Goal: Task Accomplishment & Management: Complete application form

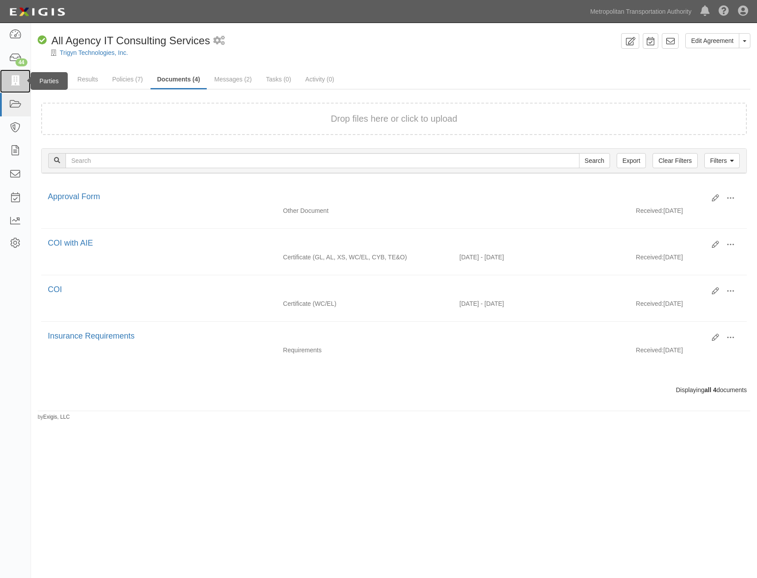
click at [15, 81] on icon at bounding box center [15, 81] width 12 height 10
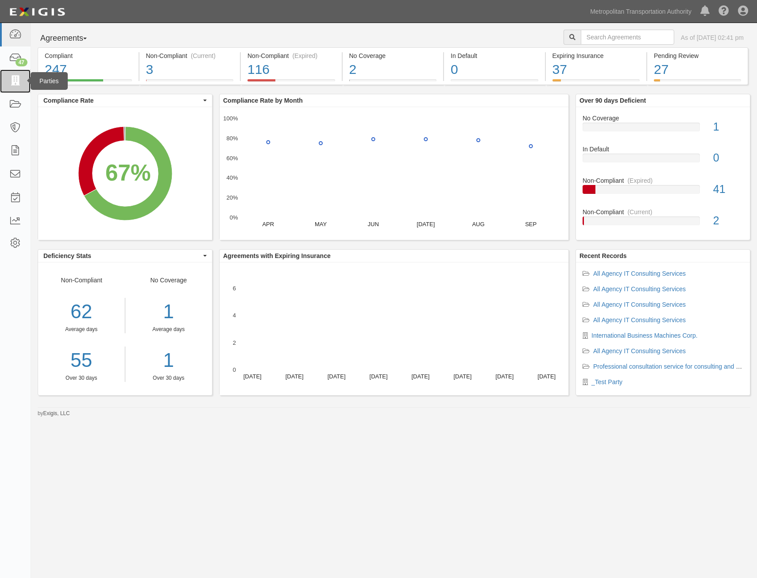
click at [14, 81] on icon at bounding box center [15, 81] width 12 height 10
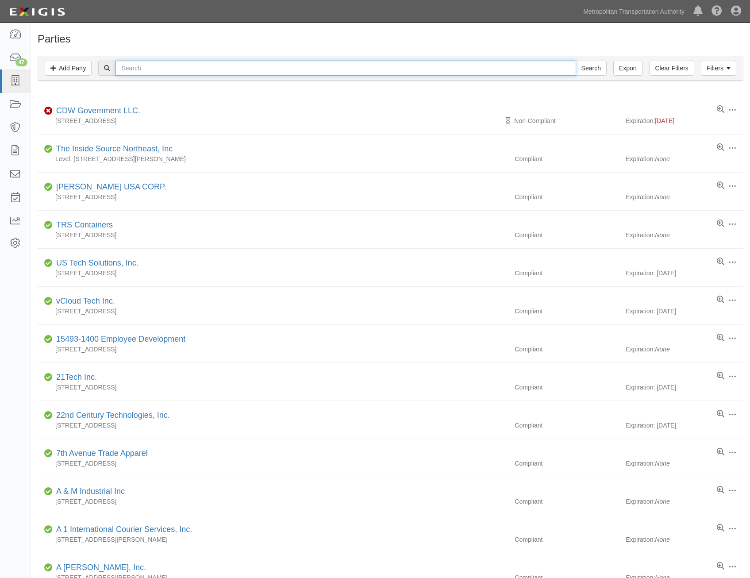
click at [268, 67] on input "text" at bounding box center [345, 68] width 460 height 15
type input "chipotle"
click at [576, 61] on input "Search" at bounding box center [591, 68] width 31 height 15
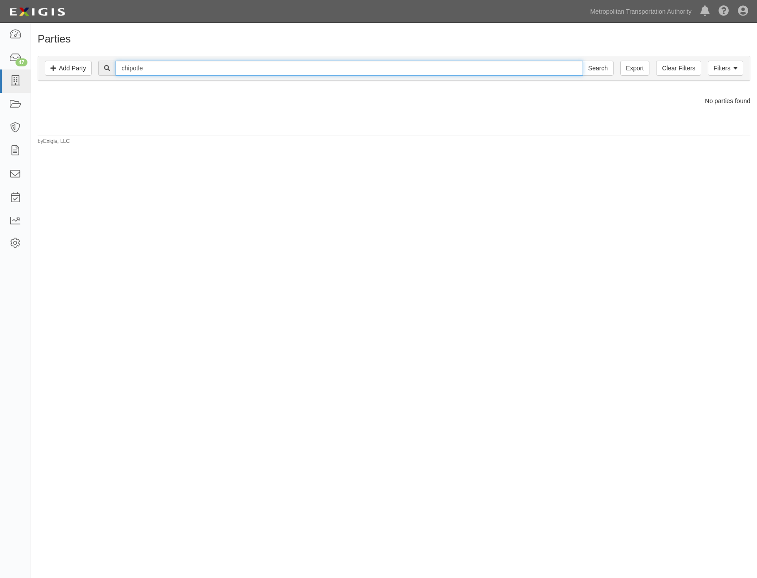
click at [215, 68] on input "chipotle" at bounding box center [348, 68] width 467 height 15
type input "22nd"
click at [582, 61] on input "Search" at bounding box center [597, 68] width 31 height 15
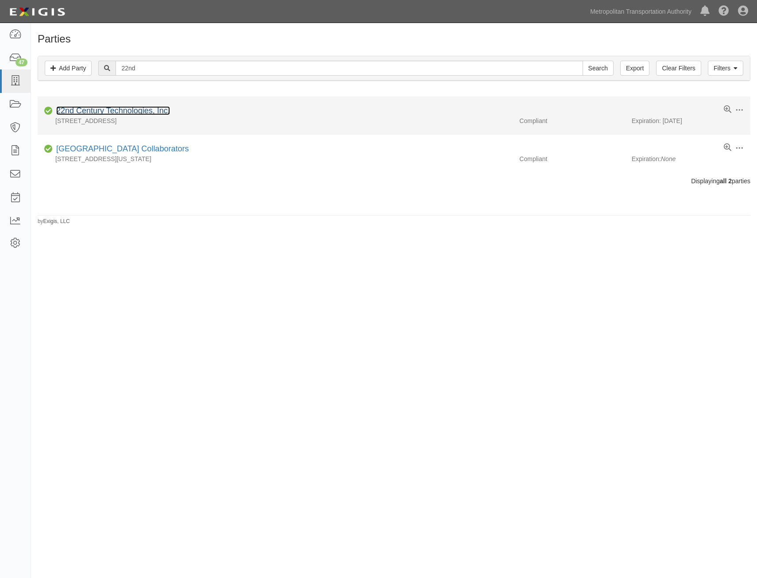
click at [135, 110] on link "22nd Century Technologies, Inc." at bounding box center [113, 110] width 114 height 9
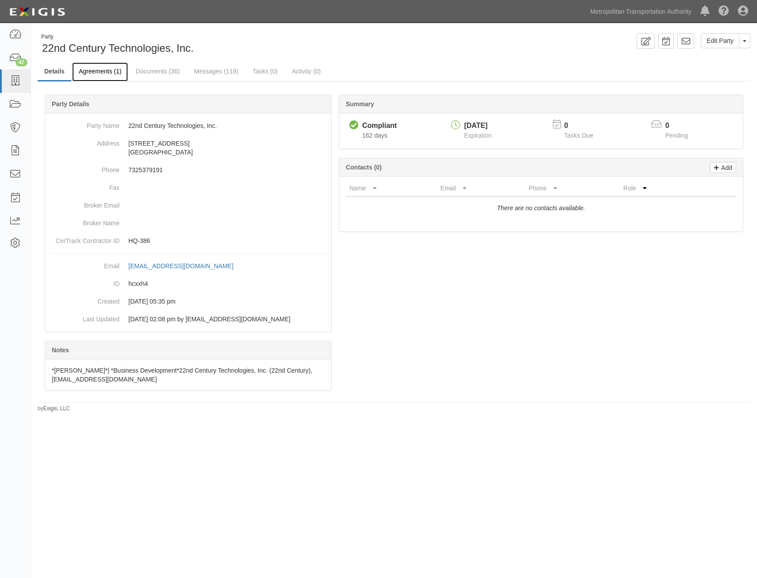
click at [110, 74] on link "Agreements (1)" at bounding box center [100, 71] width 56 height 19
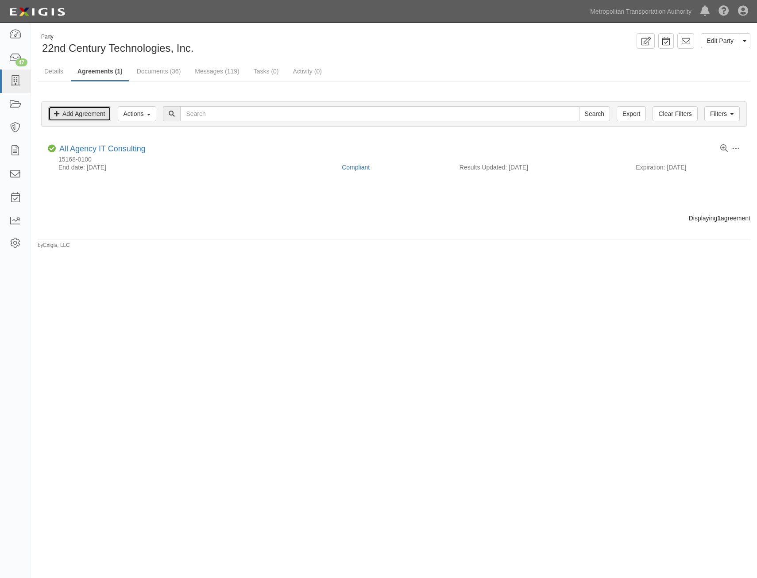
click at [108, 112] on link "Add Agreement" at bounding box center [79, 113] width 63 height 15
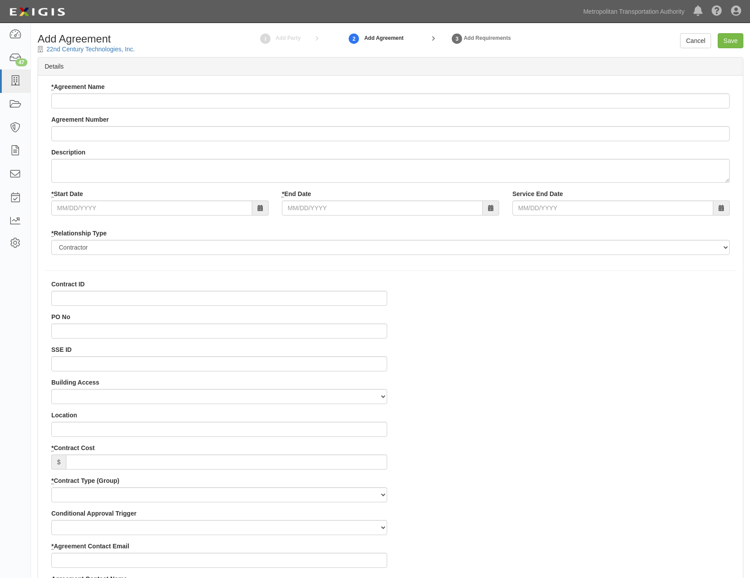
select select
click at [272, 103] on input "* Agreement Name" at bounding box center [390, 100] width 678 height 15
paste input "All Agency IT Consulting Services"
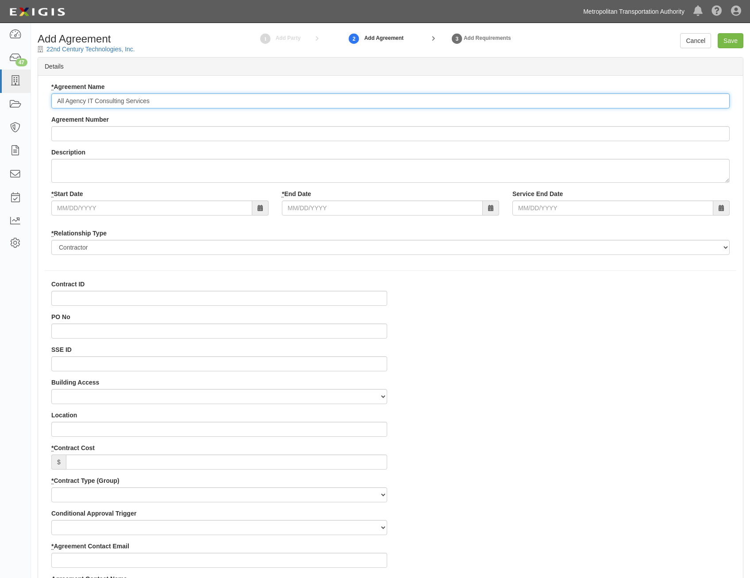
type input "All Agency IT Consulting Services"
click at [405, 130] on input "Agreement Number" at bounding box center [390, 133] width 678 height 15
paste input "0000021540"
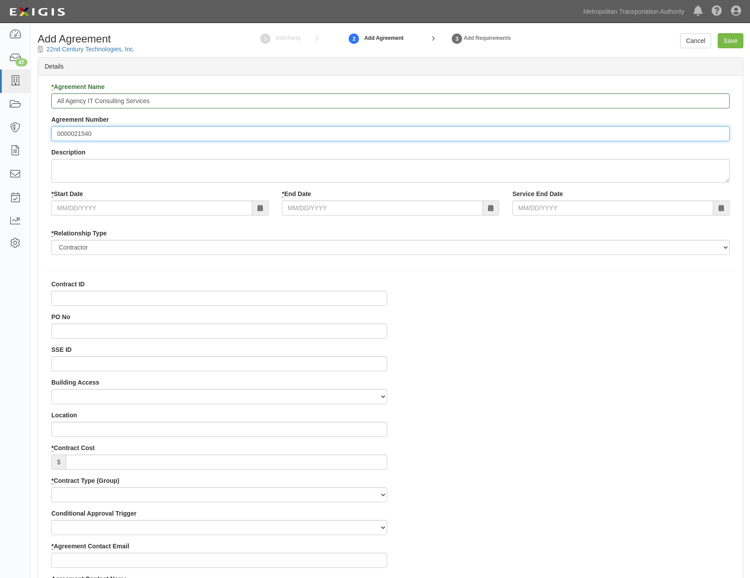
type input "0000021540"
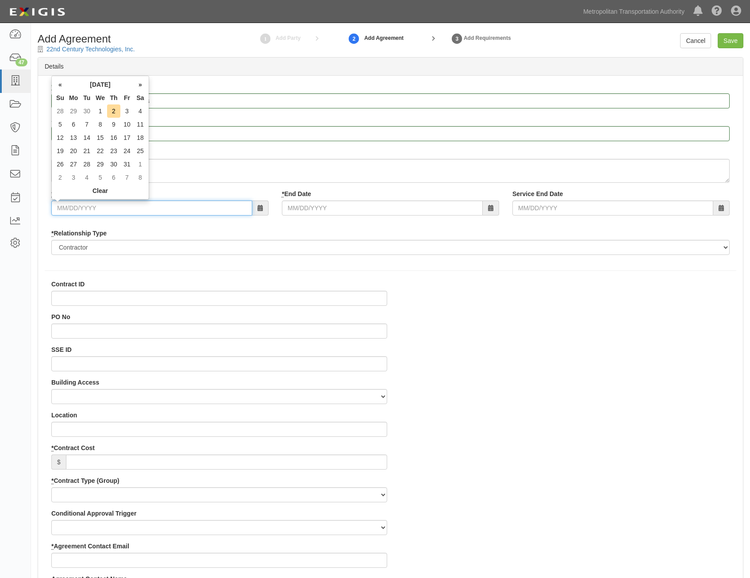
click at [240, 211] on input "* Start Date" at bounding box center [151, 207] width 201 height 15
type input "07/01/2026"
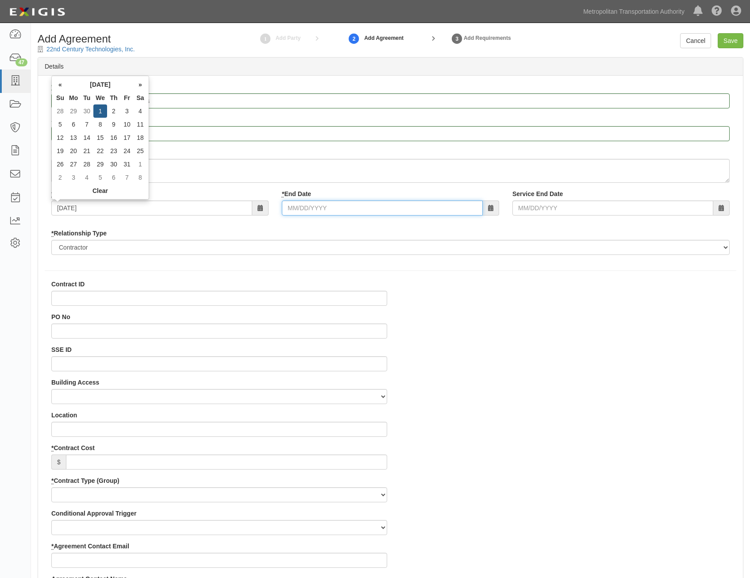
click at [439, 209] on input "* End Date" at bounding box center [382, 207] width 201 height 15
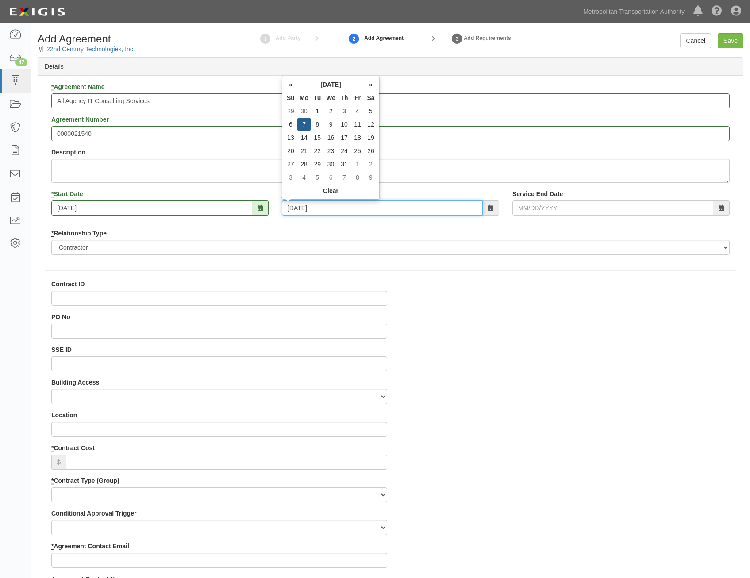
type input "07/07/2036"
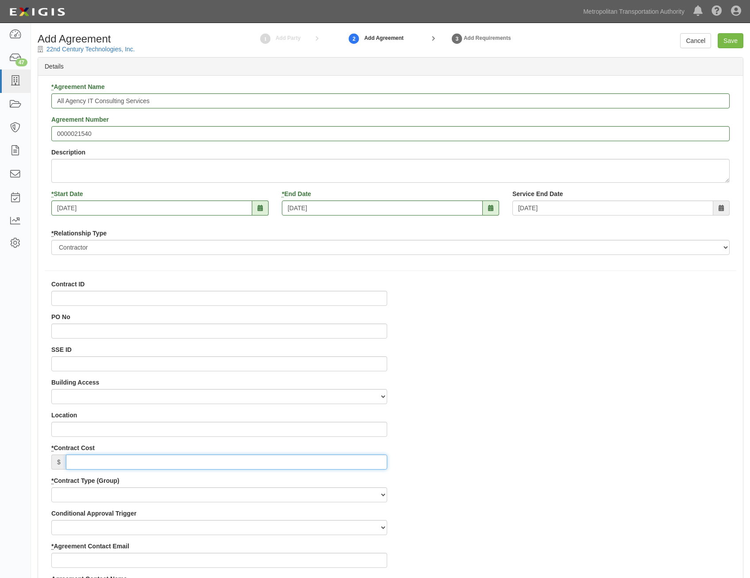
click at [378, 463] on input "* Contract Cost" at bounding box center [226, 461] width 321 height 15
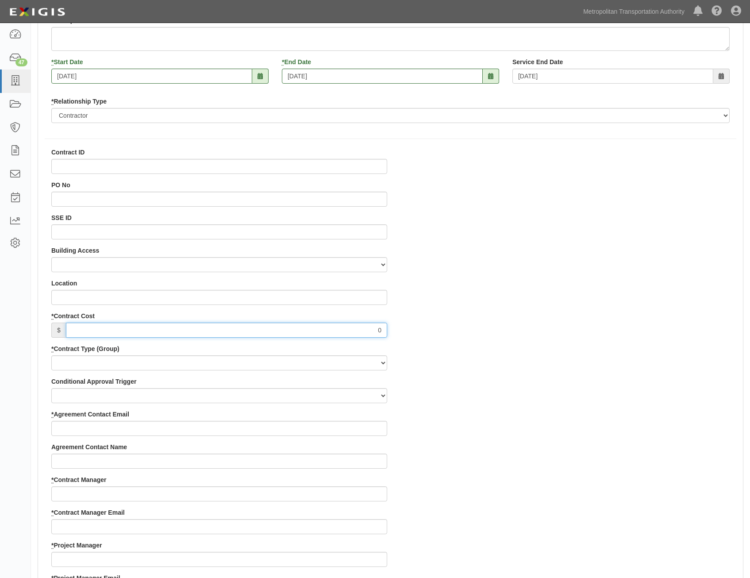
scroll to position [133, 0]
type input "0"
click at [332, 339] on div "Contract ID PO No SSE ID Building Access 2 Broadway 341/345/347 BREP 333 Other …" at bounding box center [219, 556] width 349 height 819
click at [328, 351] on div "* Contract Type (Group) Capital Operating Not for Benefit (incls. FA, Entry Per…" at bounding box center [219, 356] width 336 height 26
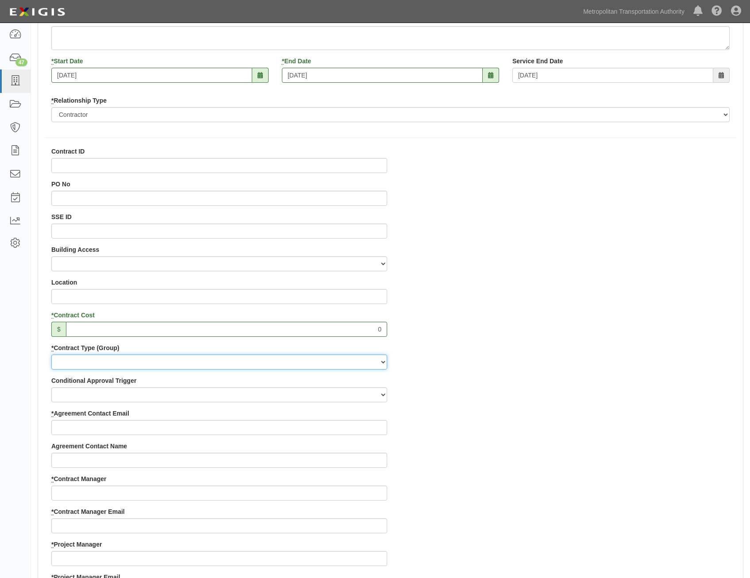
click at [328, 361] on select "Capital Operating Not for Benefit (incls. FA, Entry Permits) Real Estate Other" at bounding box center [219, 361] width 336 height 15
select select "122"
click at [51, 354] on select "Capital Operating Not for Benefit (incls. FA, Entry Permits) Real Estate Other" at bounding box center [219, 361] width 336 height 15
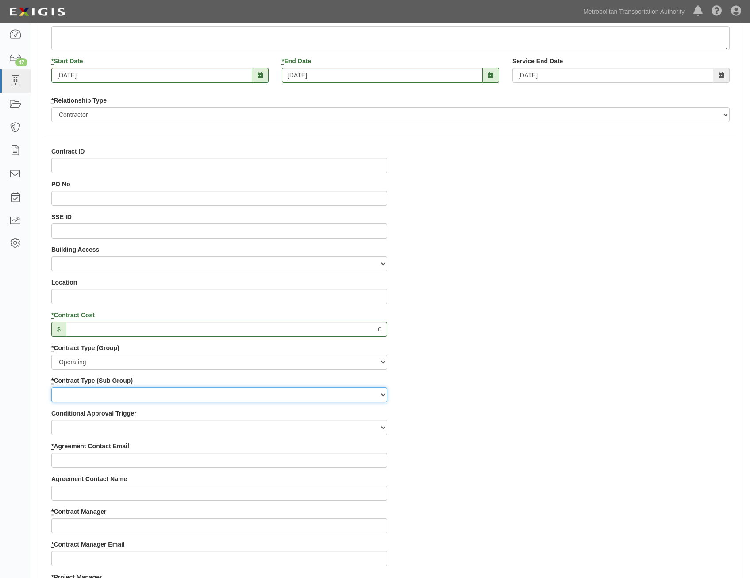
click at [350, 393] on select "Construction Loan / Test and Demo Maintenance Painting Personal Services Contra…" at bounding box center [219, 394] width 336 height 15
select select "249"
click at [51, 387] on select "Construction Loan / Test and Demo Maintenance Painting Personal Services Contra…" at bounding box center [219, 394] width 336 height 15
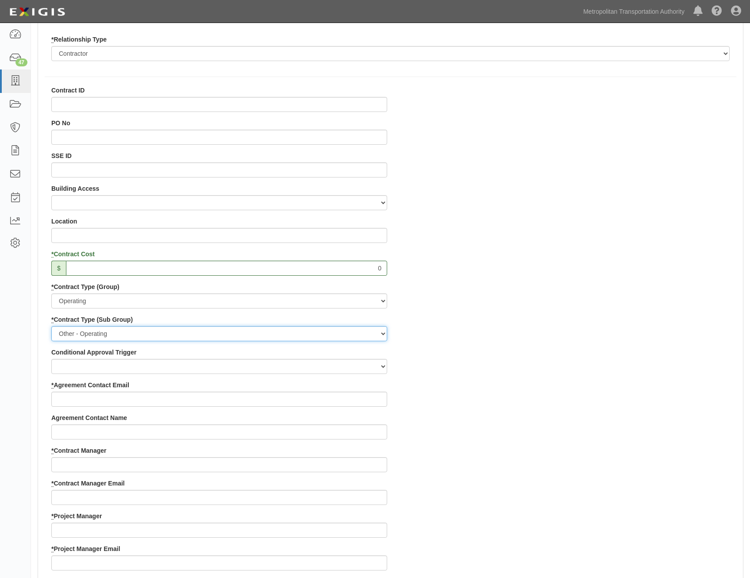
scroll to position [310, 0]
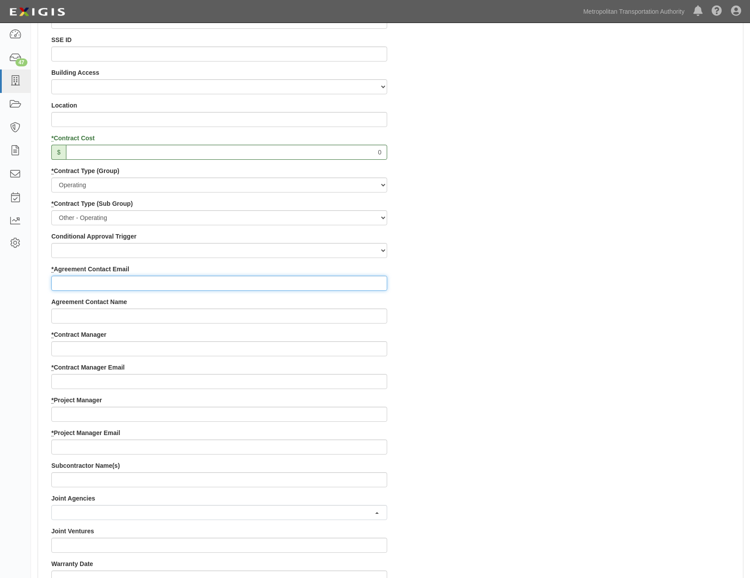
click at [292, 285] on input "* Agreement Contact Email" at bounding box center [219, 283] width 336 height 15
paste input "sledproposals@tscti.com"
type input "sledproposals@tscti.com"
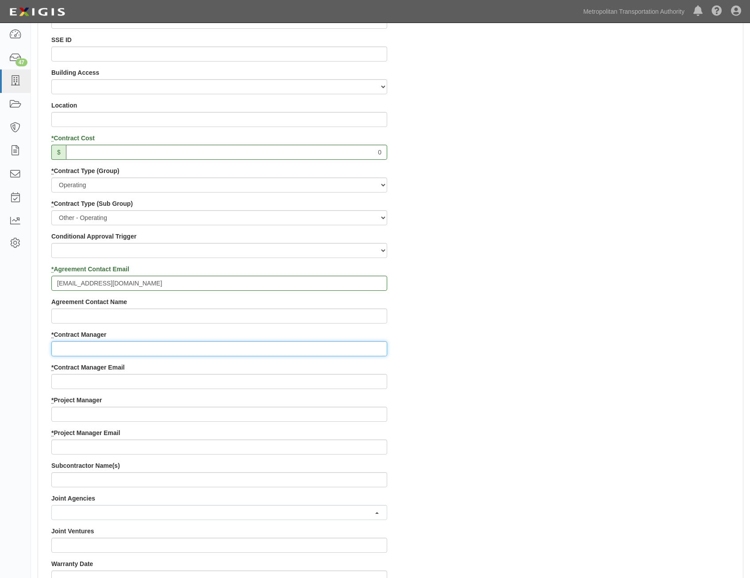
click at [321, 350] on input "* Contract Manager" at bounding box center [219, 348] width 336 height 15
paste input "Jimmy Quispe"
type input "Jimmy Quispe"
click at [488, 392] on div "Contract ID PO No SSE ID Building Access 2 Broadway 341/345/347 BREP 333 Other …" at bounding box center [390, 395] width 705 height 851
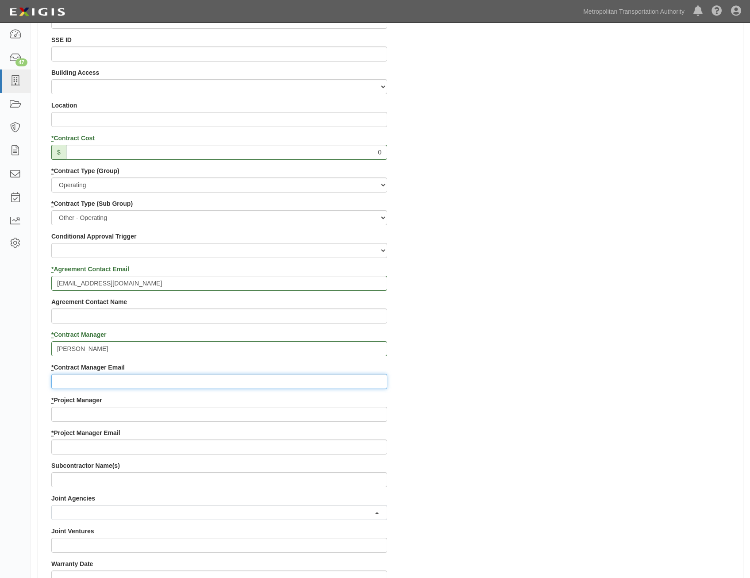
click at [366, 384] on input "* Contract Manager Email" at bounding box center [219, 381] width 336 height 15
paste input "Jimmy.quispe-consultant@mtabsc.org"
type input "Jimmy.quispe-consultant@mtabsc.org"
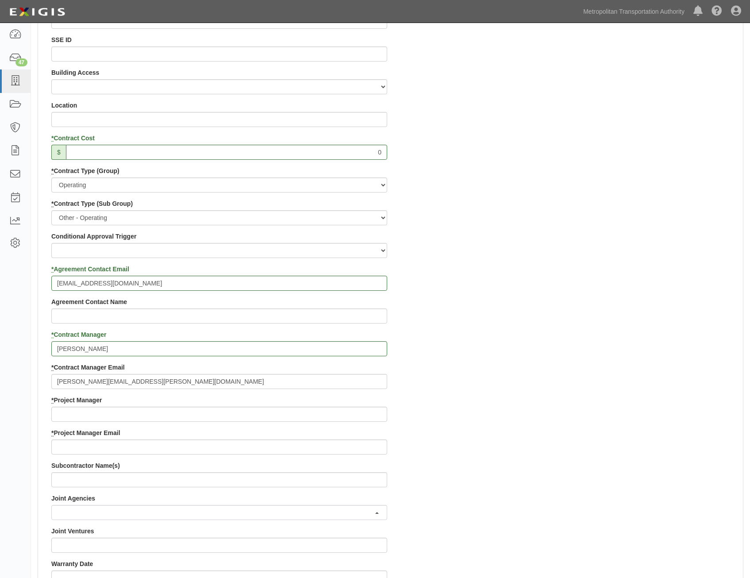
click at [491, 443] on div "Contract ID PO No SSE ID Building Access 2 Broadway 341/345/347 BREP 333 Other …" at bounding box center [390, 395] width 705 height 851
click at [331, 414] on input "* Project Manager" at bounding box center [219, 414] width 336 height 15
paste input "Doug Krainman"
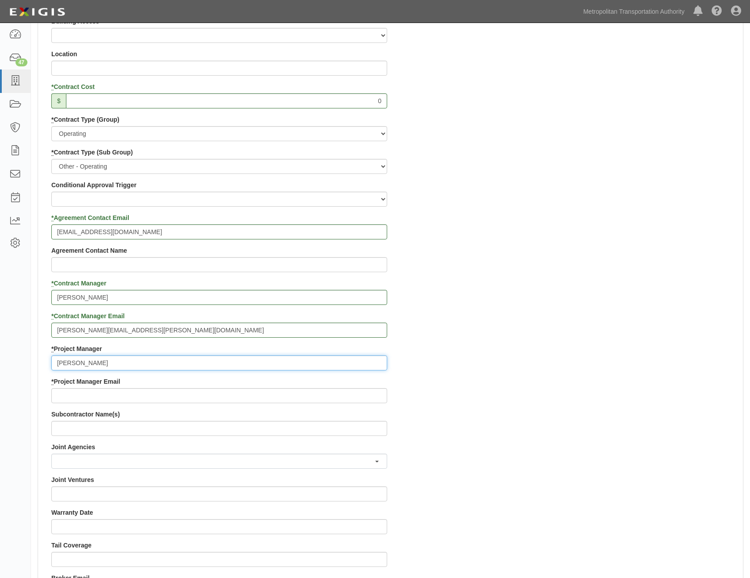
scroll to position [442, 0]
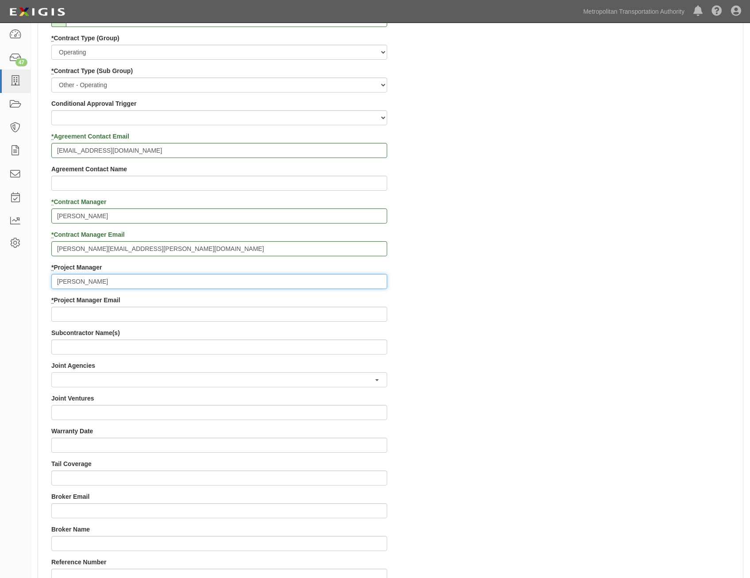
type input "Doug Krainman"
click at [367, 316] on input "* Project Manager Email" at bounding box center [219, 314] width 336 height 15
paste input "doug.krainman@mtahq.org"
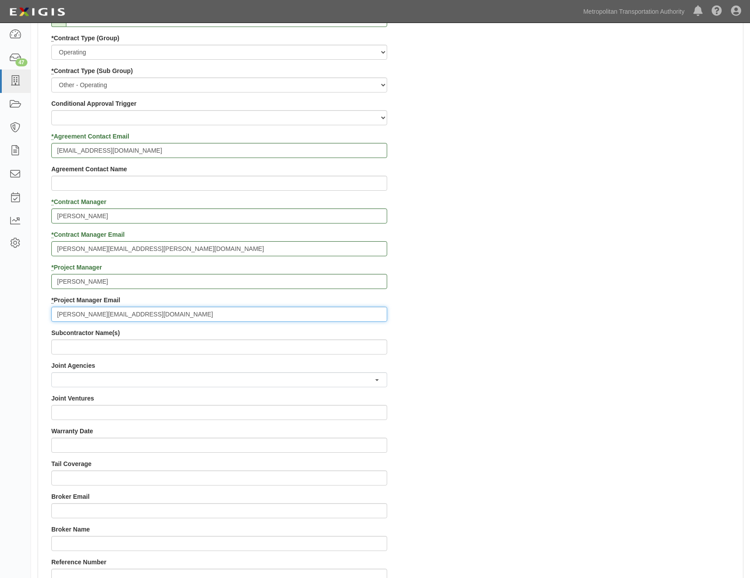
type input "[PERSON_NAME][EMAIL_ADDRESS][DOMAIN_NAME]"
click at [497, 356] on div "Contract ID PO No SSE ID Building Access 2 Broadway 341/345/347 BREP 333 Other …" at bounding box center [390, 262] width 705 height 851
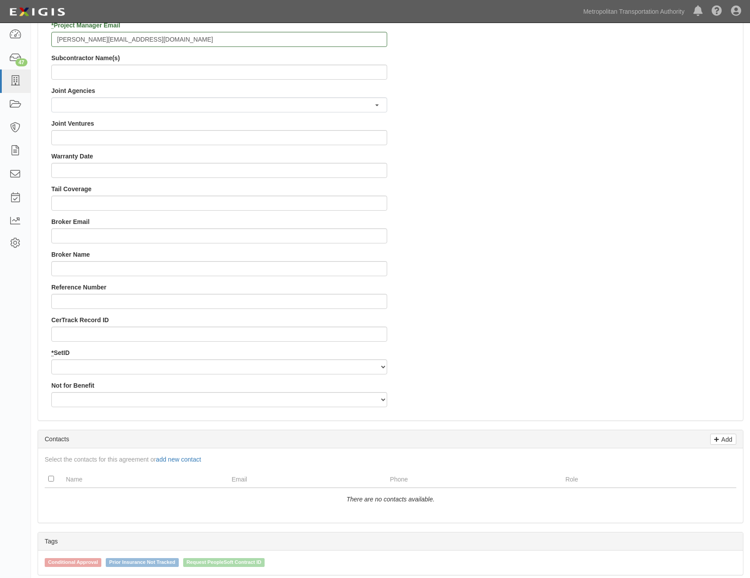
scroll to position [796, 0]
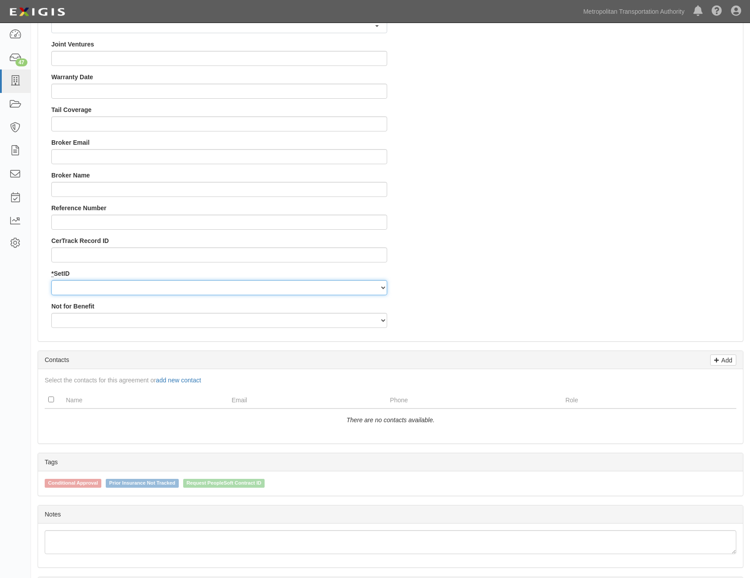
click at [271, 291] on select "MTAHQ" at bounding box center [219, 287] width 336 height 15
select select "96"
click at [51, 280] on select "MTAHQ" at bounding box center [219, 287] width 336 height 15
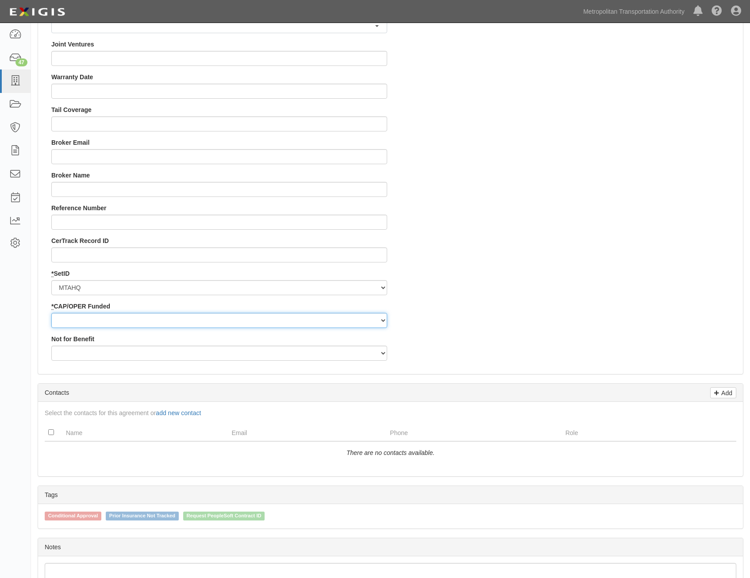
click at [304, 322] on select "Capital Operating" at bounding box center [219, 320] width 336 height 15
select select "347"
click at [51, 313] on select "Capital Operating" at bounding box center [219, 320] width 336 height 15
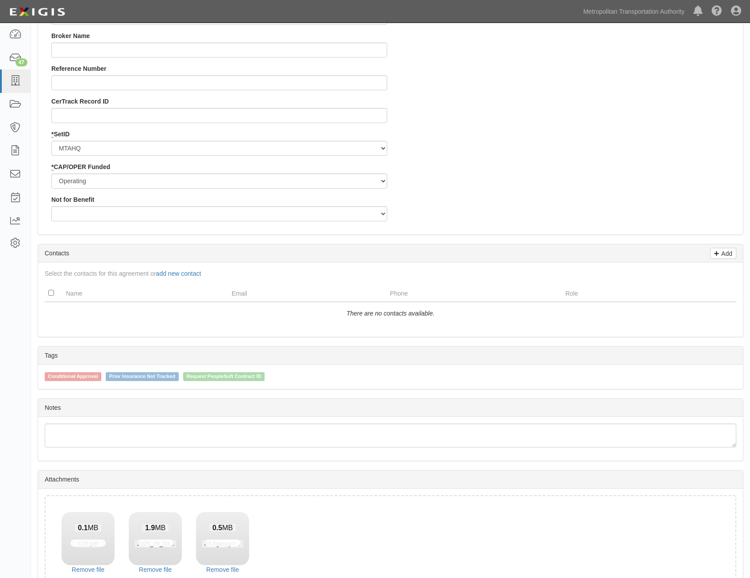
scroll to position [992, 0]
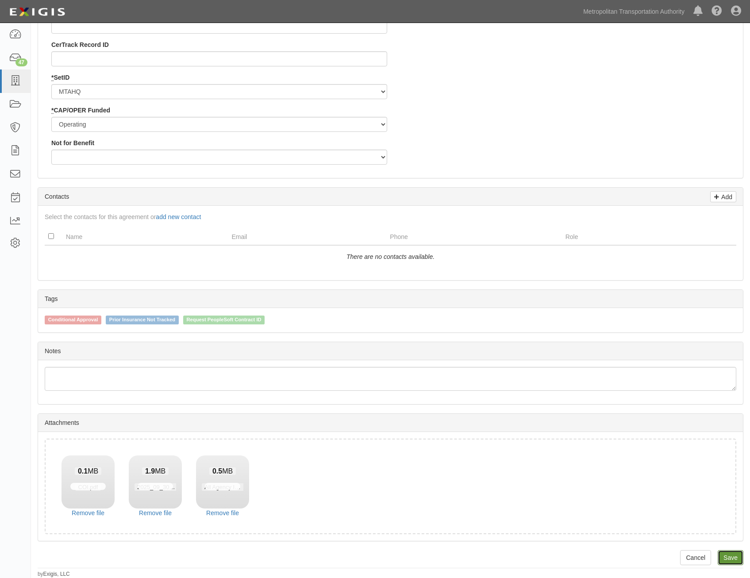
click at [723, 556] on link "Save" at bounding box center [731, 557] width 26 height 15
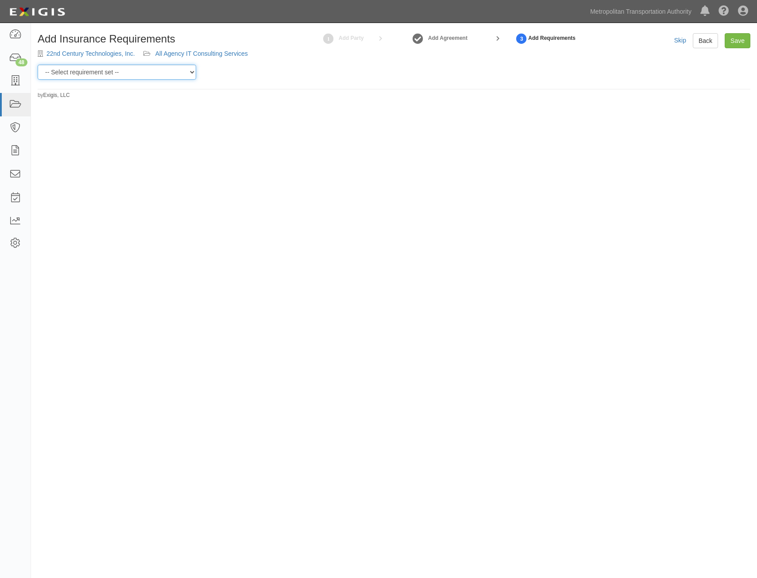
click at [163, 69] on select "-- Select requirement set -- Basic Basic Enhanced Option for Operating Agreemen…" at bounding box center [117, 72] width 158 height 15
select select "7437"
click at [38, 65] on select "-- Select requirement set -- Basic Basic Enhanced Option for Operating Agreemen…" at bounding box center [117, 72] width 158 height 15
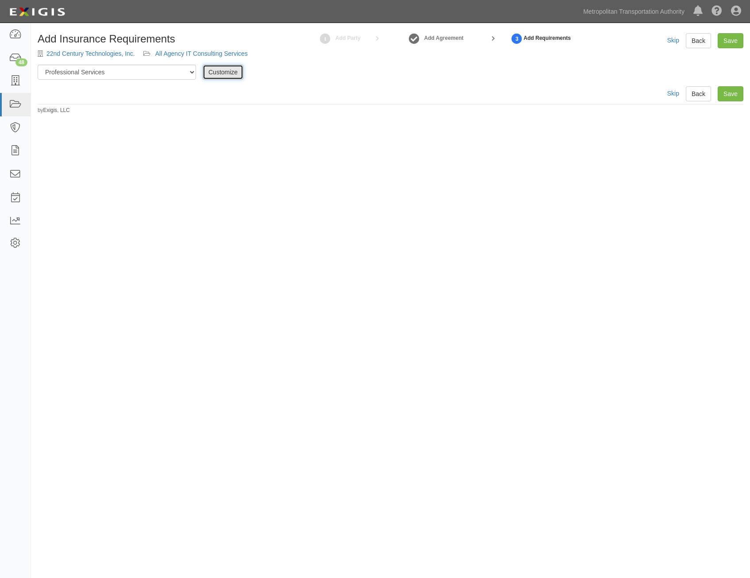
click at [231, 67] on link "Customize" at bounding box center [223, 72] width 41 height 15
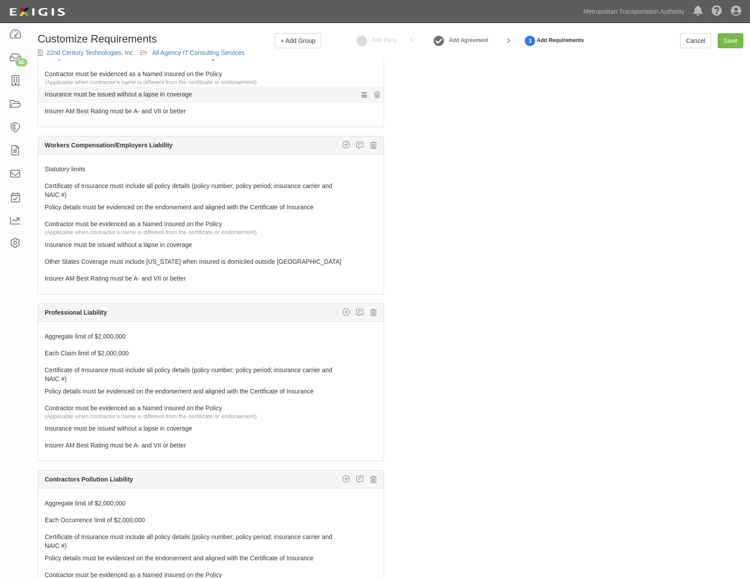
scroll to position [398, 0]
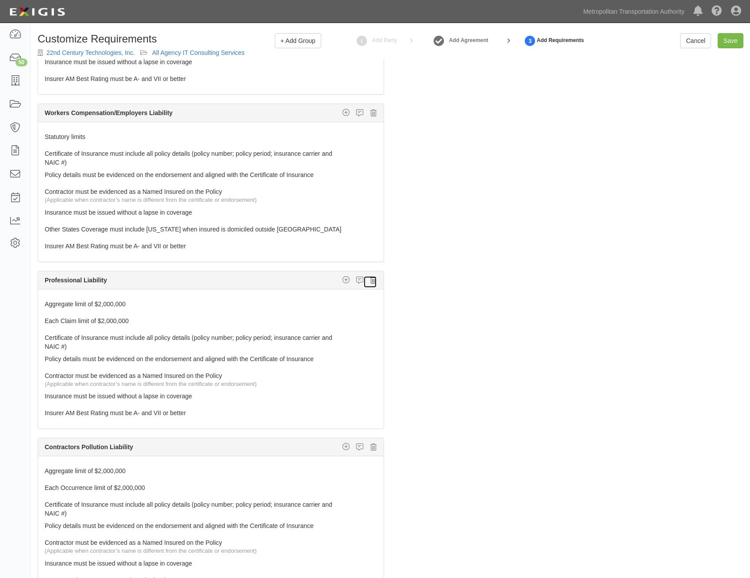
click at [370, 281] on icon at bounding box center [373, 280] width 6 height 8
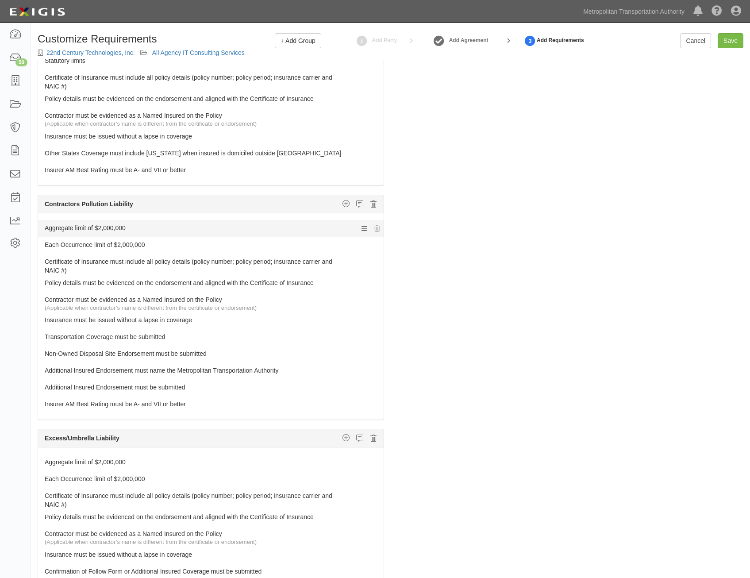
scroll to position [487, 0]
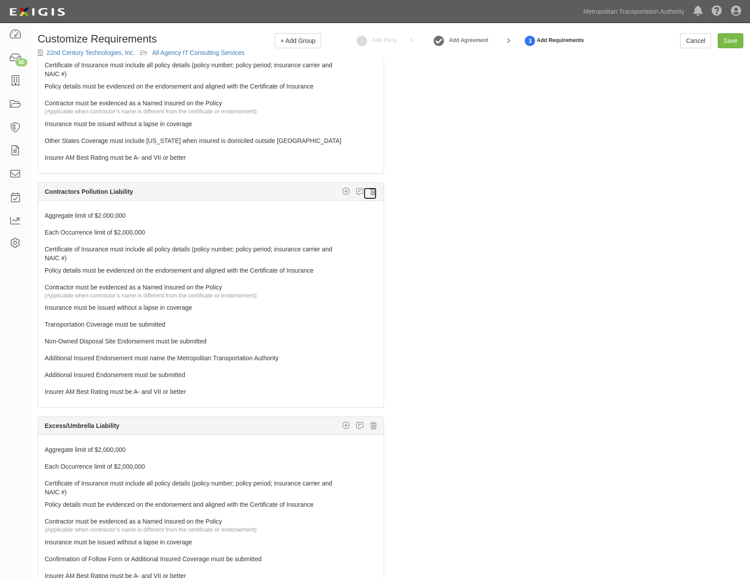
click at [370, 190] on icon at bounding box center [373, 192] width 6 height 8
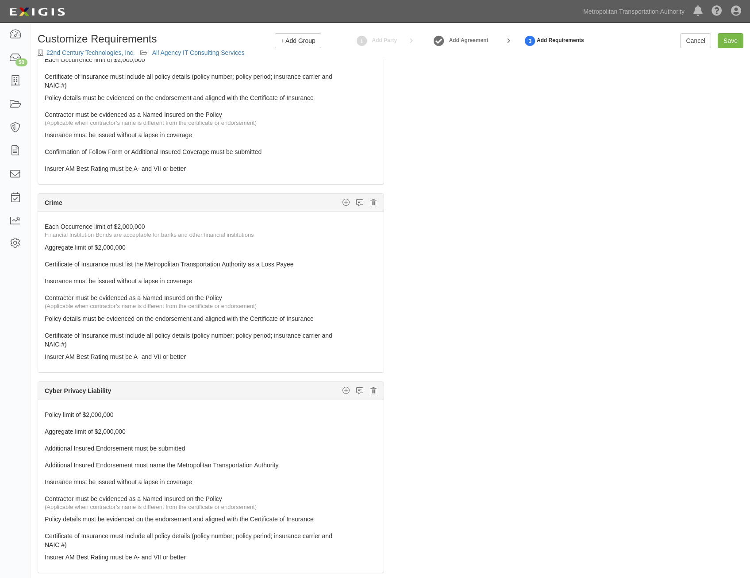
scroll to position [664, 0]
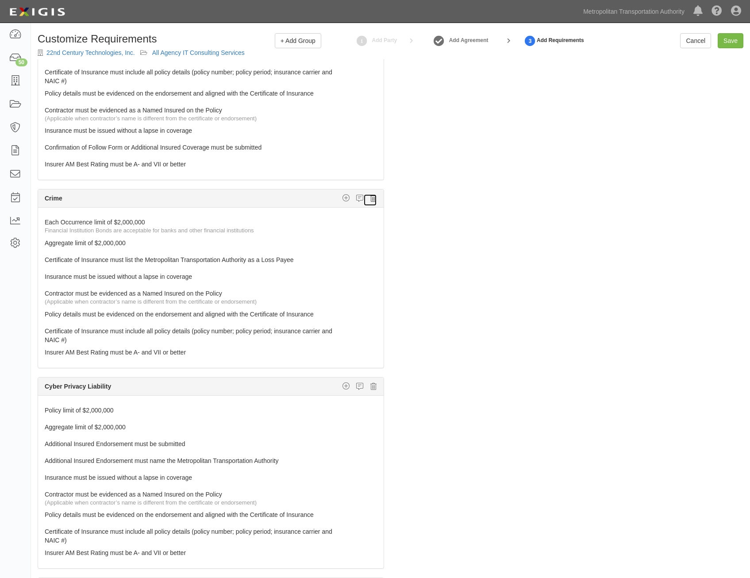
click at [368, 204] on link at bounding box center [370, 200] width 14 height 12
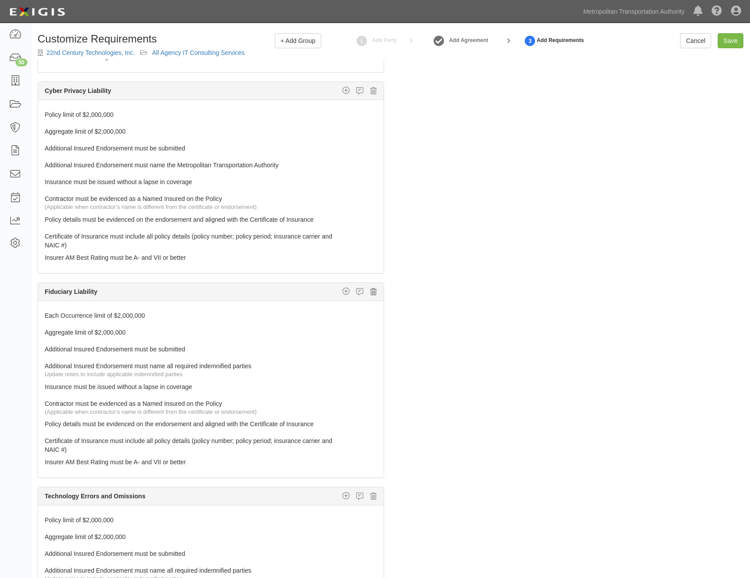
scroll to position [796, 0]
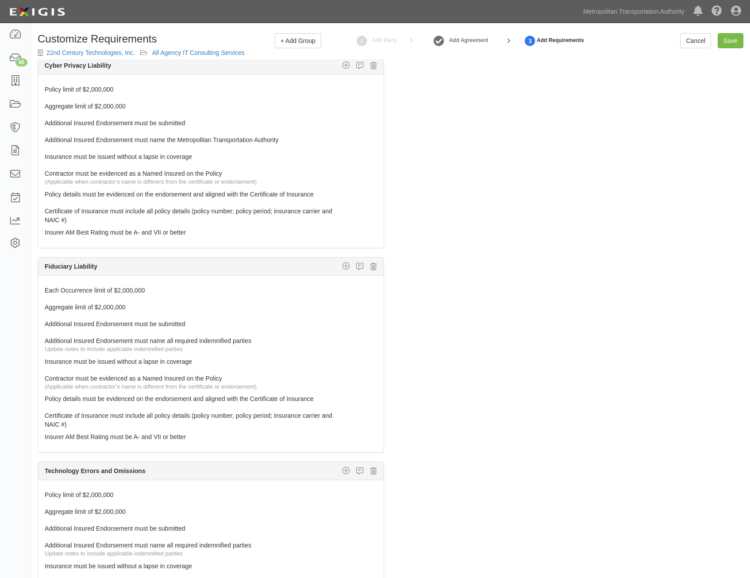
click at [371, 266] on div "Fiduciary Liability Custom requirement Insurer Rating Policy deductible or Self…" at bounding box center [211, 267] width 346 height 18
click at [370, 266] on icon at bounding box center [373, 266] width 6 height 8
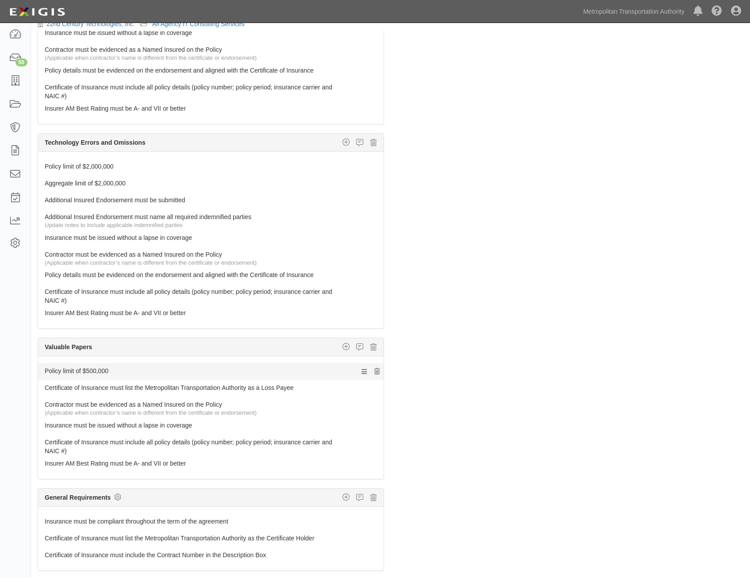
scroll to position [44, 0]
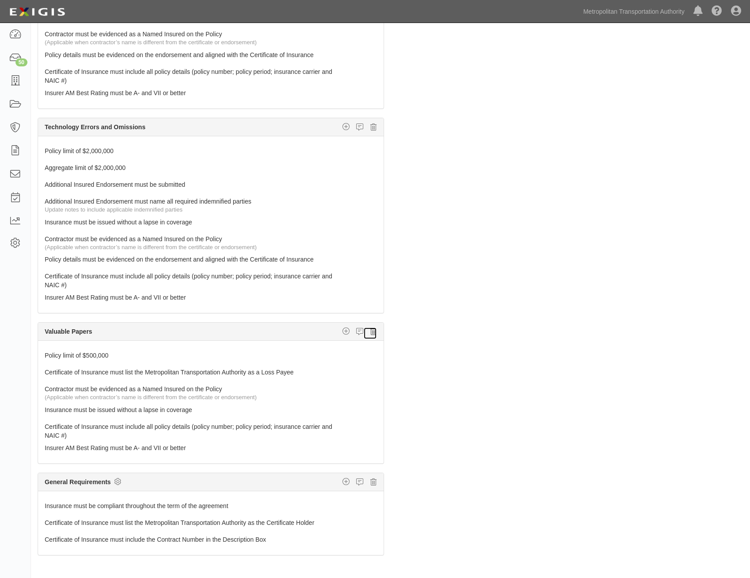
click at [370, 330] on icon at bounding box center [373, 331] width 6 height 8
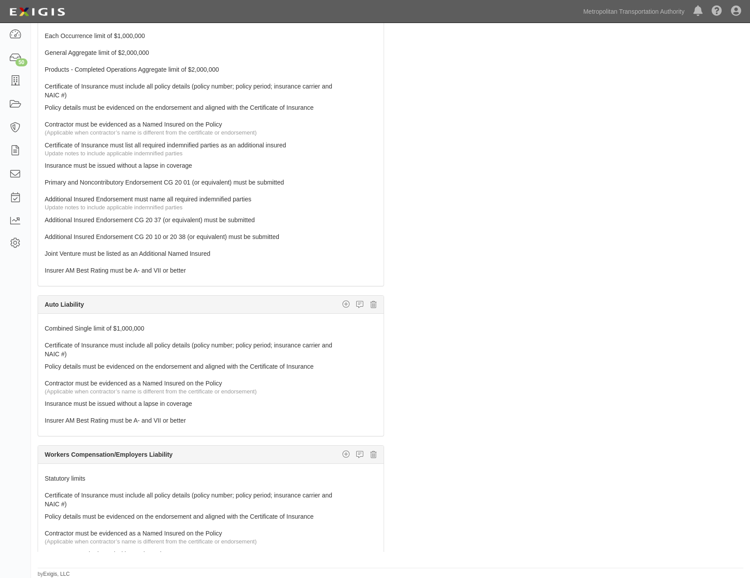
scroll to position [0, 0]
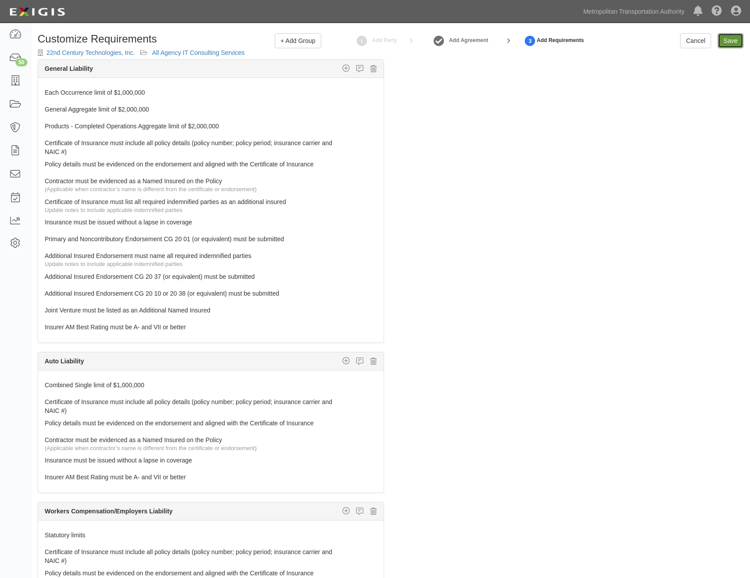
click at [734, 37] on input "Save" at bounding box center [731, 40] width 26 height 15
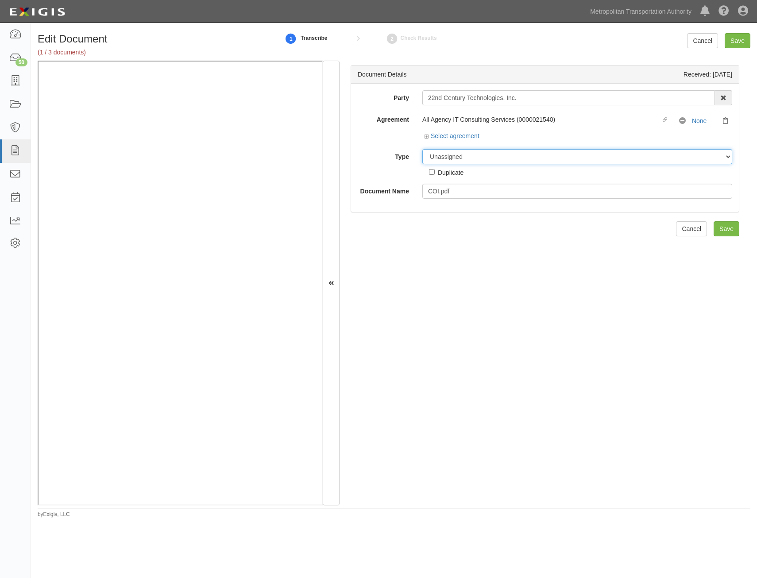
click at [538, 158] on select "Unassigned Binder Cancellation Notice Certificate Contract Endorsement Insuranc…" at bounding box center [577, 156] width 310 height 15
select select "CertificateDetail"
click at [422, 149] on select "Unassigned Binder Cancellation Notice Certificate Contract Endorsement Insuranc…" at bounding box center [577, 156] width 310 height 15
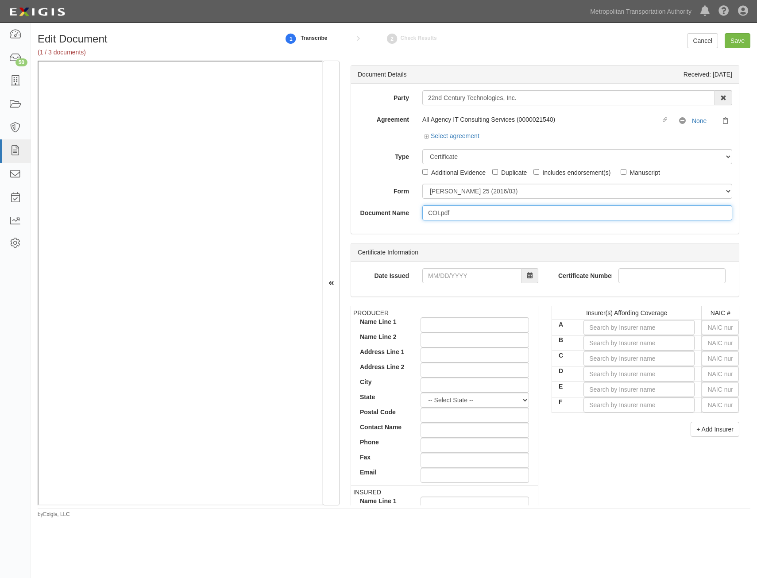
click at [536, 213] on input "COI.pdf" at bounding box center [577, 212] width 310 height 15
type input "COI"
click at [713, 246] on div "Certificate Information" at bounding box center [545, 252] width 388 height 18
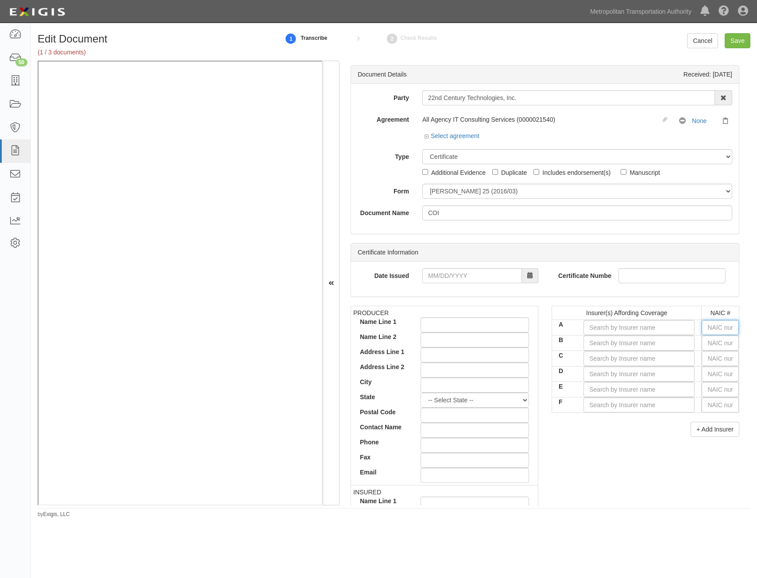
click at [721, 328] on input "text" at bounding box center [719, 327] width 37 height 15
type input "25232"
type input "2"
type input "27928"
type input "27"
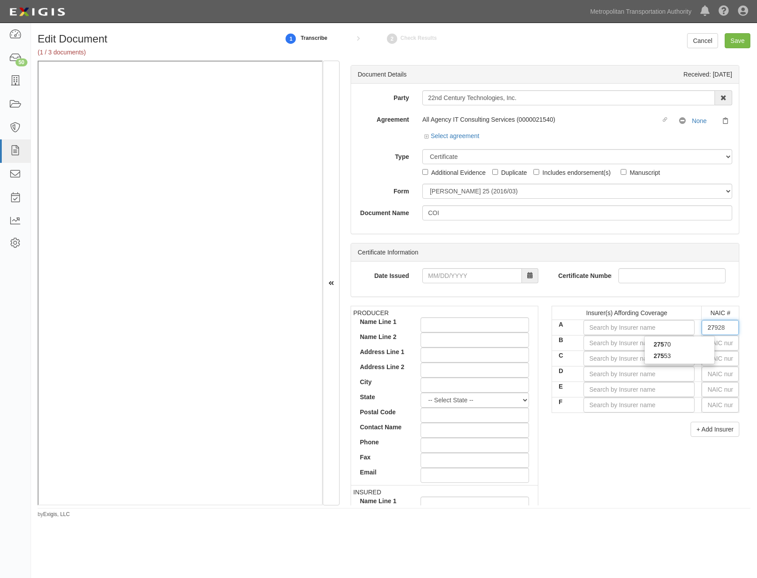
type input "27570"
type input "275"
type input "2751"
type input "27570"
type input "275"
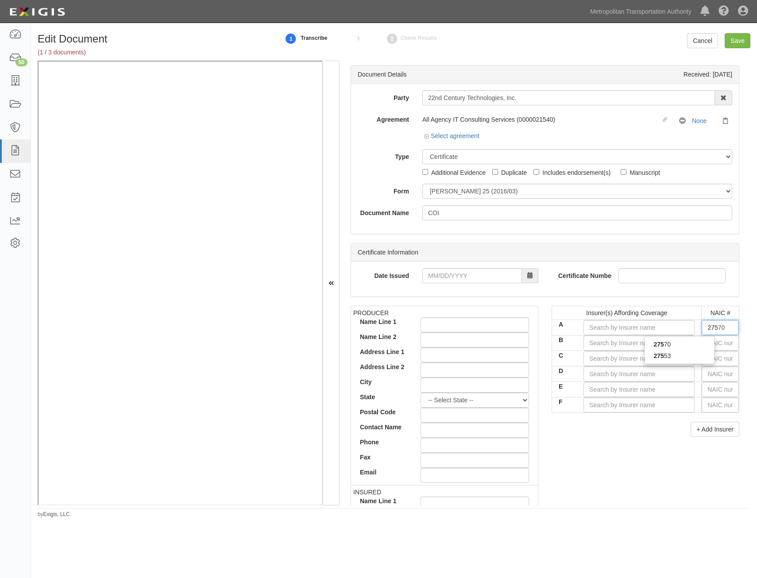
type input "27928"
type input "27"
type input "27154"
type input "2715"
type input "27154"
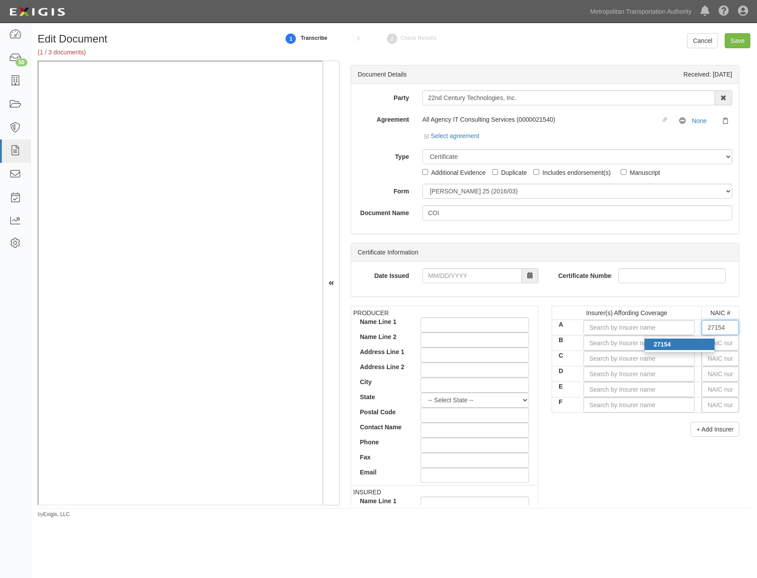
click at [699, 343] on div "27154" at bounding box center [679, 344] width 70 height 12
type input "Atlantic Specialty Insurance Company (A+ XV Rating)"
type input "27154"
click at [722, 344] on input "text" at bounding box center [719, 342] width 37 height 15
type input "36404"
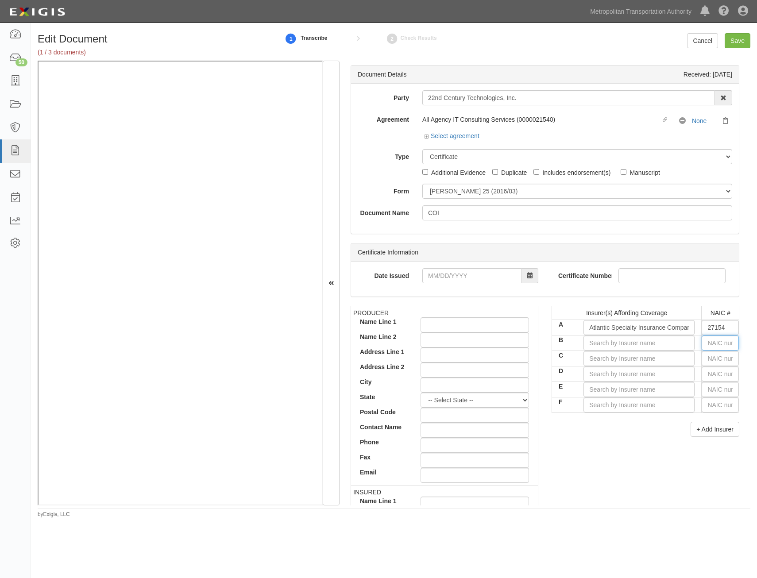
type input "3"
type input "34789"
type input "347"
type input "34762"
type input "3476"
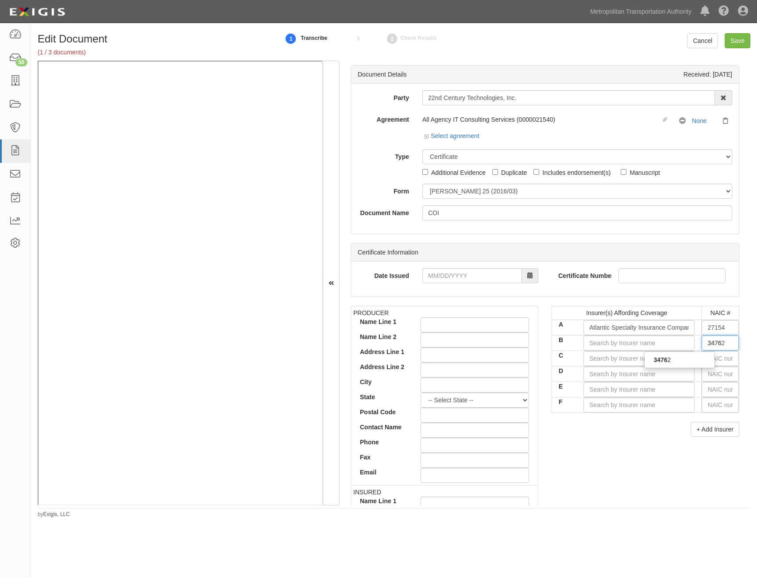
type input "34762"
click at [700, 361] on div "34762" at bounding box center [679, 360] width 70 height 12
type input "SUNZ Insurance Company (A- VIII Rating)"
type input "34762"
click at [707, 360] on input "text" at bounding box center [719, 358] width 37 height 15
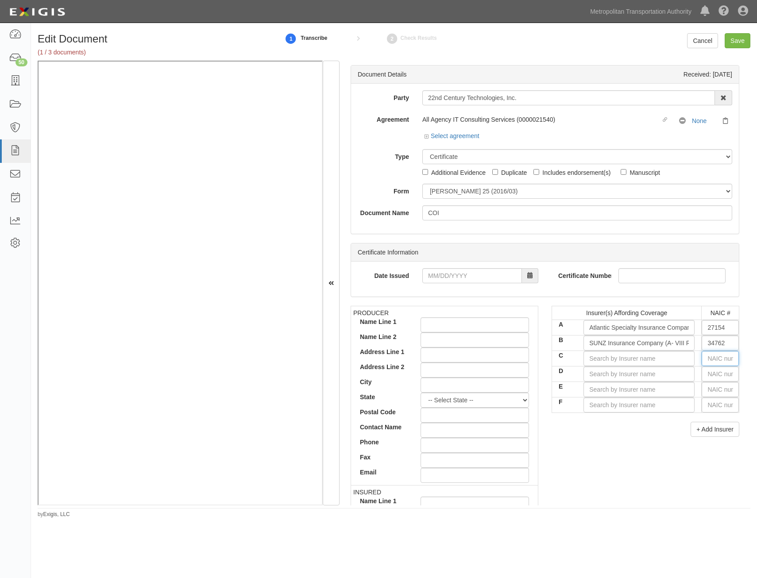
type input "16862"
type input "1"
type input "19984"
type input "19"
type input "19690"
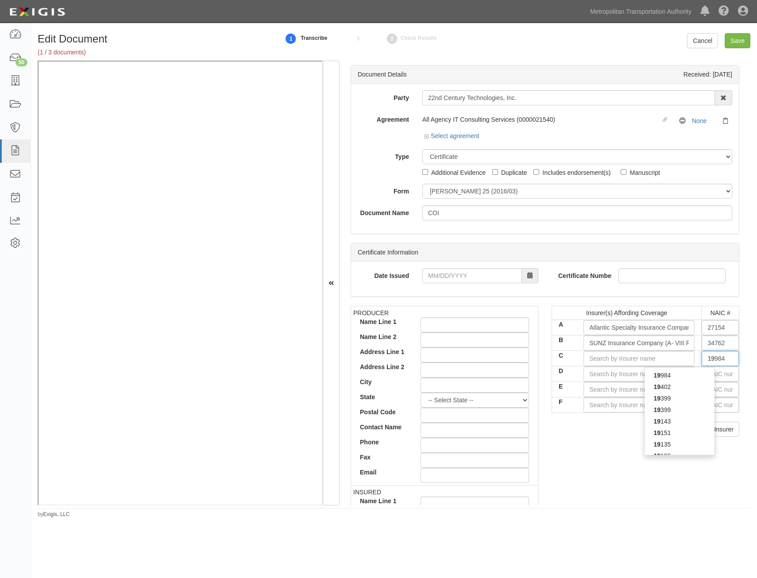
type input "196"
type input "19682"
type input "1968"
type input "19682"
click at [692, 374] on div "19682" at bounding box center [679, 375] width 70 height 12
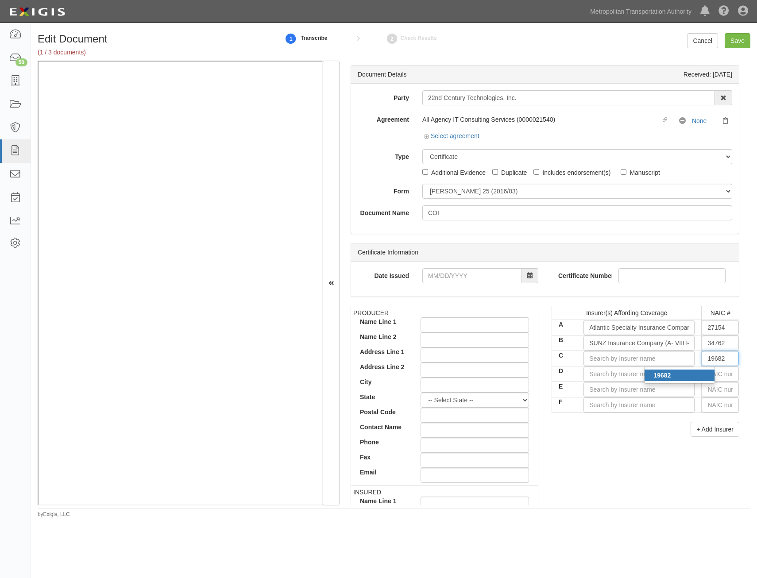
type input "Hartford Fire Insurance Company (A+ XV Rating)"
type input "19682"
click at [721, 375] on input "text" at bounding box center [719, 373] width 37 height 15
type input "25232"
type input "2"
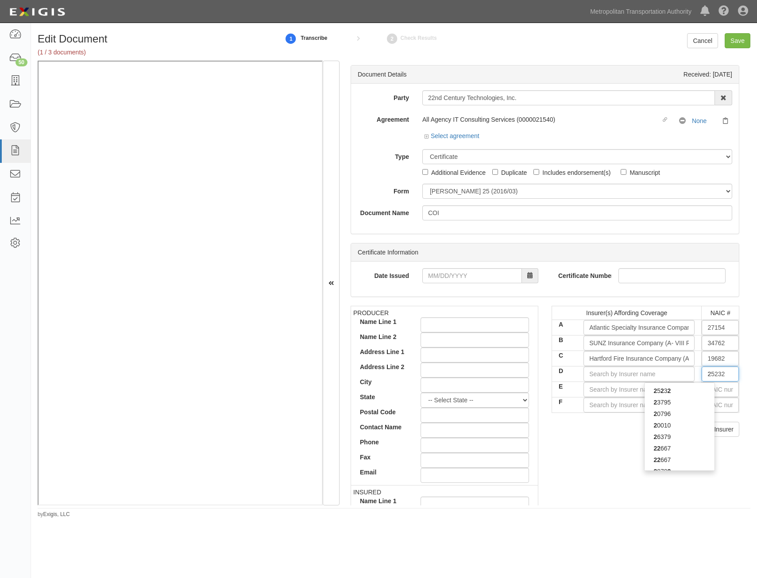
type input "20796"
type input "20"
type input "20222"
type input "202"
type input "20281"
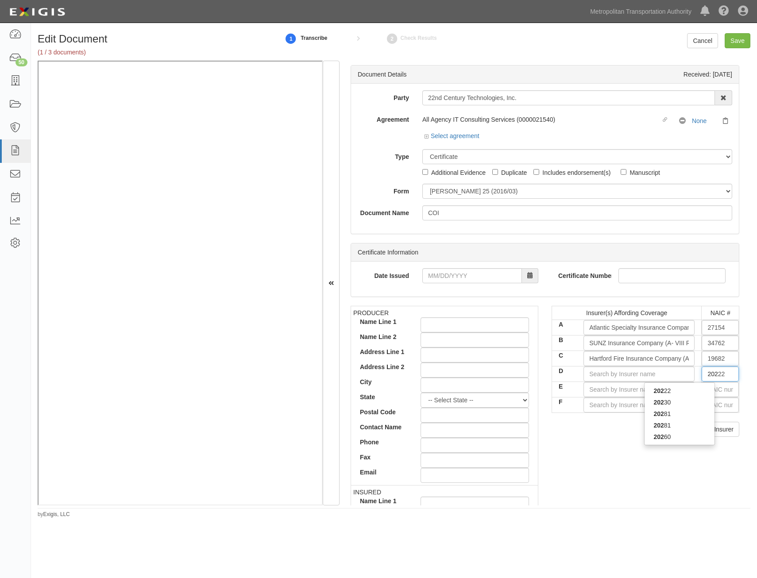
type input "2028"
type input "20281"
click at [688, 405] on div "20281" at bounding box center [679, 402] width 70 height 12
type input "Federal Insurance Company (A++ XV Rating)"
type input "20281"
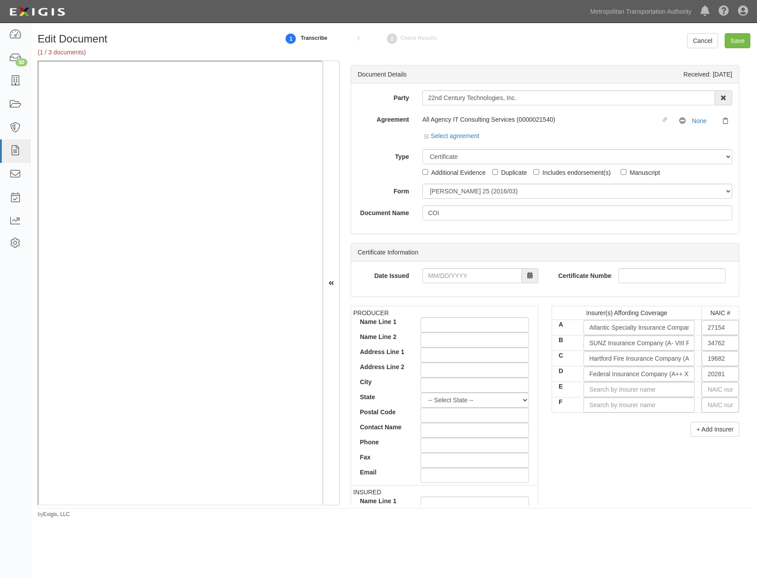
click at [651, 433] on div "+ Add Insurer" at bounding box center [645, 429] width 188 height 15
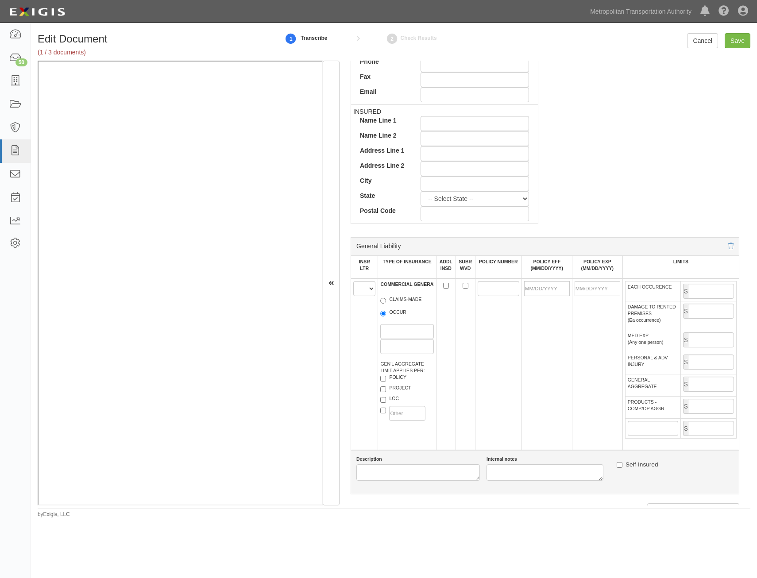
scroll to position [398, 0]
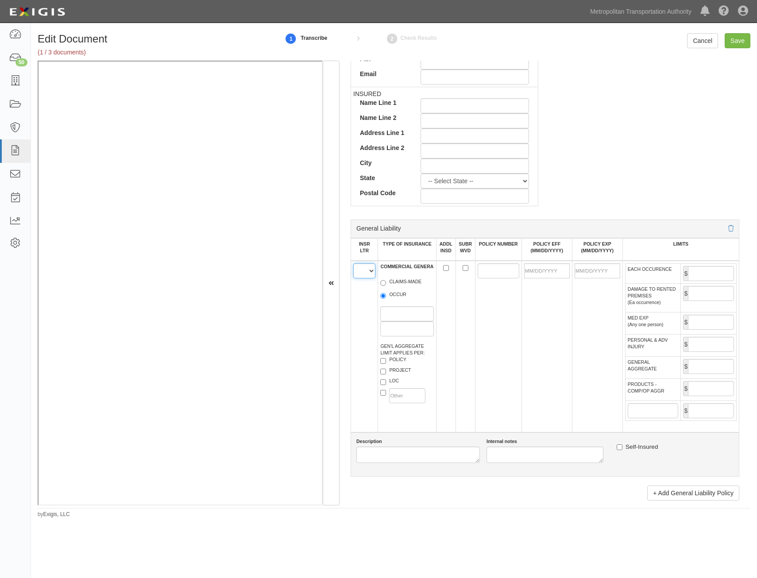
click at [368, 276] on select "A B C D E F" at bounding box center [364, 270] width 22 height 15
select select "A"
click at [353, 263] on select "A B C D E F" at bounding box center [364, 270] width 22 height 15
click at [397, 295] on label "OCCUR" at bounding box center [393, 295] width 26 height 9
click at [386, 295] on input "OCCUR" at bounding box center [383, 296] width 6 height 6
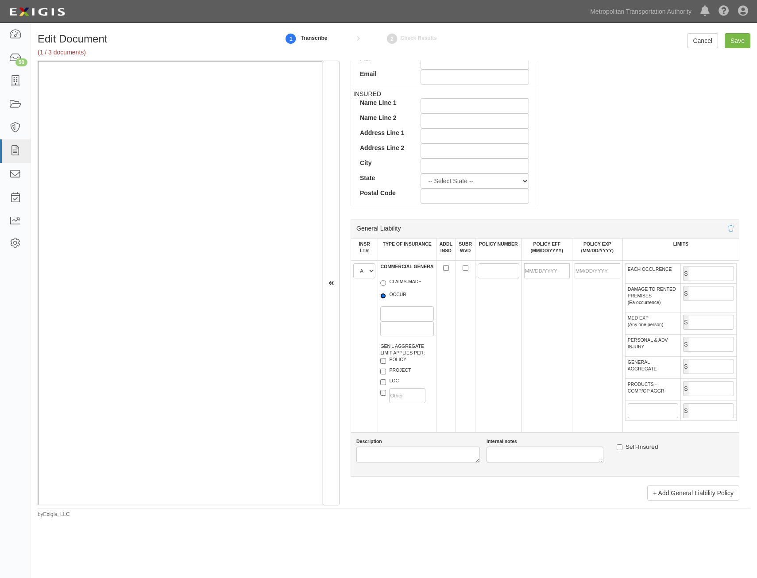
radio input "true"
click at [396, 360] on label "POLICY" at bounding box center [393, 360] width 26 height 9
click at [386, 360] on input "POLICY" at bounding box center [383, 361] width 6 height 6
checkbox input "true"
drag, startPoint x: 444, startPoint y: 267, endPoint x: 452, endPoint y: 268, distance: 8.0
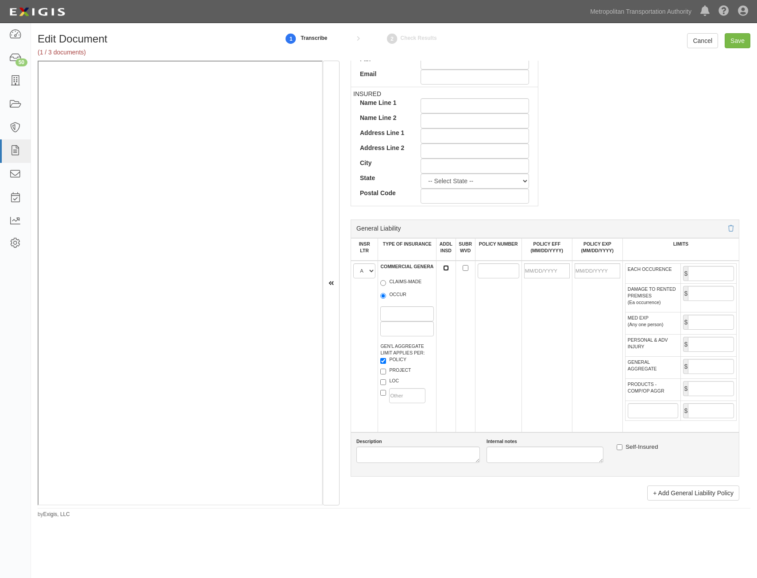
click at [444, 267] on input "ADDL INSD" at bounding box center [446, 268] width 6 height 6
checkbox input "true"
click at [464, 269] on input "SUBR WVD" at bounding box center [465, 268] width 6 height 6
checkbox input "true"
click at [484, 271] on input "POLICY NUMBER" at bounding box center [498, 270] width 42 height 15
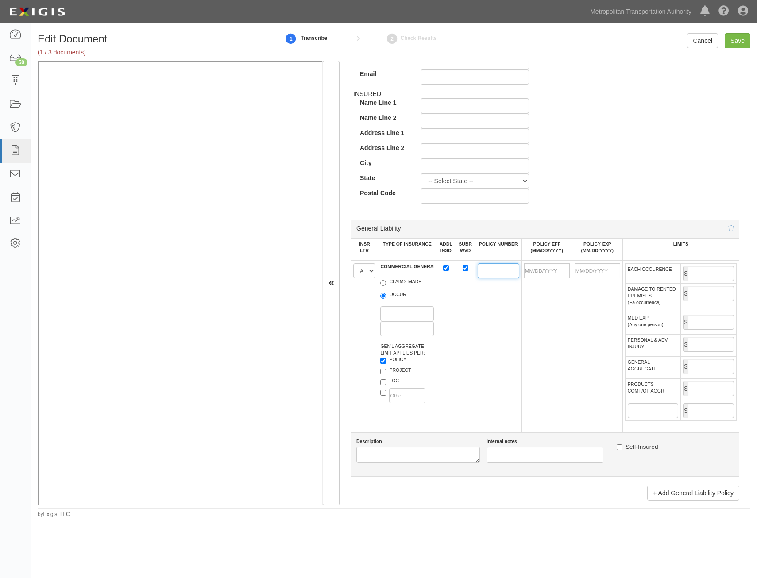
paste input "711016584-0006"
type input "711016584-0006"
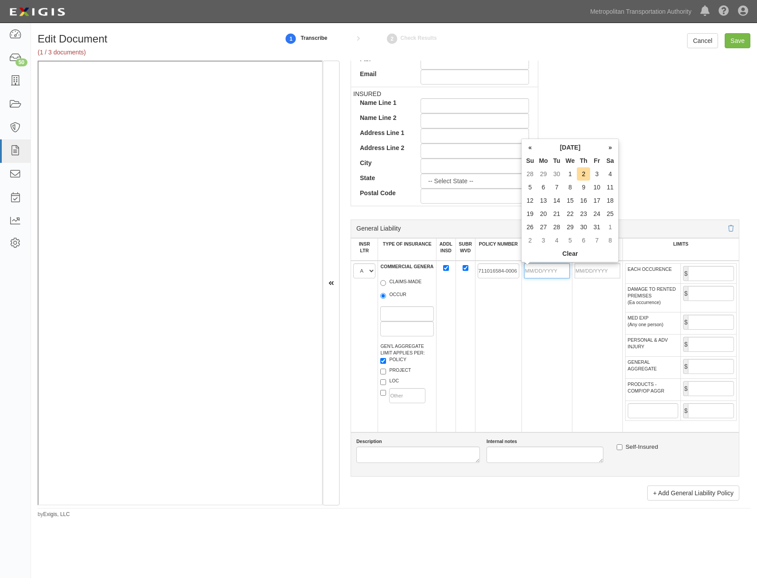
click at [546, 270] on input "POLICY EFF (MM/DD/YYYY)" at bounding box center [547, 270] width 46 height 15
type input "02/07/2025"
type input "[DATE]"
click at [529, 355] on td "02/07/2025" at bounding box center [546, 347] width 50 height 172
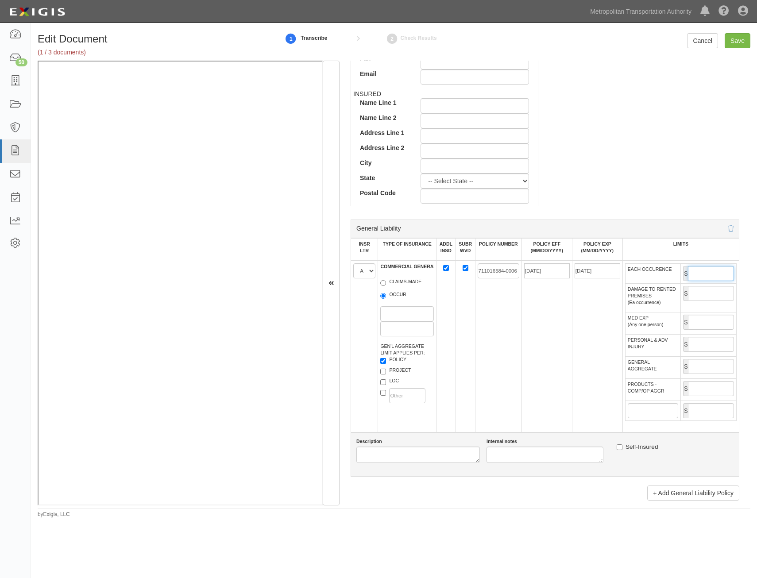
click at [701, 270] on input "EACH OCCURENCE" at bounding box center [711, 273] width 46 height 15
type input "1,000,000"
click at [705, 367] on input "GENERAL AGGREGATE" at bounding box center [711, 366] width 46 height 15
type input "2,000,000"
click at [707, 379] on td "$" at bounding box center [708, 389] width 56 height 22
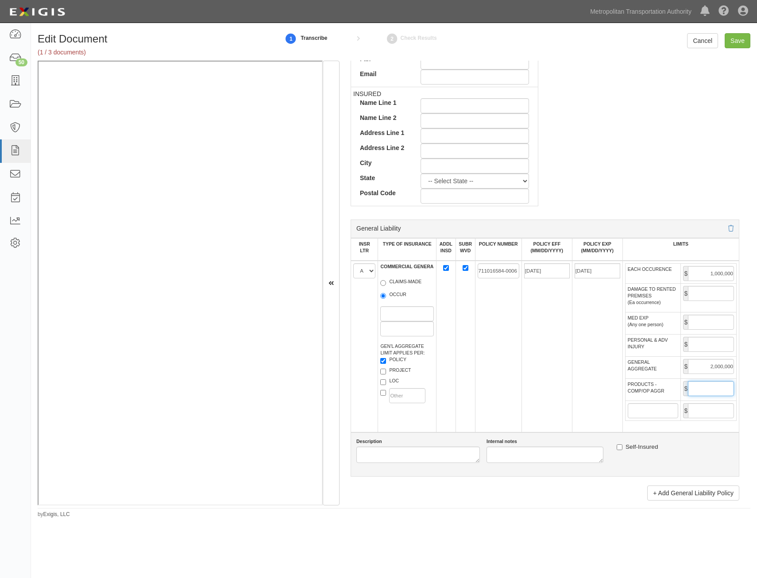
click at [695, 393] on input "PRODUCTS - COMP/OP AGGR" at bounding box center [711, 388] width 46 height 15
type input "2,000,000"
drag, startPoint x: 530, startPoint y: 412, endPoint x: 529, endPoint y: 404, distance: 8.5
click at [529, 407] on td "02/07/2025" at bounding box center [546, 347] width 50 height 172
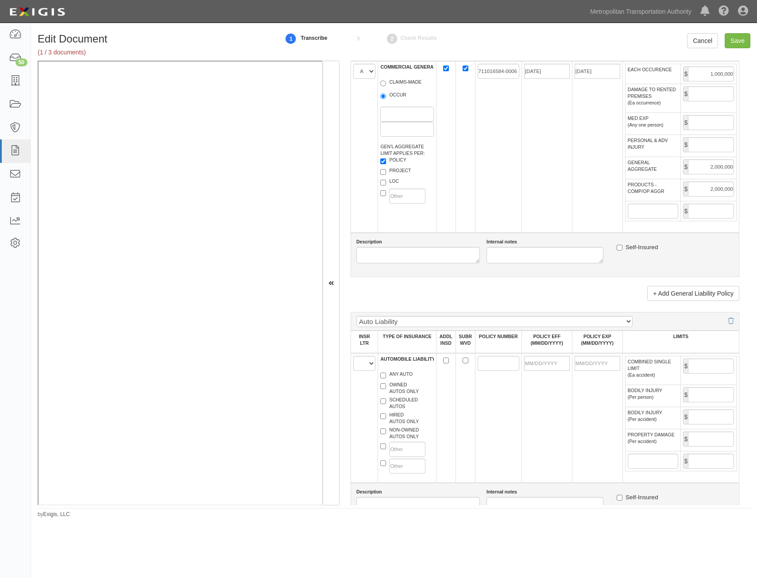
scroll to position [664, 0]
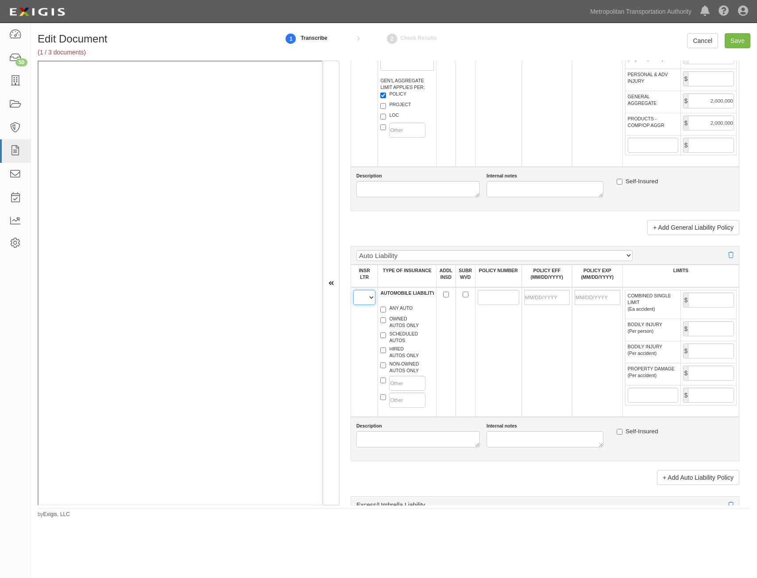
click at [360, 297] on select "A B C D E F" at bounding box center [364, 297] width 22 height 15
select select "A"
click at [353, 290] on select "A B C D E F" at bounding box center [364, 297] width 22 height 15
click at [400, 325] on label "OWNED AUTOS ONLY" at bounding box center [399, 321] width 38 height 13
click at [386, 323] on input "OWNED AUTOS ONLY" at bounding box center [383, 320] width 6 height 6
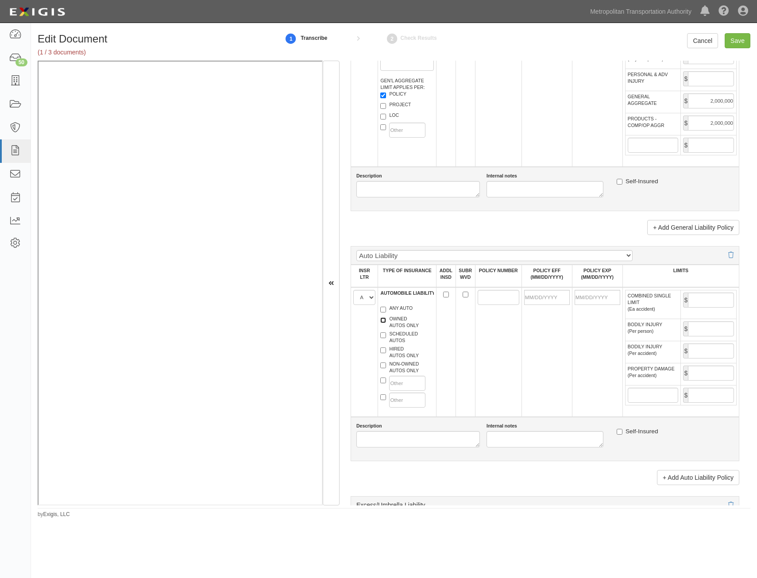
checkbox input "true"
click at [401, 350] on label "HIRED AUTOS ONLY" at bounding box center [399, 352] width 38 height 13
click at [386, 350] on input "HIRED AUTOS ONLY" at bounding box center [383, 350] width 6 height 6
checkbox input "true"
click at [406, 365] on label "NON-OWNED AUTOS ONLY" at bounding box center [399, 367] width 38 height 13
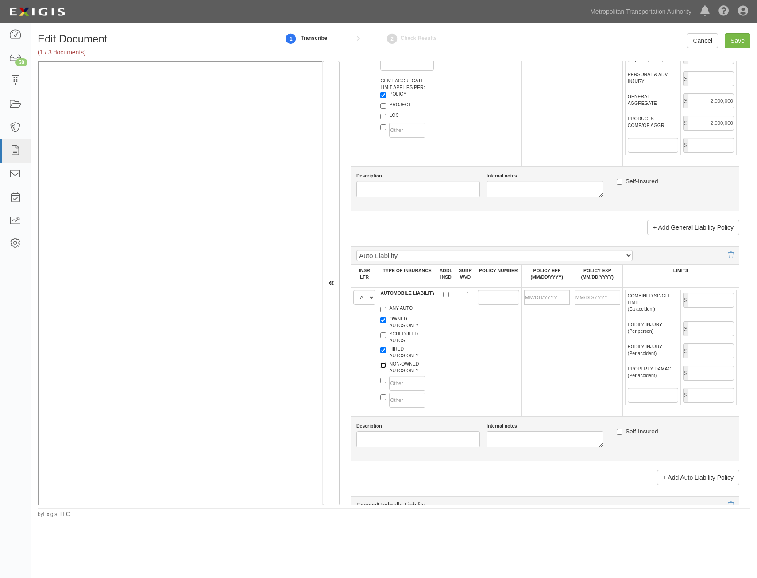
click at [386, 365] on input "NON-OWNED AUTOS ONLY" at bounding box center [383, 365] width 6 height 6
checkbox input "true"
click at [443, 295] on input "ADDL INSD" at bounding box center [446, 295] width 6 height 6
checkbox input "true"
click at [464, 295] on input "SUBR WVD" at bounding box center [465, 295] width 6 height 6
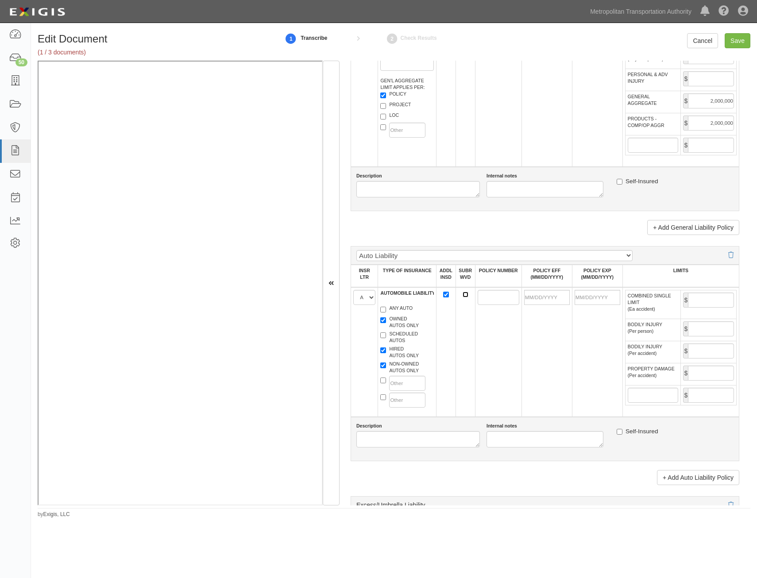
checkbox input "true"
click at [481, 296] on input "POLICY NUMBER" at bounding box center [498, 297] width 42 height 15
paste input "711016584-0006"
type input "711016584-0006"
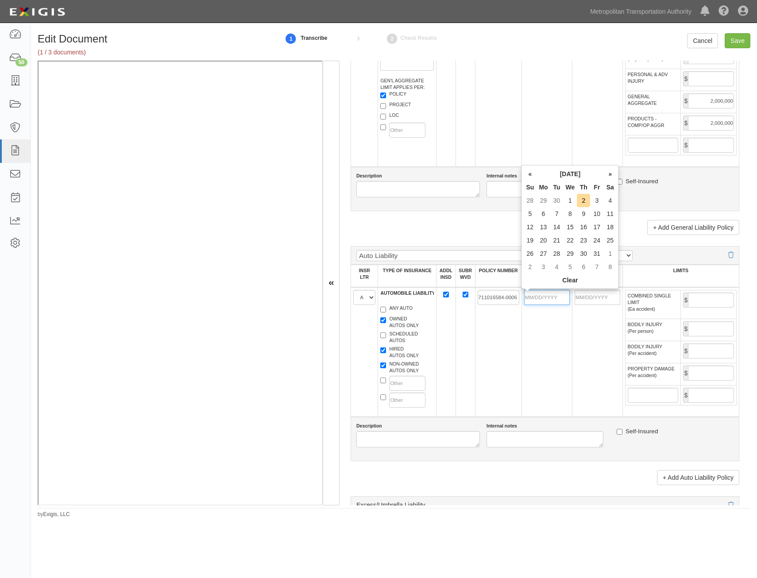
click at [549, 302] on input "POLICY EFF (MM/DD/YYYY)" at bounding box center [547, 297] width 46 height 15
type input "02/07/2025"
type input "[DATE]"
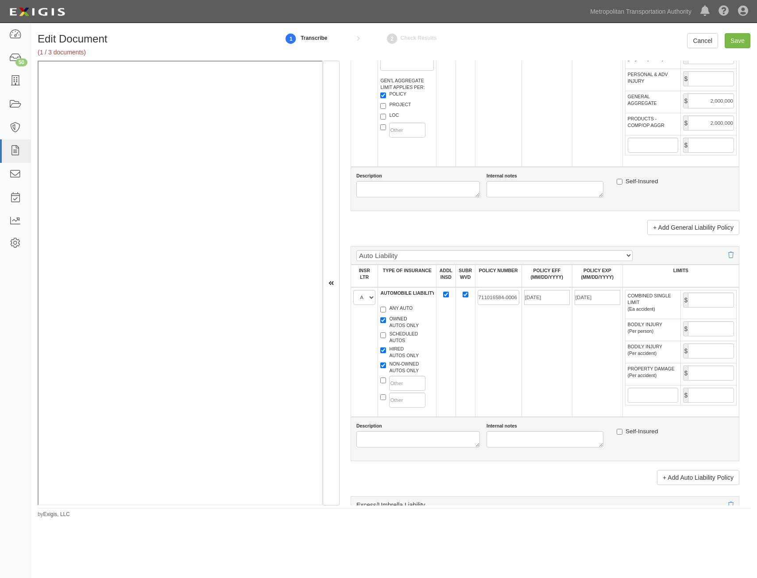
click at [573, 332] on td "[DATE]" at bounding box center [597, 352] width 50 height 130
click at [699, 295] on input "COMBINED SINGLE LIMIT (Ea accident)" at bounding box center [711, 299] width 46 height 15
type input "1,000,000"
click at [427, 366] on div "NON-OWNED AUTOS ONLY" at bounding box center [406, 368] width 67 height 15
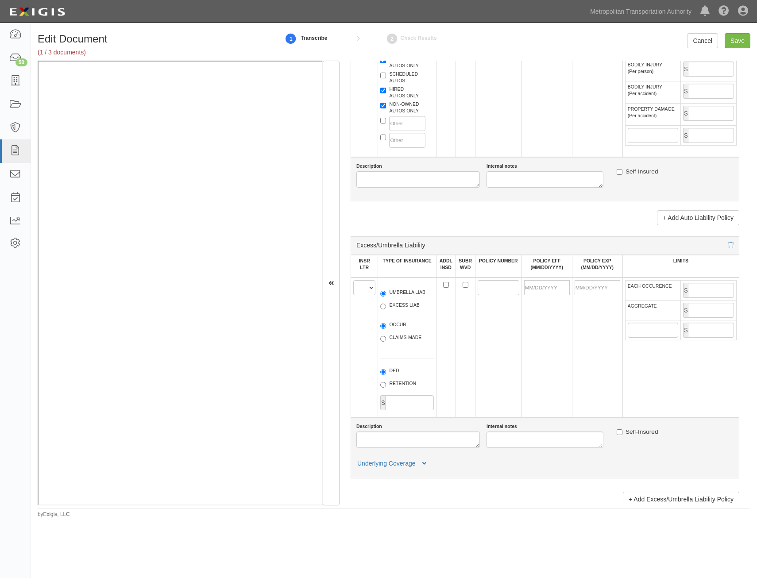
scroll to position [929, 0]
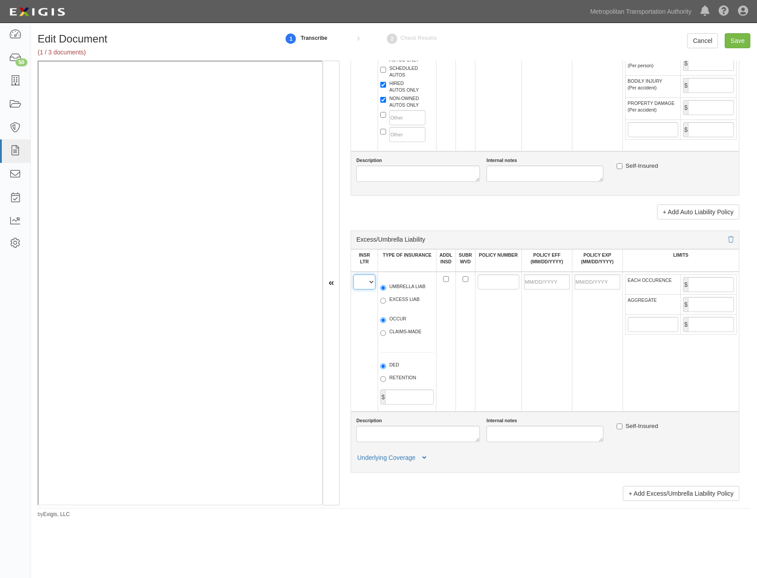
click at [363, 281] on select "A B C D E F" at bounding box center [364, 281] width 22 height 15
select select "A"
click at [353, 274] on select "A B C D E F" at bounding box center [364, 281] width 22 height 15
click at [409, 286] on label "UMBRELLA LIAB" at bounding box center [402, 287] width 45 height 9
click at [386, 286] on input "UMBRELLA LIAB" at bounding box center [383, 288] width 6 height 6
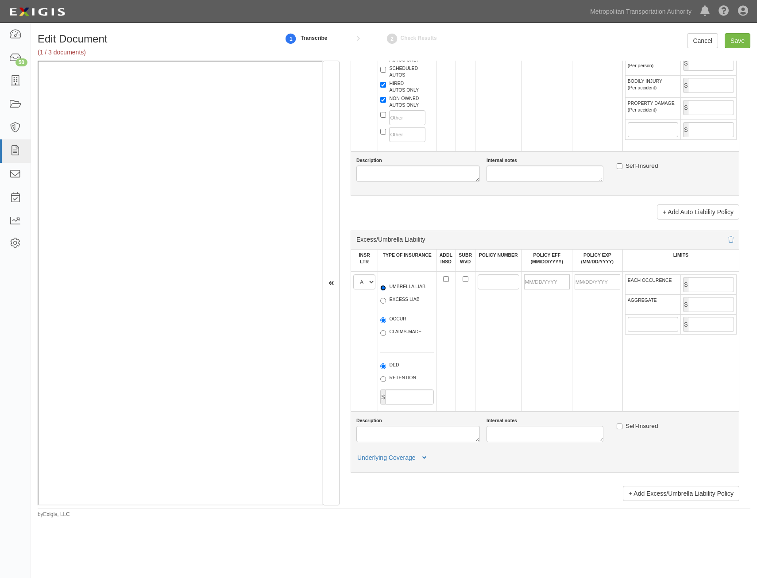
radio input "true"
click at [400, 319] on label "OCCUR" at bounding box center [393, 319] width 26 height 9
click at [386, 319] on input "OCCUR" at bounding box center [383, 320] width 6 height 6
radio input "true"
click at [446, 279] on input "ADDL INSD" at bounding box center [446, 279] width 6 height 6
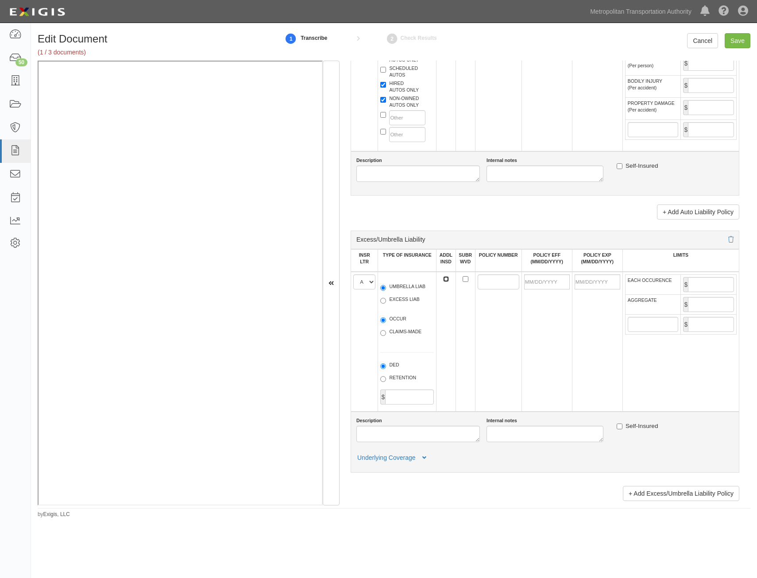
checkbox input "true"
click at [465, 279] on input "SUBR WVD" at bounding box center [465, 279] width 6 height 6
checkbox input "true"
click at [479, 281] on input "POLICY NUMBER" at bounding box center [498, 281] width 42 height 15
paste input "711016584-0006"
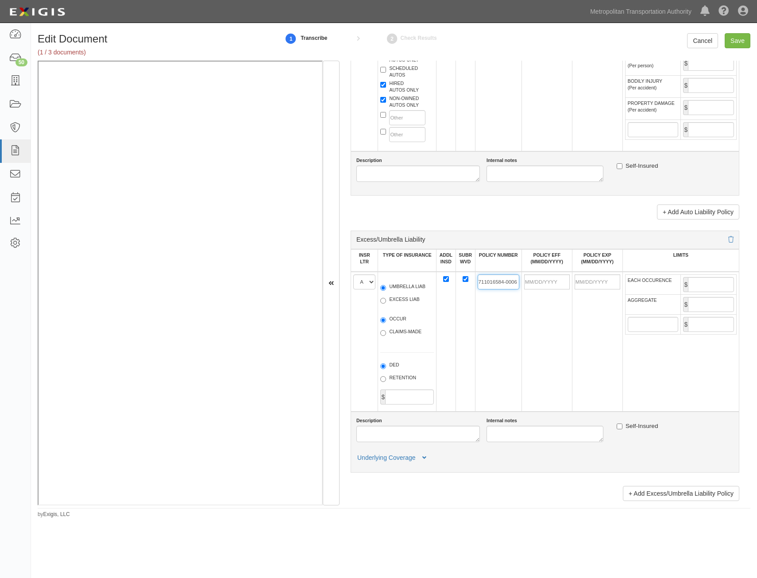
type input "711016584-0006"
click at [536, 329] on td at bounding box center [546, 342] width 50 height 140
click at [550, 278] on input "POLICY EFF (MM/DD/YYYY)" at bounding box center [547, 281] width 46 height 15
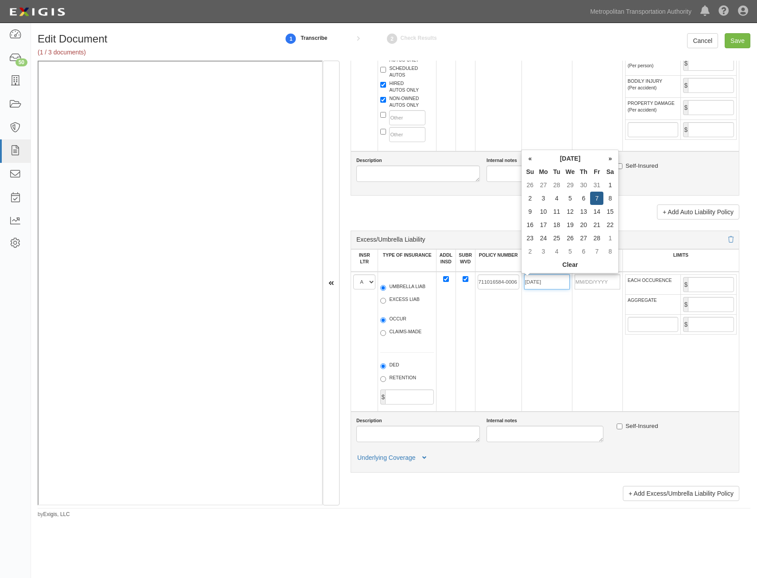
type input "02/07/2025"
type input "[DATE]"
click at [506, 325] on td "711016584-0006" at bounding box center [498, 342] width 46 height 140
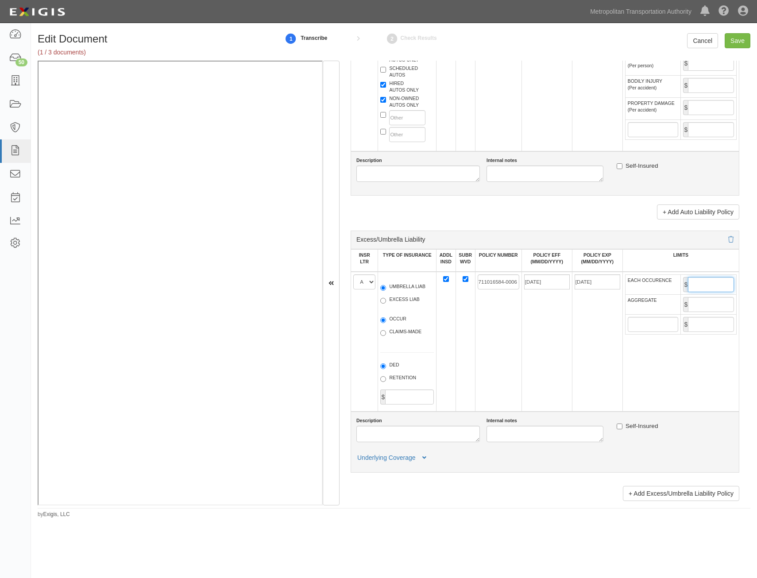
click at [700, 284] on input "EACH OCCURENCE" at bounding box center [711, 284] width 46 height 15
type input "10,000,000"
click at [709, 305] on input "AGGREGATE" at bounding box center [711, 304] width 46 height 15
type input "10,000,000"
click at [562, 370] on td "02/07/2025" at bounding box center [546, 342] width 50 height 140
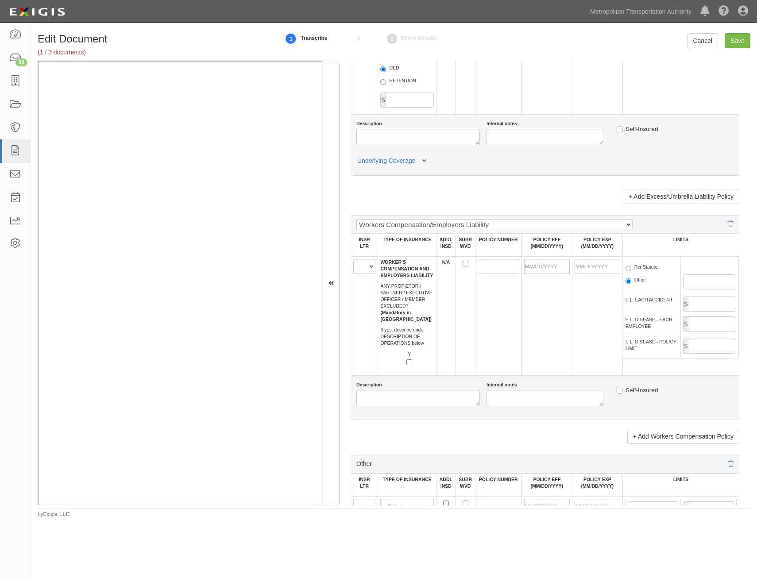
scroll to position [1239, 0]
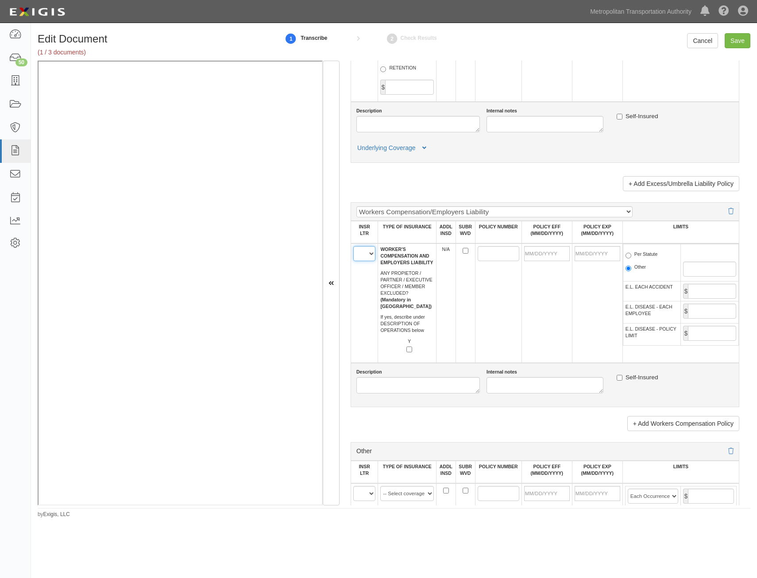
click at [365, 255] on select "A B C D E F" at bounding box center [364, 253] width 22 height 15
select select "B"
click at [353, 246] on select "A B C D E F" at bounding box center [364, 253] width 22 height 15
click at [506, 315] on td at bounding box center [498, 302] width 46 height 119
click at [464, 252] on input "SUBR WVD" at bounding box center [465, 251] width 6 height 6
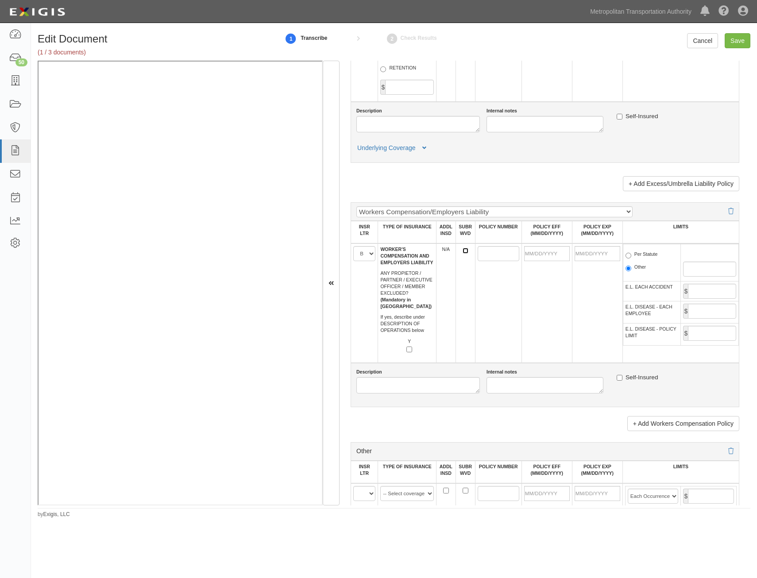
checkbox input "true"
click at [481, 257] on input "POLICY NUMBER" at bounding box center [498, 253] width 42 height 15
paste input "WC015-00001-025"
type input "WC015-00001-025"
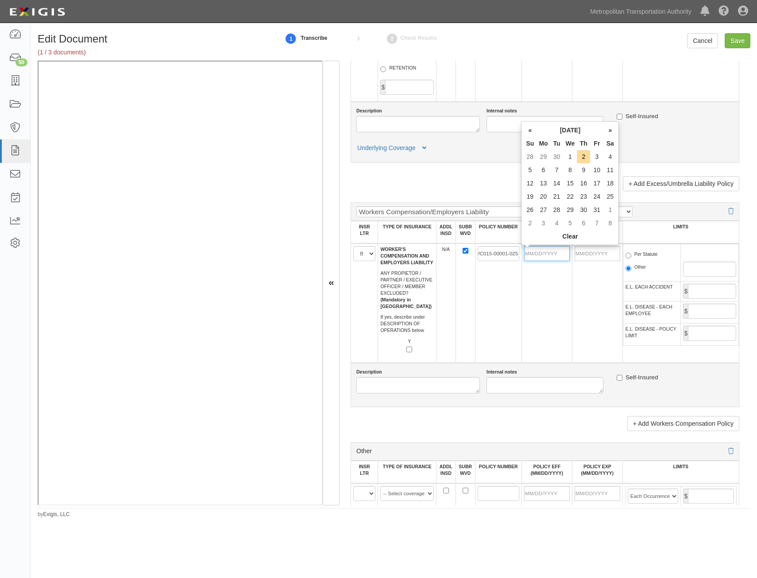
drag, startPoint x: 553, startPoint y: 253, endPoint x: 547, endPoint y: 258, distance: 8.2
click at [553, 253] on input "POLICY EFF (MM/DD/YYYY)" at bounding box center [547, 253] width 46 height 15
type input "05/01/2025"
type input "05/01/2026"
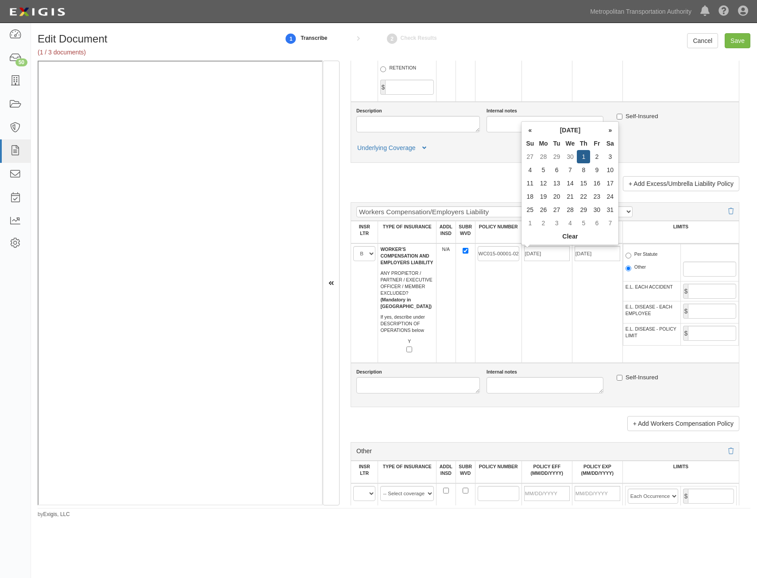
click at [504, 295] on td "WC015-00001-025" at bounding box center [498, 302] width 46 height 119
click at [650, 254] on label "Per Statute" at bounding box center [641, 255] width 32 height 9
click at [631, 254] on input "Per Statute" at bounding box center [628, 256] width 6 height 6
radio input "true"
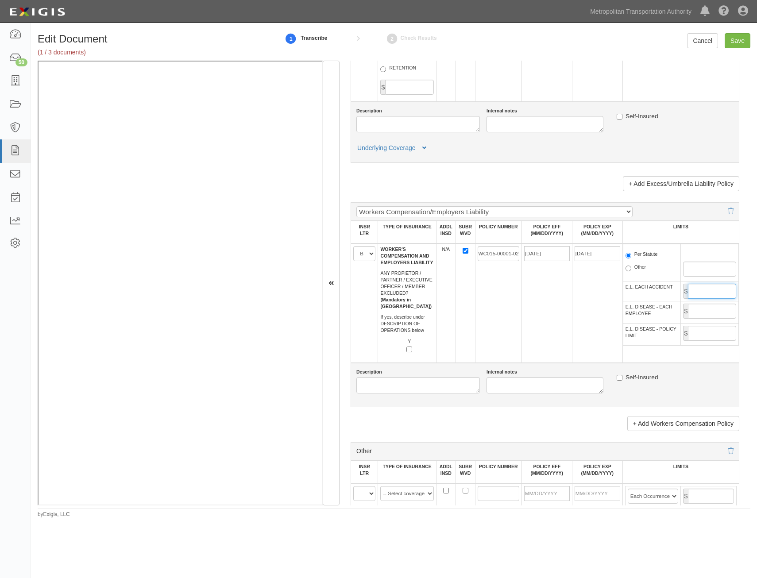
click at [707, 292] on input "E.L. EACH ACCIDENT" at bounding box center [712, 291] width 48 height 15
type input "1,000,000"
drag, startPoint x: 725, startPoint y: 304, endPoint x: 719, endPoint y: 316, distance: 13.1
click at [725, 304] on input "E.L. DISEASE - EACH EMPLOYEE" at bounding box center [712, 311] width 48 height 15
type input "1,000,000"
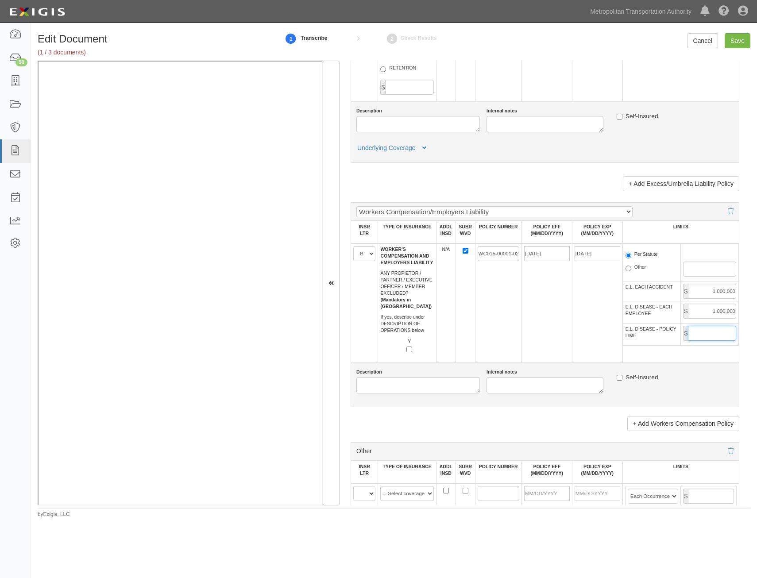
click at [713, 327] on input "E.L. DISEASE - POLICY LIMIT" at bounding box center [712, 333] width 48 height 15
type input "1,000,000"
click at [544, 334] on td "05/01/2025" at bounding box center [546, 302] width 50 height 119
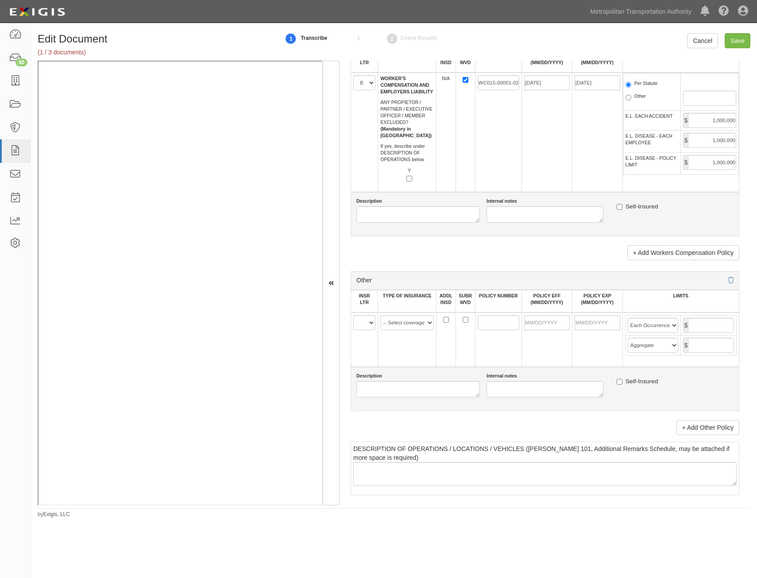
scroll to position [1416, 0]
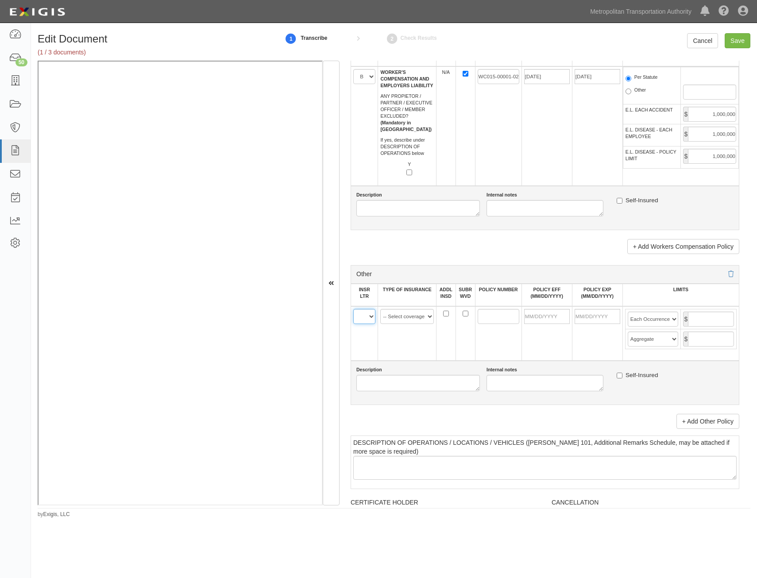
click at [365, 319] on select "A B C D E F" at bounding box center [364, 316] width 22 height 15
select select "A"
click at [353, 309] on select "A B C D E F" at bounding box center [364, 316] width 22 height 15
click at [697, 423] on link "+ Add Other Policy" at bounding box center [707, 421] width 63 height 15
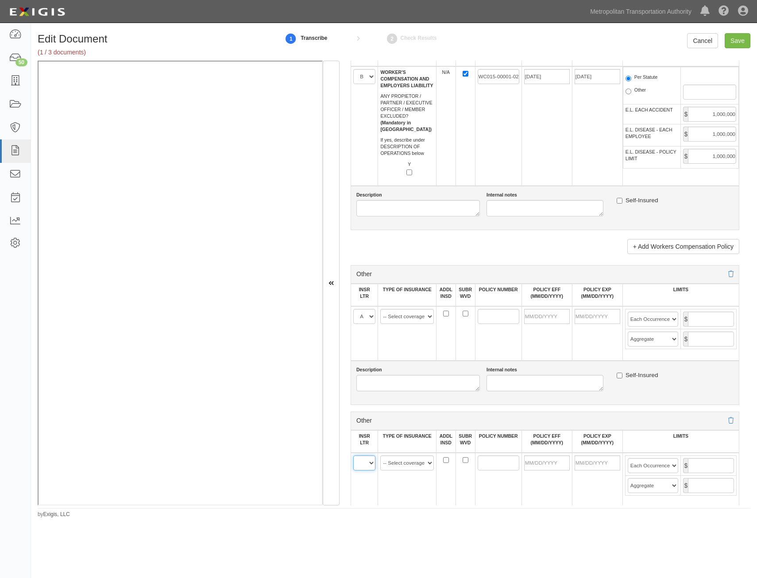
drag, startPoint x: 363, startPoint y: 466, endPoint x: 365, endPoint y: 470, distance: 4.9
click at [363, 466] on select "A B C D E F" at bounding box center [364, 462] width 22 height 15
select select "A"
click at [353, 455] on select "A B C D E F" at bounding box center [364, 462] width 22 height 15
click at [404, 320] on select "-- Select coverage line -- Asbestos Abatement Auto Physical Damage Aviation Lia…" at bounding box center [407, 316] width 54 height 15
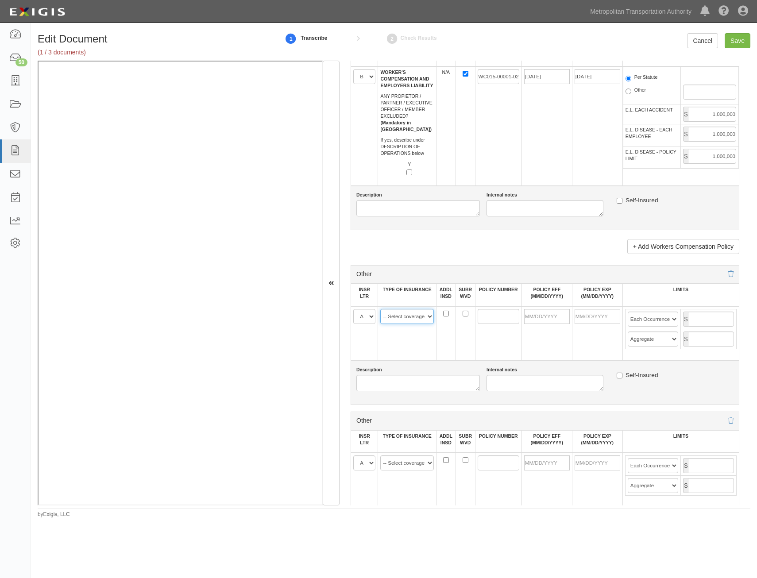
select select "152"
click at [380, 309] on select "-- Select coverage line -- Asbestos Abatement Auto Physical Damage Aviation Lia…" at bounding box center [407, 316] width 54 height 15
click at [421, 467] on select "-- Select coverage line -- Asbestos Abatement Auto Physical Damage Aviation Lia…" at bounding box center [407, 462] width 54 height 15
select select "91"
click at [380, 455] on select "-- Select coverage line -- Asbestos Abatement Auto Physical Damage Aviation Lia…" at bounding box center [407, 462] width 54 height 15
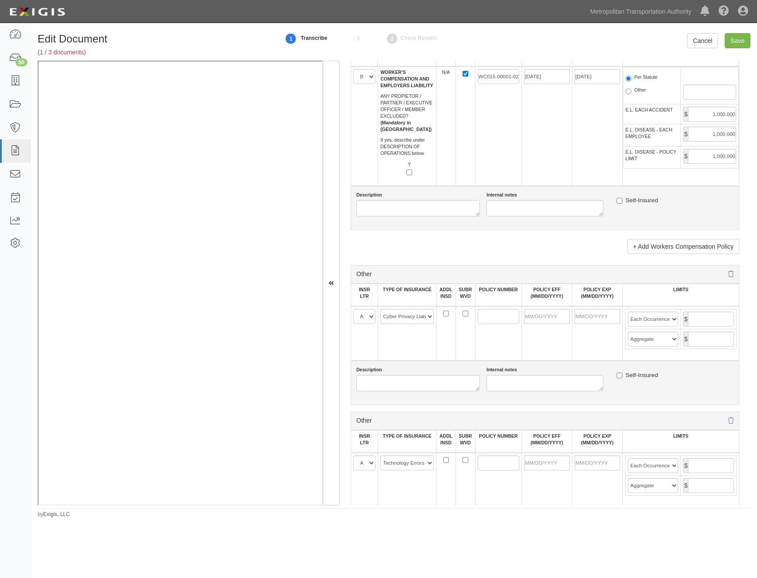
click at [508, 347] on td at bounding box center [498, 333] width 46 height 54
click at [496, 314] on input "POLICY NUMBER" at bounding box center [498, 316] width 42 height 15
drag, startPoint x: 496, startPoint y: 314, endPoint x: 481, endPoint y: 467, distance: 153.4
click at [481, 467] on input "POLICY NUMBER" at bounding box center [498, 462] width 42 height 15
paste input "760010565-0006"
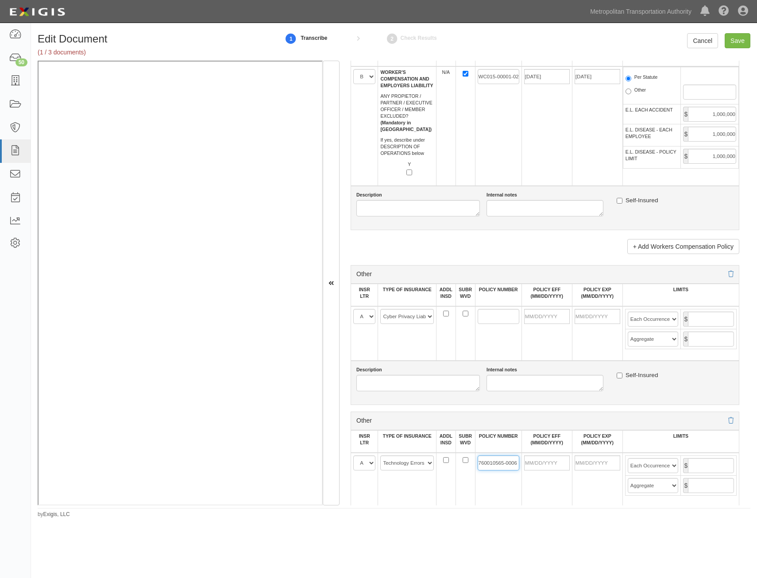
type input "760010565-0006"
click at [507, 319] on input "POLICY NUMBER" at bounding box center [498, 316] width 42 height 15
paste input "760010565-0006"
type input "760010565-0006"
click at [713, 317] on input "text" at bounding box center [711, 318] width 46 height 15
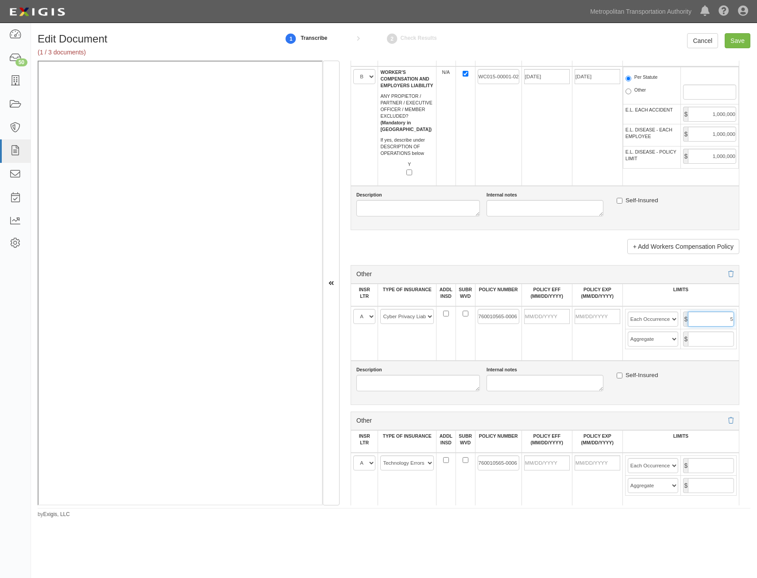
type input "5,000,000"
click at [719, 337] on input "text" at bounding box center [711, 338] width 46 height 15
type input "5,000,000"
click at [703, 469] on input "text" at bounding box center [711, 465] width 46 height 15
type input "10,000,000"
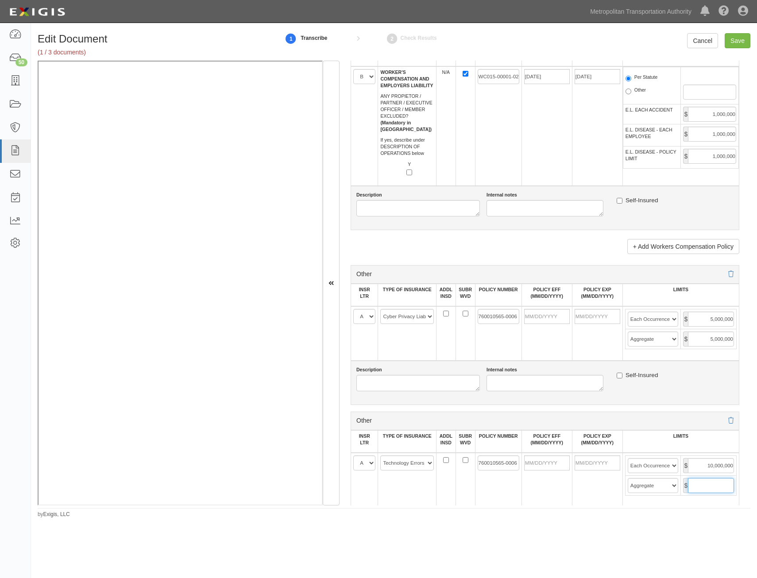
click at [713, 485] on input "text" at bounding box center [711, 485] width 46 height 15
type input "10,000,000"
click at [530, 466] on input "POLICY EFF (MM/DD/YYYY)" at bounding box center [547, 462] width 46 height 15
type input "02/07/2025"
type input "[DATE]"
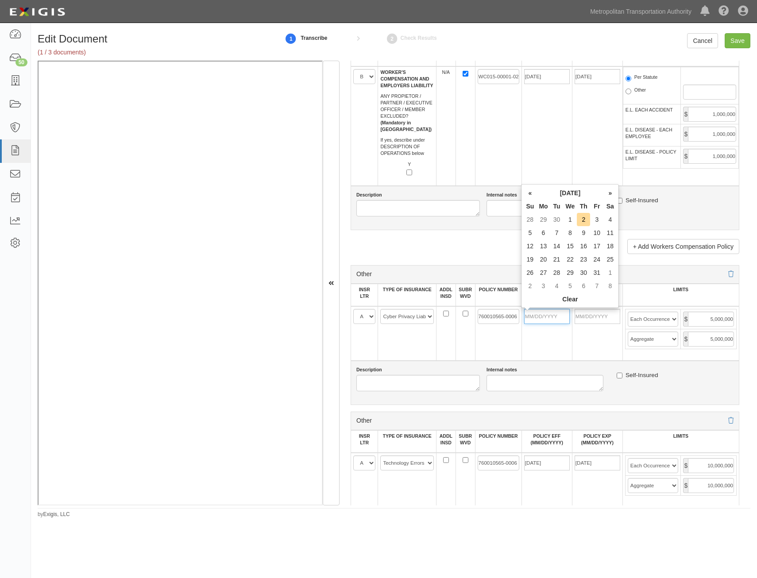
click at [558, 312] on input "POLICY EFF (MM/DD/YYYY)" at bounding box center [547, 316] width 46 height 15
type input "02/07/2025"
type input "[DATE]"
click at [586, 353] on td "[DATE]" at bounding box center [597, 333] width 50 height 54
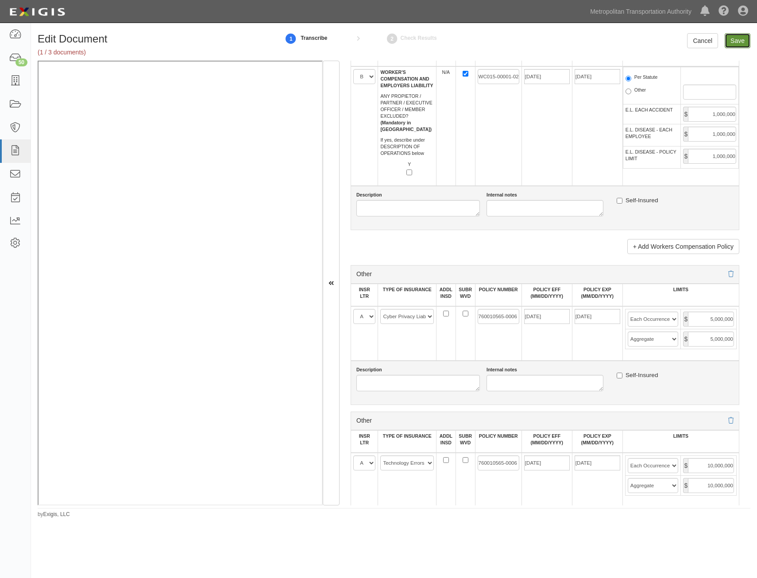
click at [740, 40] on input "Save" at bounding box center [737, 40] width 26 height 15
type input "1000000"
type input "2000000"
type input "1000000"
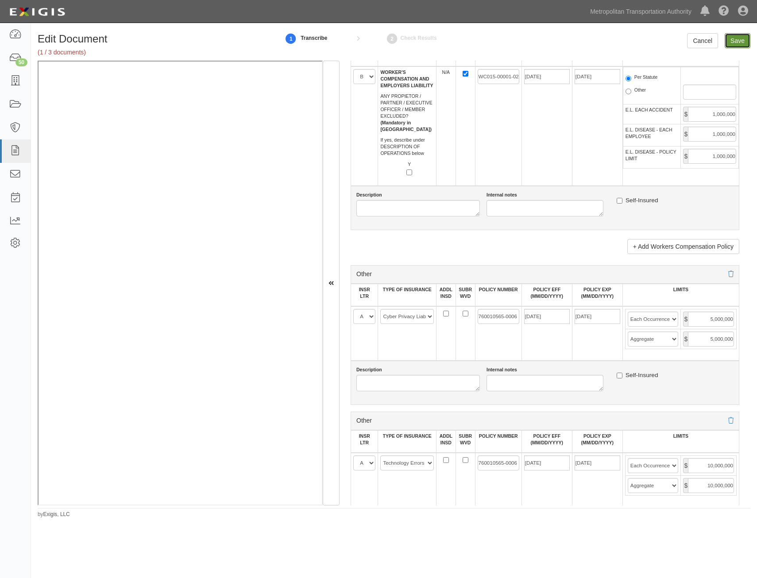
type input "10000000"
type input "1000000"
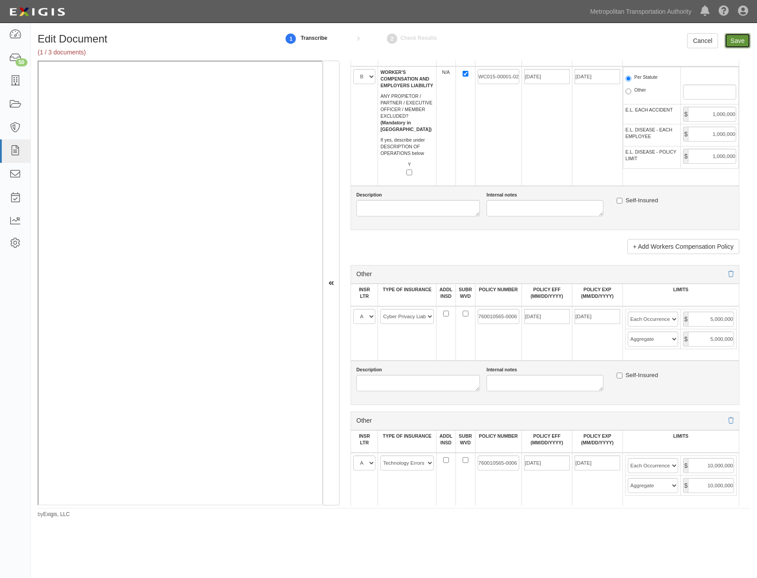
type input "5000000"
type input "10000000"
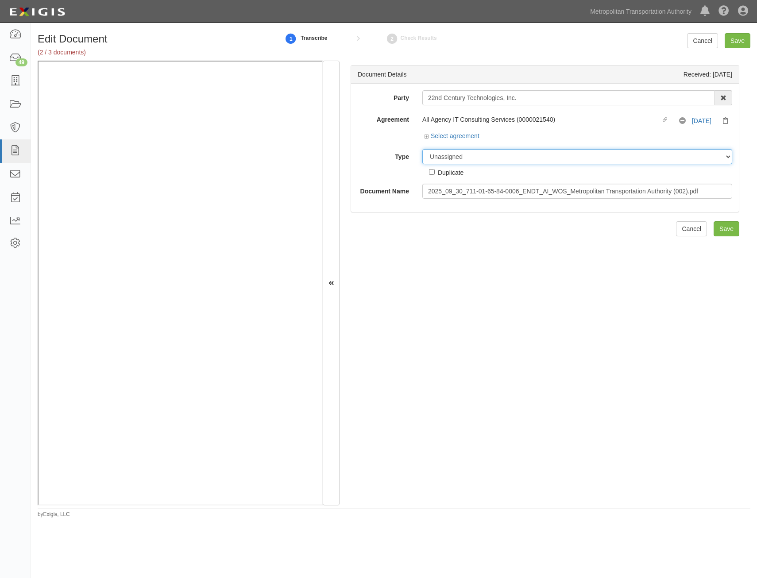
drag, startPoint x: 548, startPoint y: 156, endPoint x: 548, endPoint y: 165, distance: 8.8
click at [548, 156] on select "Unassigned Binder Cancellation Notice Certificate Contract Endorsement Insuranc…" at bounding box center [577, 156] width 310 height 15
select select "EndorsementDetail"
click at [422, 149] on select "Unassigned Binder Cancellation Notice Certificate Contract Endorsement Insuranc…" at bounding box center [577, 156] width 310 height 15
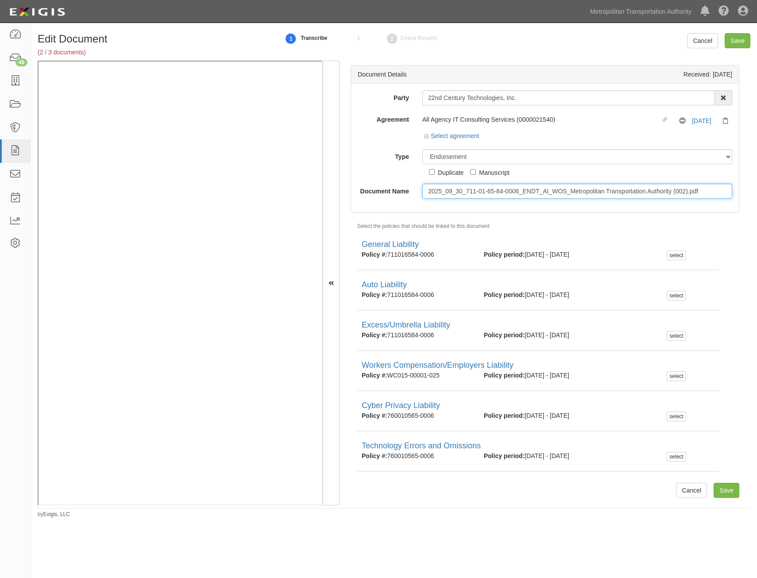
click at [559, 189] on input "2025_09_30_711-01-65-84-0006_ENDT_AI_WOS_Metropolitan Transportation Authority …" at bounding box center [577, 191] width 310 height 15
type input "Additional Insured Endorsements"
drag, startPoint x: 742, startPoint y: 44, endPoint x: 737, endPoint y: 49, distance: 7.5
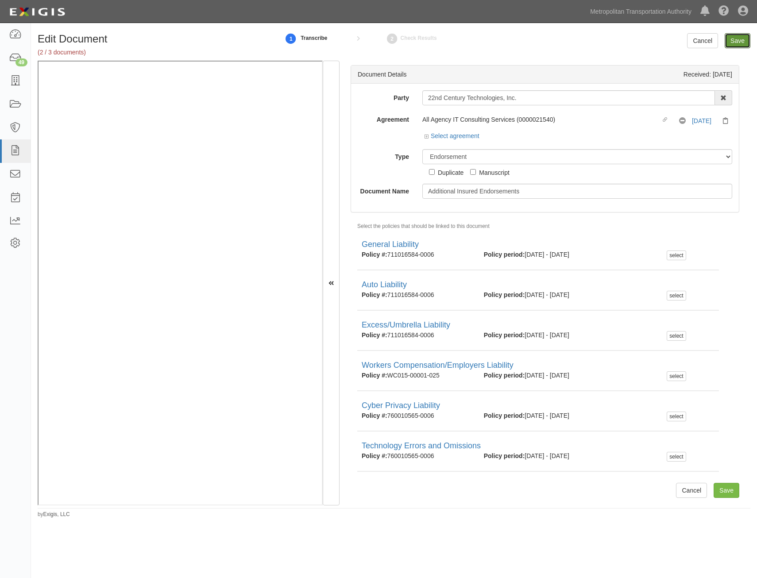
click at [742, 44] on input "Save" at bounding box center [737, 40] width 26 height 15
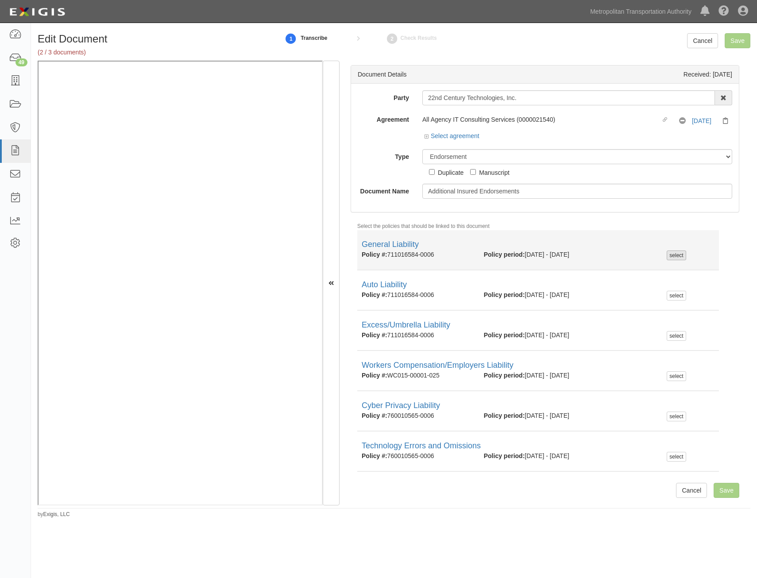
click at [673, 256] on div "select" at bounding box center [675, 255] width 19 height 10
checkbox input "true"
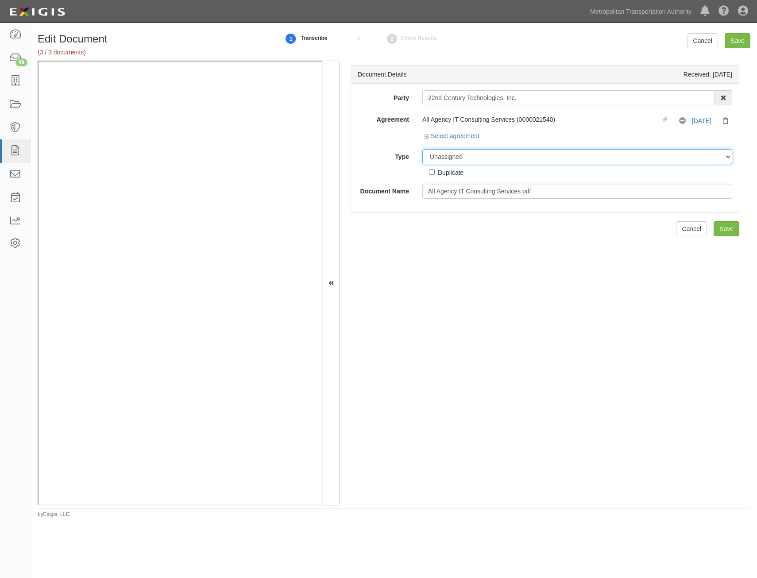
click at [618, 158] on select "Unassigned Binder Cancellation Notice Certificate Contract Endorsement Insuranc…" at bounding box center [577, 156] width 310 height 15
select select "RequirementDetail"
click at [422, 149] on select "Unassigned Binder Cancellation Notice Certificate Contract Endorsement Insuranc…" at bounding box center [577, 156] width 310 height 15
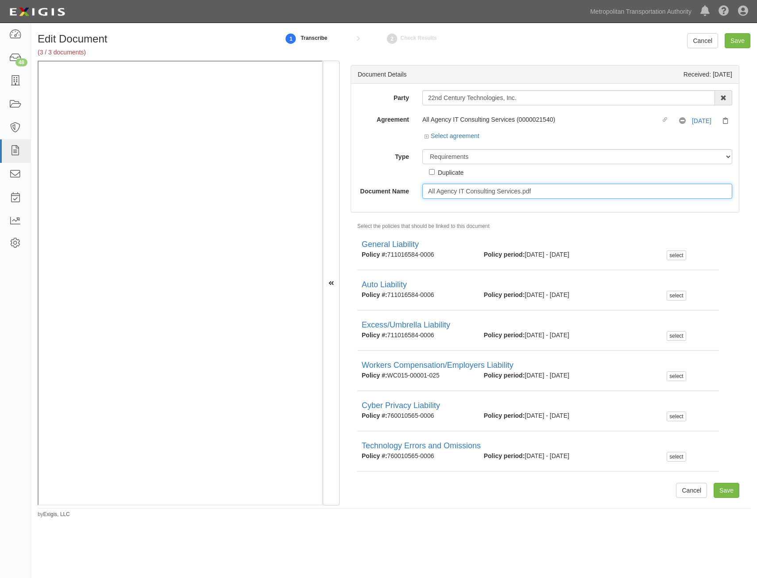
click at [604, 196] on input "All Agency IT Consulting Services.pdf" at bounding box center [577, 191] width 310 height 15
type input "Insurance Requirements"
click at [723, 496] on input "Save" at bounding box center [726, 490] width 26 height 15
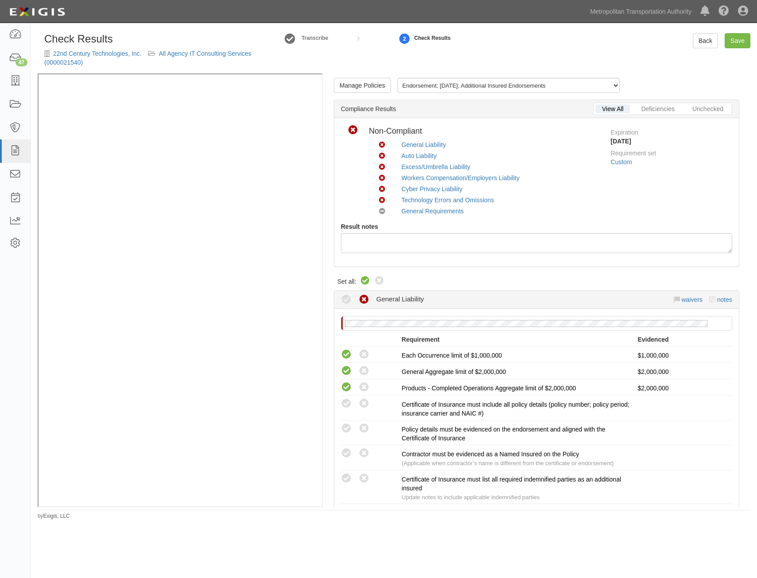
click at [365, 277] on icon at bounding box center [365, 281] width 11 height 11
radio input "true"
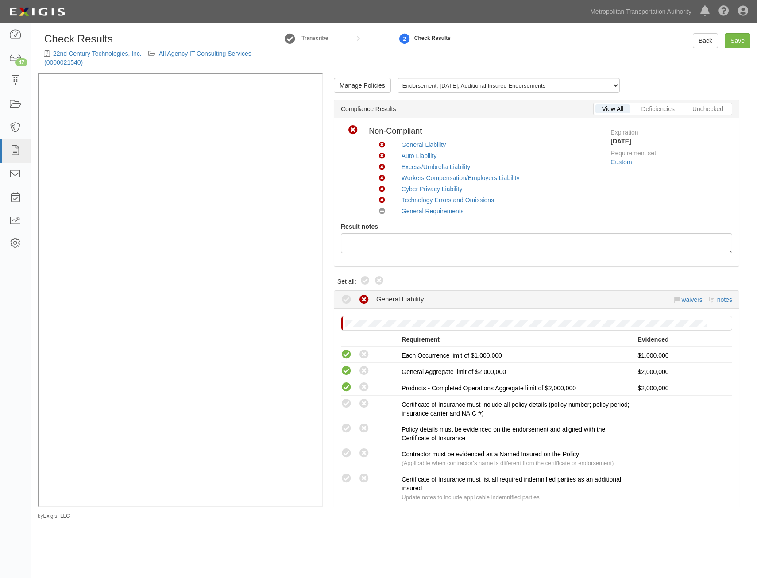
radio input "true"
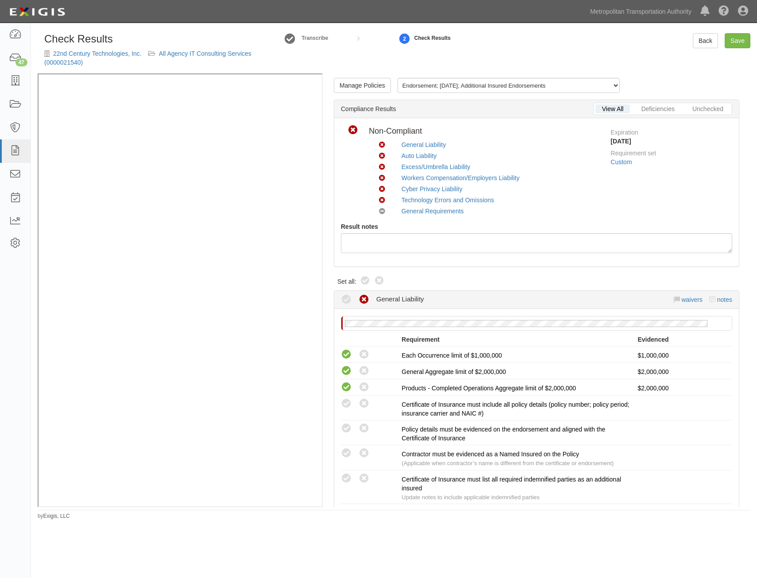
radio input "true"
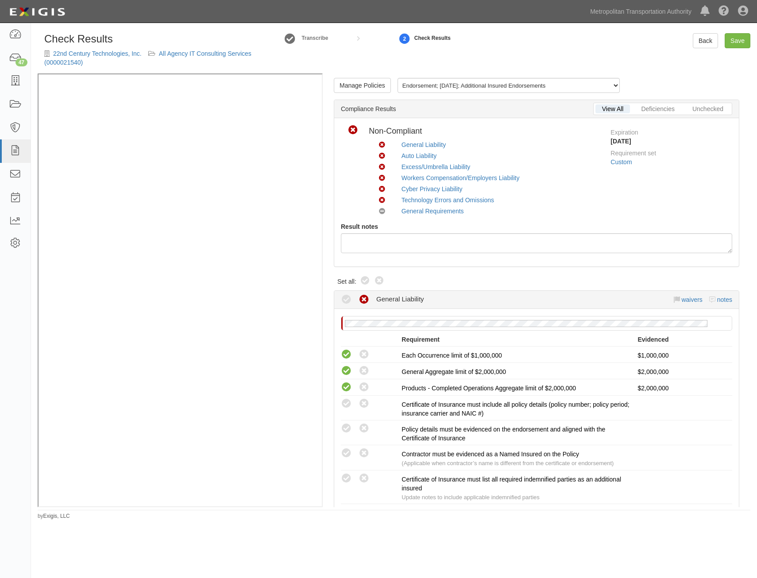
radio input "true"
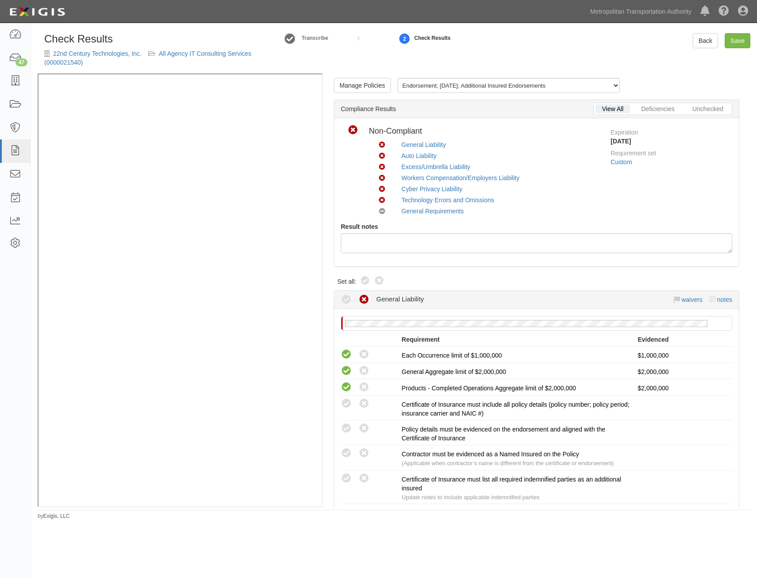
radio input "true"
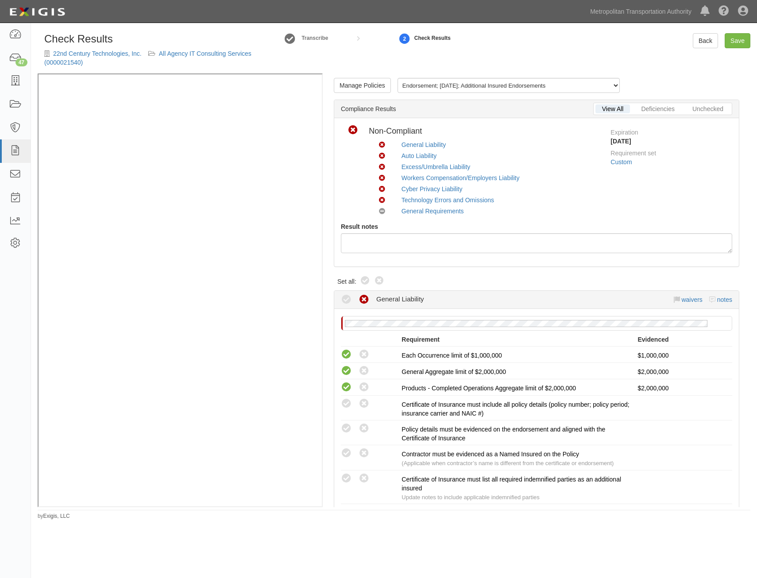
radio input "true"
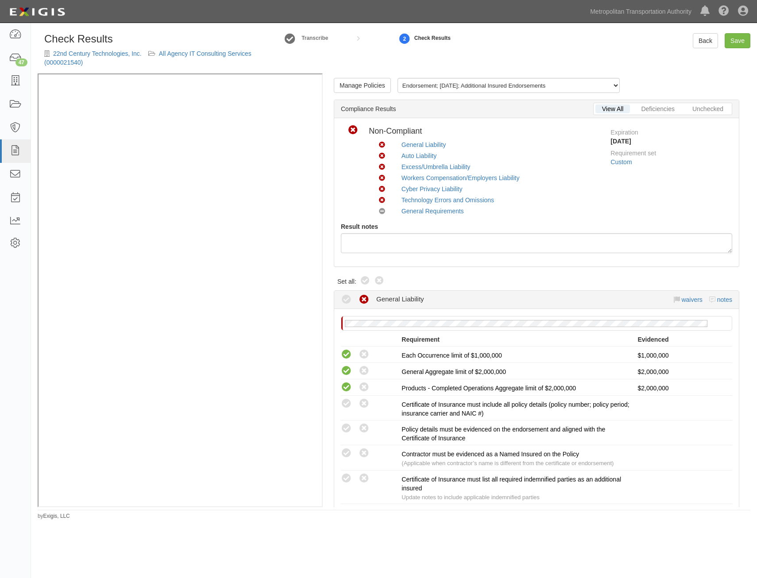
radio input "true"
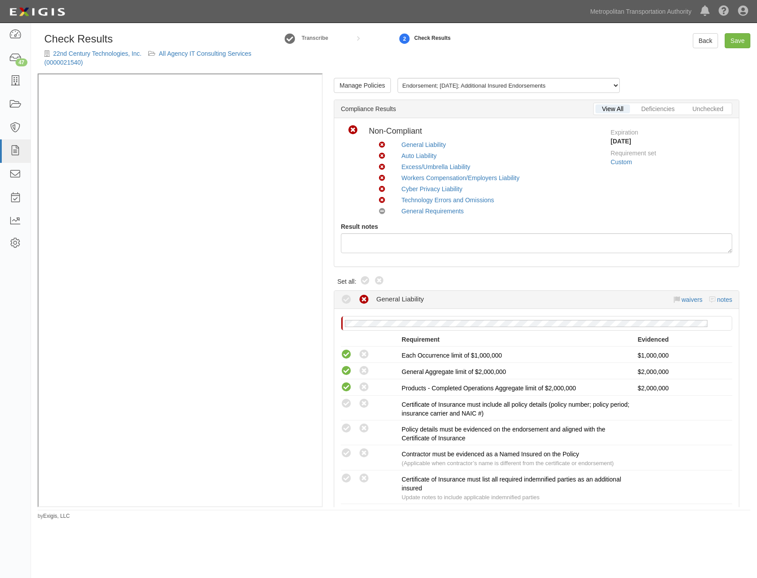
radio input "true"
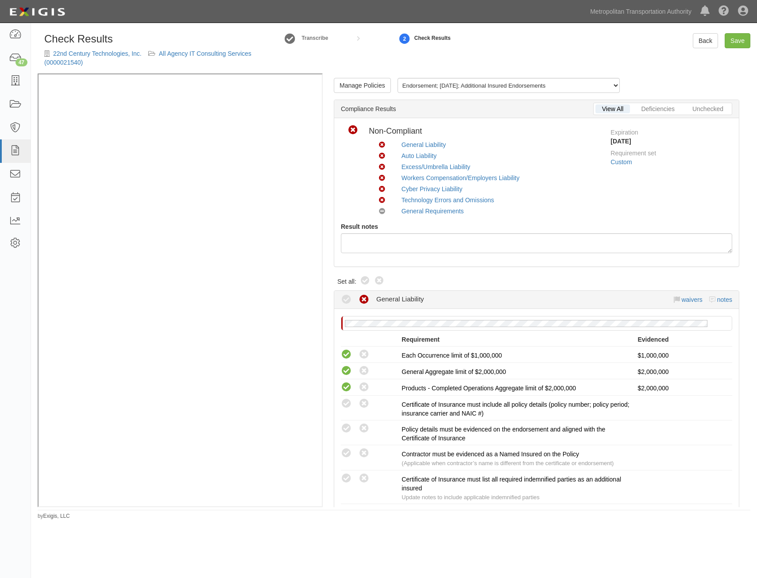
radio input "true"
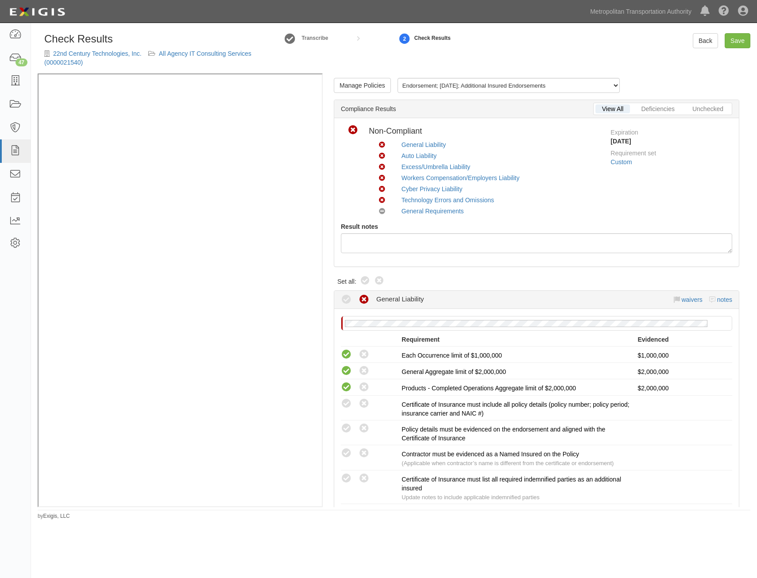
radio input "true"
radio input "false"
radio input "true"
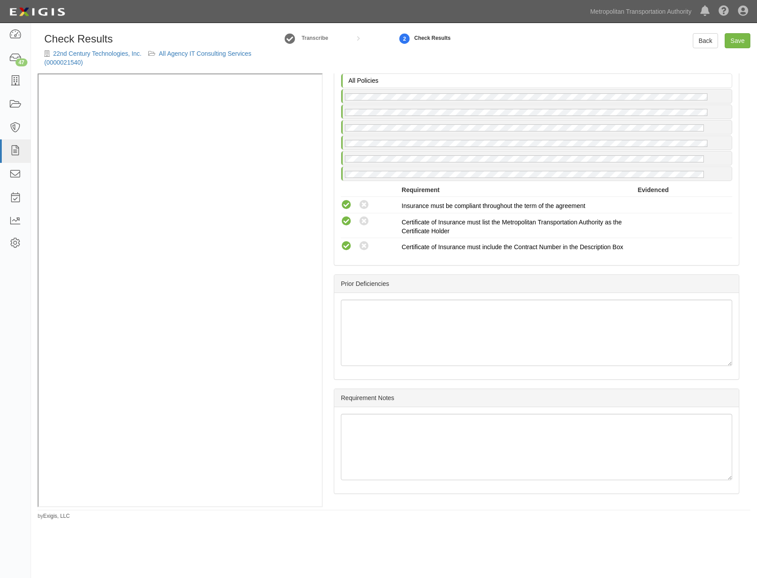
drag, startPoint x: 522, startPoint y: 153, endPoint x: 546, endPoint y: 450, distance: 298.3
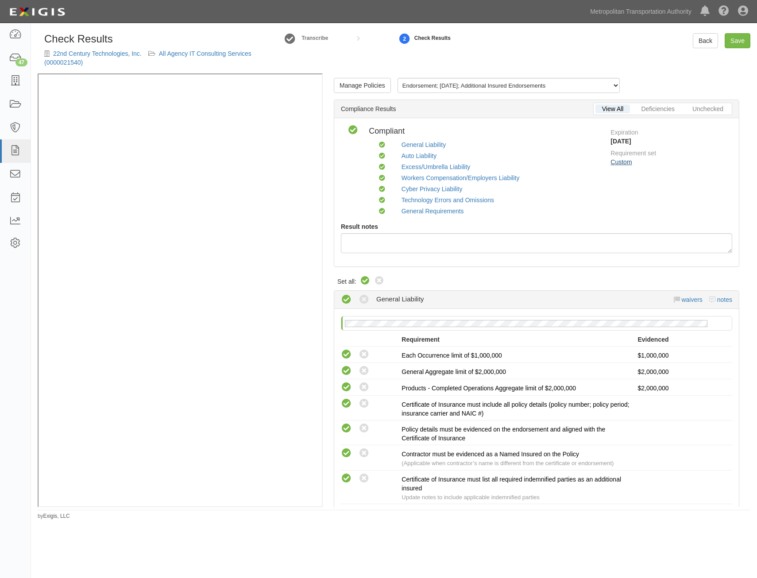
drag, startPoint x: 560, startPoint y: 404, endPoint x: 620, endPoint y: 164, distance: 247.2
click at [736, 41] on link "Save" at bounding box center [737, 40] width 26 height 15
radio input "true"
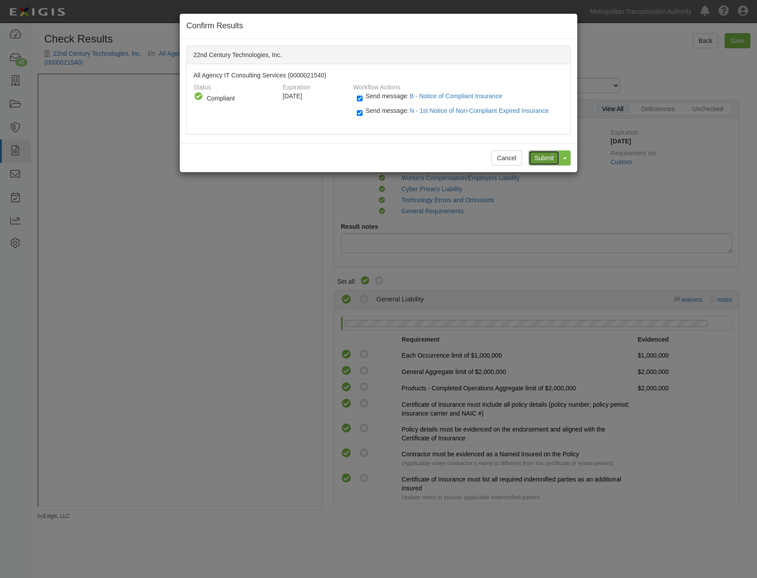
click at [543, 159] on input "Submit" at bounding box center [543, 157] width 31 height 15
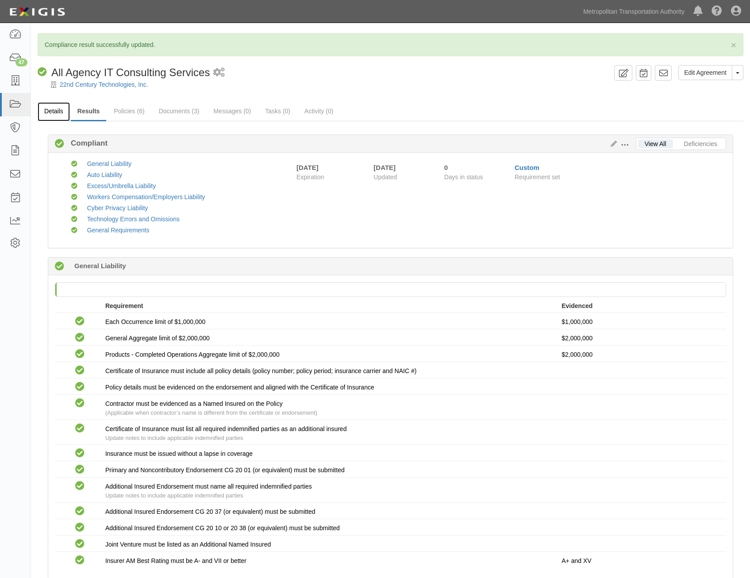
click at [54, 111] on link "Details" at bounding box center [54, 111] width 32 height 19
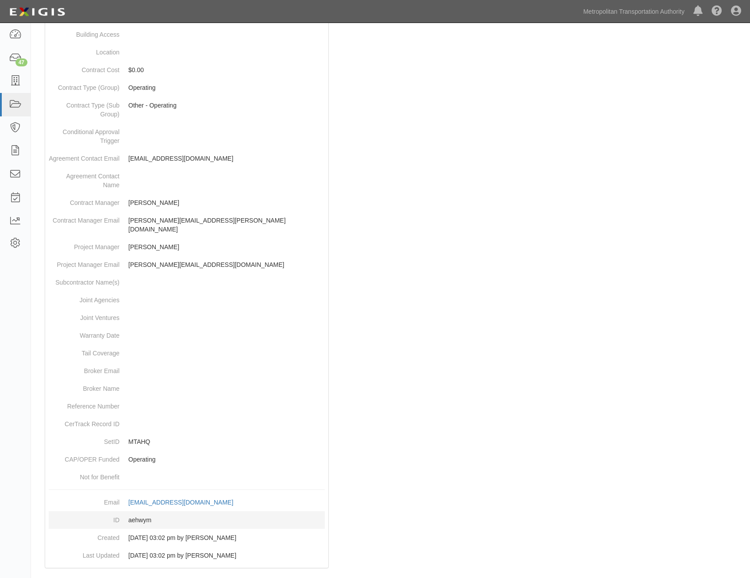
scroll to position [279, 0]
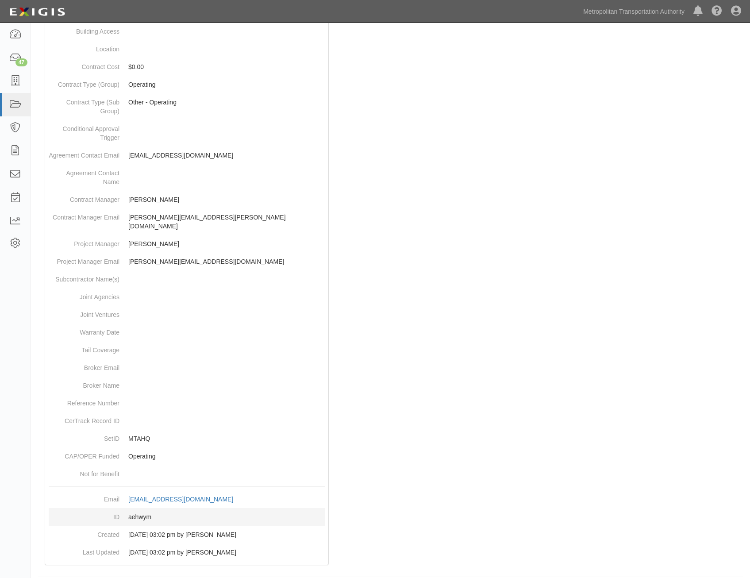
click at [138, 509] on dd "aehwym" at bounding box center [187, 517] width 276 height 18
copy dd "aehwym"
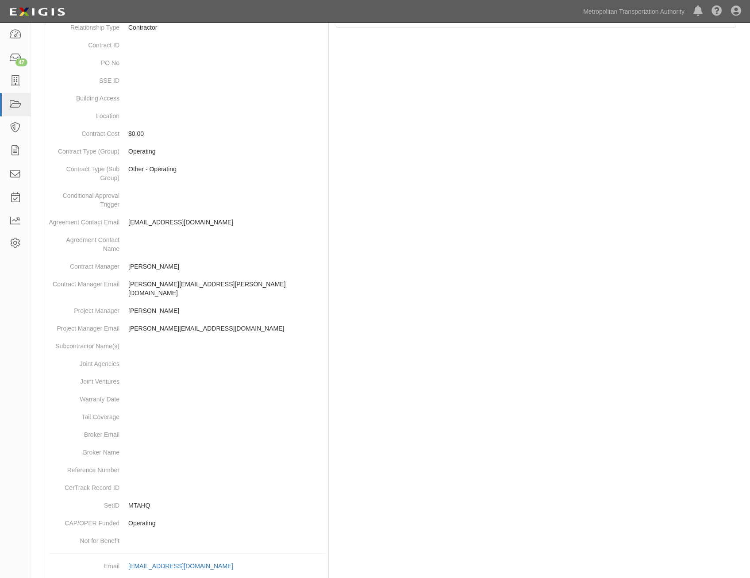
scroll to position [0, 0]
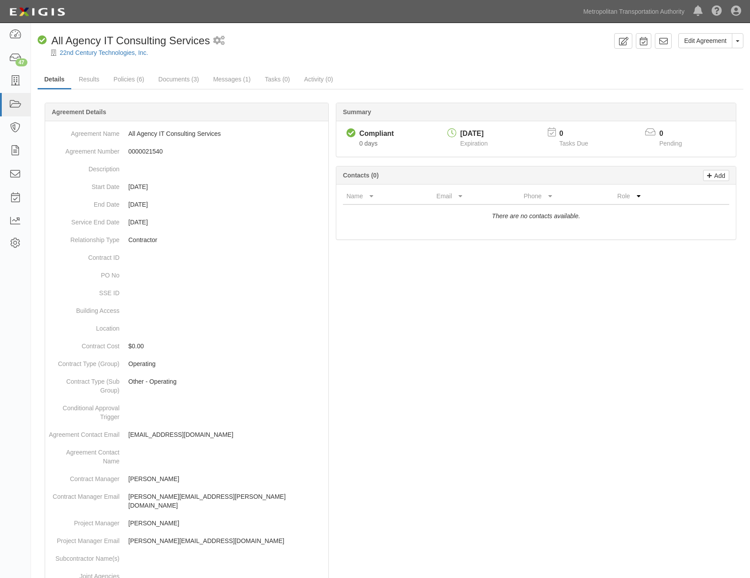
drag, startPoint x: 529, startPoint y: 378, endPoint x: 551, endPoint y: 95, distance: 283.6
click at [667, 38] on icon at bounding box center [663, 41] width 9 height 9
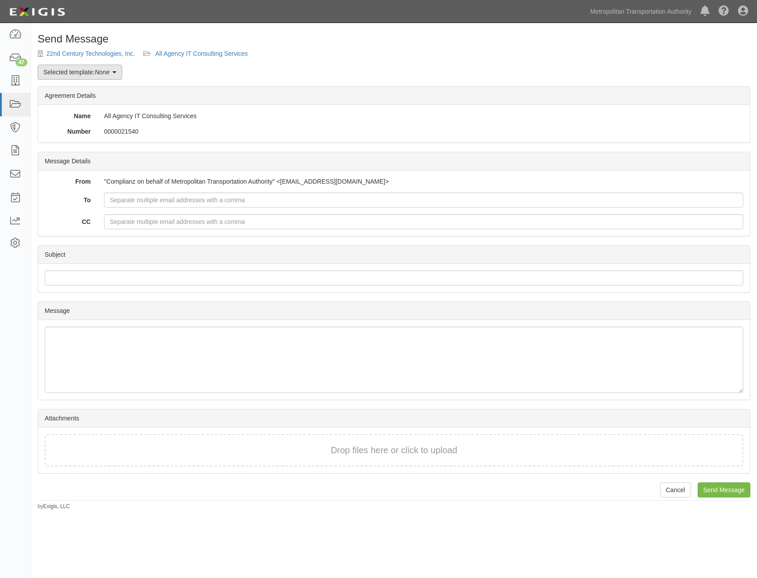
click at [74, 73] on link "Selected template: None" at bounding box center [80, 72] width 85 height 15
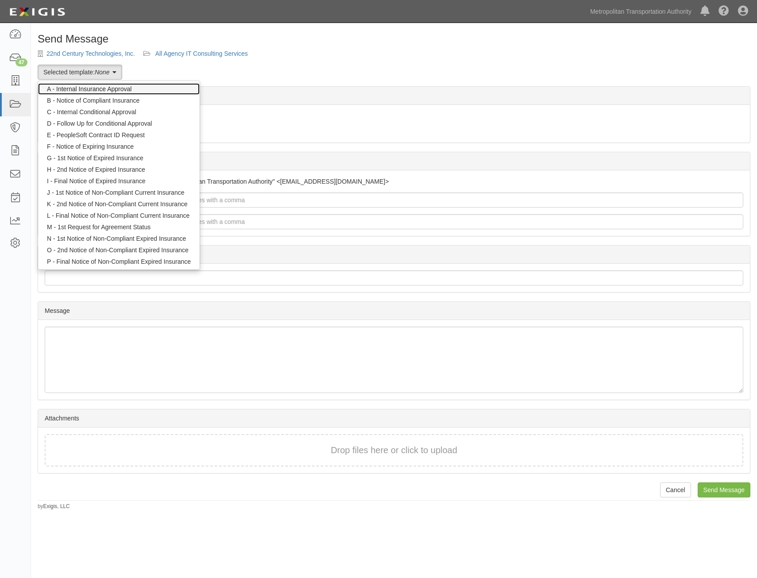
click at [90, 86] on link "A - Internal Insurance Approval" at bounding box center [118, 89] width 161 height 12
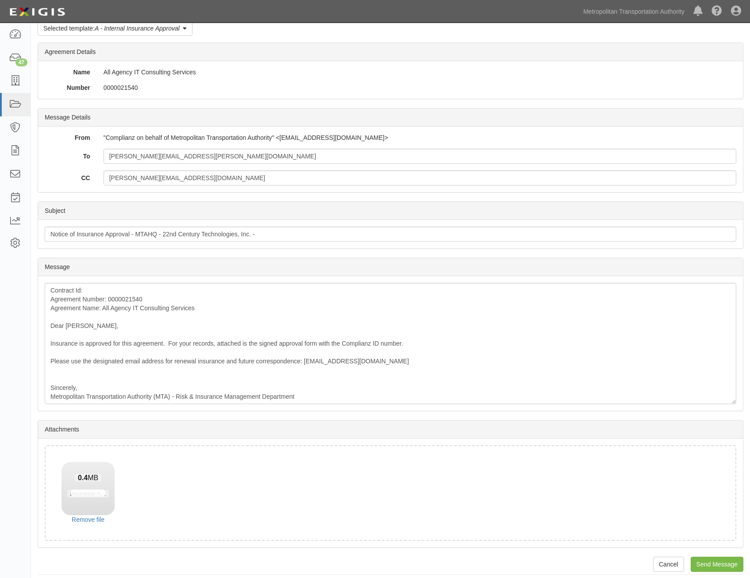
scroll to position [50, 0]
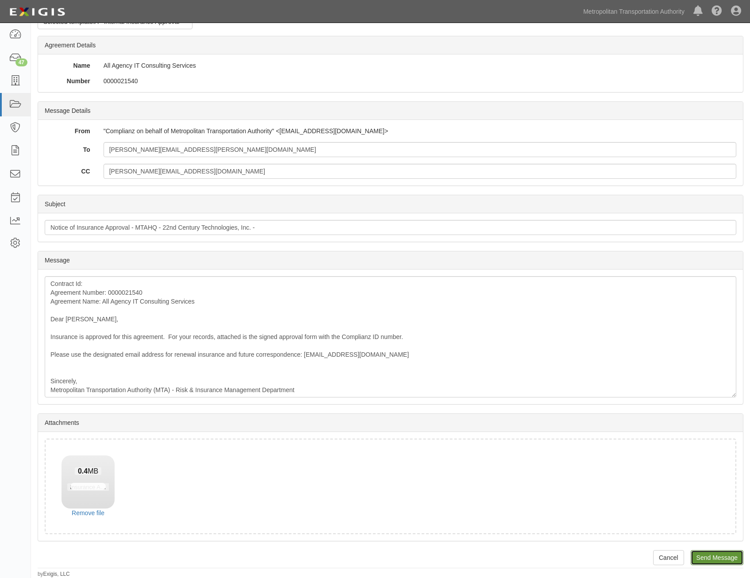
click at [717, 556] on input "Send Message" at bounding box center [717, 557] width 53 height 15
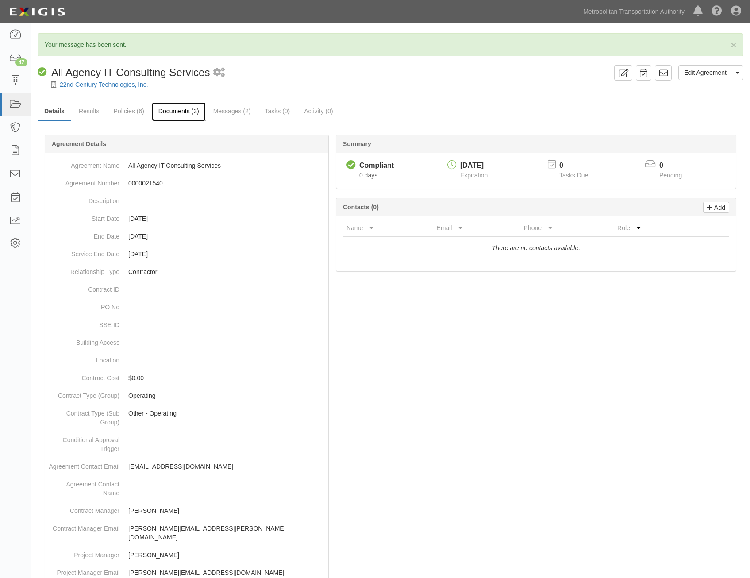
click at [171, 111] on link "Documents (3)" at bounding box center [179, 111] width 54 height 19
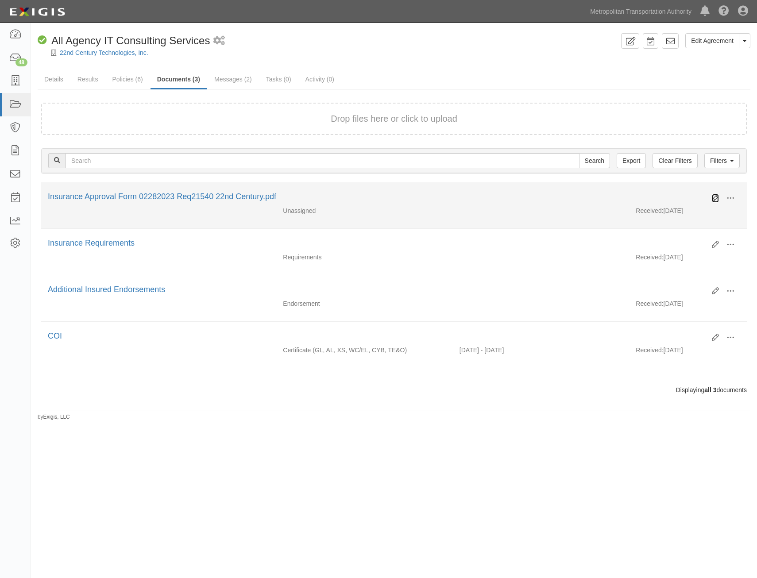
click at [715, 201] on icon at bounding box center [714, 198] width 7 height 7
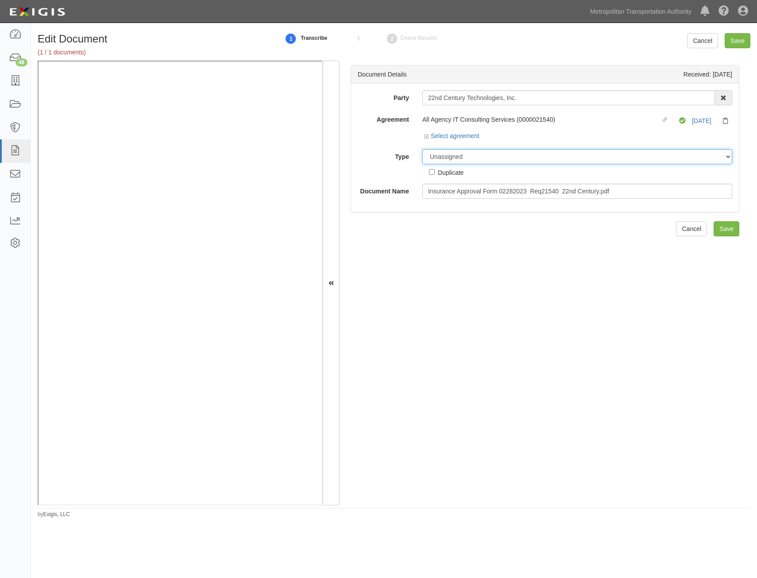
click at [511, 159] on select "Unassigned Binder Cancellation Notice Certificate Contract Endorsement Insuranc…" at bounding box center [577, 156] width 310 height 15
select select "OtherDetail"
click at [422, 149] on select "Unassigned Binder Cancellation Notice Certificate Contract Endorsement Insuranc…" at bounding box center [577, 156] width 310 height 15
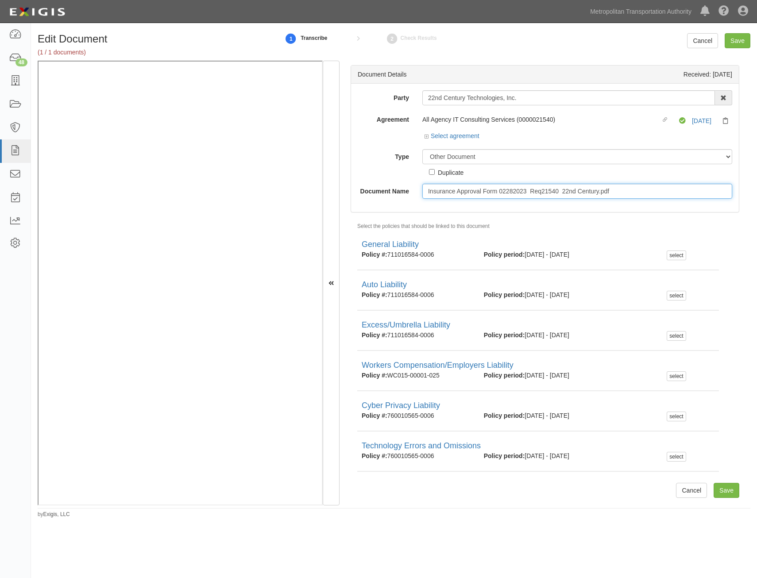
click at [607, 190] on input "Insurance Approval Form 02282023 Req21540 22nd Century.pdf" at bounding box center [577, 191] width 310 height 15
type input "Approval Form"
click at [717, 496] on input "Save" at bounding box center [726, 490] width 26 height 15
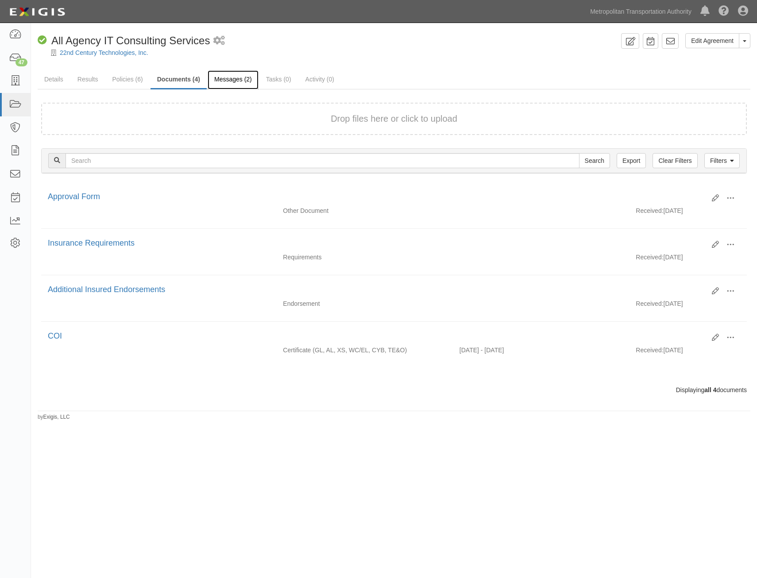
click at [244, 74] on link "Messages (2)" at bounding box center [233, 79] width 51 height 19
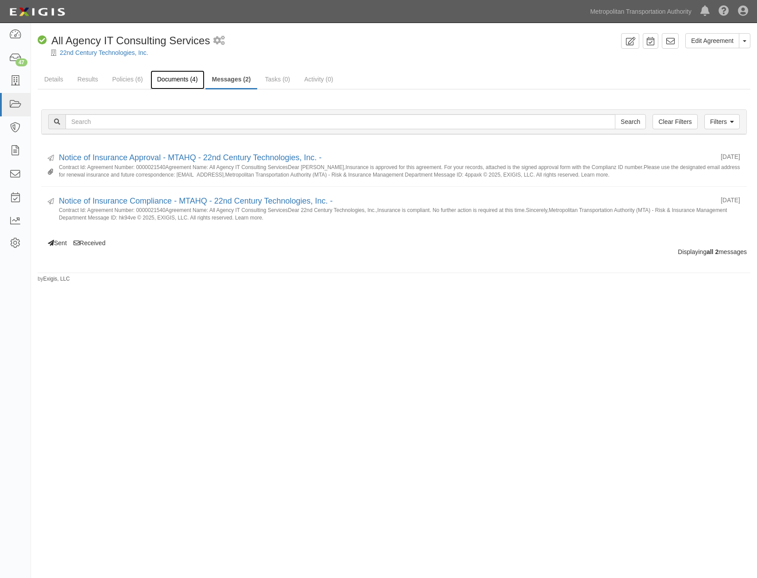
click at [164, 87] on link "Documents (4)" at bounding box center [177, 79] width 54 height 19
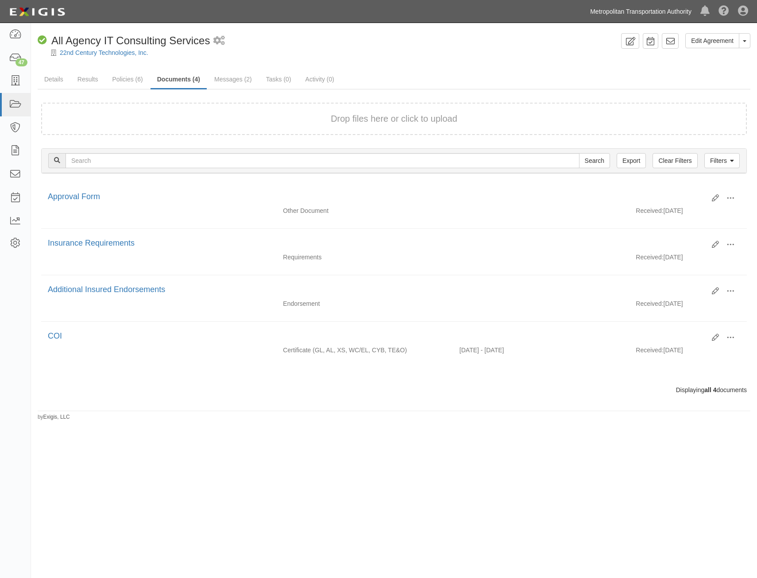
click at [623, 8] on link "Metropolitan Transportation Authority" at bounding box center [640, 12] width 110 height 18
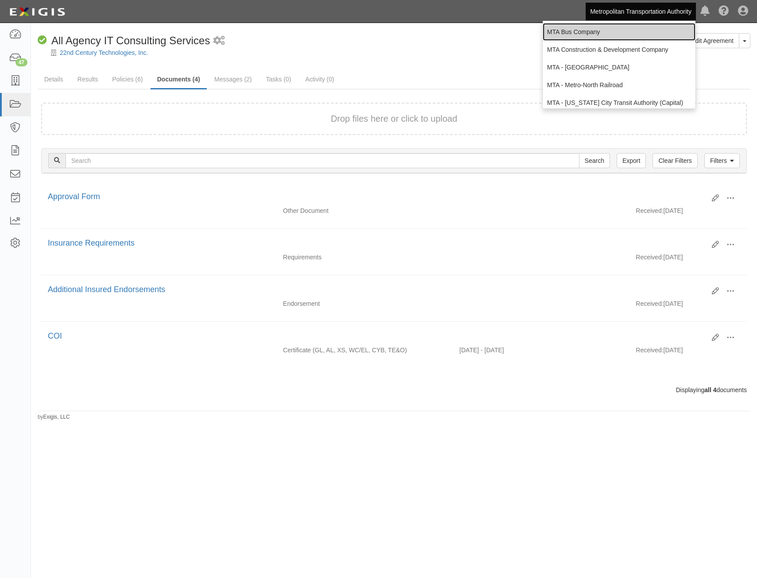
click at [619, 33] on link "MTA Bus Company" at bounding box center [618, 32] width 153 height 18
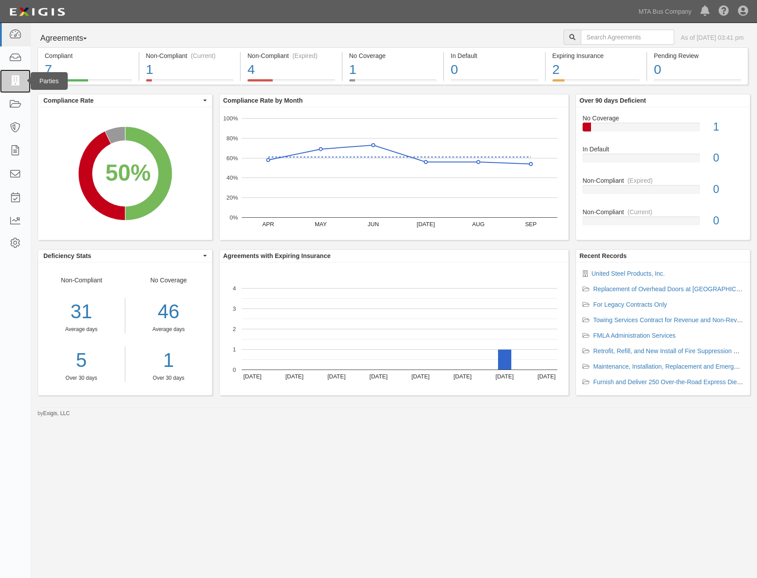
click at [15, 83] on icon at bounding box center [15, 81] width 12 height 10
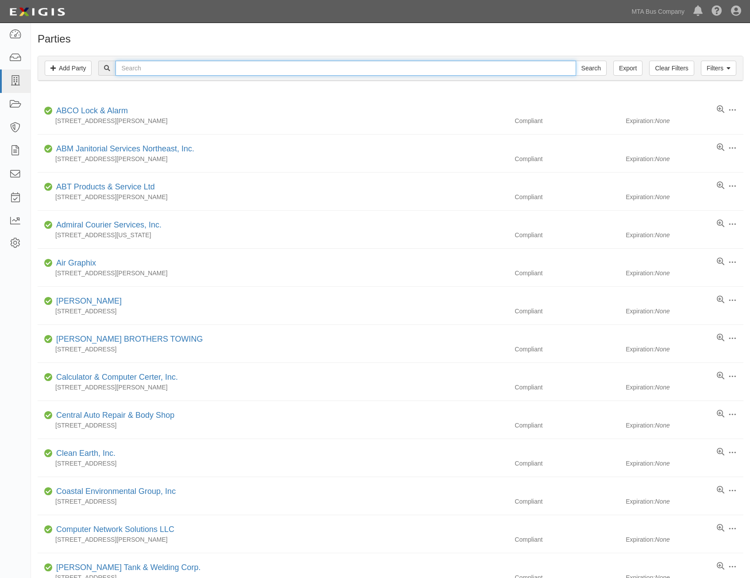
click at [319, 72] on input "text" at bounding box center [345, 68] width 460 height 15
type input "parts"
click at [576, 61] on input "Search" at bounding box center [591, 68] width 31 height 15
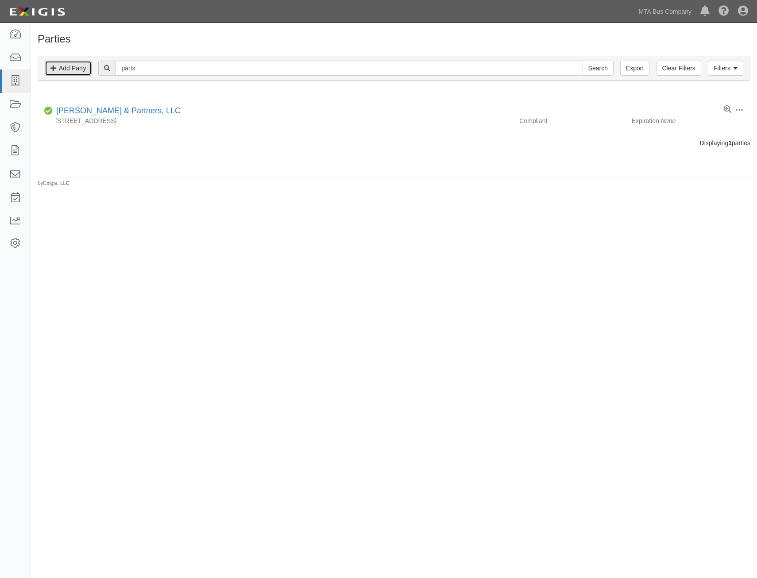
click at [84, 65] on link "Add Party" at bounding box center [68, 68] width 47 height 15
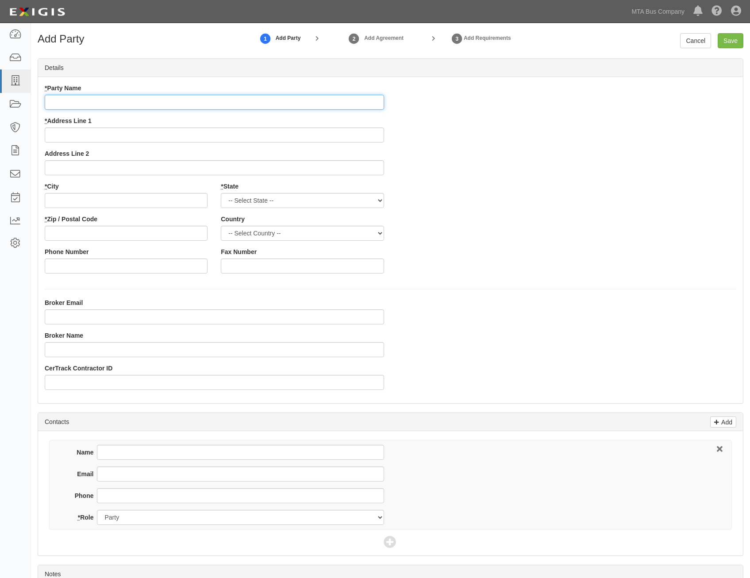
click at [342, 106] on input "* Party Name" at bounding box center [214, 102] width 339 height 15
paste input "PARTS AUTHORITY LLC"
type input "PARTS AUTHORITY LLC"
click at [475, 158] on div "* Party Name PARTS AUTHORITY LLC * Address Line 1 Address Line 2 * City * State…" at bounding box center [390, 182] width 705 height 196
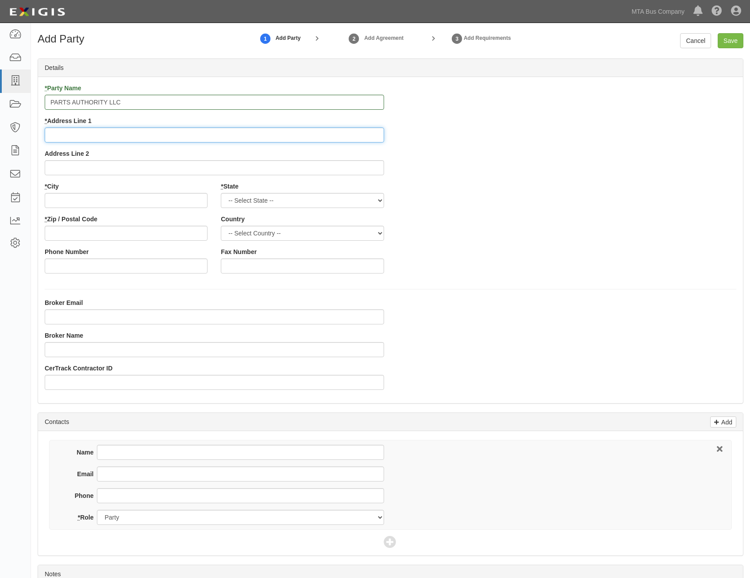
click at [362, 135] on input "* Address Line 1" at bounding box center [214, 134] width 339 height 15
paste input "3 Dakota Dr, Suite 110"
type input "3 Dakota Dr, Suite 110"
click at [469, 200] on div "* Party Name PARTS AUTHORITY LLC * Address Line 1 3 Dakota Dr, Suite 110 Addres…" at bounding box center [390, 182] width 705 height 196
click at [360, 195] on select "-- Select State -- Alabama Alaska Arizona Arkansas California Colorado Connecti…" at bounding box center [302, 200] width 163 height 15
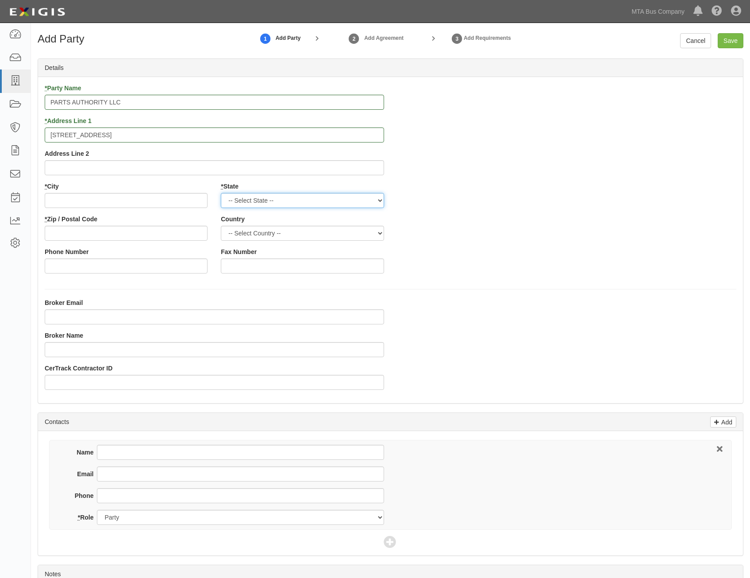
select select "NY"
click at [221, 193] on select "-- Select State -- Alabama Alaska Arizona Arkansas California Colorado Connecti…" at bounding box center [302, 200] width 163 height 15
click at [318, 231] on select "-- Select Country -- Canada United States --------------- Afghanistan Åland Isl…" at bounding box center [302, 233] width 163 height 15
select select "US"
click at [221, 226] on select "-- Select Country -- Canada United States --------------- Afghanistan Åland Isl…" at bounding box center [302, 233] width 163 height 15
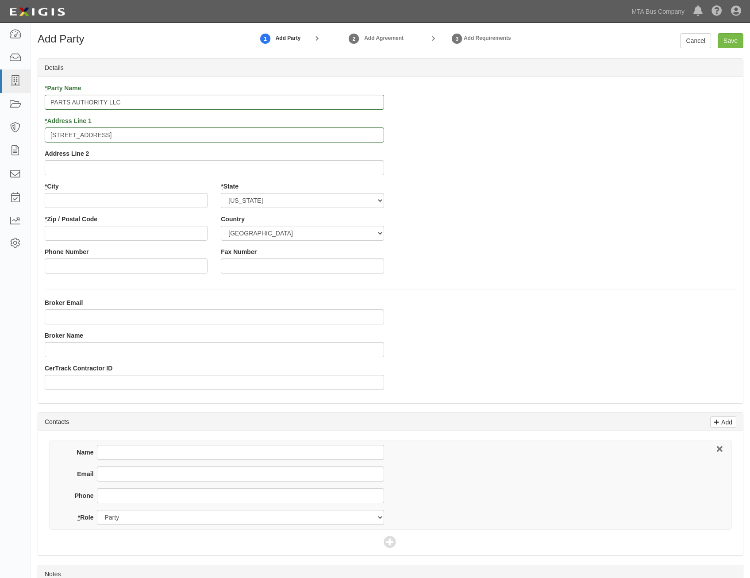
click at [542, 252] on div "* Party Name PARTS AUTHORITY LLC * Address Line 1 3 Dakota Dr, Suite 110 Addres…" at bounding box center [390, 182] width 705 height 196
click at [184, 195] on input "* City" at bounding box center [126, 200] width 163 height 15
paste input "New Hyde Park"
type input "New Hyde Park"
click at [200, 230] on input "* Zip / Postal Code" at bounding box center [126, 233] width 163 height 15
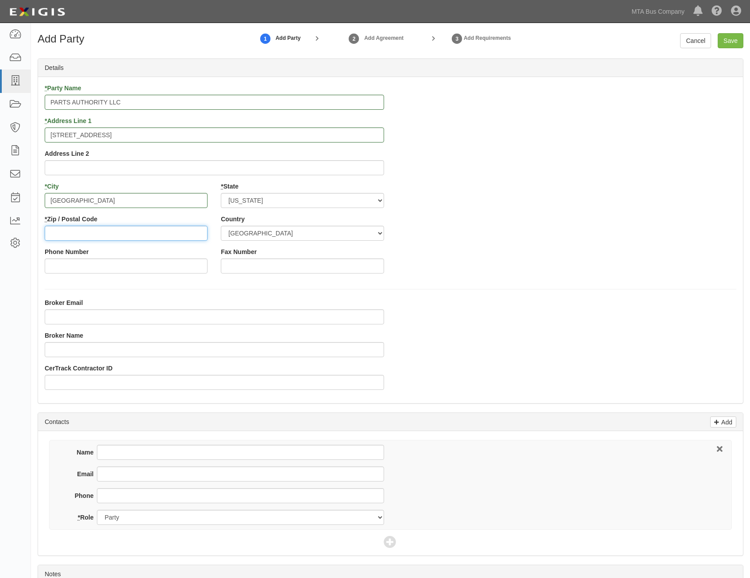
paste input "11042"
type input "11042"
click at [564, 290] on div "* Party Name PARTS AUTHORITY LLC * Address Line 1 3 Dakota Dr, Suite 110 Addres…" at bounding box center [390, 240] width 705 height 326
click at [739, 40] on input "Save" at bounding box center [731, 40] width 26 height 15
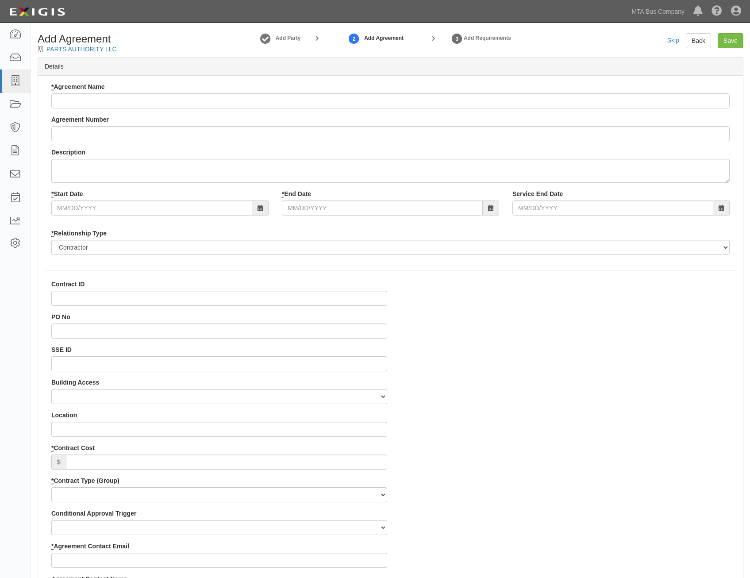
select select
click at [447, 132] on input "Agreement Number" at bounding box center [390, 133] width 678 height 15
paste input "0000425137"
type input "0000425137"
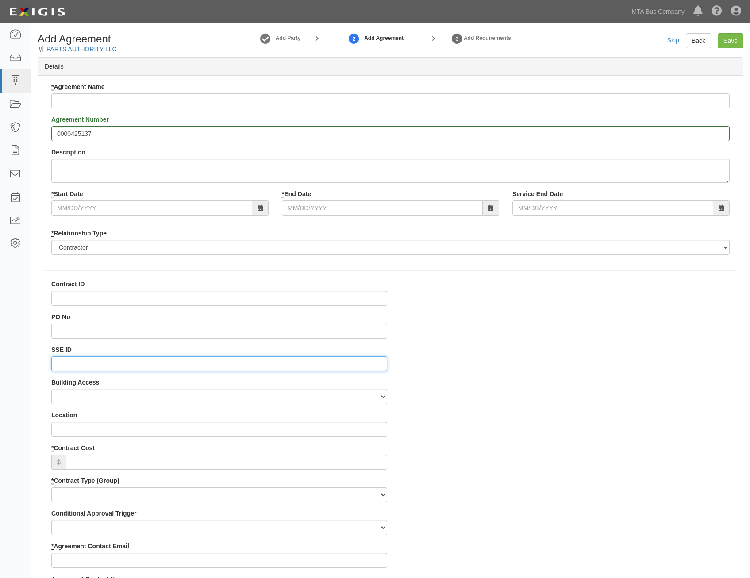
click at [335, 364] on input "SSE ID" at bounding box center [219, 363] width 336 height 15
paste input "0000519753"
type input "0000519753"
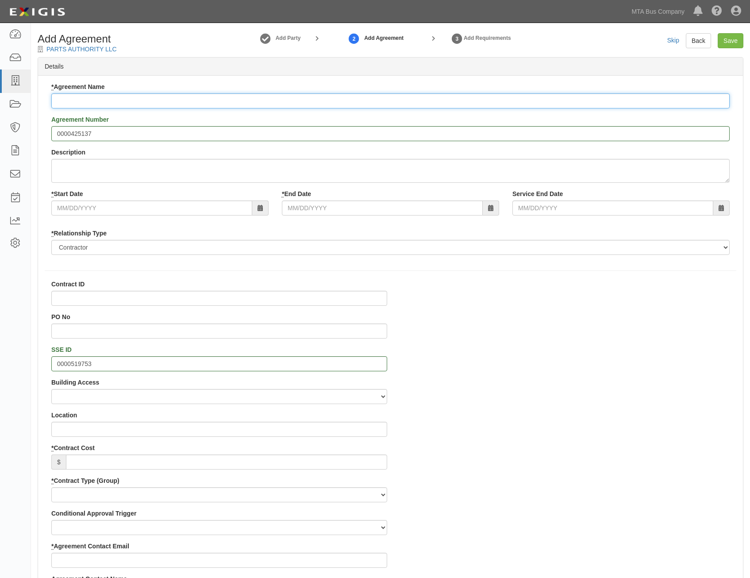
click at [311, 101] on input "* Agreement Name" at bounding box center [390, 100] width 678 height 15
paste input "Battery #88-99-2570 MTA Bus Company"
type input "Battery #88-99-2570 MTA Bus Company"
click at [218, 211] on input "* Start Date" at bounding box center [151, 207] width 201 height 15
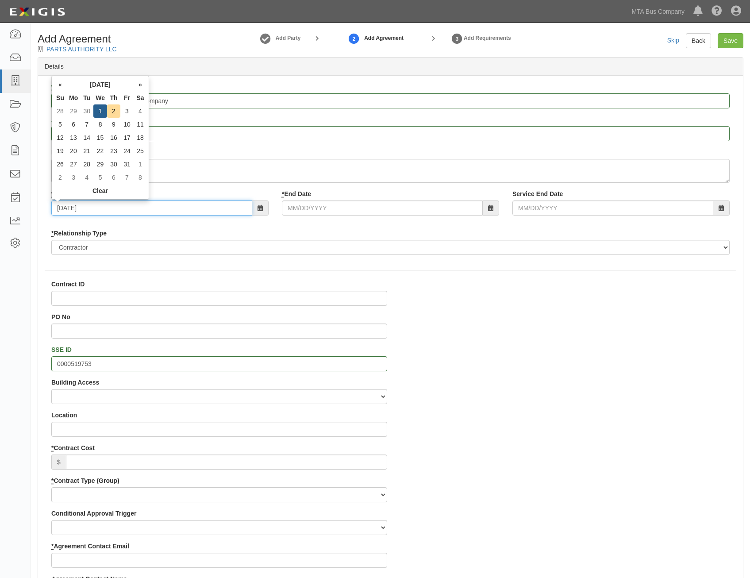
type input "10/01/2025"
click at [365, 211] on input "* End Date" at bounding box center [382, 207] width 201 height 15
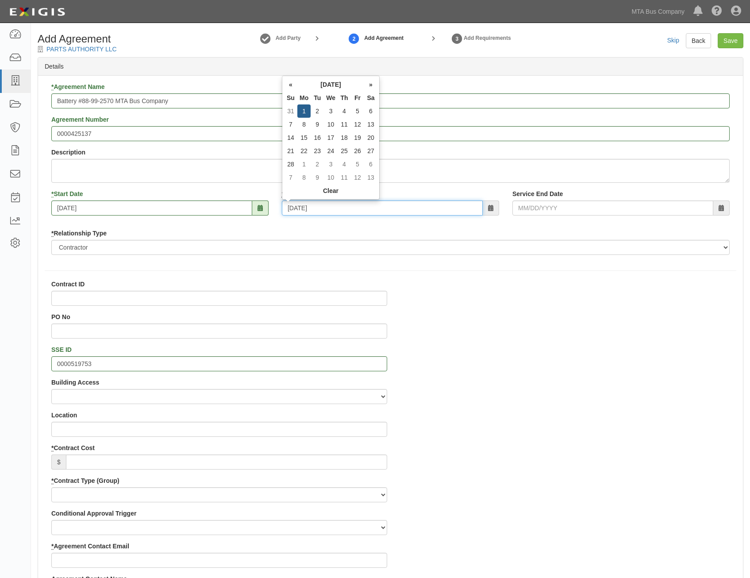
type input "02/01/2027"
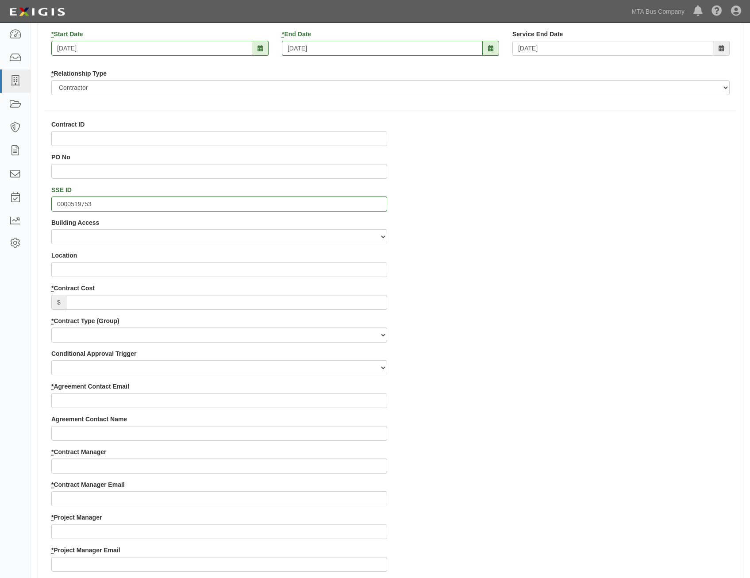
scroll to position [177, 0]
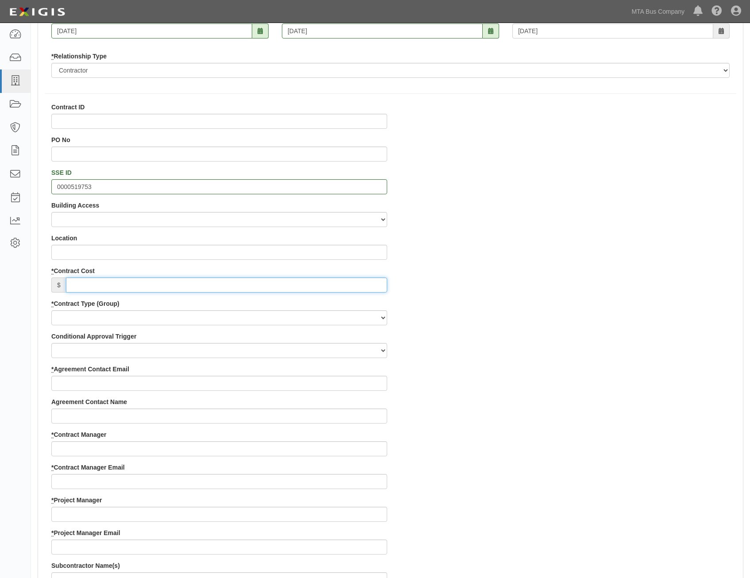
click at [317, 290] on input "* Contract Cost" at bounding box center [226, 284] width 321 height 15
paste input "193,725.00"
type input "193,725.00"
click at [487, 334] on div "Contract ID PO No SSE ID 0000519753 Building Access 2 Broadway 341/345/347 BREP…" at bounding box center [390, 512] width 705 height 819
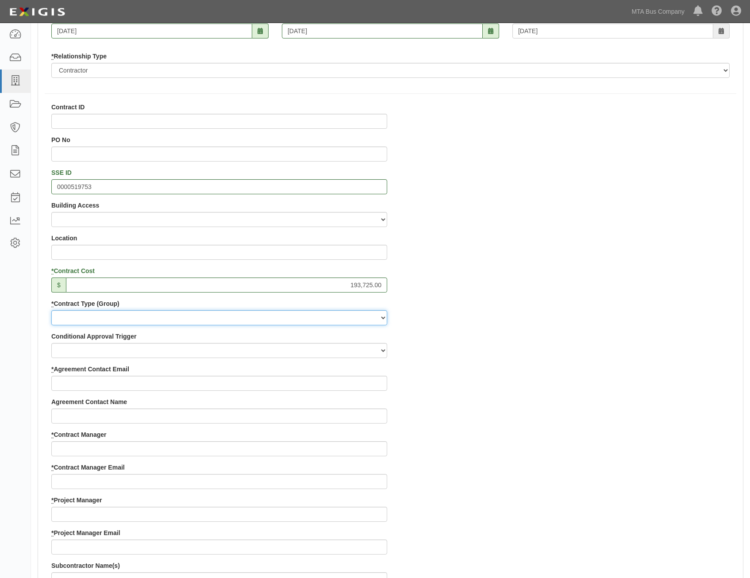
click at [353, 316] on select "Capital Operating Not for Benefit (incls. FA, Entry Permits) Real Estate Other" at bounding box center [219, 317] width 336 height 15
select select "127"
click at [51, 310] on select "Capital Operating Not for Benefit (incls. FA, Entry Permits) Real Estate Other" at bounding box center [219, 317] width 336 height 15
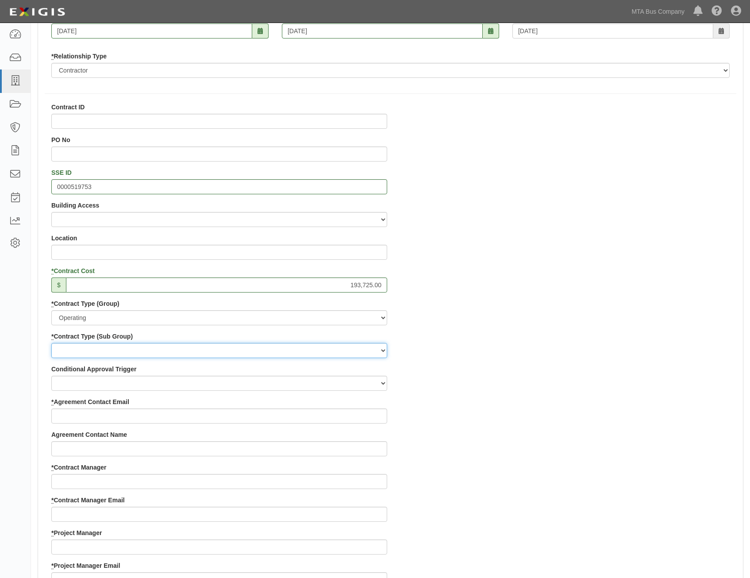
click at [374, 352] on select "Construction Loan / Test and Demo Maintenance Painting Personal Services Contra…" at bounding box center [219, 350] width 336 height 15
select select "271"
click at [51, 343] on select "Construction Loan / Test and Demo Maintenance Painting Personal Services Contra…" at bounding box center [219, 350] width 336 height 15
click at [534, 394] on div "Contract ID PO No SSE ID 0000519753 Building Access 2 Broadway 341/345/347 BREP…" at bounding box center [390, 528] width 705 height 851
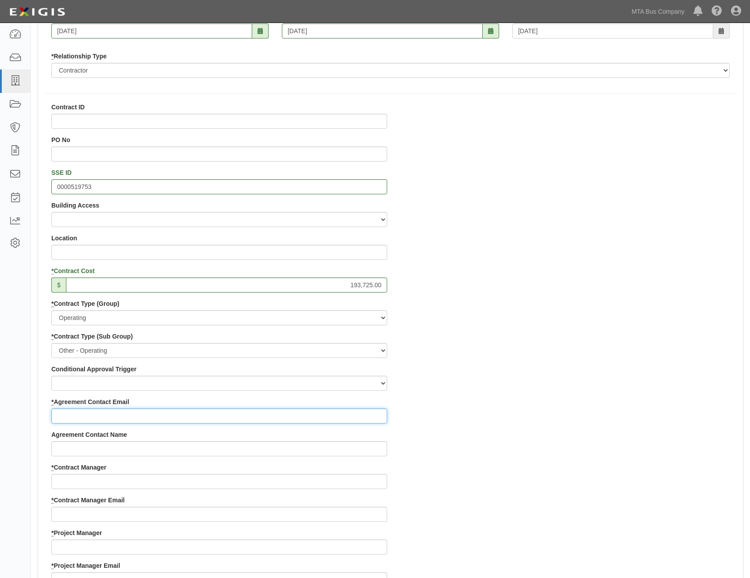
click at [367, 411] on input "* Agreement Contact Email" at bounding box center [219, 415] width 336 height 15
paste input "Dlabarre@partsauthority.com"
type input "Dlabarre@partsauthority.com"
click at [494, 384] on div "Contract ID PO No SSE ID 0000519753 Building Access 2 Broadway 341/345/347 BREP…" at bounding box center [390, 528] width 705 height 851
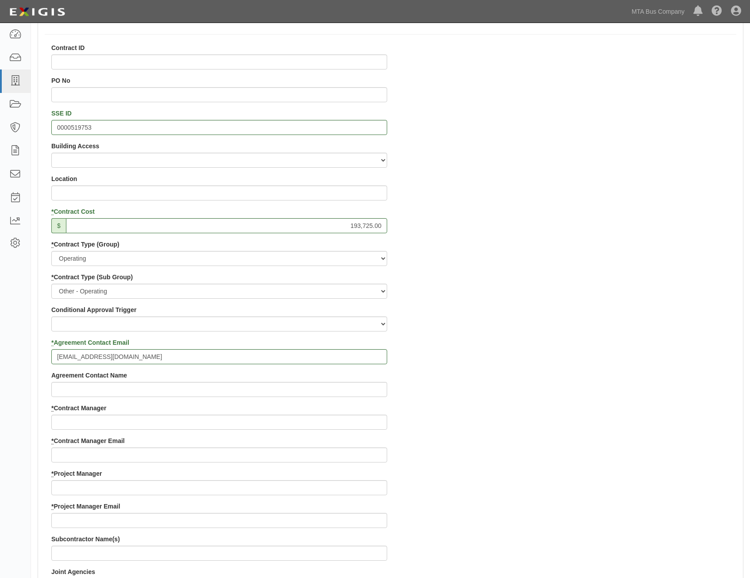
scroll to position [398, 0]
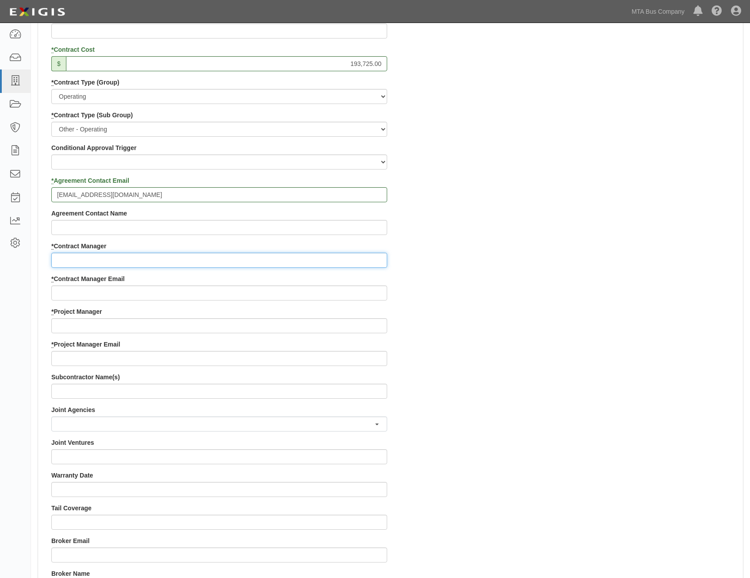
click at [285, 261] on input "* Contract Manager" at bounding box center [219, 260] width 336 height 15
paste input "M Davidovich"
type input "M Davidovich"
click at [655, 326] on div "Contract ID PO No SSE ID 0000519753 Building Access 2 Broadway 341/345/347 BREP…" at bounding box center [390, 306] width 705 height 851
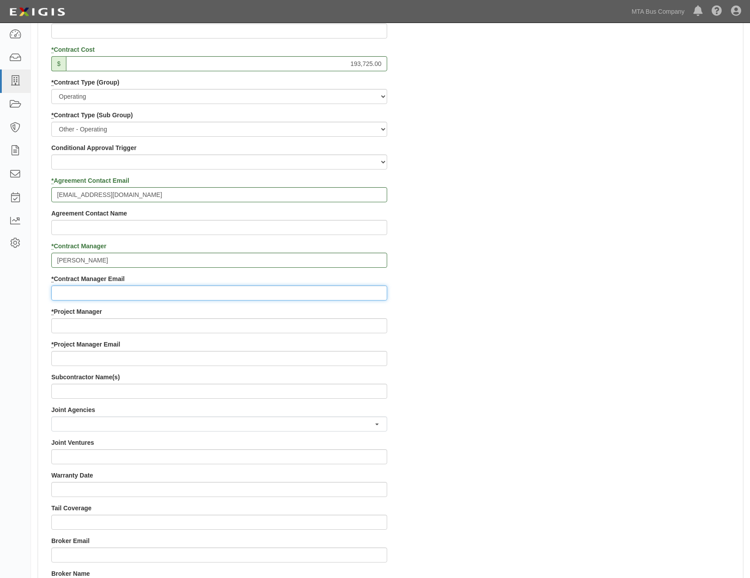
click at [338, 292] on input "* Contract Manager Email" at bounding box center [219, 292] width 336 height 15
paste input "Miriam.Davidovich@nyct.com"
type input "Miriam.Davidovich@nyct.com"
click at [554, 342] on div "Contract ID PO No SSE ID 0000519753 Building Access 2 Broadway 341/345/347 BREP…" at bounding box center [390, 306] width 705 height 851
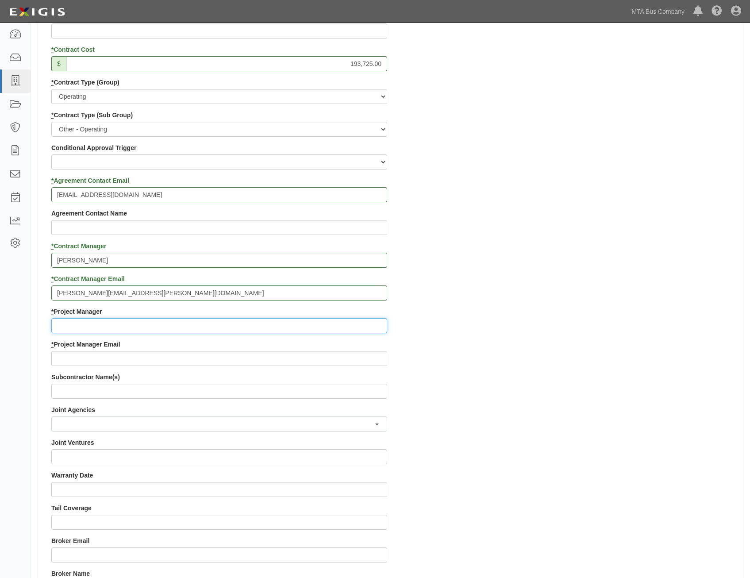
click at [318, 326] on input "* Project Manager" at bounding box center [219, 325] width 336 height 15
paste input "Marcello Bruno"
type input "Marcello Bruno"
click at [691, 388] on div "Contract ID PO No SSE ID 0000519753 Building Access 2 Broadway 341/345/347 BREP…" at bounding box center [390, 306] width 705 height 851
click at [353, 362] on input "* Project Manager Email" at bounding box center [219, 358] width 336 height 15
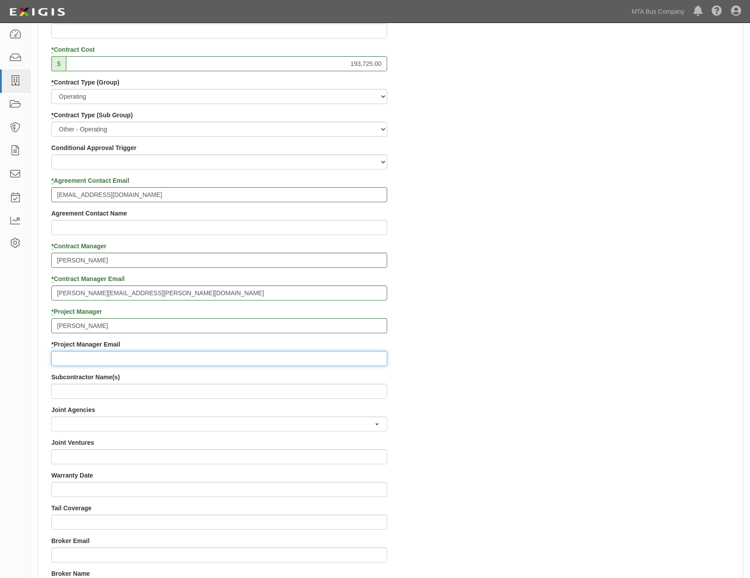
paste input "Marcello.Bruno@nyct.com"
type input "Marcello.Bruno@nyct.com"
click at [510, 354] on div "Contract ID PO No SSE ID 0000519753 Building Access 2 Broadway 341/345/347 BREP…" at bounding box center [390, 306] width 705 height 851
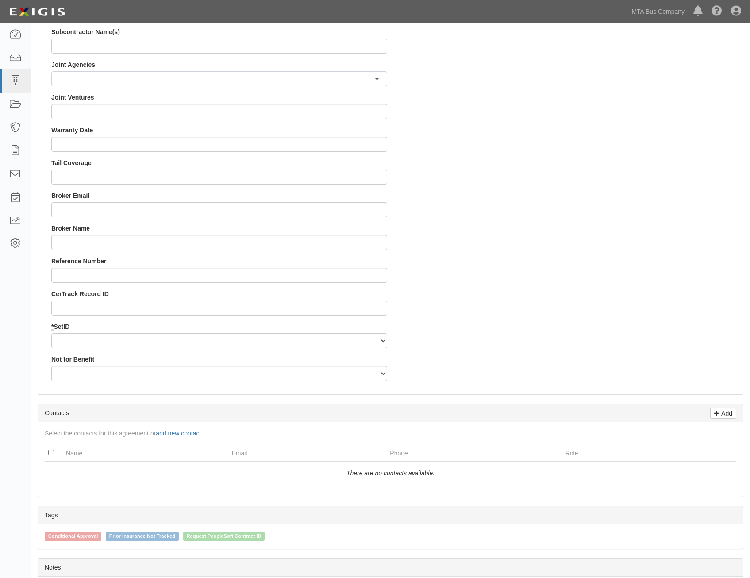
scroll to position [752, 0]
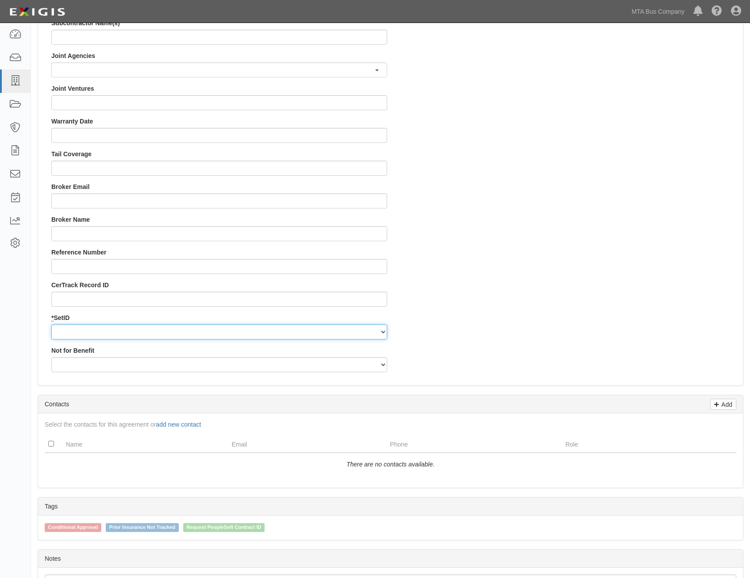
drag, startPoint x: 370, startPoint y: 334, endPoint x: 370, endPoint y: 340, distance: 5.8
click at [370, 334] on select "MTABC" at bounding box center [219, 331] width 336 height 15
select select "95"
click at [51, 324] on select "MTABC" at bounding box center [219, 331] width 336 height 15
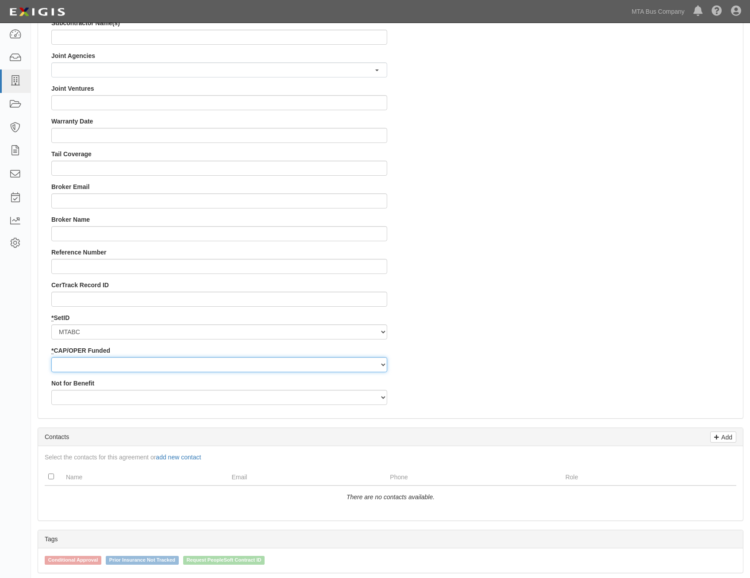
click at [365, 362] on select "Capital Operating" at bounding box center [219, 364] width 336 height 15
select select "349"
click at [51, 357] on select "Capital Operating" at bounding box center [219, 364] width 336 height 15
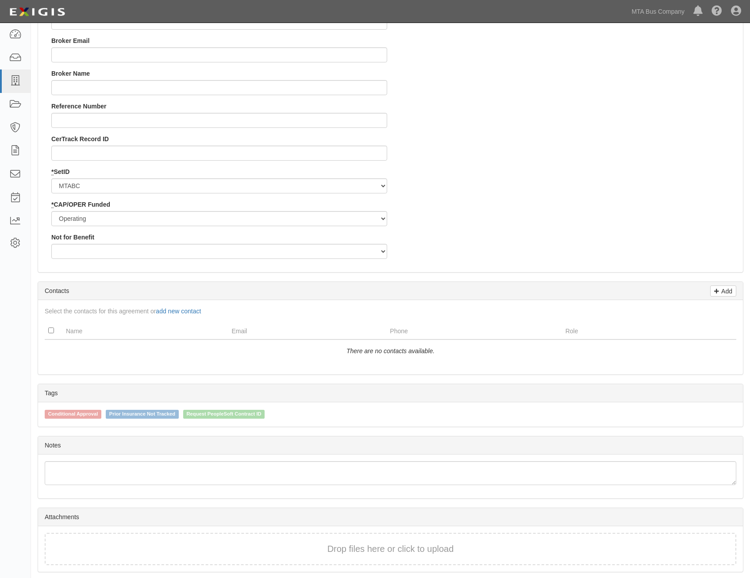
scroll to position [929, 0]
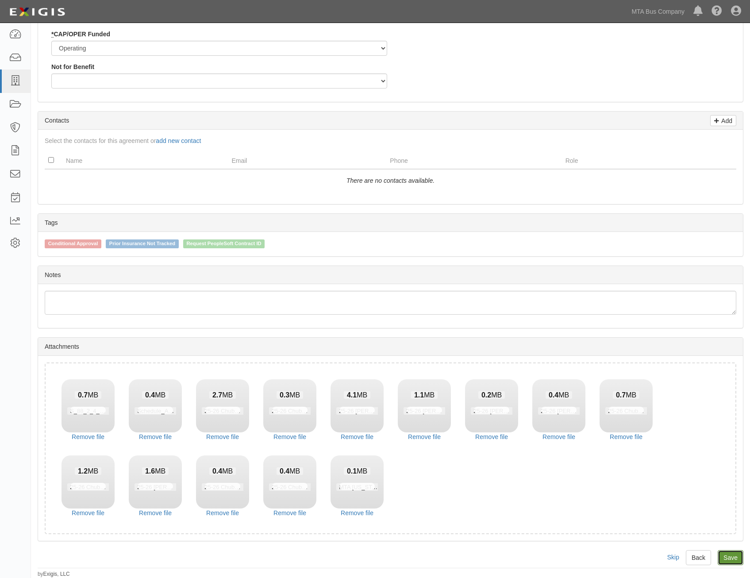
click at [734, 558] on link "Save" at bounding box center [731, 557] width 26 height 15
type input "193725.00"
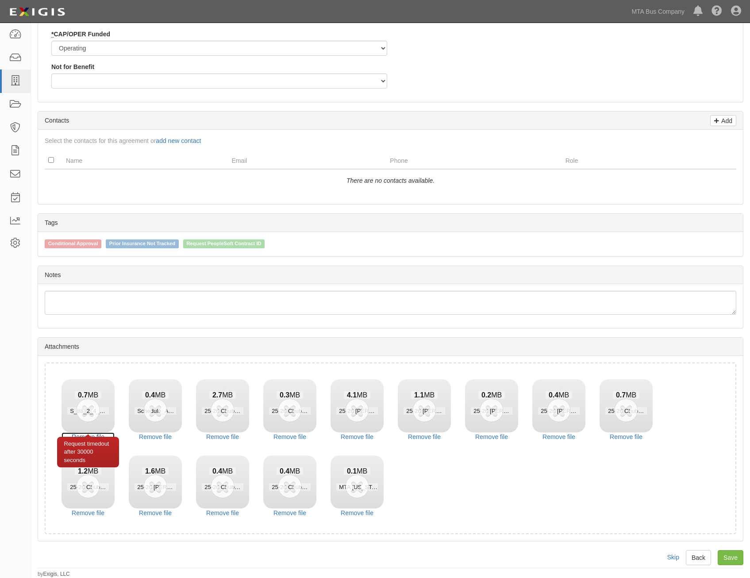
click at [99, 434] on link "Remove file" at bounding box center [88, 436] width 53 height 9
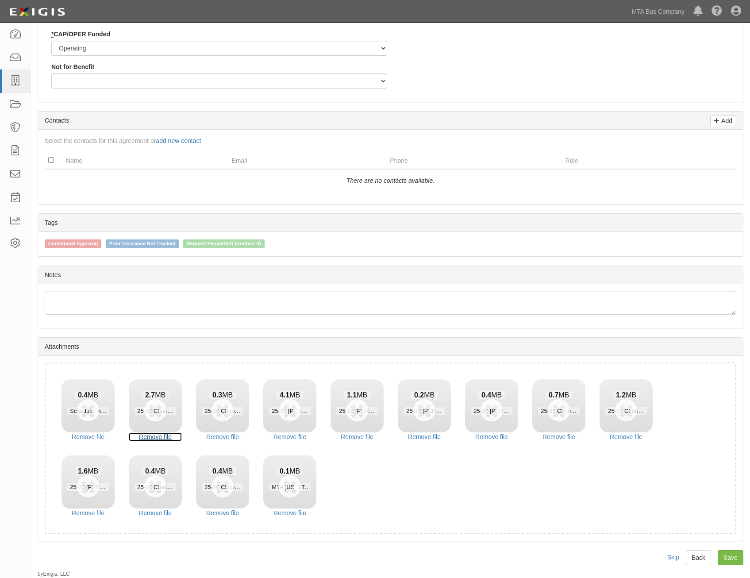
click at [129, 434] on link "Remove file" at bounding box center [155, 436] width 53 height 9
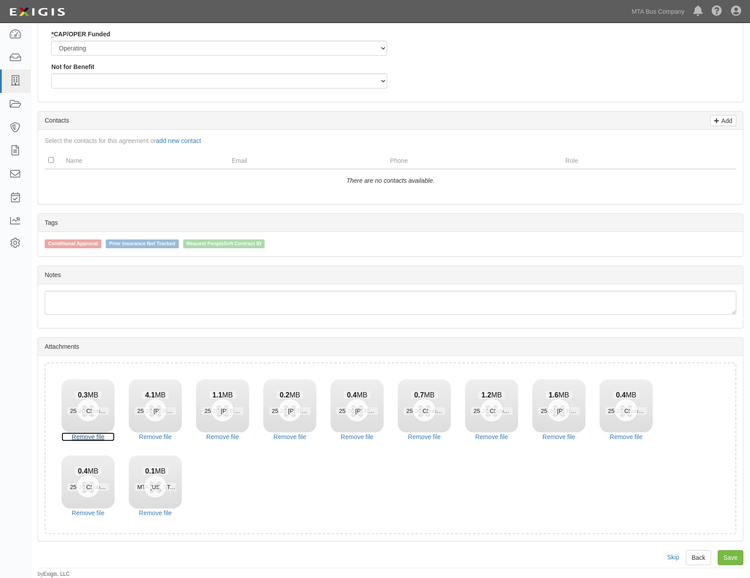
click at [99, 434] on link "Remove file" at bounding box center [88, 436] width 53 height 9
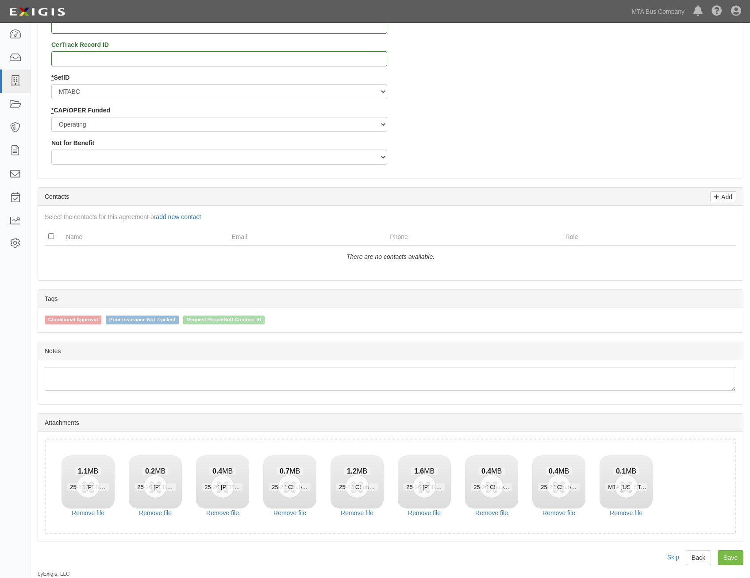
click at [99, 434] on div "Drop files here or click to upload 1.1 MB 25-26 Chubb GL designated location ag…" at bounding box center [390, 486] width 705 height 109
click at [97, 513] on div "Request timedout after 30000 seconds" at bounding box center [88, 528] width 62 height 31
click at [103, 511] on link "Remove file" at bounding box center [88, 512] width 53 height 9
click at [129, 511] on link "Remove file" at bounding box center [155, 512] width 53 height 9
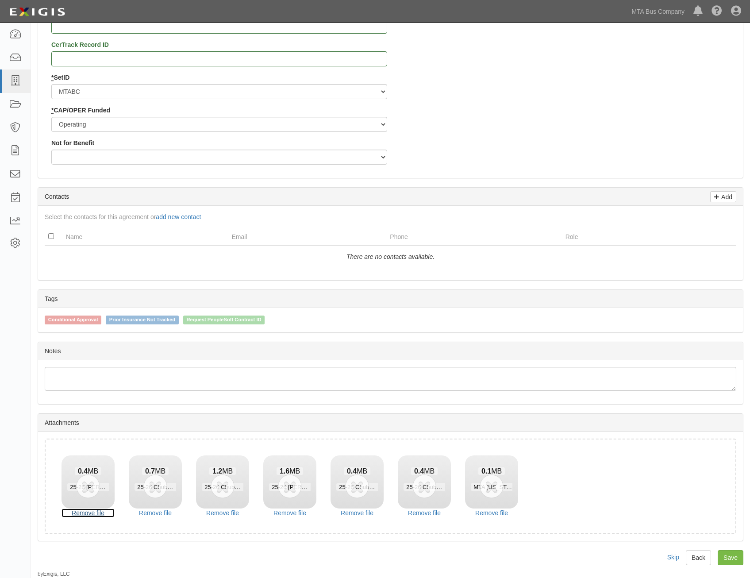
click at [103, 511] on link "Remove file" at bounding box center [88, 512] width 53 height 9
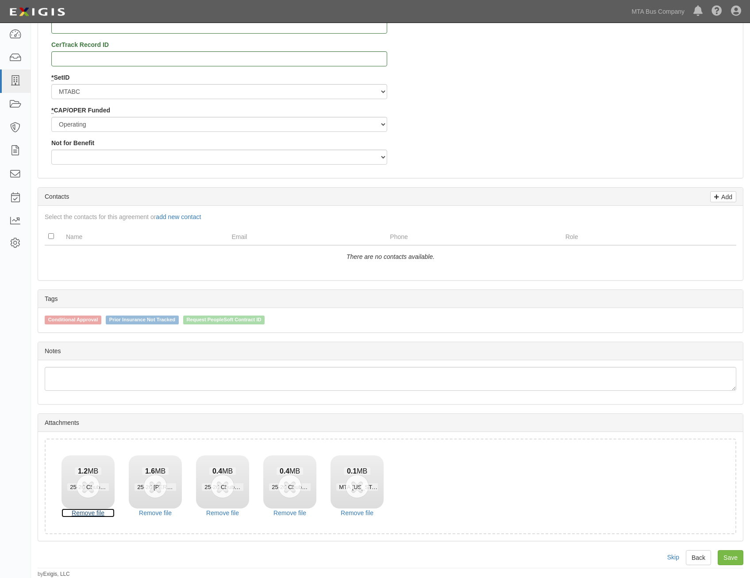
click at [103, 511] on link "Remove file" at bounding box center [88, 512] width 53 height 9
click at [129, 511] on link "Remove file" at bounding box center [155, 512] width 53 height 9
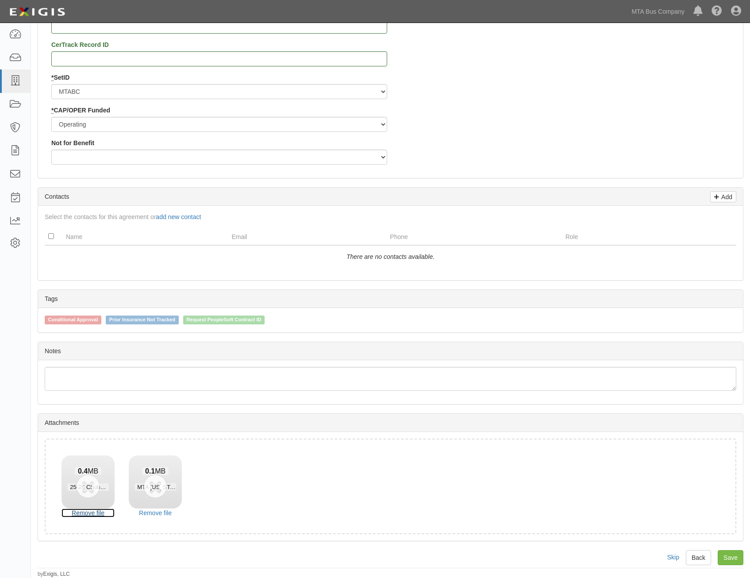
click at [103, 511] on link "Remove file" at bounding box center [88, 512] width 53 height 9
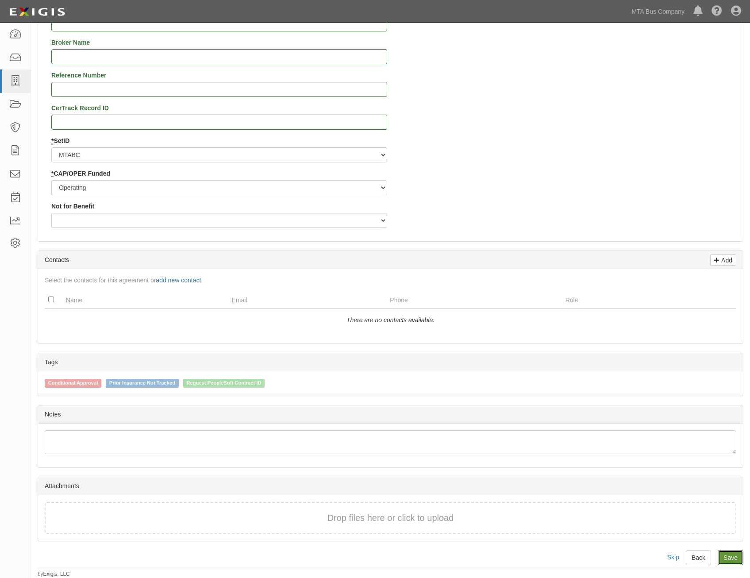
click at [734, 555] on link "Save" at bounding box center [731, 557] width 26 height 15
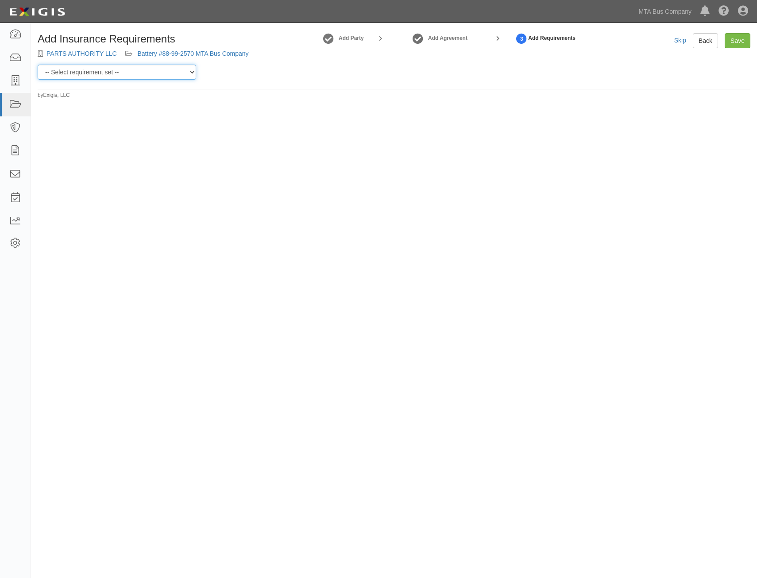
click at [139, 73] on select "-- Select requirement set -- Basic Basic Enhanced Option for Operating Agreemen…" at bounding box center [117, 72] width 158 height 15
select select "7464"
click at [38, 65] on select "-- Select requirement set -- Basic Basic Enhanced Option for Operating Agreemen…" at bounding box center [117, 72] width 158 height 15
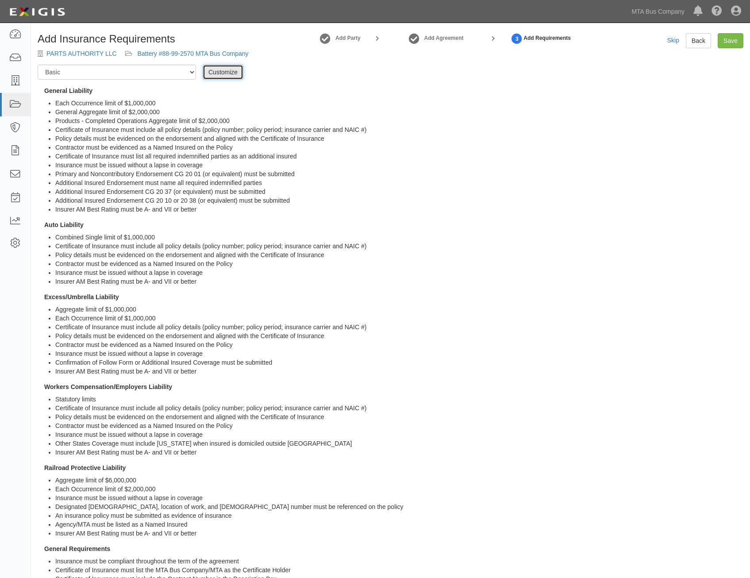
click at [221, 72] on link "Customize" at bounding box center [223, 72] width 41 height 15
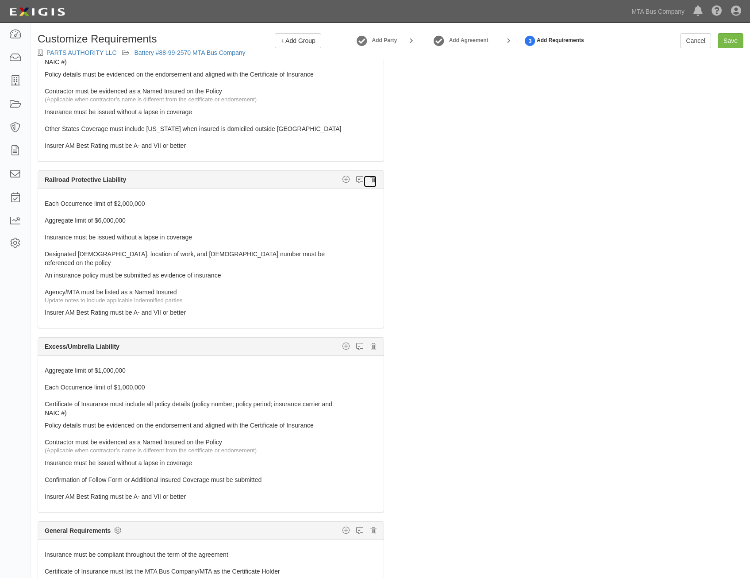
click at [370, 179] on icon at bounding box center [373, 180] width 6 height 8
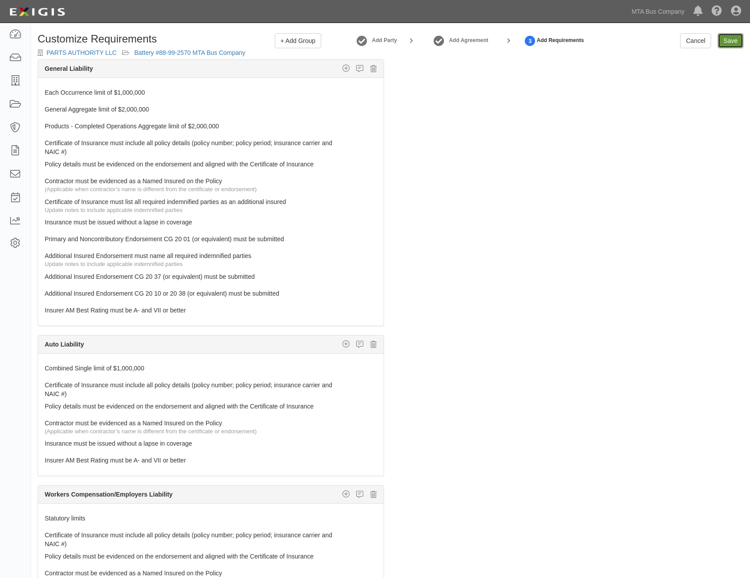
click at [735, 42] on input "Save" at bounding box center [731, 40] width 26 height 15
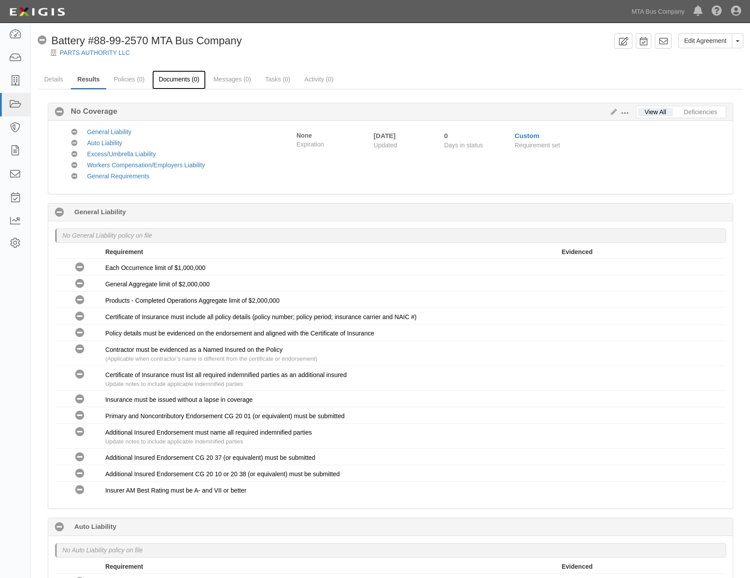
click at [174, 84] on link "Documents (0)" at bounding box center [179, 79] width 54 height 19
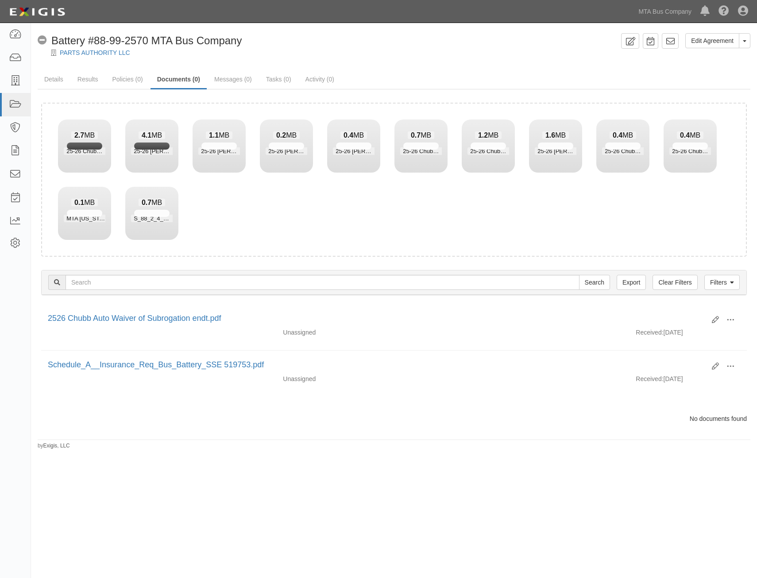
click at [581, 264] on div "Filters Clear Filters Export Search Filters Document Type Unassigned Binders Ca…" at bounding box center [394, 283] width 719 height 41
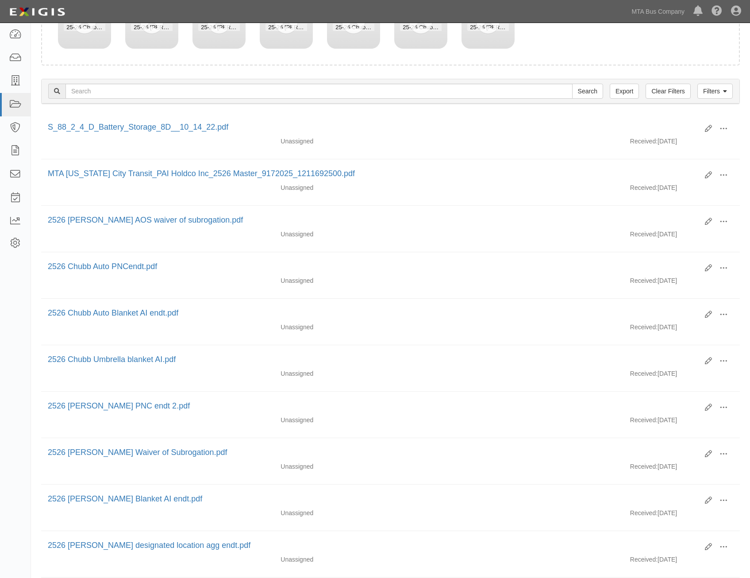
scroll to position [133, 0]
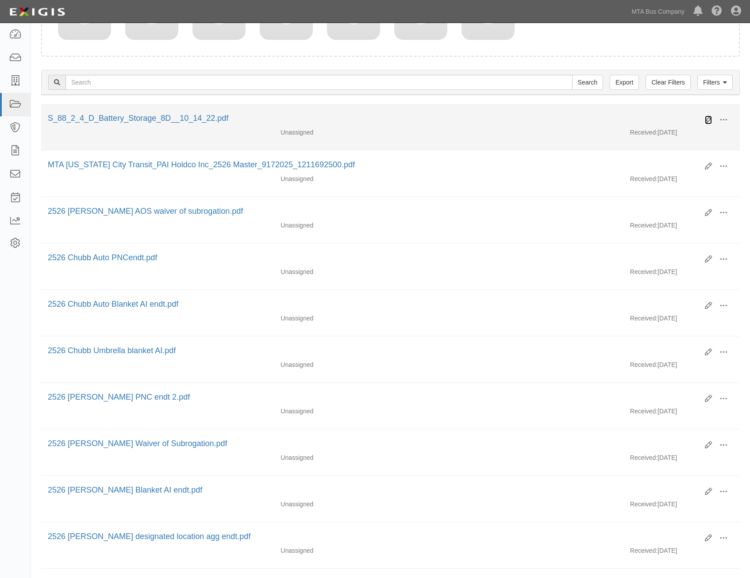
click at [709, 121] on icon at bounding box center [708, 119] width 7 height 7
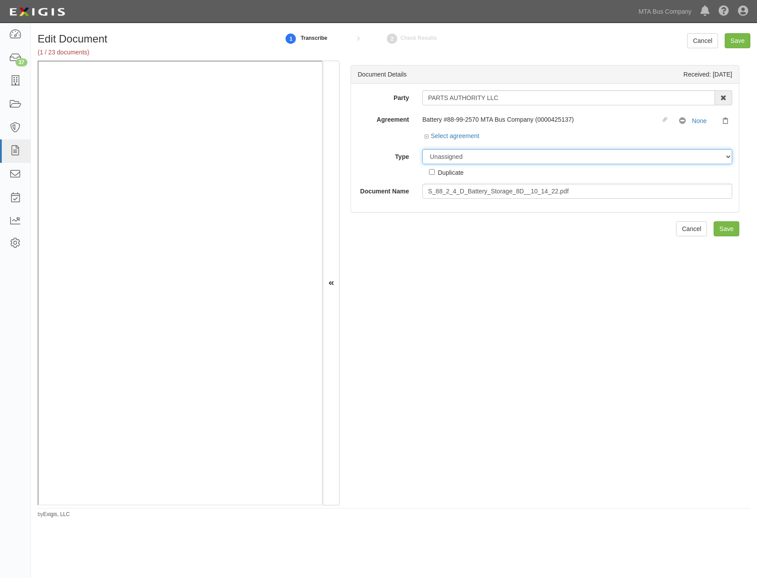
click at [545, 158] on select "Unassigned Binder Cancellation Notice Certificate Contract Endorsement Insuranc…" at bounding box center [577, 156] width 310 height 15
click at [422, 149] on select "Unassigned Binder Cancellation Notice Certificate Contract Endorsement Insuranc…" at bounding box center [577, 156] width 310 height 15
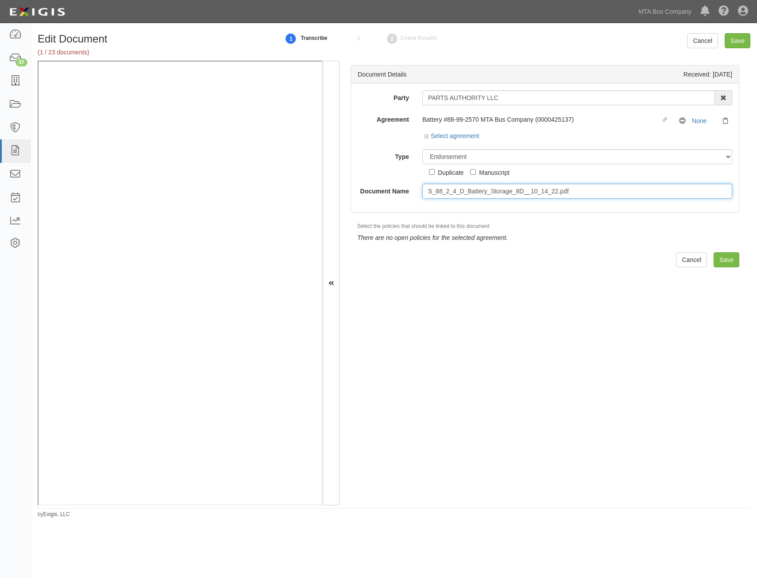
click at [579, 192] on input "S_88_2_4_D_Battery_Storage_8D__10_14_22.pdf" at bounding box center [577, 191] width 310 height 15
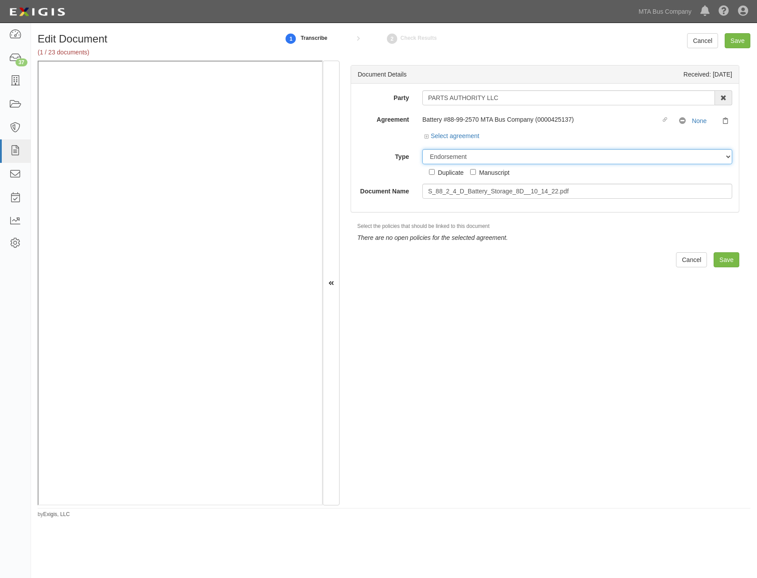
click at [587, 150] on select "Unassigned Binder Cancellation Notice Certificate Contract Endorsement Insuranc…" at bounding box center [577, 156] width 310 height 15
select select "JunkDetail"
click at [422, 149] on select "Unassigned Binder Cancellation Notice Certificate Contract Endorsement Insuranc…" at bounding box center [577, 156] width 310 height 15
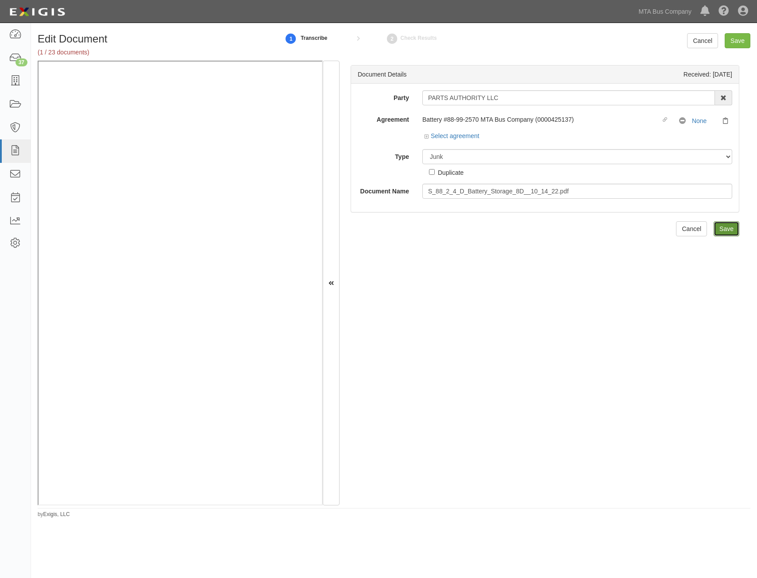
click at [722, 234] on input "Save" at bounding box center [726, 228] width 26 height 15
click at [545, 159] on select "Unassigned Binder Cancellation Notice Certificate Contract Endorsement Insuranc…" at bounding box center [577, 156] width 310 height 15
select select "RequirementDetail"
click at [422, 149] on select "Unassigned Binder Cancellation Notice Certificate Contract Endorsement Insuranc…" at bounding box center [577, 156] width 310 height 15
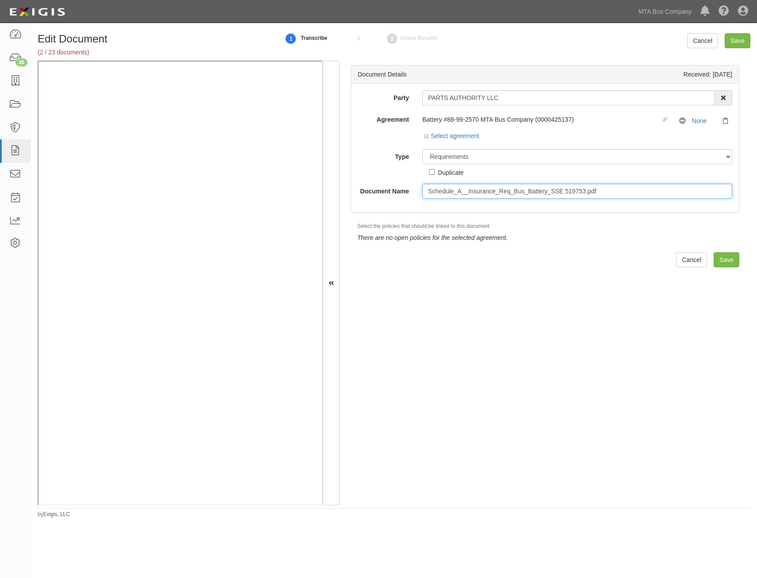
click at [566, 186] on input "Schedule_A__Insurance_Req_Bus_Battery_SSE 519753.pdf" at bounding box center [577, 191] width 310 height 15
type input "Insurance Requirements"
click at [727, 261] on input "Save" at bounding box center [726, 259] width 26 height 15
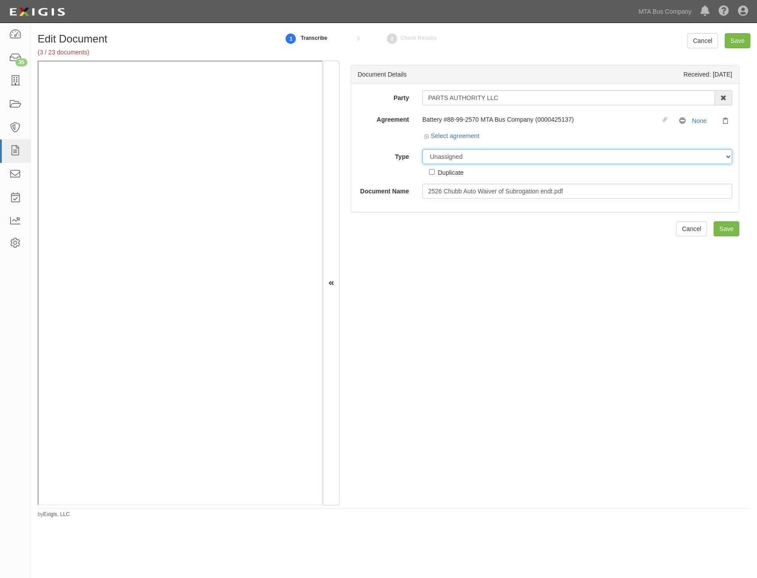
click at [494, 159] on select "Unassigned Binder Cancellation Notice Certificate Contract Endorsement Insuranc…" at bounding box center [577, 156] width 310 height 15
select select "EndorsementDetail"
click at [422, 149] on select "Unassigned Binder Cancellation Notice Certificate Contract Endorsement Insuranc…" at bounding box center [577, 156] width 310 height 15
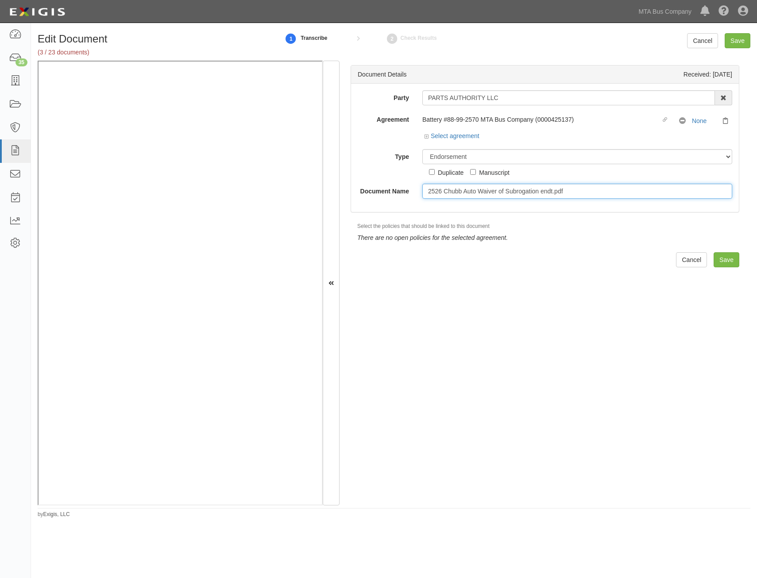
click at [521, 188] on input "2526 Chubb Auto Waiver of Subrogation endt.pdf" at bounding box center [577, 191] width 310 height 15
click at [575, 195] on input "2526 Chubb Auto Waiver of Subrogation endt.pdf" at bounding box center [577, 191] width 310 height 15
type input "2526 Chubb Auto Waiver of Subrogation endt"
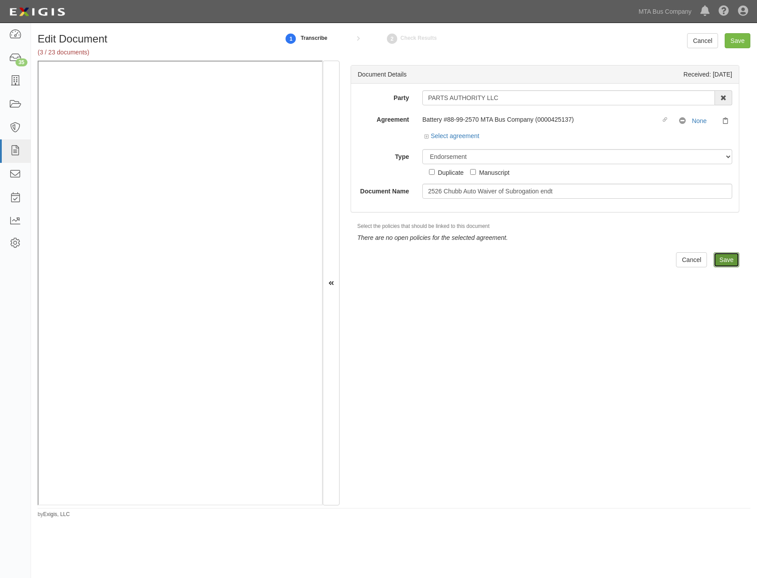
click at [717, 260] on input "Save" at bounding box center [726, 259] width 26 height 15
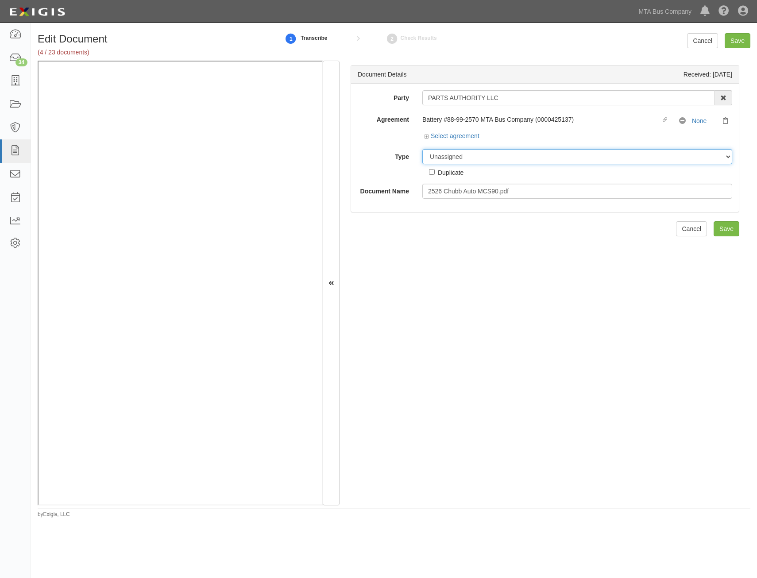
click at [521, 161] on select "Unassigned Binder Cancellation Notice Certificate Contract Endorsement Insuranc…" at bounding box center [577, 156] width 310 height 15
select select "EndorsementDetail"
click at [422, 149] on select "Unassigned Binder Cancellation Notice Certificate Contract Endorsement Insuranc…" at bounding box center [577, 156] width 310 height 15
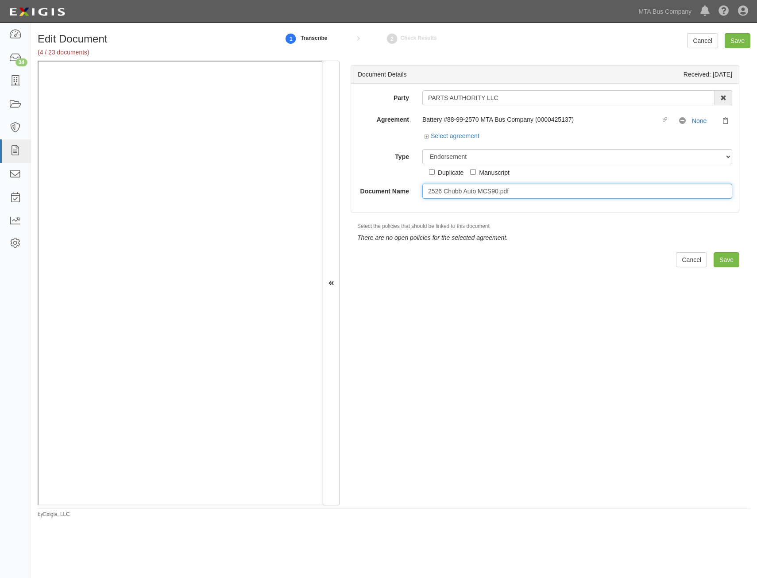
click at [537, 192] on input "2526 Chubb Auto MCS90.pdf" at bounding box center [577, 191] width 310 height 15
type input "2526 Chubb Auto MCS90"
click at [713, 262] on input "Save" at bounding box center [726, 259] width 26 height 15
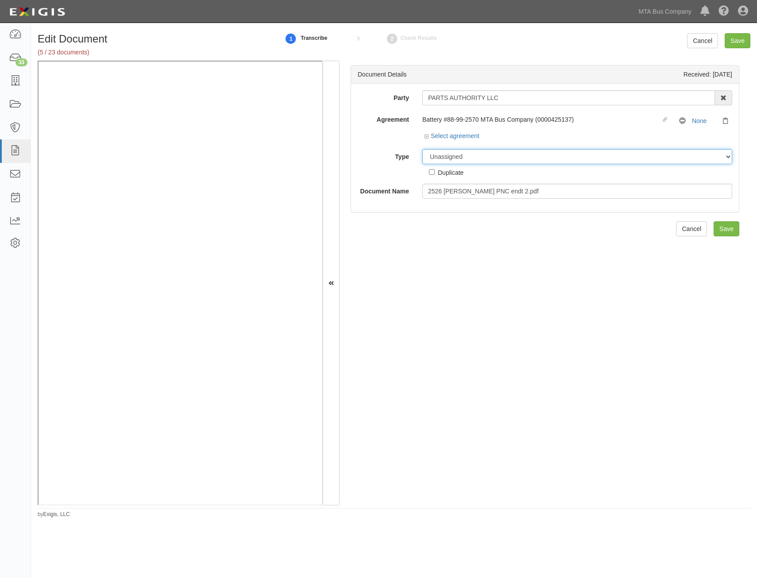
click at [588, 162] on select "Unassigned Binder Cancellation Notice Certificate Contract Endorsement Insuranc…" at bounding box center [577, 156] width 310 height 15
select select "EndorsementDetail"
click at [422, 149] on select "Unassigned Binder Cancellation Notice Certificate Contract Endorsement Insuranc…" at bounding box center [577, 156] width 310 height 15
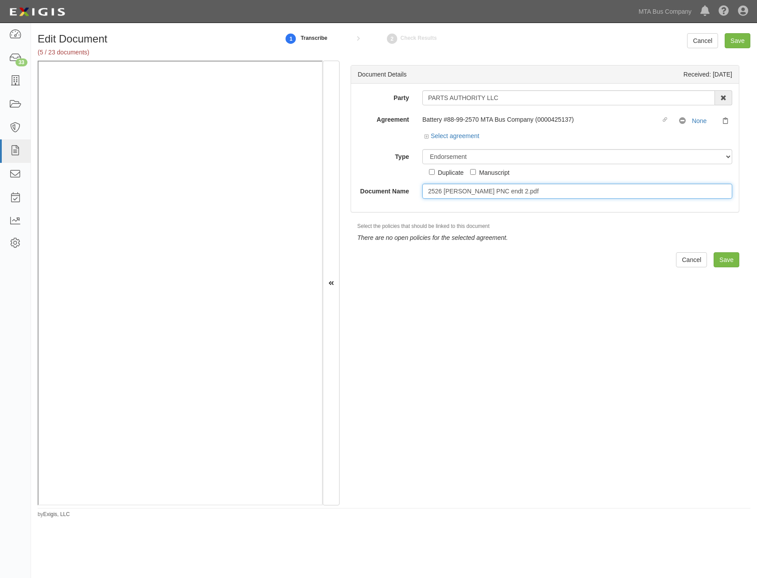
click at [569, 197] on input "2526 [PERSON_NAME] PNC endt 2.pdf" at bounding box center [577, 191] width 310 height 15
type input "2526 Chubb GL PNC endt 2"
click at [730, 261] on input "Save" at bounding box center [726, 259] width 26 height 15
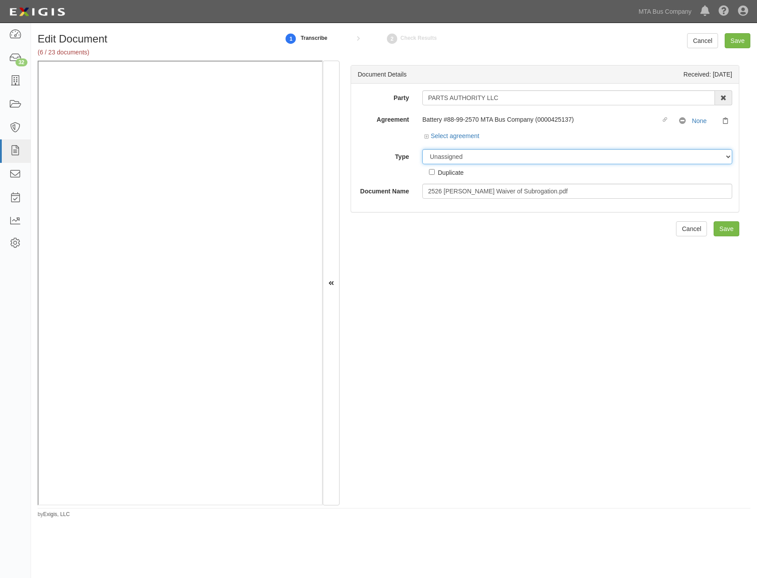
click at [586, 157] on select "Unassigned Binder Cancellation Notice Certificate Contract Endorsement Insuranc…" at bounding box center [577, 156] width 310 height 15
click at [422, 149] on select "Unassigned Binder Cancellation Notice Certificate Contract Endorsement Insuranc…" at bounding box center [577, 156] width 310 height 15
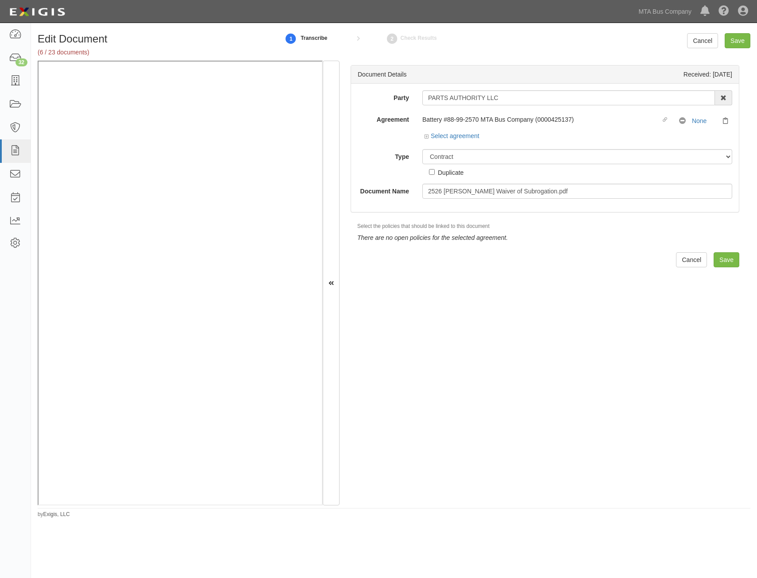
click at [530, 164] on div "Unassigned Binder Cancellation Notice Certificate Contract Endorsement Insuranc…" at bounding box center [576, 163] width 323 height 28
click at [536, 157] on select "Unassigned Binder Cancellation Notice Certificate Contract Endorsement Insuranc…" at bounding box center [577, 156] width 310 height 15
select select "EndorsementDetail"
click at [422, 149] on select "Unassigned Binder Cancellation Notice Certificate Contract Endorsement Insuranc…" at bounding box center [577, 156] width 310 height 15
click at [584, 191] on input "2526 Chubb GL Waiver of Subrogation.pdf" at bounding box center [577, 191] width 310 height 15
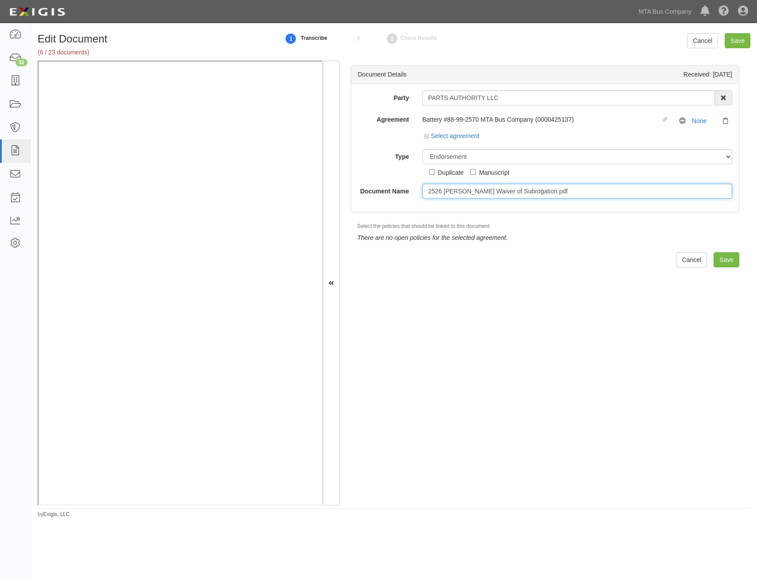
click at [584, 191] on input "2526 Chubb GL Waiver of Subrogation.pdf" at bounding box center [577, 191] width 310 height 15
type input "2526 Chubb GL Waiver of Subrogation"
click at [715, 258] on input "Save" at bounding box center [726, 259] width 26 height 15
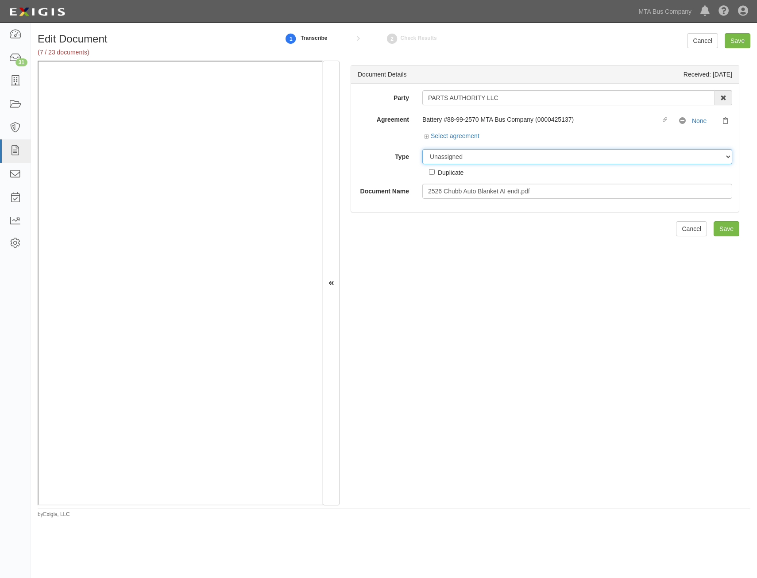
click at [498, 153] on select "Unassigned Binder Cancellation Notice Certificate Contract Endorsement Insuranc…" at bounding box center [577, 156] width 310 height 15
select select "EndorsementDetail"
click at [422, 149] on select "Unassigned Binder Cancellation Notice Certificate Contract Endorsement Insuranc…" at bounding box center [577, 156] width 310 height 15
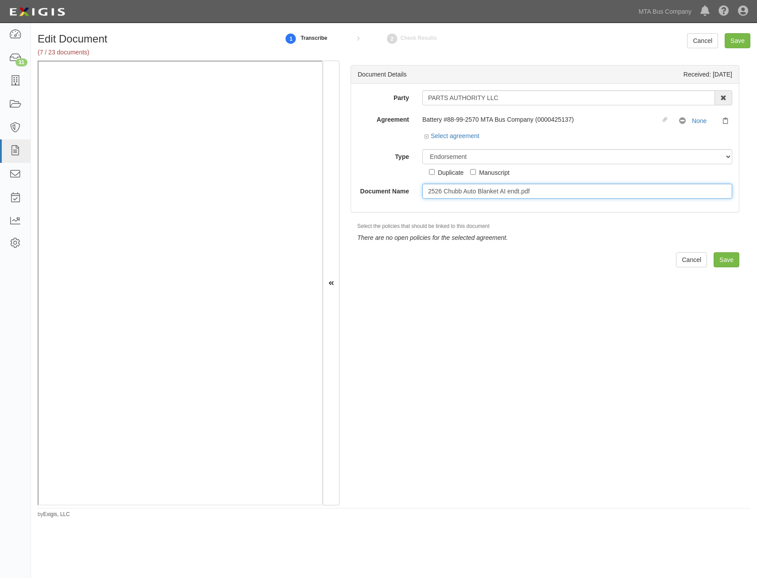
click at [603, 195] on input "2526 Chubb Auto Blanket AI endt.pdf" at bounding box center [577, 191] width 310 height 15
type input "2526 Chubb Auto Blanket AI endt"
click at [729, 260] on input "Save" at bounding box center [726, 259] width 26 height 15
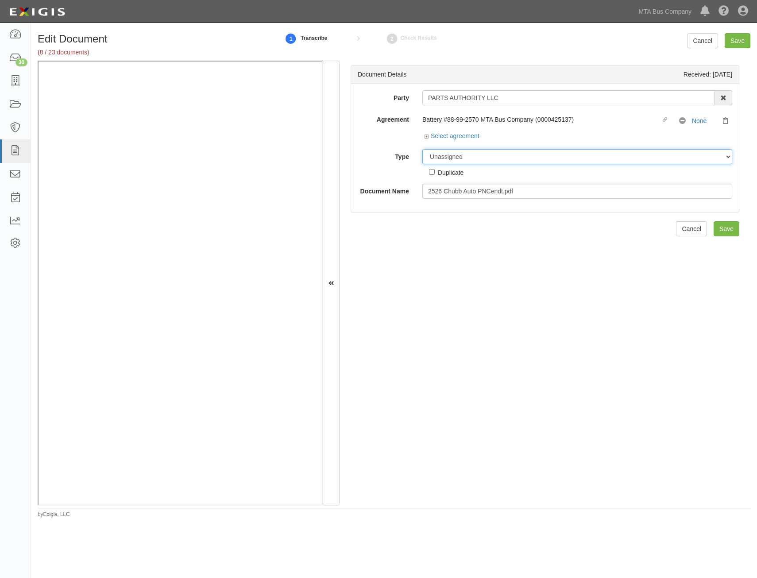
click at [559, 158] on select "Unassigned Binder Cancellation Notice Certificate Contract Endorsement Insuranc…" at bounding box center [577, 156] width 310 height 15
select select "EndorsementDetail"
click at [422, 149] on select "Unassigned Binder Cancellation Notice Certificate Contract Endorsement Insuranc…" at bounding box center [577, 156] width 310 height 15
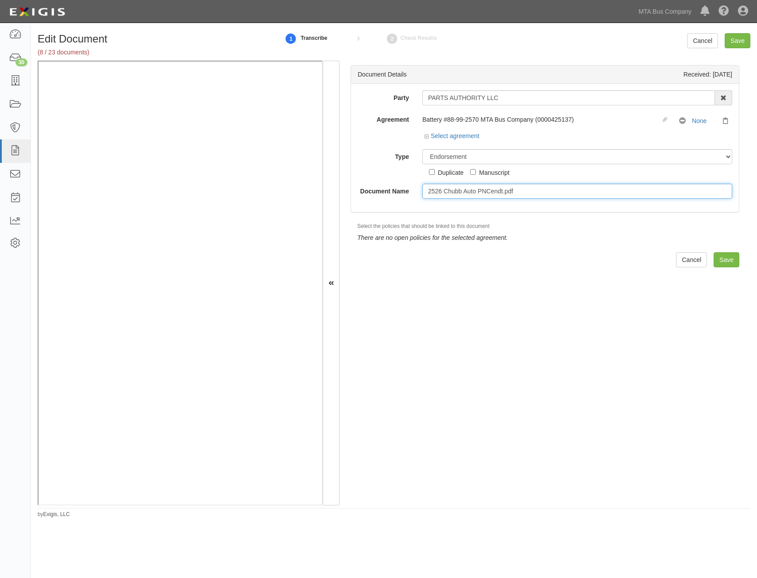
click at [586, 187] on input "2526 Chubb Auto PNCendt.pdf" at bounding box center [577, 191] width 310 height 15
type input "2526 Chubb Auto PNCendt"
click at [729, 264] on input "Save" at bounding box center [726, 259] width 26 height 15
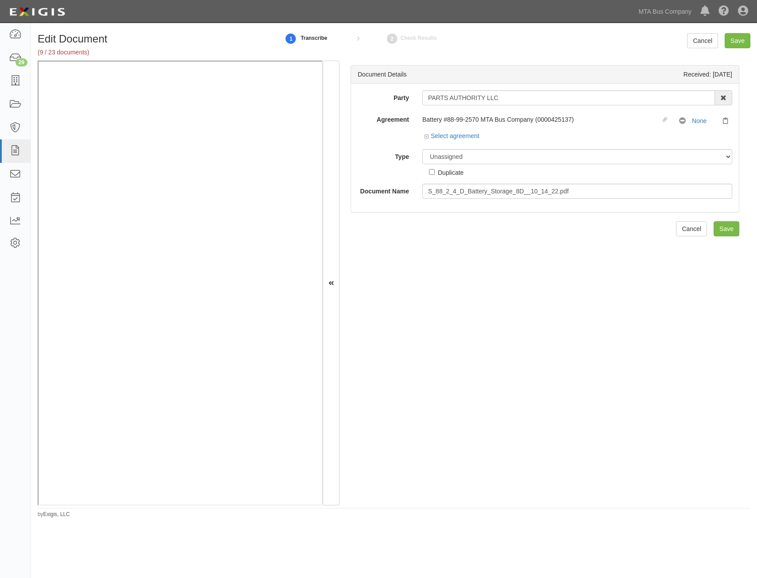
click at [562, 147] on div "Party PARTS AUTHORITY LLC ABCO Lock & Alarm ABM Janitorial Services Northeast, …" at bounding box center [545, 144] width 374 height 108
click at [556, 153] on select "Unassigned Binder Cancellation Notice Certificate Contract Endorsement Insuranc…" at bounding box center [577, 156] width 310 height 15
select select "JunkDetail"
click at [422, 149] on select "Unassigned Binder Cancellation Notice Certificate Contract Endorsement Insuranc…" at bounding box center [577, 156] width 310 height 15
click at [721, 225] on input "Save" at bounding box center [726, 228] width 26 height 15
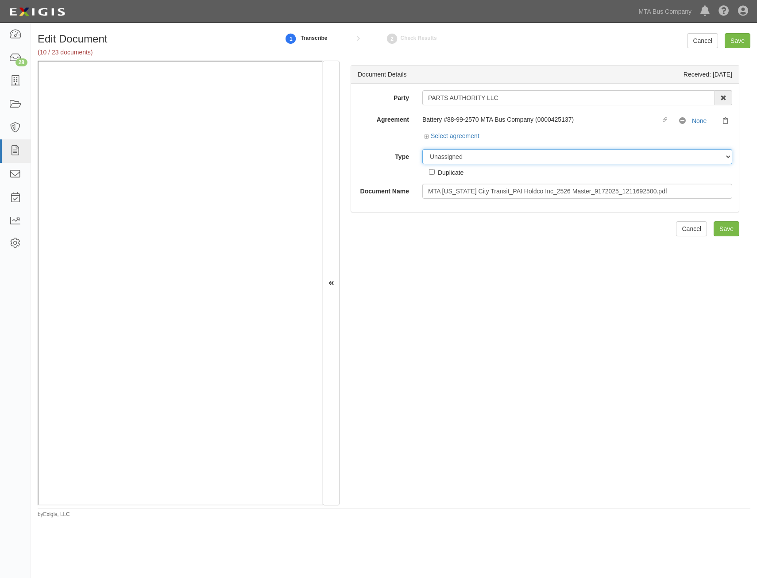
click at [579, 159] on select "Unassigned Binder Cancellation Notice Certificate Contract Endorsement Insuranc…" at bounding box center [577, 156] width 310 height 15
select select "CertificateDetail"
click at [422, 149] on select "Unassigned Binder Cancellation Notice Certificate Contract Endorsement Insuranc…" at bounding box center [577, 156] width 310 height 15
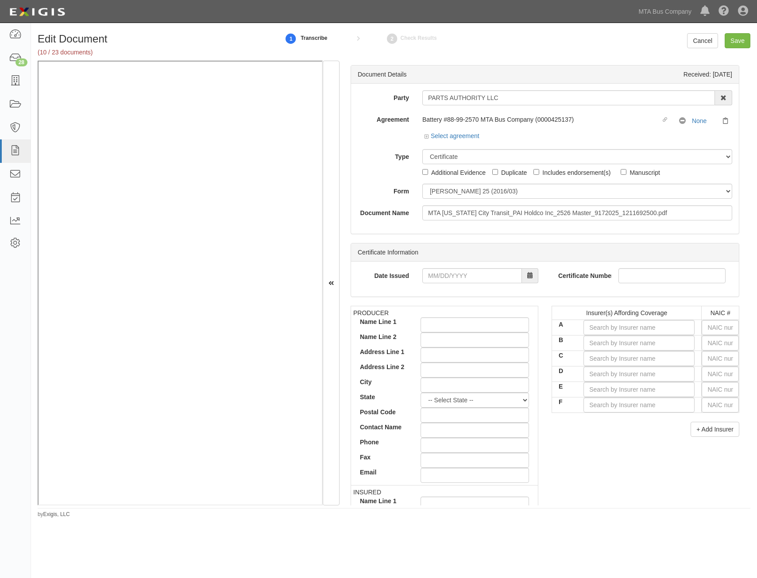
click at [587, 221] on div "Party PARTS AUTHORITY LLC ABCO Lock & Alarm ABM Janitorial Services Northeast, …" at bounding box center [545, 159] width 388 height 150
click at [595, 215] on input "MTA [US_STATE] City Transit_PAI Holdco Inc_2526 Master_9172025_1211692500.pdf" at bounding box center [577, 212] width 310 height 15
type input "COI"
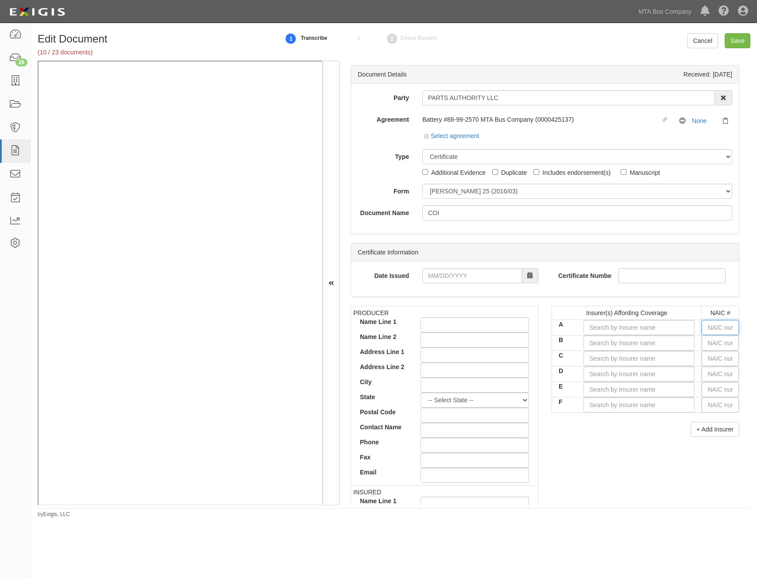
click at [709, 331] on input "text" at bounding box center [719, 327] width 37 height 15
type input "4"
type input "43974"
type input "43"
type input "43575"
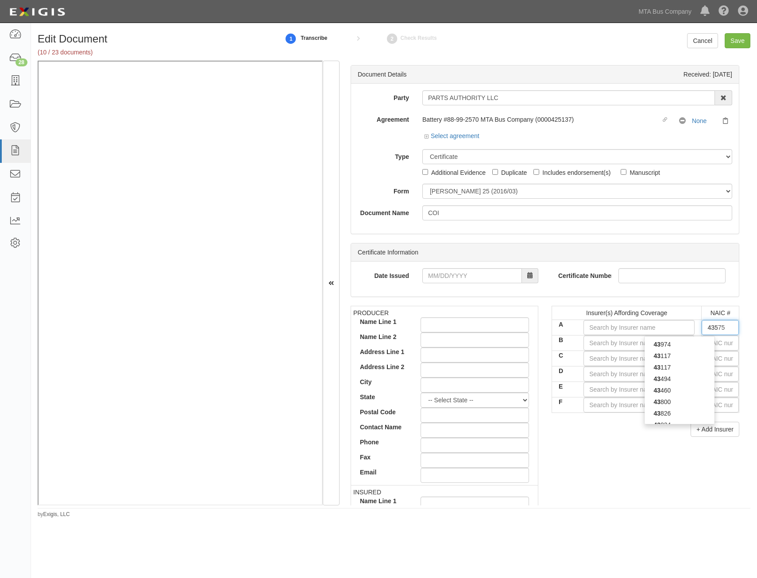
type input "4357"
type input "43577"
type input "43575"
type input "4357"
click at [687, 357] on div "4357 5" at bounding box center [679, 356] width 70 height 12
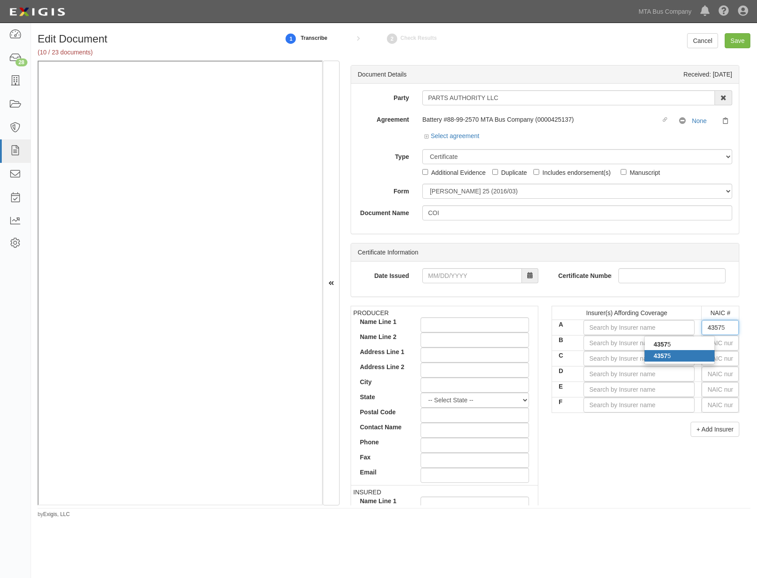
type input "Indemnity Insurance Co of North America (A++ XV Rating)"
type input "43575"
click at [728, 339] on input "text" at bounding box center [719, 342] width 37 height 15
type input "25232"
type input "2"
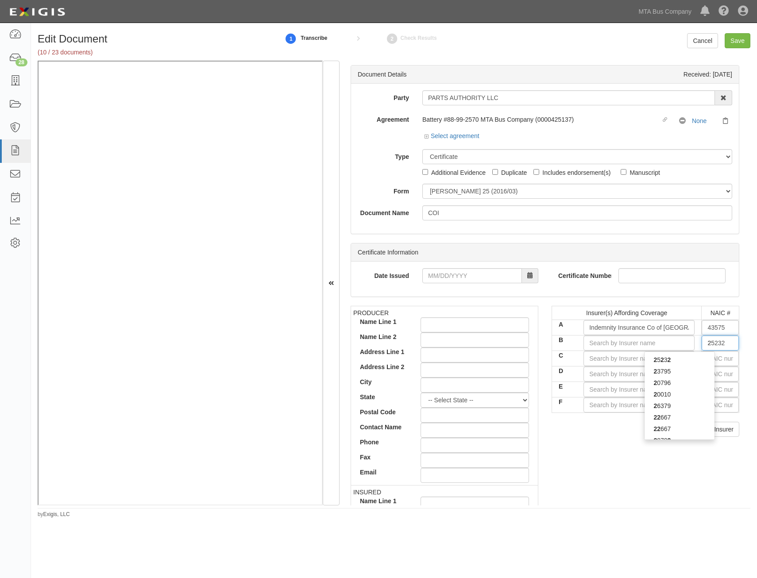
type input "22667"
type input "2266"
type input "22667"
click at [670, 371] on div "22667" at bounding box center [679, 371] width 70 height 12
type input "ACE American Insurance Company (A++ XV Rating)"
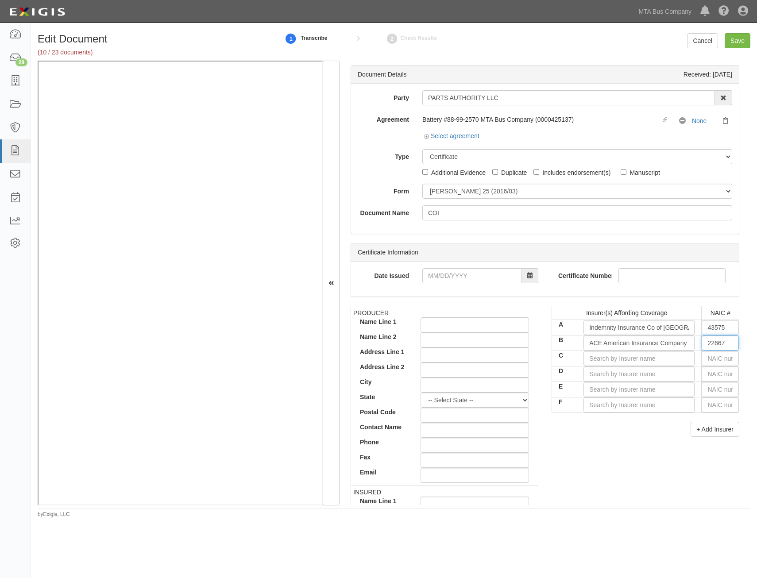
type input "22667"
click at [701, 356] on input "text" at bounding box center [719, 358] width 37 height 15
type input "25232"
type input "2"
type input "20796"
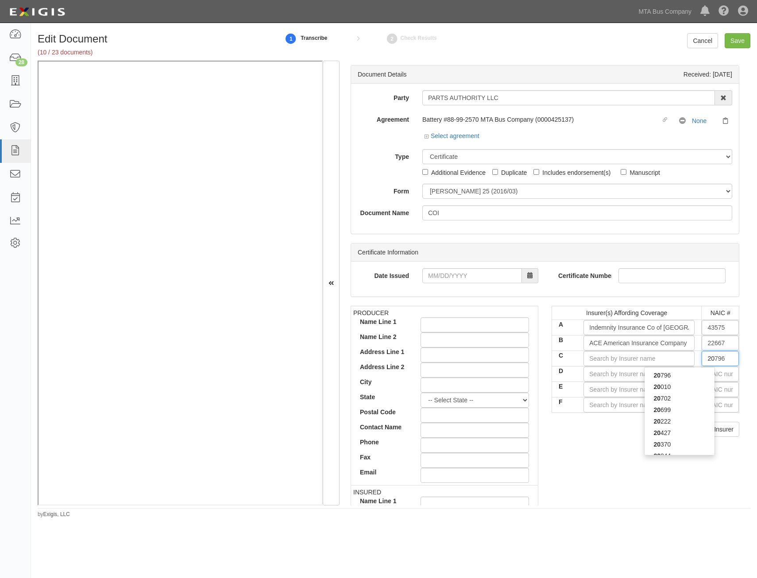
type input "207"
type input "20702"
type input "2070"
type input "20702"
click at [700, 375] on div "20702" at bounding box center [679, 375] width 70 height 12
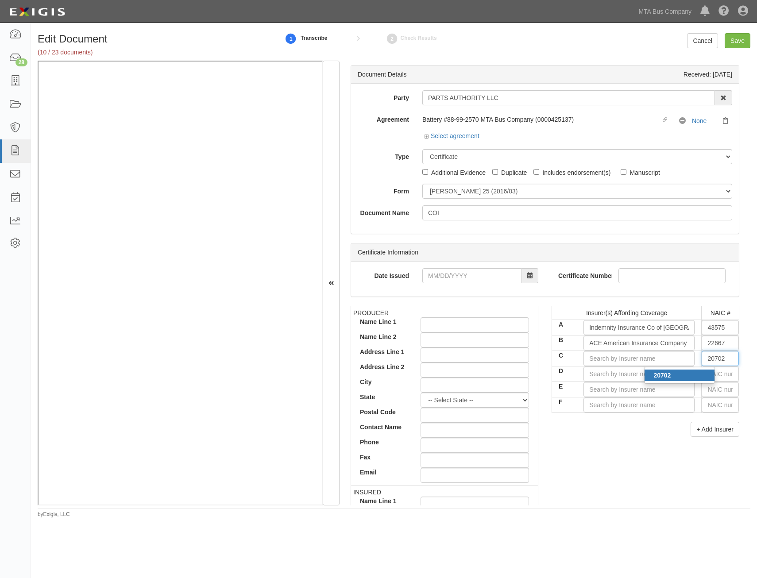
type input "ACE Fire Underwriters Insurance Company (A++ XV Rating)"
type input "20702"
click at [719, 377] on input "text" at bounding box center [719, 373] width 37 height 15
type input "25232"
type input "2"
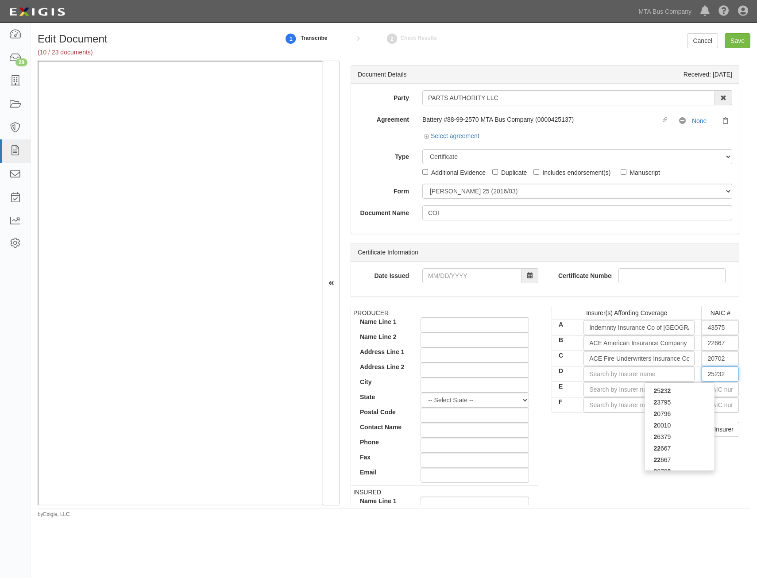
type input "20796"
type input "20"
type input "20699"
type input "2069"
type input "20699"
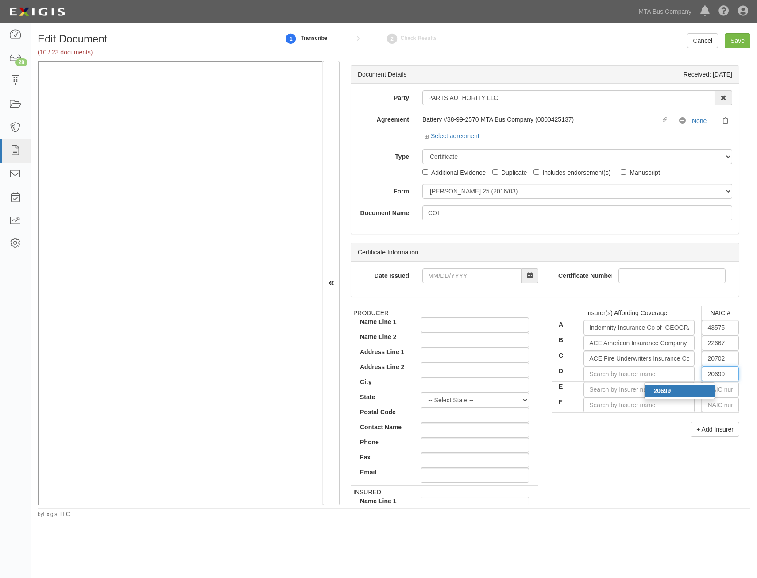
click at [688, 390] on div "20699" at bounding box center [679, 391] width 70 height 12
type input "ACE Property and Casualty Insurance Co (A++ XV Rating)"
type input "20699"
click at [592, 439] on div "Insurer(s) Affording Coverage NAIC # A Indemnity Insurance Co of North America …" at bounding box center [645, 375] width 201 height 138
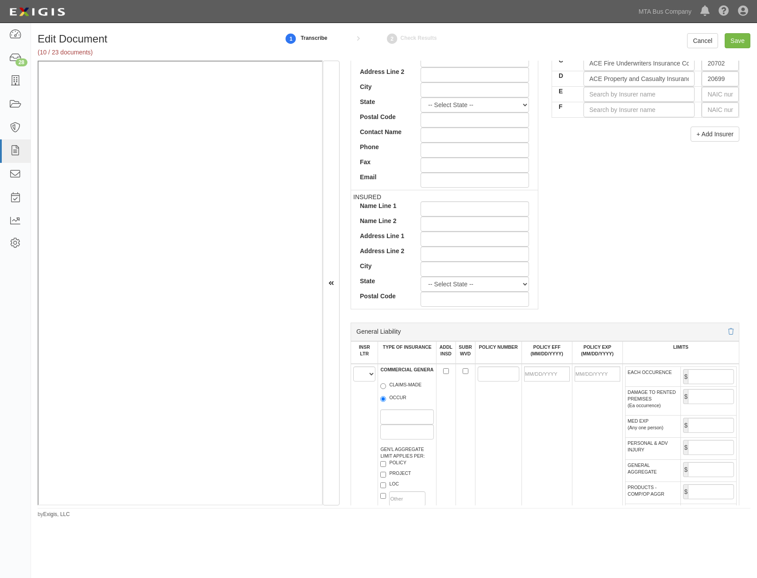
scroll to position [398, 0]
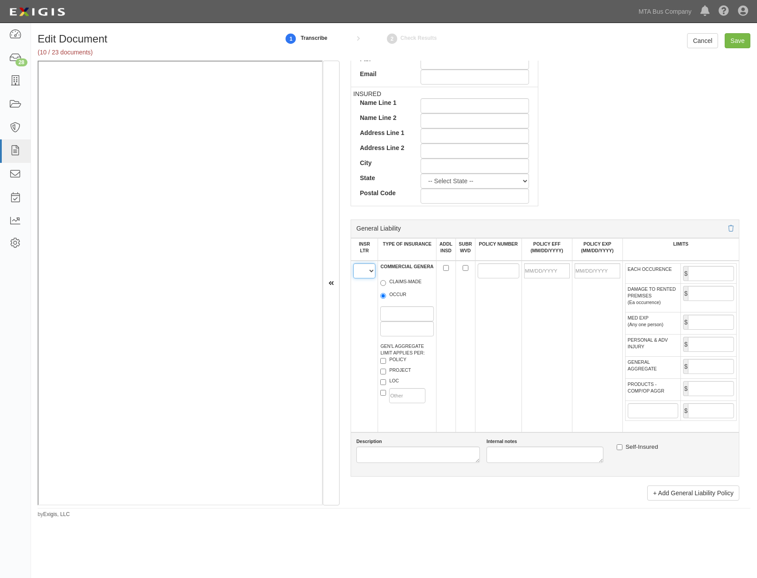
click at [356, 274] on select "A B C D E F" at bounding box center [364, 270] width 22 height 15
select select "B"
click at [353, 263] on select "A B C D E F" at bounding box center [364, 270] width 22 height 15
click at [398, 298] on label "OCCUR" at bounding box center [393, 295] width 26 height 9
click at [386, 298] on input "OCCUR" at bounding box center [383, 296] width 6 height 6
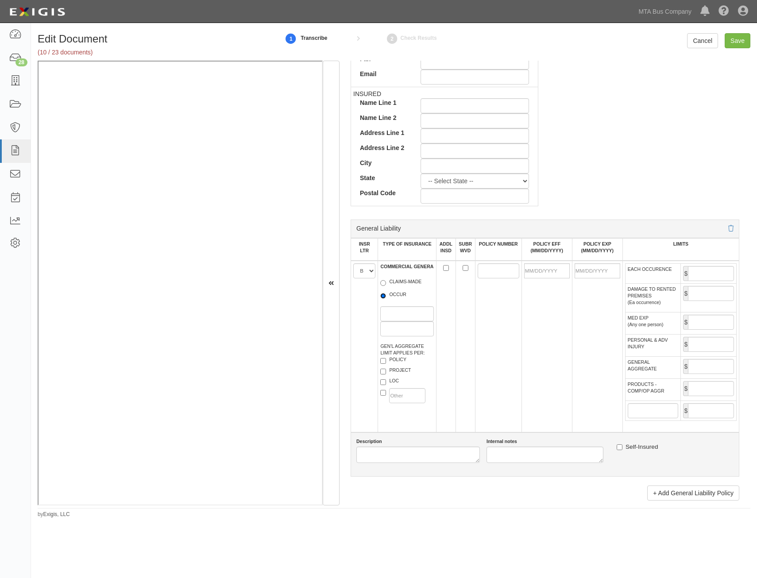
radio input "true"
click at [394, 360] on label "POLICY" at bounding box center [393, 360] width 26 height 9
click at [386, 360] on input "POLICY" at bounding box center [383, 361] width 6 height 6
checkbox input "true"
click at [443, 268] on input "ADDL INSD" at bounding box center [446, 268] width 6 height 6
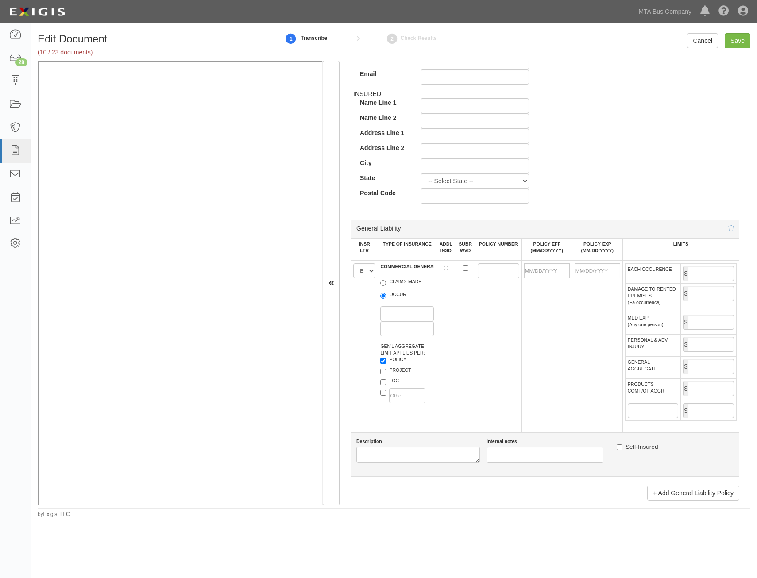
checkbox input "true"
click at [464, 267] on input "SUBR WVD" at bounding box center [465, 268] width 6 height 6
checkbox input "true"
click at [487, 267] on input "POLICY NUMBER" at bounding box center [498, 270] width 42 height 15
paste input "HDOG48960169"
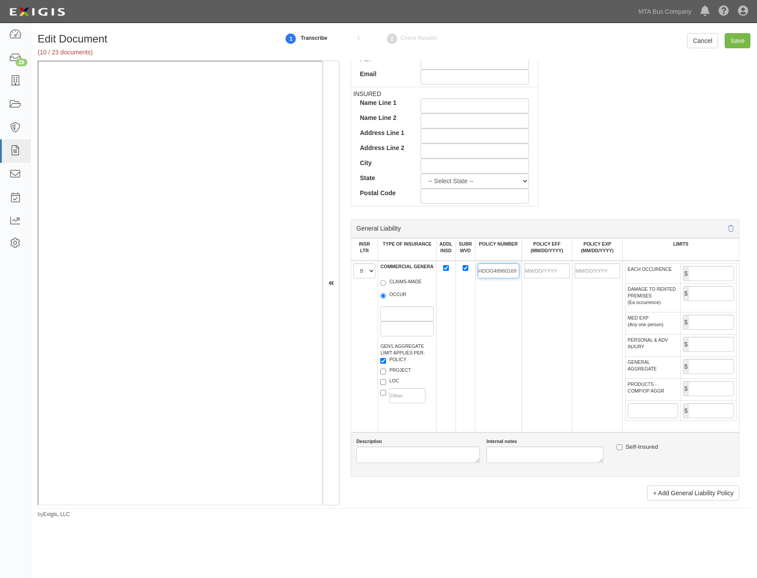
type input "HDOG48960169"
click at [555, 273] on input "POLICY EFF (MM/DD/YYYY)" at bounding box center [547, 270] width 46 height 15
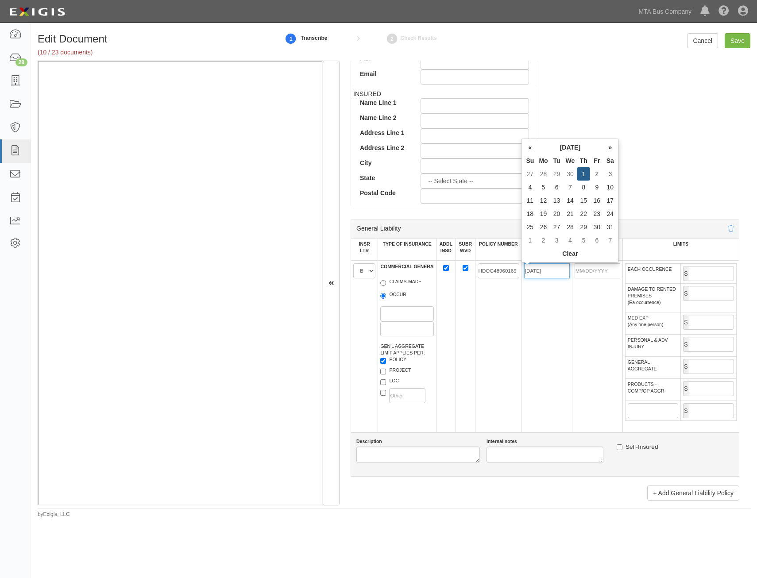
type input "05/01/2025"
type input "05/01/2026"
click at [494, 336] on td "HDOG48960169" at bounding box center [498, 347] width 46 height 172
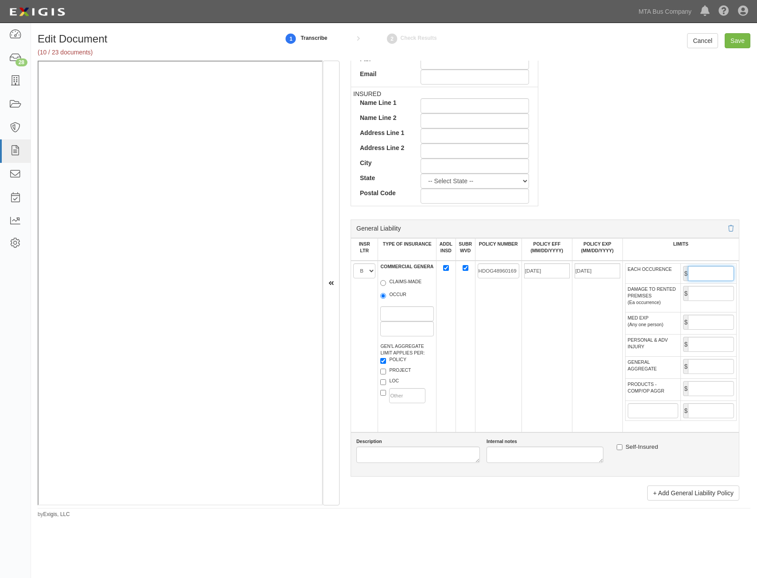
drag, startPoint x: 710, startPoint y: 271, endPoint x: 710, endPoint y: 276, distance: 4.4
click at [710, 271] on input "EACH OCCURENCE" at bounding box center [711, 273] width 46 height 15
type input "2,000,000"
click at [697, 370] on input "GENERAL AGGREGATE" at bounding box center [711, 366] width 46 height 15
type input "4,000,000"
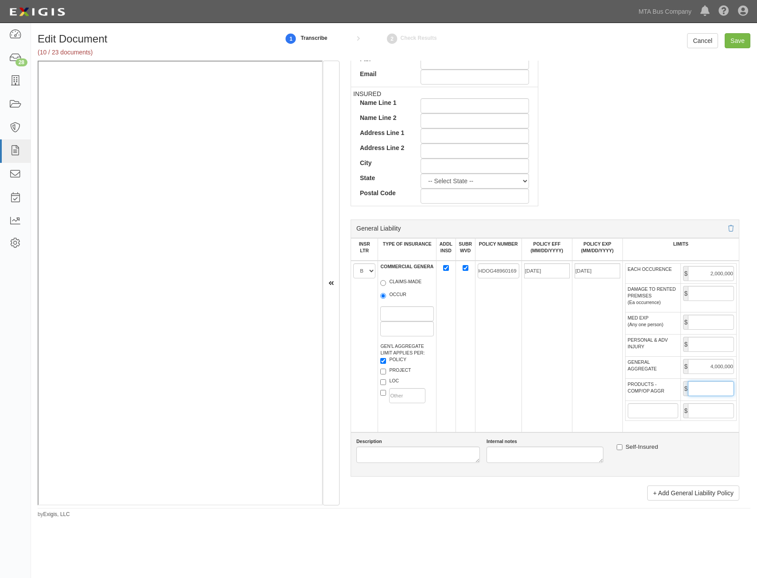
click at [711, 390] on input "PRODUCTS - COMP/OP AGGR" at bounding box center [711, 388] width 46 height 15
type input "4,000,000"
click at [533, 415] on td "05/01/2025" at bounding box center [546, 347] width 50 height 172
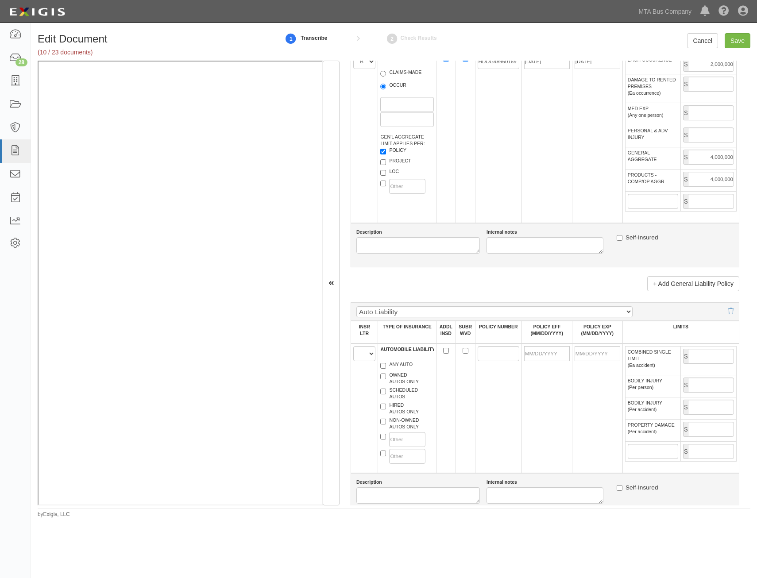
scroll to position [619, 0]
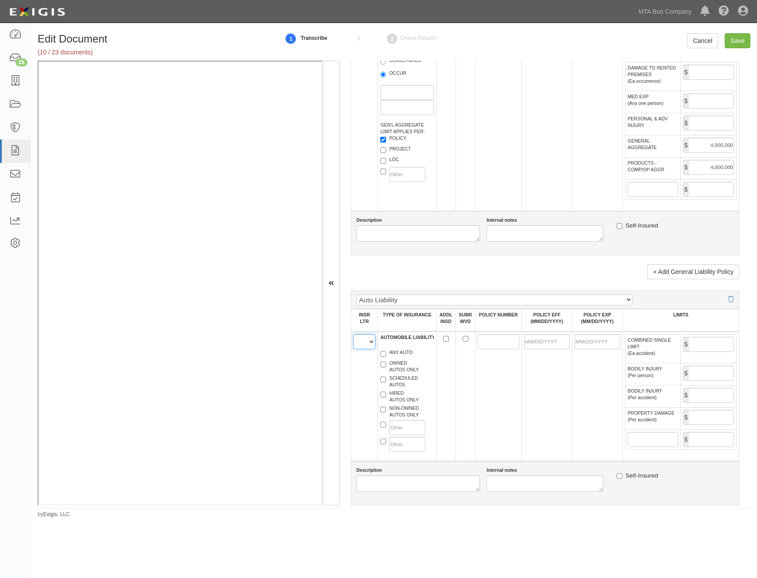
click at [371, 339] on select "A B C D E F" at bounding box center [364, 341] width 22 height 15
select select "B"
click at [353, 334] on select "A B C D E F" at bounding box center [364, 341] width 22 height 15
click at [394, 357] on label "ANY AUTO" at bounding box center [396, 353] width 32 height 9
click at [386, 357] on input "ANY AUTO" at bounding box center [383, 354] width 6 height 6
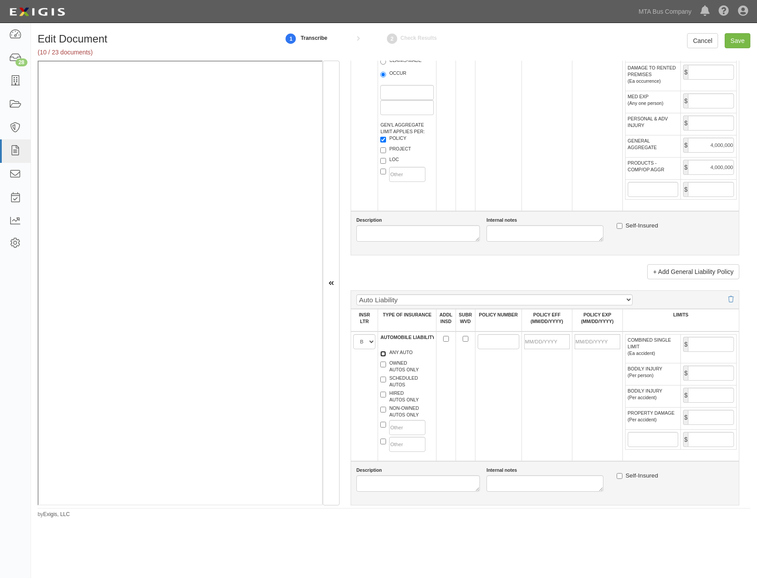
checkbox input "true"
click at [445, 339] on input "ADDL INSD" at bounding box center [446, 339] width 6 height 6
checkbox input "true"
click at [464, 338] on input "SUBR WVD" at bounding box center [465, 339] width 6 height 6
checkbox input "true"
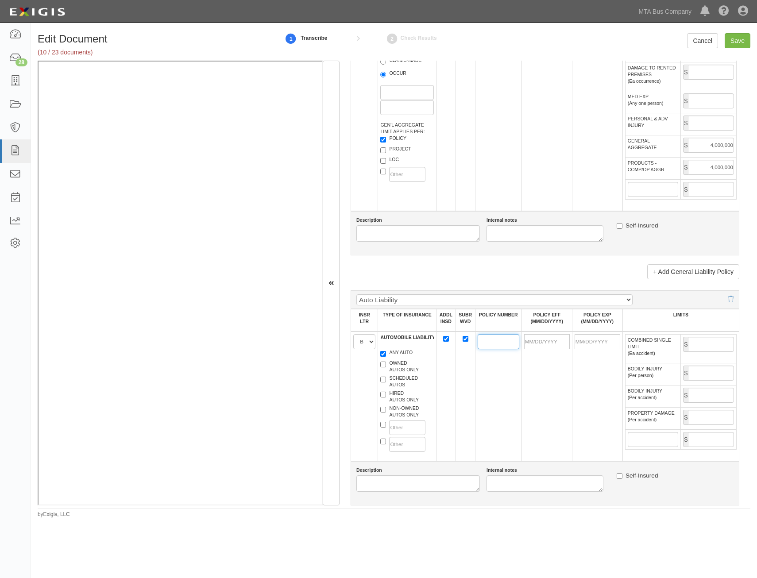
click at [482, 342] on input "POLICY NUMBER" at bounding box center [498, 341] width 42 height 15
paste input "ISAH10817262"
type input "ISAH10817262"
click at [554, 345] on input "POLICY EFF (MM/DD/YYYY)" at bounding box center [547, 341] width 46 height 15
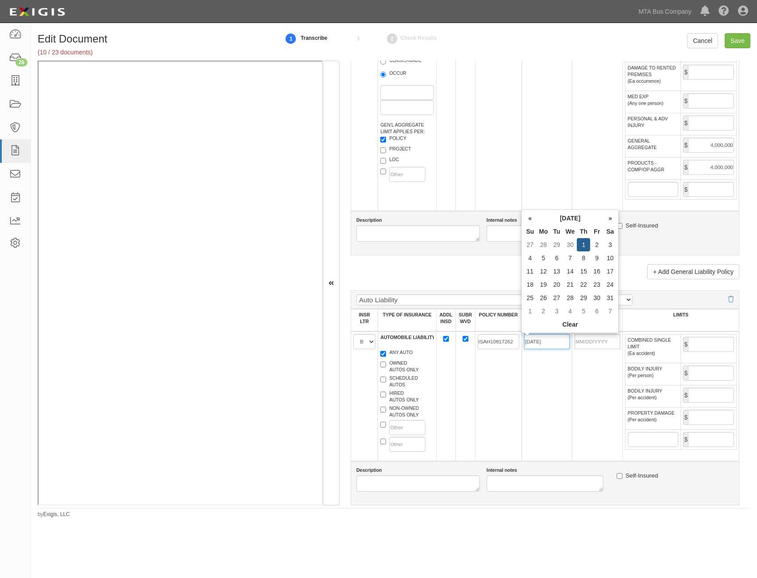
type input "05/01/2025"
type input "05/01/2026"
click at [584, 395] on td "05/01/2026" at bounding box center [597, 396] width 50 height 130
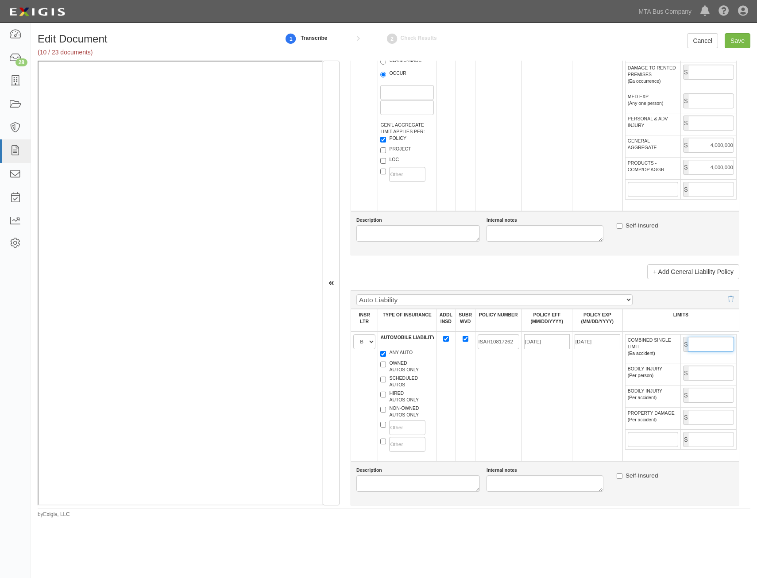
click at [718, 345] on input "COMBINED SINGLE LIMIT (Ea accident)" at bounding box center [711, 344] width 46 height 15
type input "5,000,000"
click at [563, 415] on td "05/01/2025" at bounding box center [546, 396] width 50 height 130
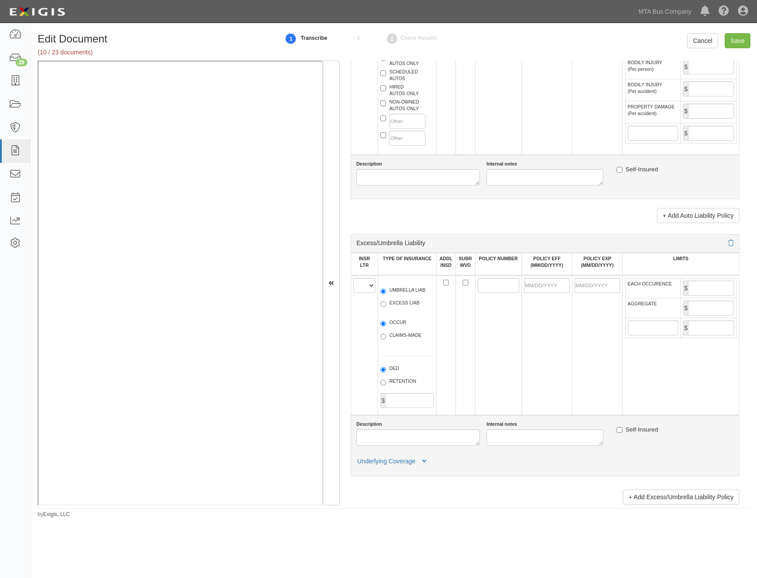
scroll to position [929, 0]
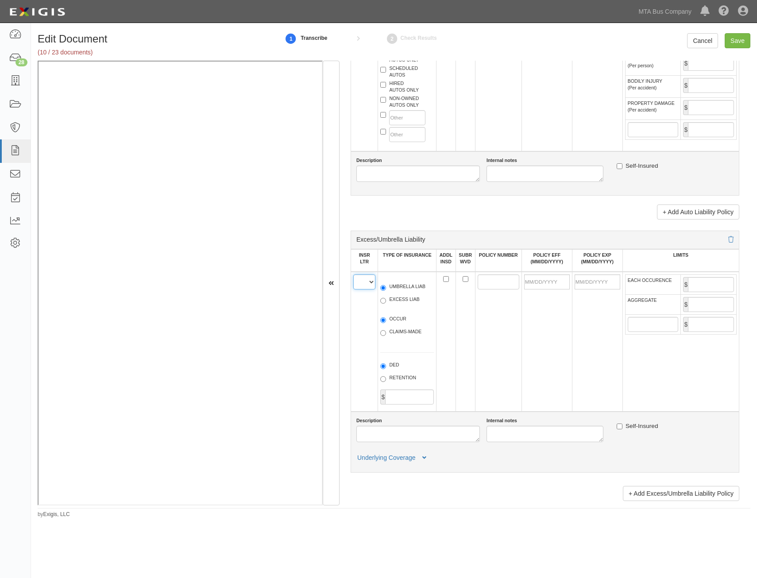
click at [366, 284] on select "A B C D E F" at bounding box center [364, 281] width 22 height 15
select select "D"
click at [353, 274] on select "A B C D E F" at bounding box center [364, 281] width 22 height 15
click at [400, 287] on label "UMBRELLA LIAB" at bounding box center [402, 287] width 45 height 9
click at [386, 287] on input "UMBRELLA LIAB" at bounding box center [383, 288] width 6 height 6
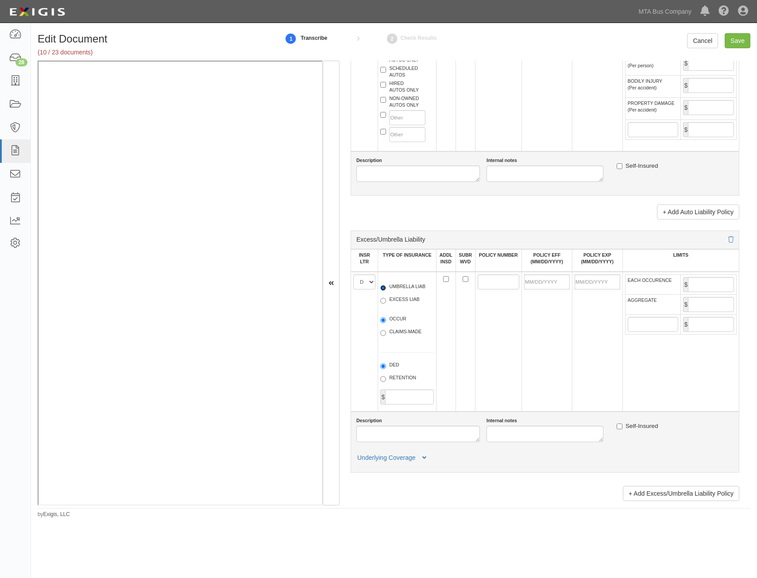
radio input "true"
click at [398, 318] on label "OCCUR" at bounding box center [393, 319] width 26 height 9
click at [386, 318] on input "OCCUR" at bounding box center [383, 320] width 6 height 6
radio input "true"
drag, startPoint x: 444, startPoint y: 277, endPoint x: 450, endPoint y: 278, distance: 5.9
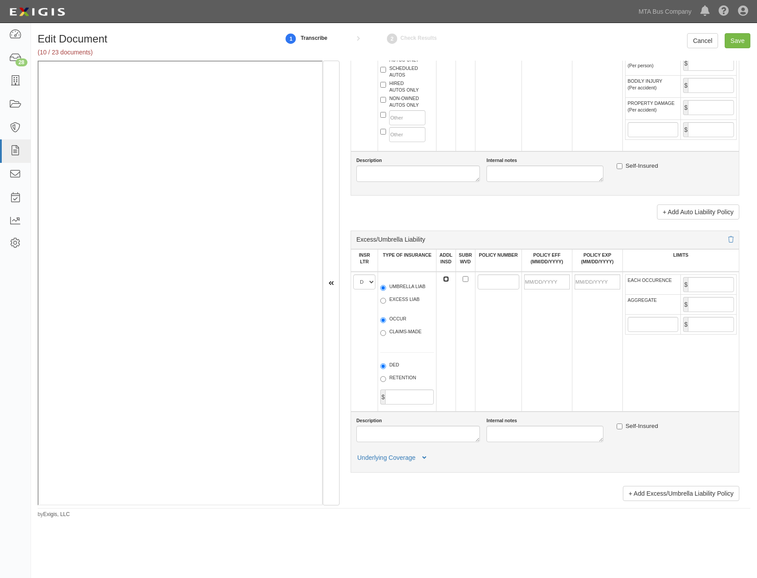
click at [444, 277] on input "ADDL INSD" at bounding box center [446, 279] width 6 height 6
checkbox input "true"
click at [462, 279] on input "SUBR WVD" at bounding box center [465, 279] width 6 height 6
checkbox input "true"
click at [486, 282] on input "POLICY NUMBER" at bounding box center [498, 281] width 42 height 15
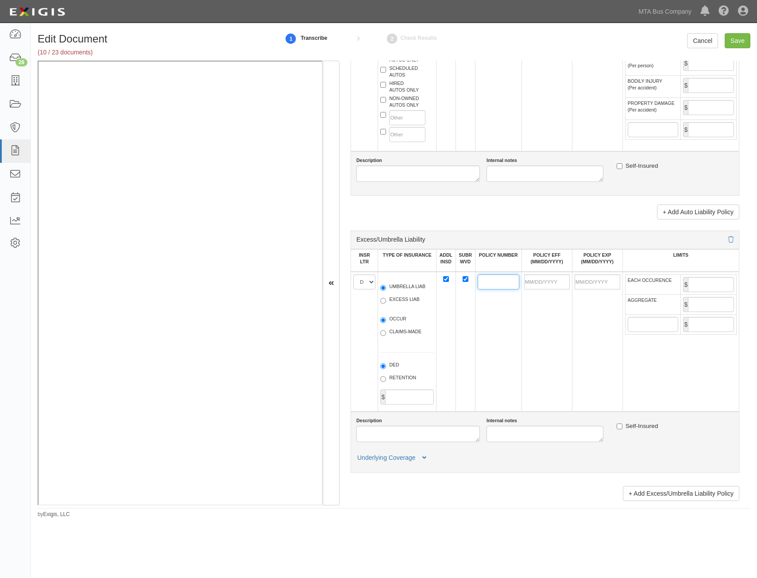
paste input "XEU G7257638A 004"
type input "XEU G7257638A 004"
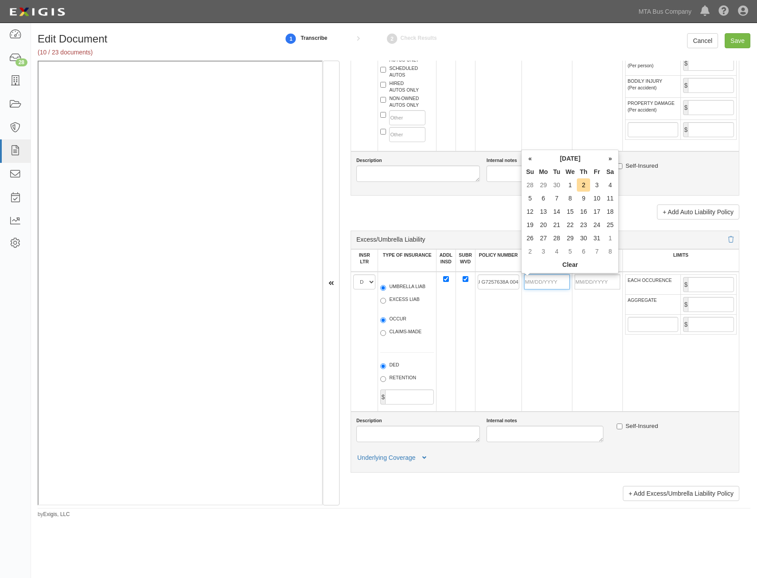
drag, startPoint x: 558, startPoint y: 284, endPoint x: 531, endPoint y: 309, distance: 37.0
click at [558, 284] on input "POLICY EFF (MM/DD/YYYY)" at bounding box center [547, 281] width 46 height 15
type input "05/01/2025"
type input "05/01/2026"
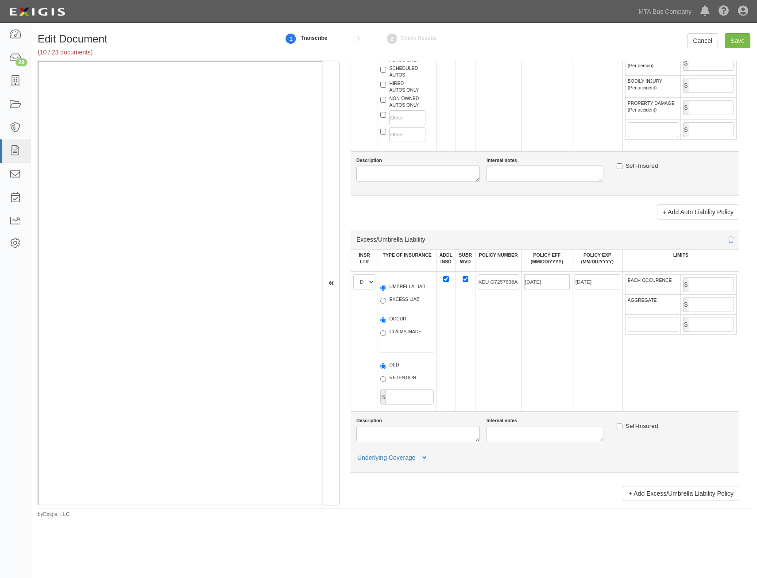
click at [543, 346] on td "05/01/2025" at bounding box center [546, 342] width 50 height 140
click at [702, 287] on input "EACH OCCURENCE" at bounding box center [711, 284] width 46 height 15
type input "10,000,000"
click at [708, 298] on input "AGGREGATE" at bounding box center [711, 304] width 46 height 15
type input "10,000,000"
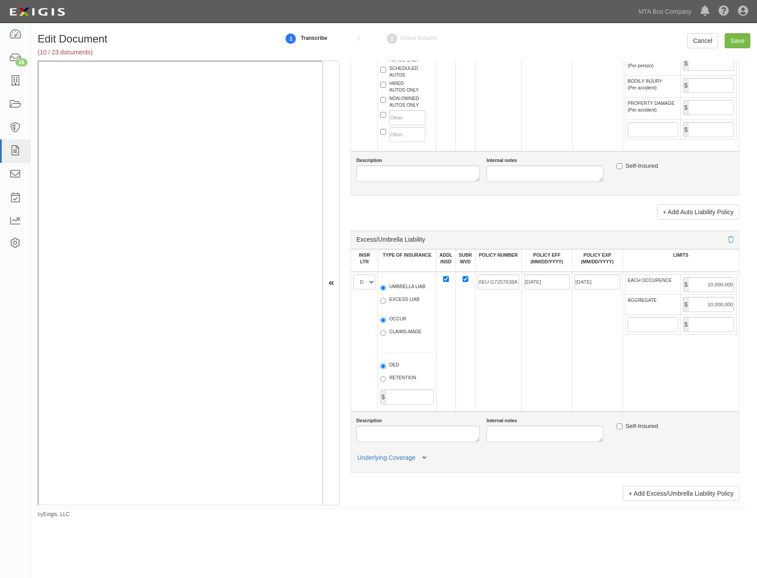
click at [526, 322] on td "05/01/2025" at bounding box center [546, 342] width 50 height 140
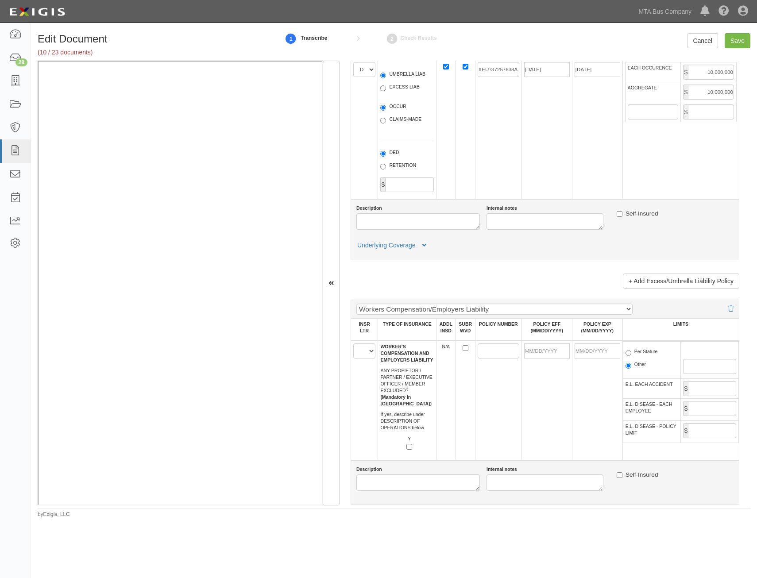
scroll to position [1150, 0]
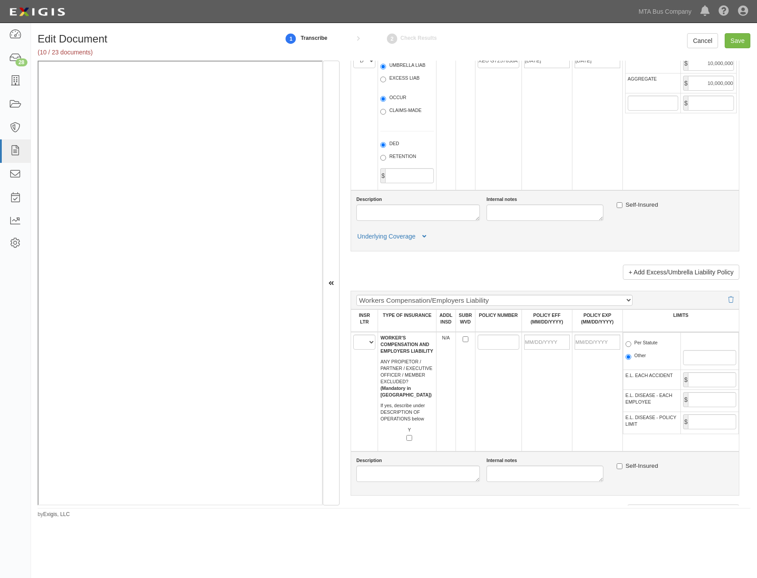
click at [375, 344] on td "A B C D E F" at bounding box center [364, 391] width 27 height 119
click at [370, 343] on select "A B C D E F" at bounding box center [364, 341] width 22 height 15
select select "A"
click at [353, 334] on select "A B C D E F" at bounding box center [364, 341] width 22 height 15
click at [461, 373] on td at bounding box center [464, 391] width 19 height 119
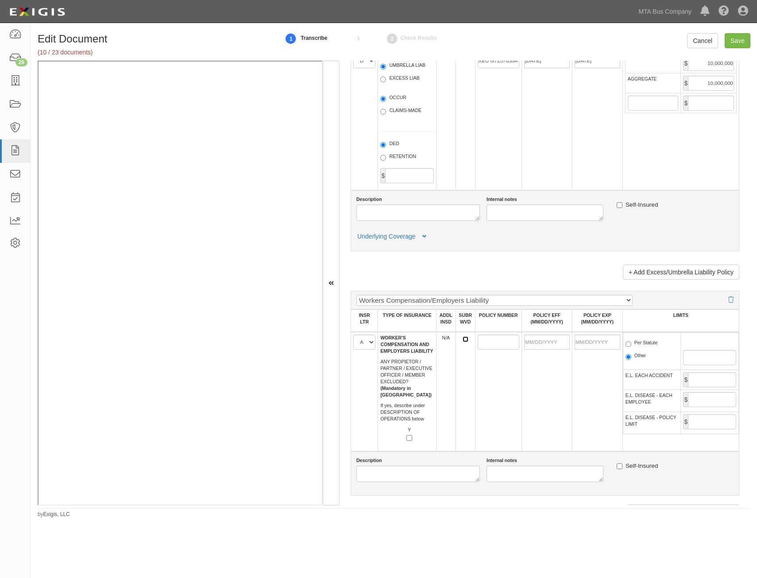
click at [464, 338] on input "SUBR WVD" at bounding box center [465, 339] width 6 height 6
checkbox input "true"
click at [480, 342] on input "POLICY NUMBER" at bounding box center [498, 341] width 42 height 15
paste input "WLRC72630518"
type input "WLRC72630518"
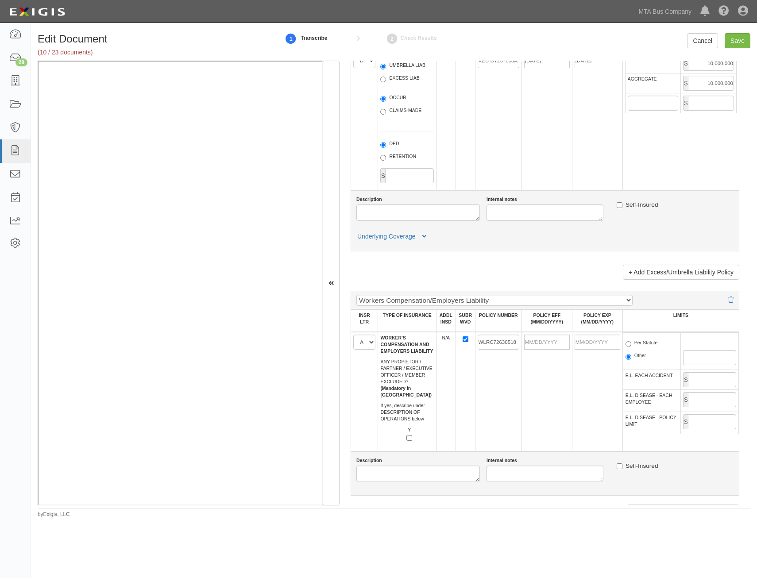
click at [560, 375] on td at bounding box center [546, 391] width 50 height 119
drag, startPoint x: 547, startPoint y: 344, endPoint x: 530, endPoint y: 365, distance: 27.0
click at [547, 344] on input "POLICY EFF (MM/DD/YYYY)" at bounding box center [547, 341] width 46 height 15
type input "05/01/2025"
type input "05/01/2026"
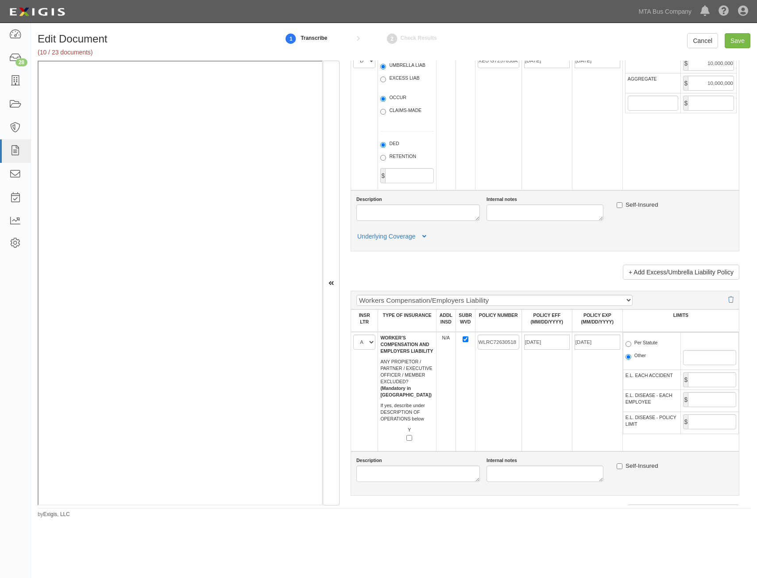
click at [508, 401] on td "WLRC72630518" at bounding box center [498, 391] width 46 height 119
click at [642, 345] on label "Per Statute" at bounding box center [641, 343] width 32 height 9
click at [631, 345] on input "Per Statute" at bounding box center [628, 344] width 6 height 6
radio input "true"
click at [707, 376] on input "E.L. EACH ACCIDENT" at bounding box center [712, 379] width 48 height 15
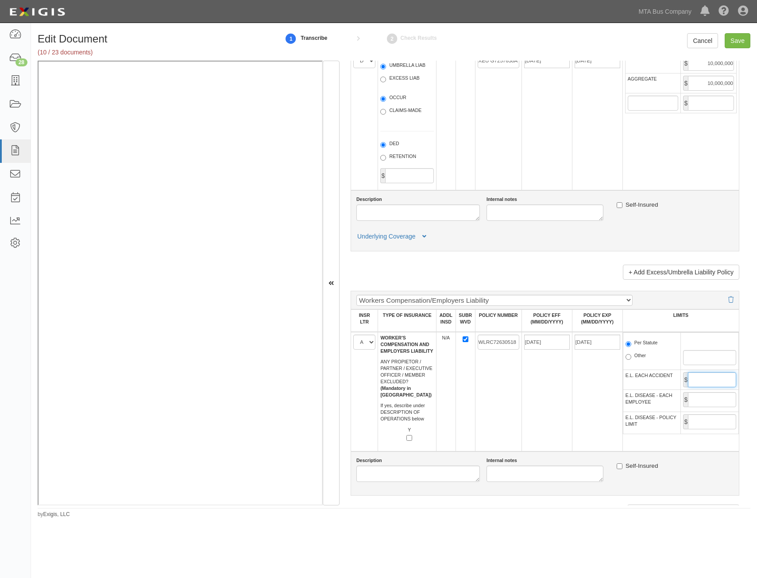
type input "1,000,000"
click at [713, 400] on input "E.L. DISEASE - EACH EMPLOYEE" at bounding box center [712, 399] width 48 height 15
type input "1,000,000"
drag, startPoint x: 709, startPoint y: 420, endPoint x: 703, endPoint y: 426, distance: 7.5
click at [708, 421] on input "E.L. DISEASE - POLICY LIMIT" at bounding box center [712, 421] width 48 height 15
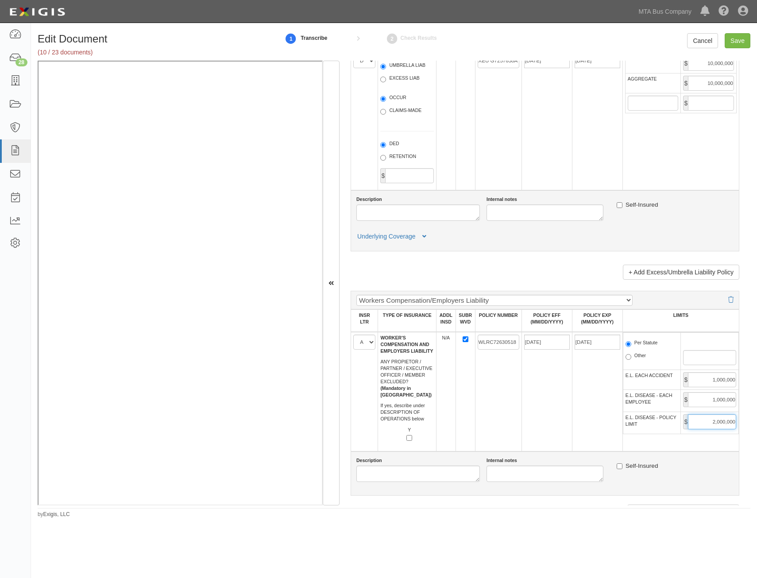
click at [700, 421] on input "2,000,000" at bounding box center [712, 421] width 48 height 15
type input "1,000,000"
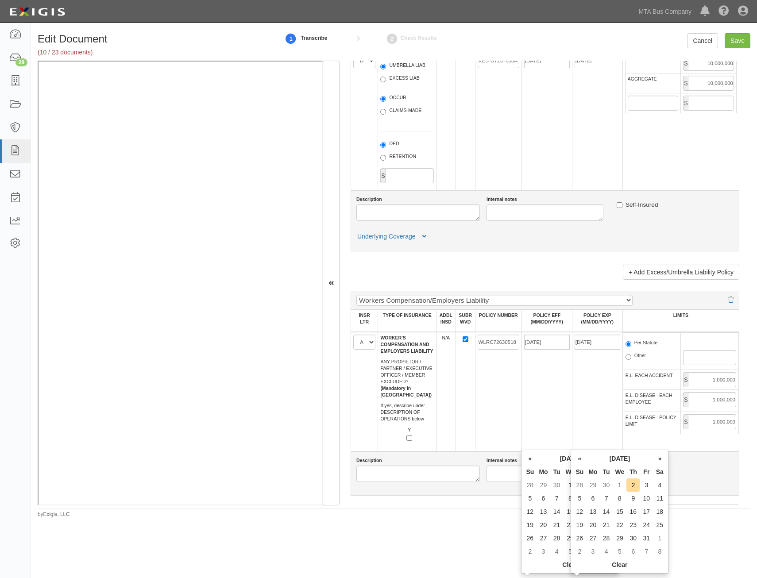
click at [533, 411] on td "05/01/2025" at bounding box center [546, 391] width 50 height 119
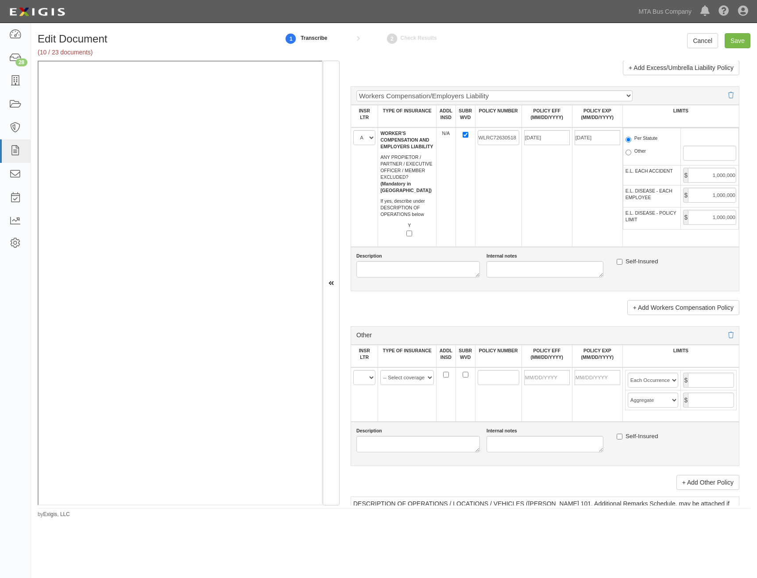
scroll to position [1416, 0]
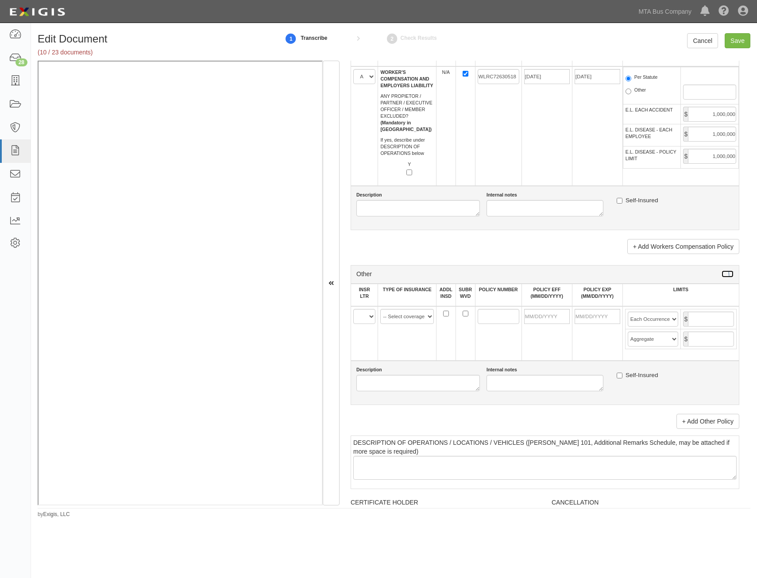
click at [728, 276] on icon at bounding box center [730, 274] width 5 height 6
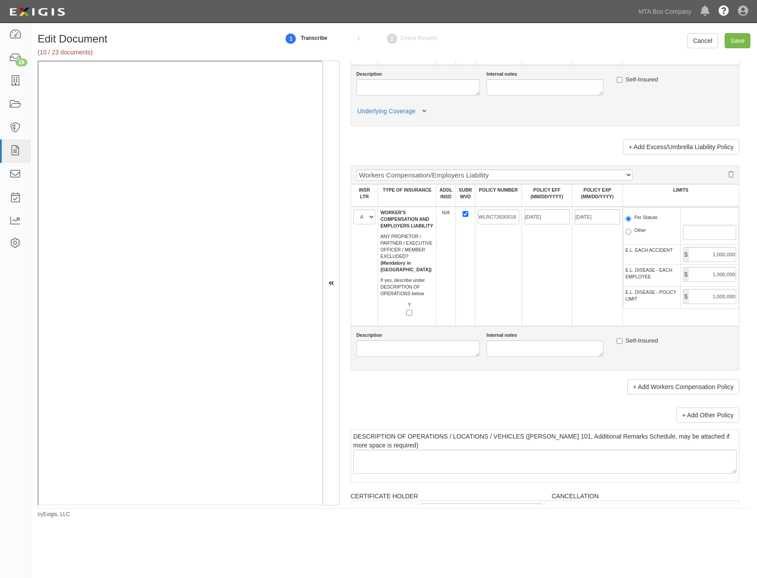
scroll to position [1195, 0]
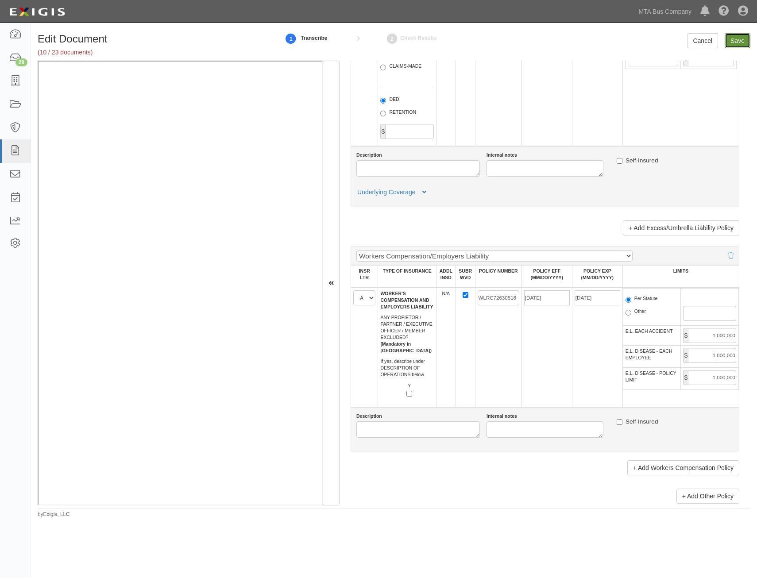
click at [733, 42] on input "Save" at bounding box center [737, 40] width 26 height 15
type input "2000000"
type input "4000000"
type input "5000000"
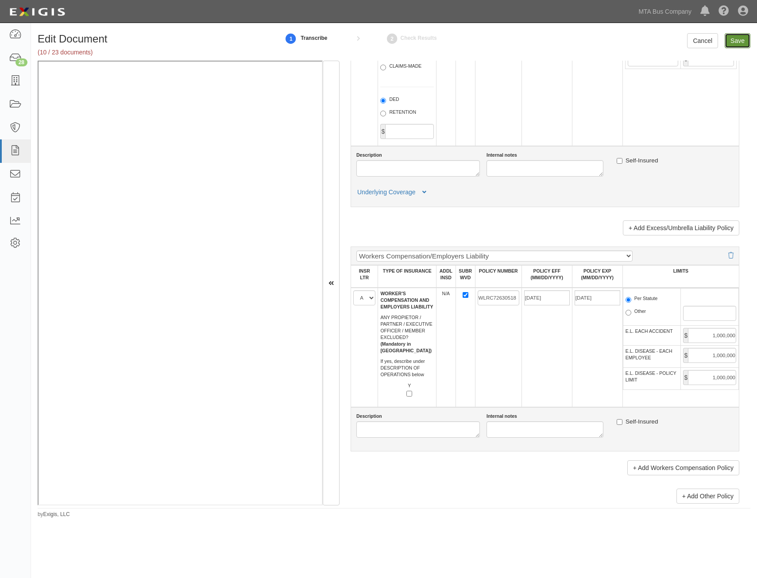
type input "10000000"
type input "1000000"
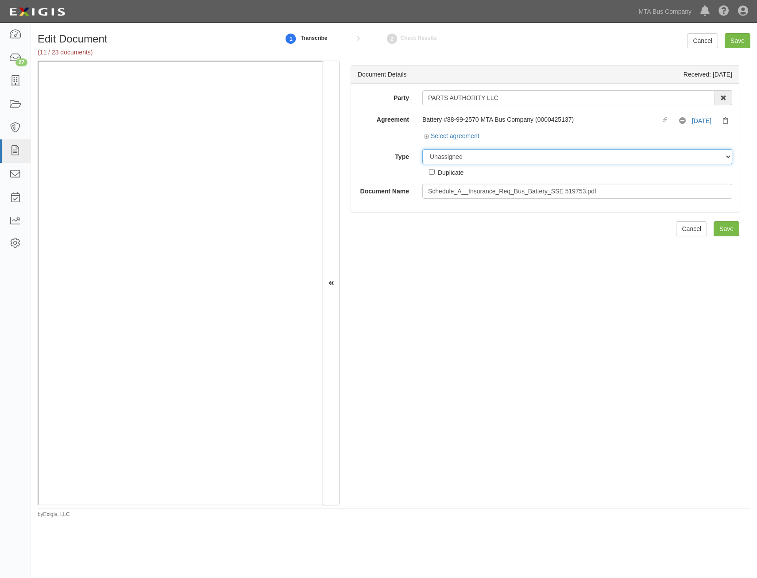
click at [584, 154] on select "Unassigned Binder Cancellation Notice Certificate Contract Endorsement Insuranc…" at bounding box center [577, 156] width 310 height 15
select select "JunkDetail"
click at [422, 149] on select "Unassigned Binder Cancellation Notice Certificate Contract Endorsement Insuranc…" at bounding box center [577, 156] width 310 height 15
click at [722, 224] on input "Save" at bounding box center [726, 228] width 26 height 15
click at [635, 164] on div "Unassigned Binder Cancellation Notice Certificate Contract Endorsement Insuranc…" at bounding box center [576, 163] width 323 height 28
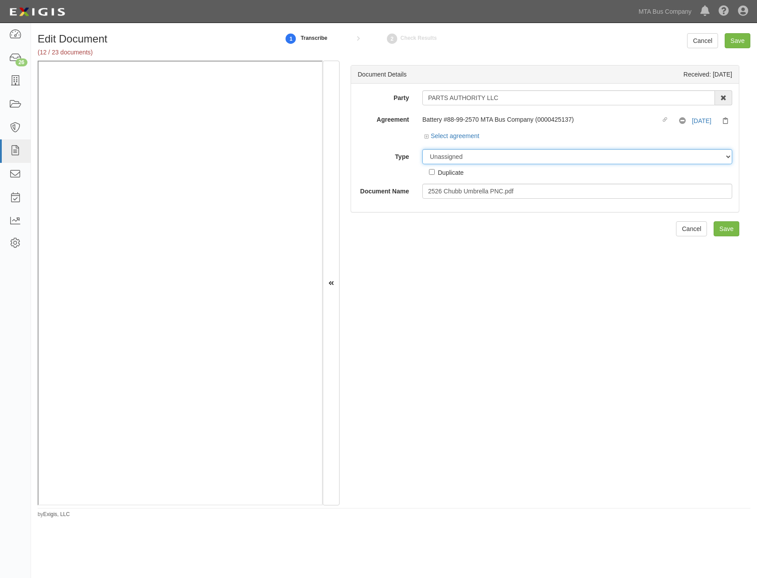
drag, startPoint x: 640, startPoint y: 158, endPoint x: 637, endPoint y: 163, distance: 5.8
click at [640, 158] on select "Unassigned Binder Cancellation Notice Certificate Contract Endorsement Insuranc…" at bounding box center [577, 156] width 310 height 15
click at [422, 149] on select "Unassigned Binder Cancellation Notice Certificate Contract Endorsement Insuranc…" at bounding box center [577, 156] width 310 height 15
click at [596, 161] on select "Unassigned Binder Cancellation Notice Certificate Contract Endorsement Insuranc…" at bounding box center [577, 156] width 310 height 15
select select "JunkDetail"
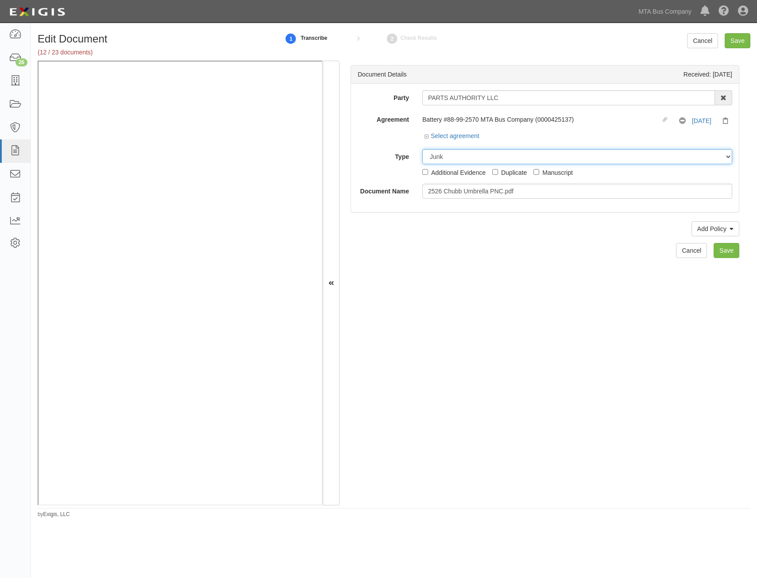
click at [422, 149] on select "Unassigned Binder Cancellation Notice Certificate Contract Endorsement Insuranc…" at bounding box center [577, 156] width 310 height 15
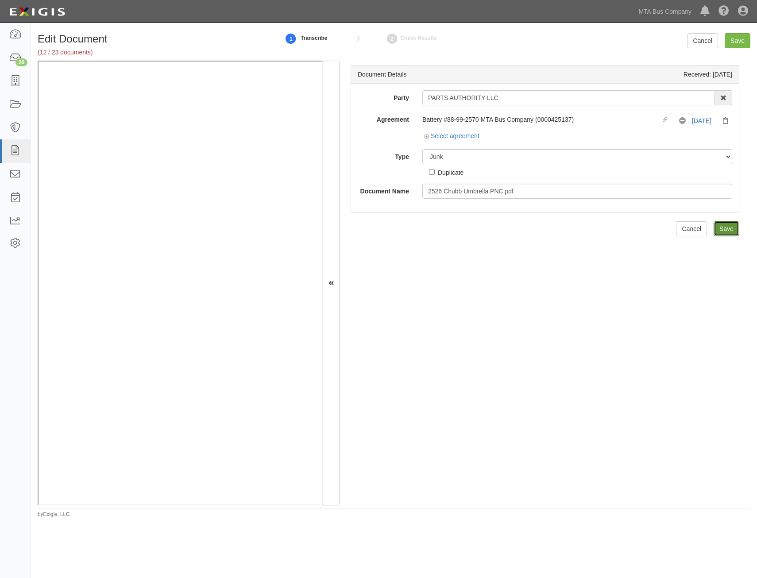
click at [714, 231] on input "Save" at bounding box center [726, 228] width 26 height 15
click at [586, 157] on select "Unassigned Binder Cancellation Notice Certificate Contract Endorsement Insuranc…" at bounding box center [577, 156] width 310 height 15
select select "JunkDetail"
click at [422, 149] on select "Unassigned Binder Cancellation Notice Certificate Contract Endorsement Insuranc…" at bounding box center [577, 156] width 310 height 15
click at [723, 234] on input "Save" at bounding box center [726, 228] width 26 height 15
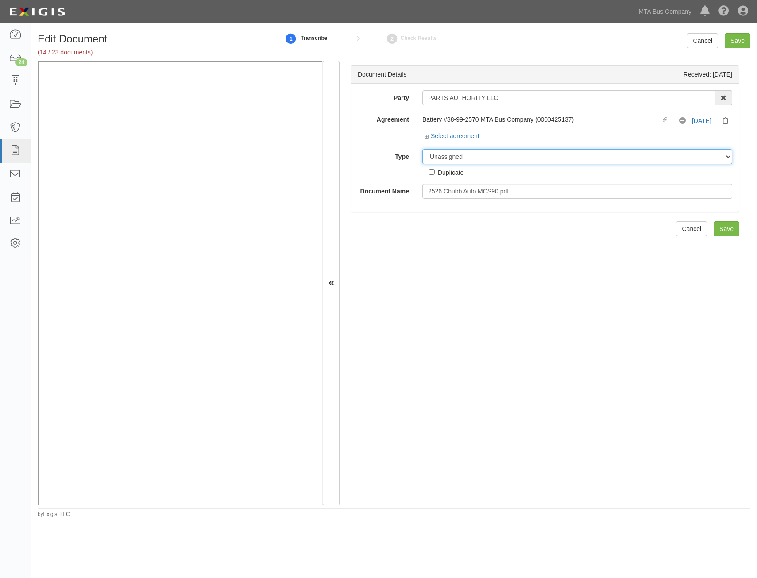
click at [517, 149] on select "Unassigned Binder Cancellation Notice Certificate Contract Endorsement Insuranc…" at bounding box center [577, 156] width 310 height 15
select select "JunkDetail"
click at [422, 149] on select "Unassigned Binder Cancellation Notice Certificate Contract Endorsement Insuranc…" at bounding box center [577, 156] width 310 height 15
click at [715, 224] on input "Save" at bounding box center [726, 228] width 26 height 15
click at [549, 163] on select "Unassigned Binder Cancellation Notice Certificate Contract Endorsement Insuranc…" at bounding box center [577, 156] width 310 height 15
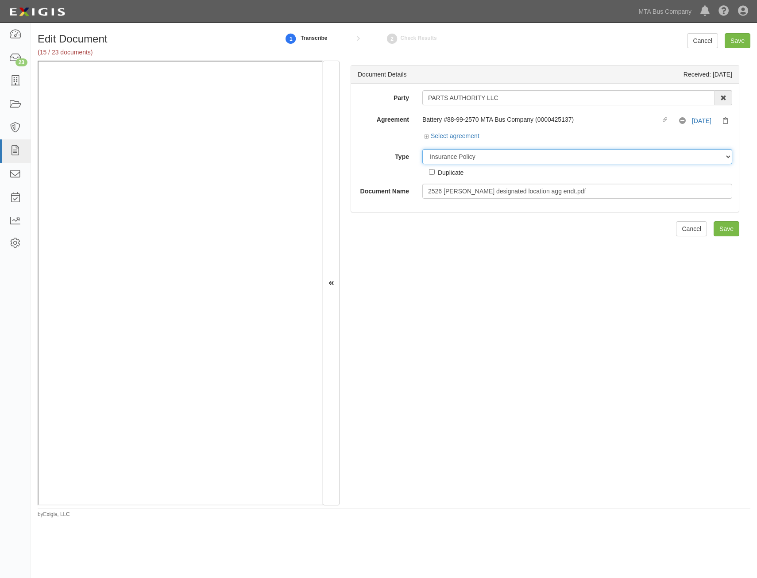
click at [422, 149] on select "Unassigned Binder Cancellation Notice Certificate Contract Endorsement Insuranc…" at bounding box center [577, 156] width 310 height 15
click at [548, 154] on select "Unassigned Binder Cancellation Notice Certificate Contract Endorsement Insuranc…" at bounding box center [577, 156] width 310 height 15
click at [422, 149] on select "Unassigned Binder Cancellation Notice Certificate Contract Endorsement Insuranc…" at bounding box center [577, 156] width 310 height 15
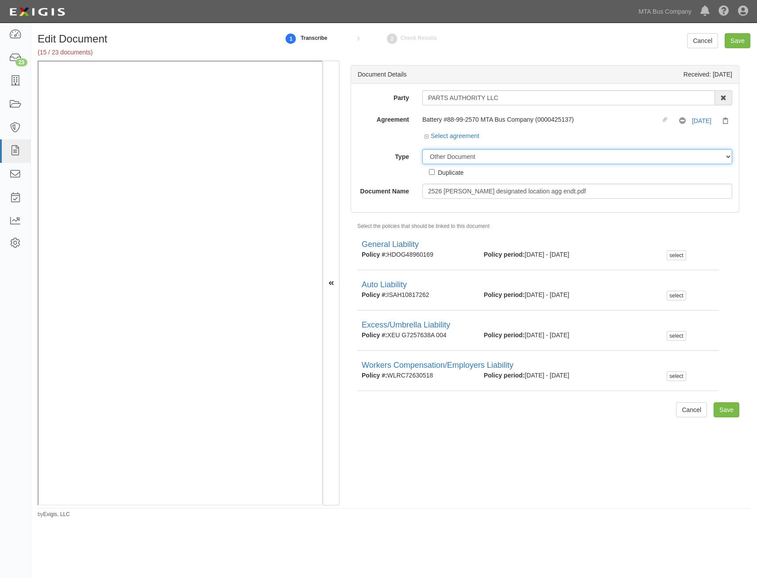
click at [587, 159] on select "Unassigned Binder Cancellation Notice Certificate Contract Endorsement Insuranc…" at bounding box center [577, 156] width 310 height 15
select select "JunkDetail"
click at [422, 149] on select "Unassigned Binder Cancellation Notice Certificate Contract Endorsement Insuranc…" at bounding box center [577, 156] width 310 height 15
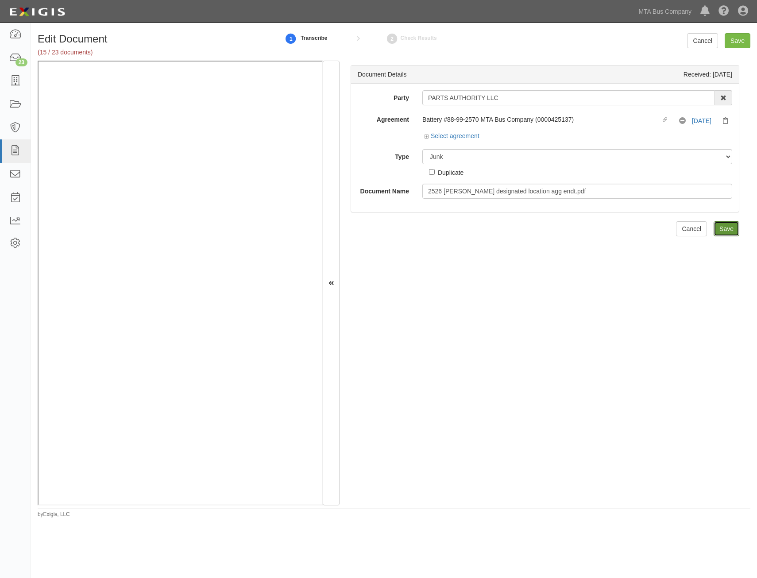
click at [726, 228] on input "Save" at bounding box center [726, 228] width 26 height 15
click at [557, 155] on select "Unassigned Binder Cancellation Notice Certificate Contract Endorsement Insuranc…" at bounding box center [577, 156] width 310 height 15
select select "EndorsementDetail"
click at [422, 149] on select "Unassigned Binder Cancellation Notice Certificate Contract Endorsement Insuranc…" at bounding box center [577, 156] width 310 height 15
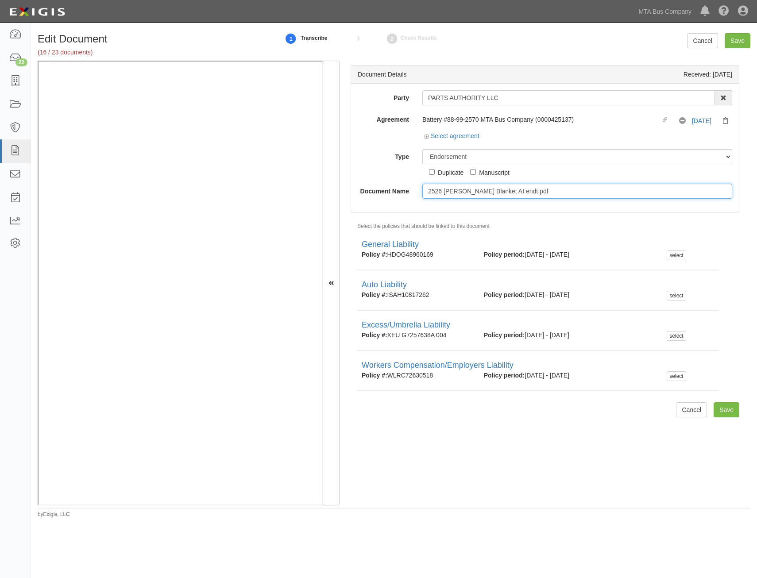
click at [559, 193] on input "2526 [PERSON_NAME] Blanket AI endt.pdf" at bounding box center [577, 191] width 310 height 15
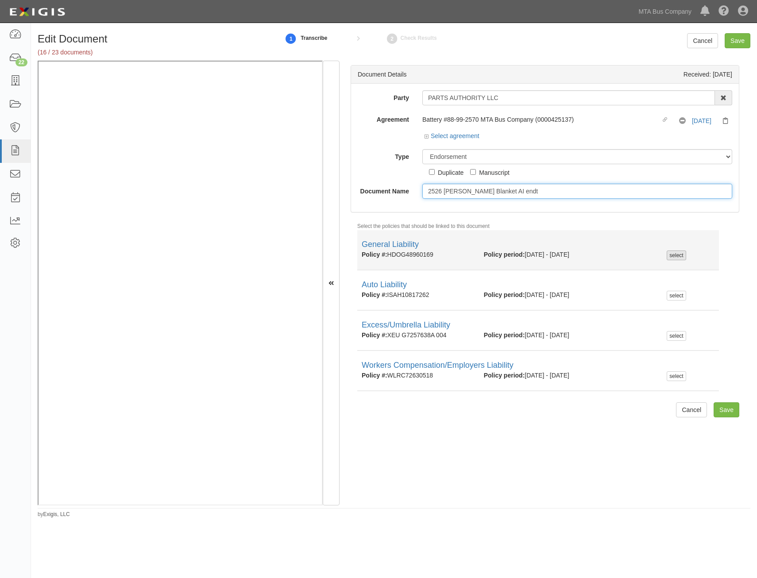
type input "2526 [PERSON_NAME] Blanket AI endt"
click at [674, 257] on div "select" at bounding box center [675, 255] width 19 height 10
checkbox input "true"
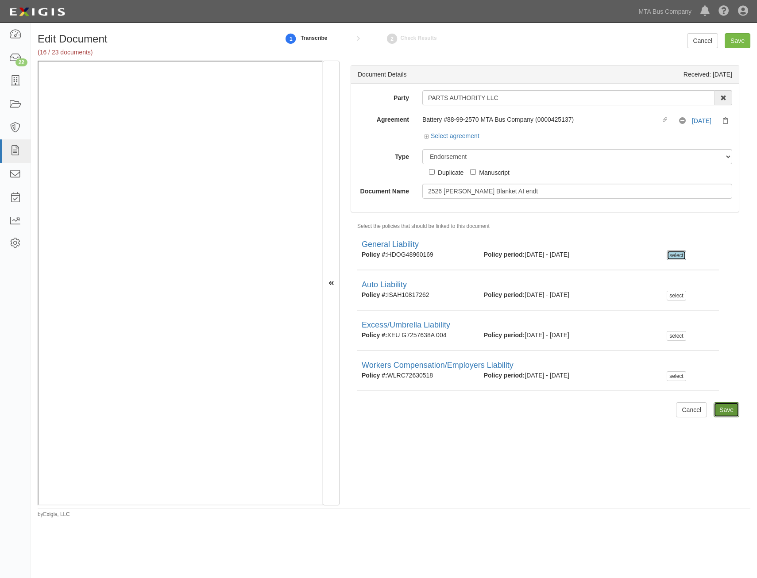
click at [725, 410] on input "Save" at bounding box center [726, 409] width 26 height 15
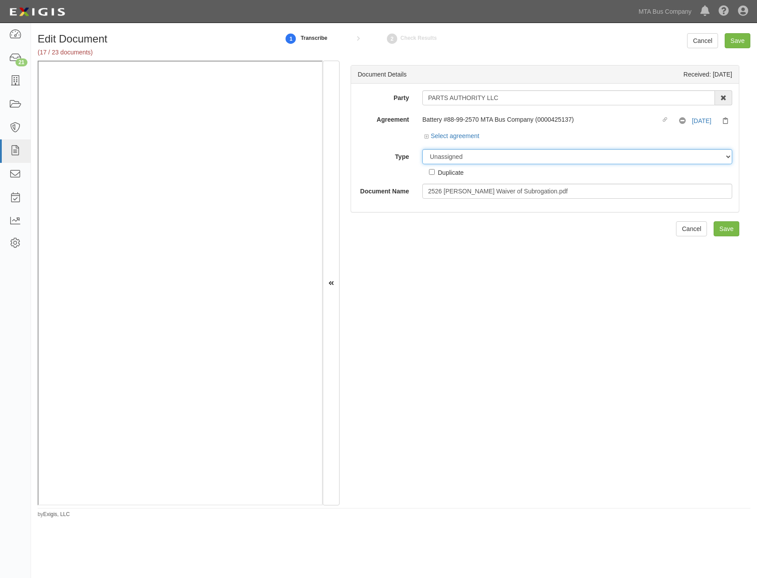
click at [577, 159] on select "Unassigned Binder Cancellation Notice Certificate Contract Endorsement Insuranc…" at bounding box center [577, 156] width 310 height 15
select select "EndorsementDetail"
click at [422, 149] on select "Unassigned Binder Cancellation Notice Certificate Contract Endorsement Insuranc…" at bounding box center [577, 156] width 310 height 15
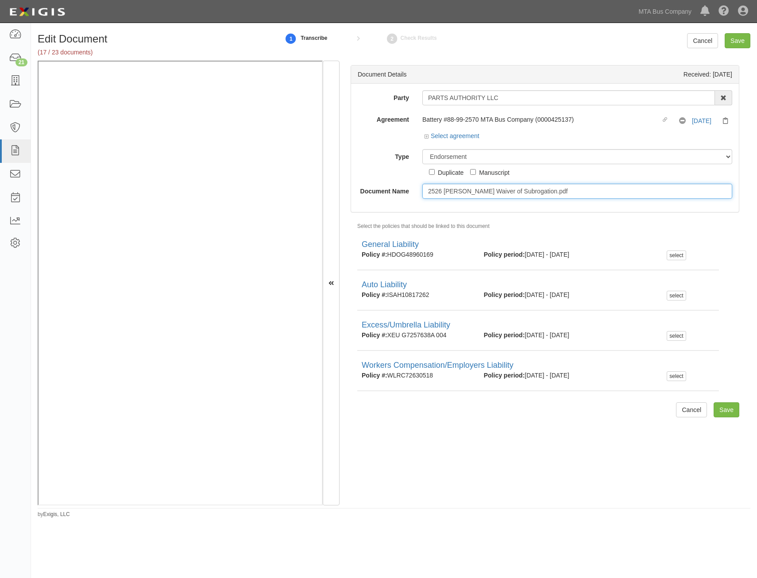
click at [574, 192] on input "2526 Chubb GL Waiver of Subrogation.pdf" at bounding box center [577, 191] width 310 height 15
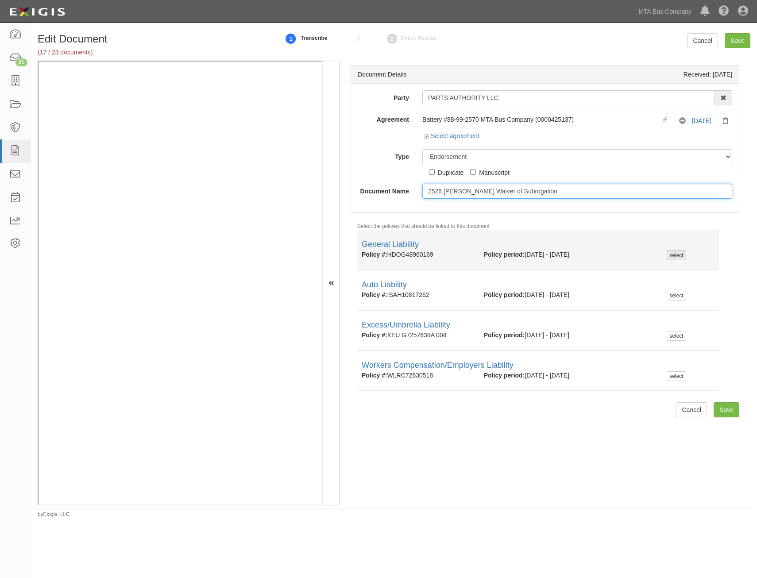
type input "2526 Chubb GL Waiver of Subrogation"
click at [676, 257] on div "select" at bounding box center [675, 255] width 19 height 10
checkbox input "true"
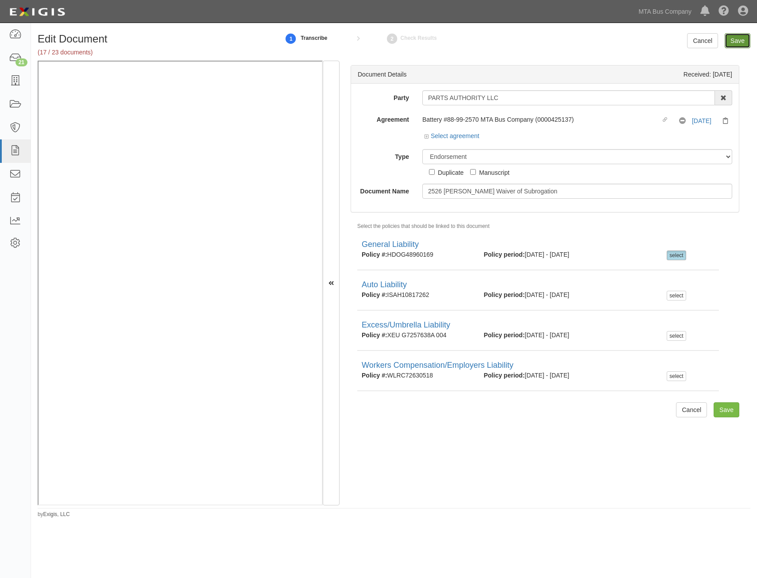
click at [738, 40] on input "Save" at bounding box center [737, 40] width 26 height 15
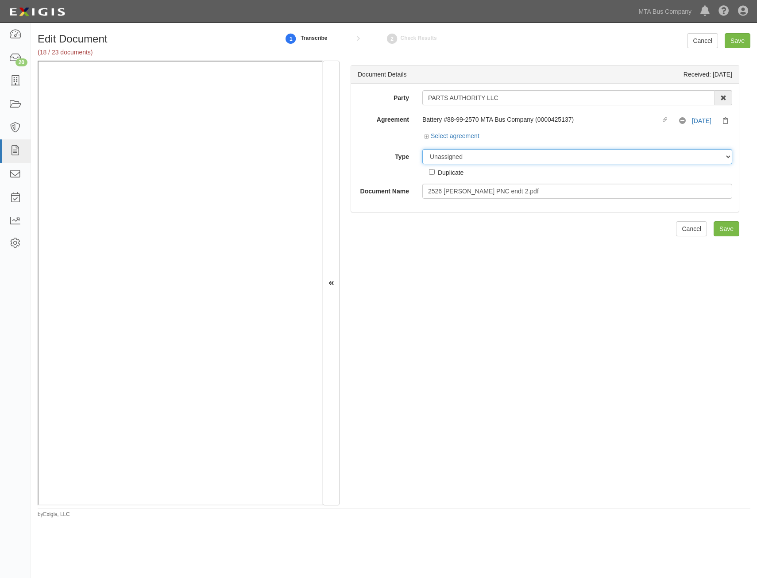
click at [541, 161] on select "Unassigned Binder Cancellation Notice Certificate Contract Endorsement Insuranc…" at bounding box center [577, 156] width 310 height 15
select select "EndorsementDetail"
click at [422, 149] on select "Unassigned Binder Cancellation Notice Certificate Contract Endorsement Insuranc…" at bounding box center [577, 156] width 310 height 15
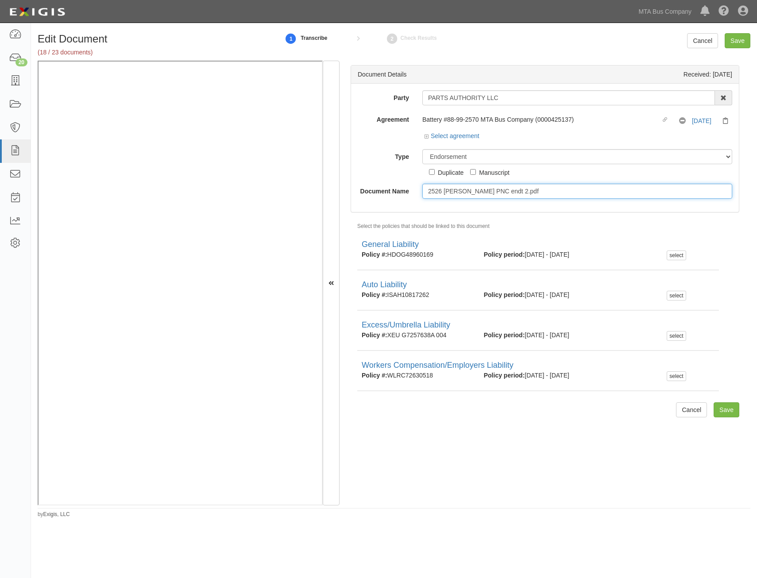
click at [563, 194] on input "2526 [PERSON_NAME] PNC endt 2.pdf" at bounding box center [577, 191] width 310 height 15
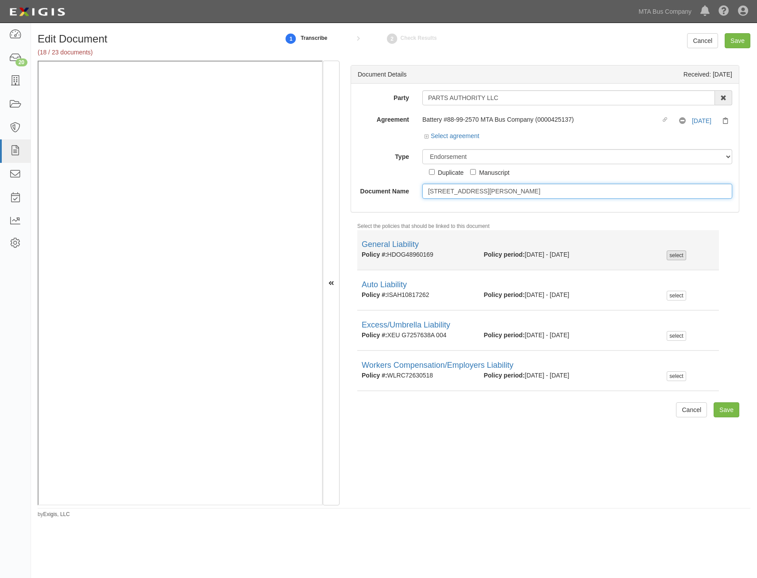
type input "[STREET_ADDRESS][PERSON_NAME]"
click at [680, 254] on div "select" at bounding box center [675, 255] width 19 height 10
checkbox input "true"
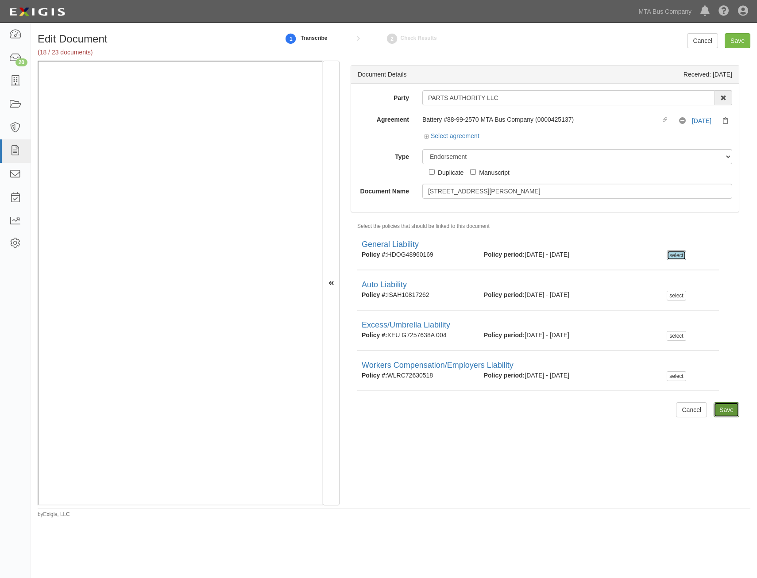
click at [726, 410] on input "Save" at bounding box center [726, 409] width 26 height 15
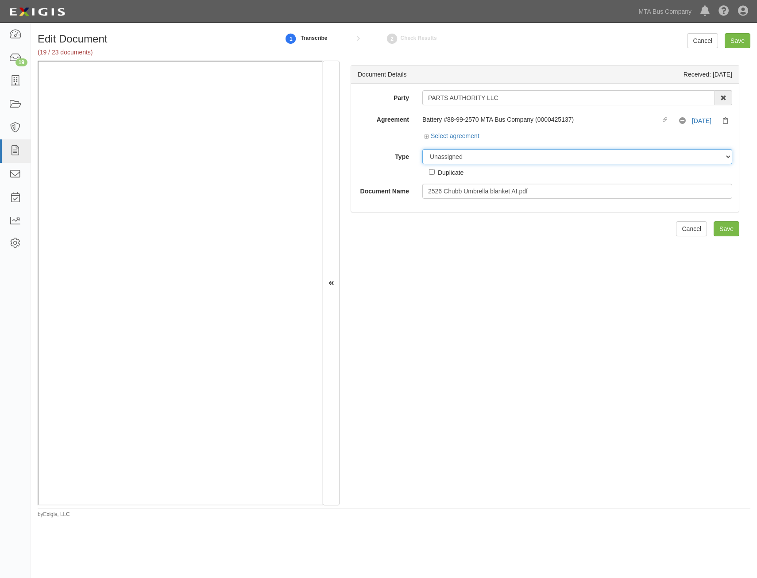
click at [536, 161] on select "Unassigned Binder Cancellation Notice Certificate Contract Endorsement Insuranc…" at bounding box center [577, 156] width 310 height 15
select select "JunkDetail"
click at [422, 149] on select "Unassigned Binder Cancellation Notice Certificate Contract Endorsement Insuranc…" at bounding box center [577, 156] width 310 height 15
click at [728, 225] on input "Save" at bounding box center [726, 228] width 26 height 15
click at [579, 163] on select "Unassigned Binder Cancellation Notice Certificate Contract Endorsement Insuranc…" at bounding box center [577, 156] width 310 height 15
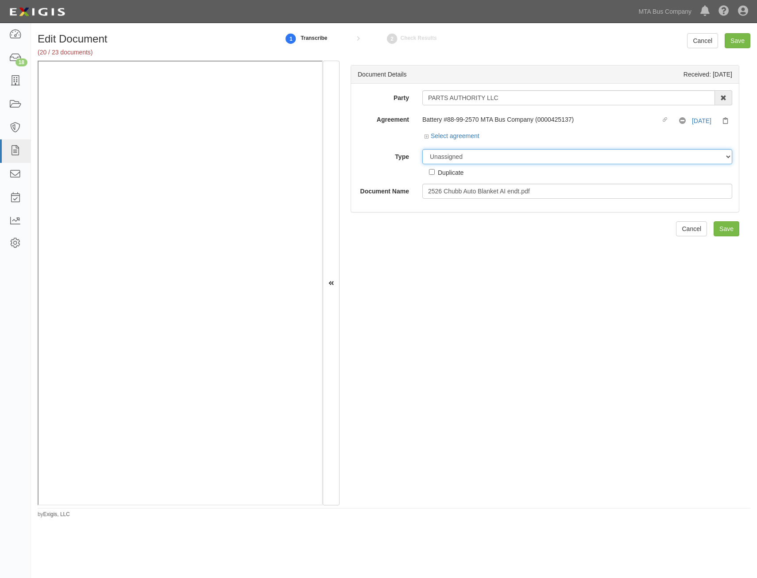
select select "EndorsementDetail"
click at [422, 149] on select "Unassigned Binder Cancellation Notice Certificate Contract Endorsement Insuranc…" at bounding box center [577, 156] width 310 height 15
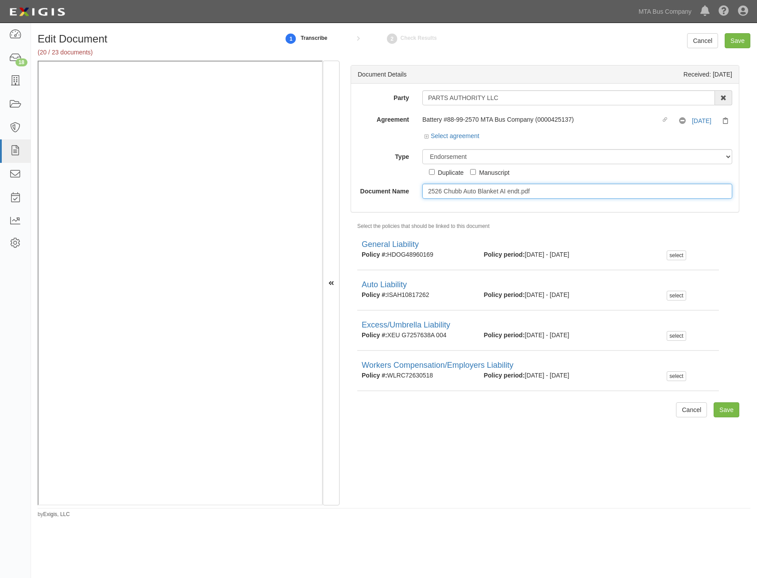
click at [580, 191] on input "2526 Chubb Auto Blanket AI endt.pdf" at bounding box center [577, 191] width 310 height 15
type input "2526 Chubb Auto Blanket AI endt"
click at [726, 410] on input "Save" at bounding box center [726, 409] width 26 height 15
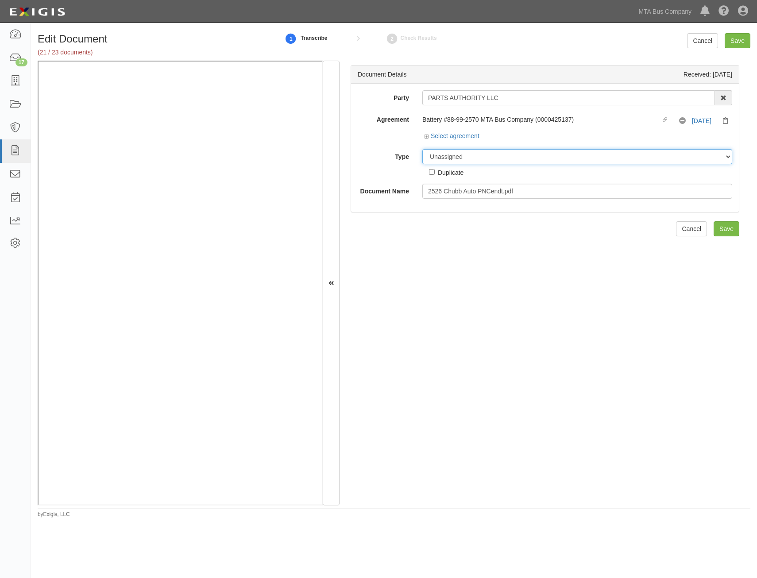
click at [606, 159] on select "Unassigned Binder Cancellation Notice Certificate Contract Endorsement Insuranc…" at bounding box center [577, 156] width 310 height 15
select select "EndorsementDetail"
click at [422, 149] on select "Unassigned Binder Cancellation Notice Certificate Contract Endorsement Insuranc…" at bounding box center [577, 156] width 310 height 15
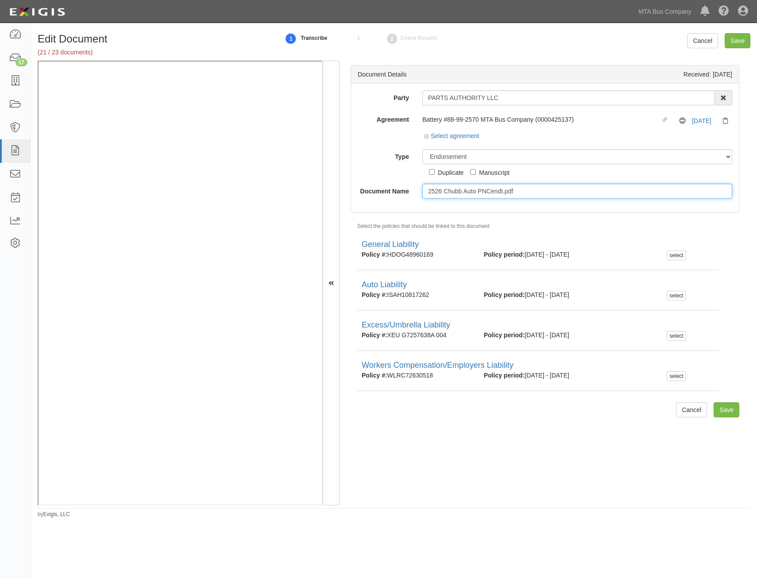
click at [651, 196] on input "2526 Chubb Auto PNCendt.pdf" at bounding box center [577, 191] width 310 height 15
type input "2526 Chubb Auto PNCendt"
click at [721, 408] on input "Save" at bounding box center [726, 409] width 26 height 15
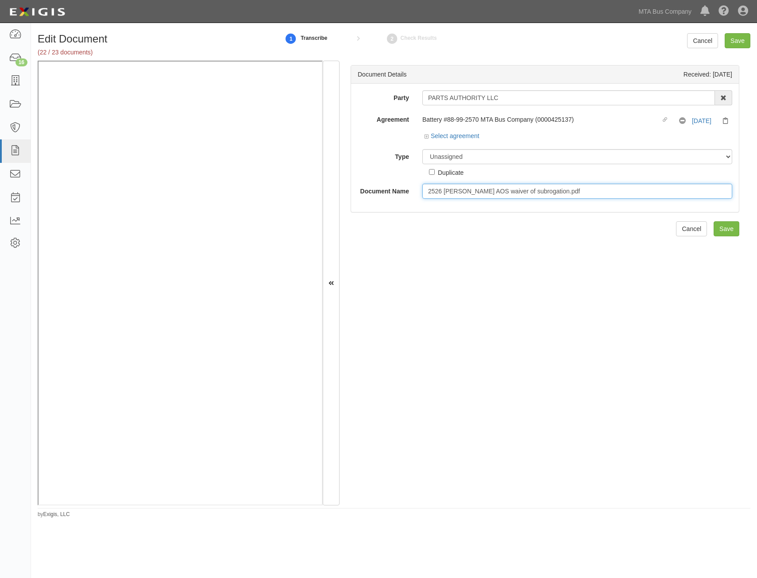
click at [584, 195] on input "2526 Chubb WC AOS waiver of subrogation.pdf" at bounding box center [577, 191] width 310 height 15
type input "2526 Chubb WC AOS waiver of subrogation"
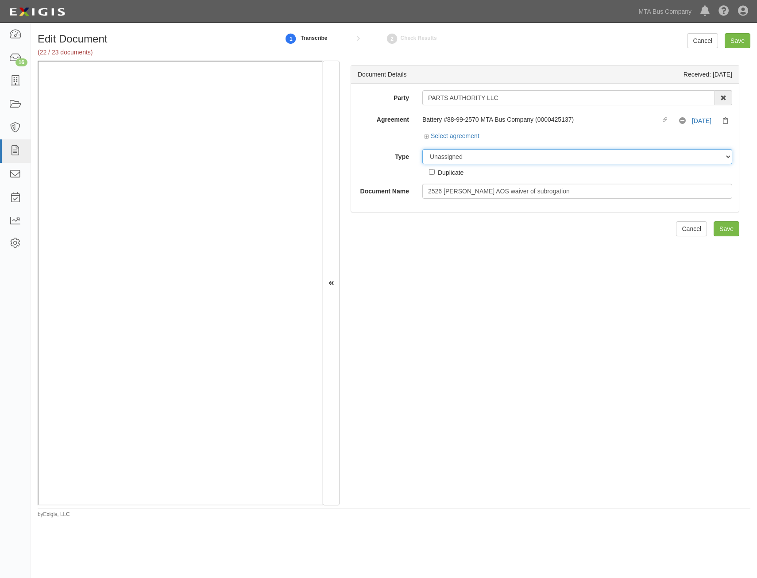
click at [620, 158] on select "Unassigned Binder Cancellation Notice Certificate Contract Endorsement Insuranc…" at bounding box center [577, 156] width 310 height 15
select select "EndorsementDetail"
click at [422, 149] on select "Unassigned Binder Cancellation Notice Certificate Contract Endorsement Insuranc…" at bounding box center [577, 156] width 310 height 15
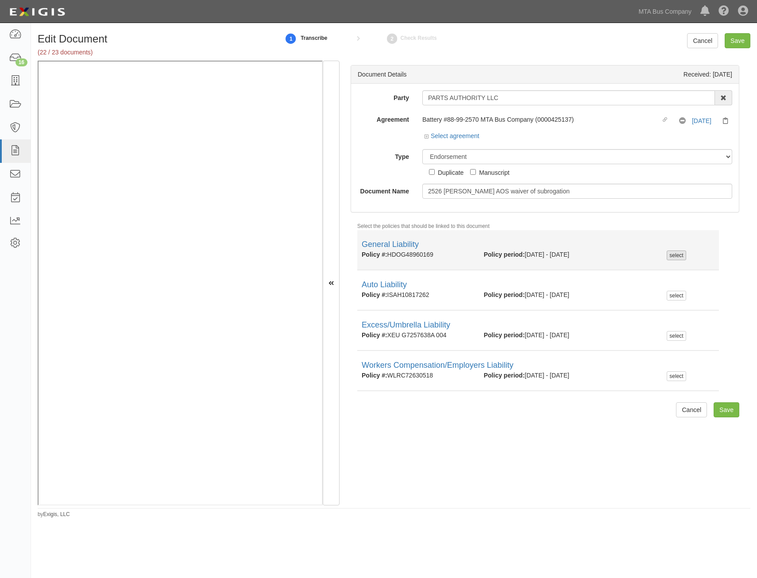
click at [678, 254] on div "select" at bounding box center [675, 255] width 19 height 10
checkbox input "true"
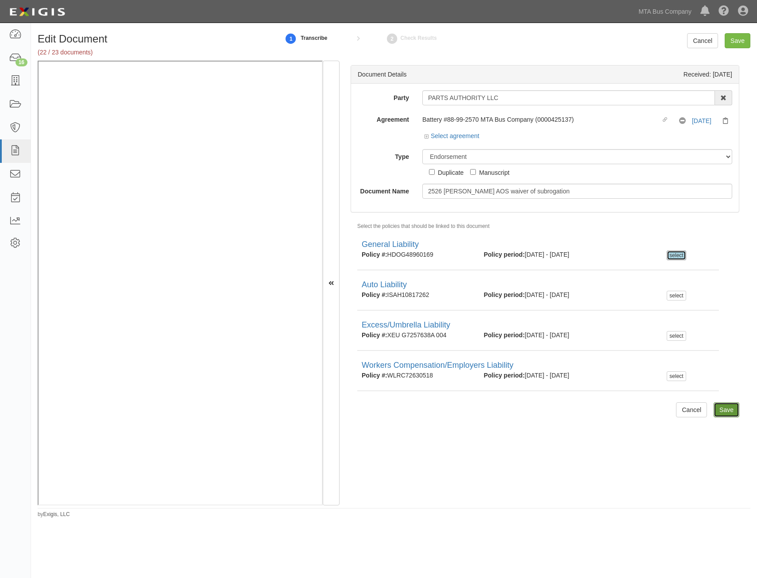
click at [722, 411] on input "Save" at bounding box center [726, 409] width 26 height 15
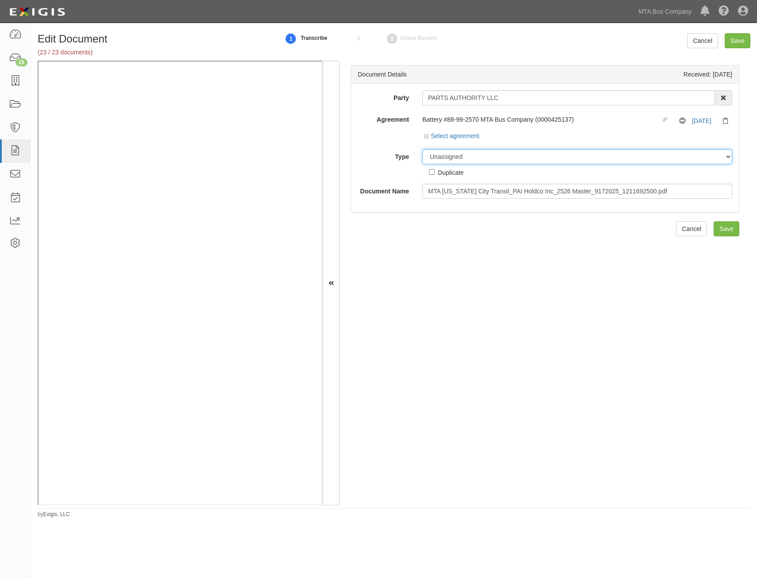
click at [569, 153] on select "Unassigned Binder Cancellation Notice Certificate Contract Endorsement Insuranc…" at bounding box center [577, 156] width 310 height 15
select select "JunkDetail"
click at [422, 149] on select "Unassigned Binder Cancellation Notice Certificate Contract Endorsement Insuranc…" at bounding box center [577, 156] width 310 height 15
click at [452, 173] on div "Duplicate" at bounding box center [451, 172] width 26 height 10
click at [434, 173] on input "Duplicate" at bounding box center [432, 172] width 6 height 6
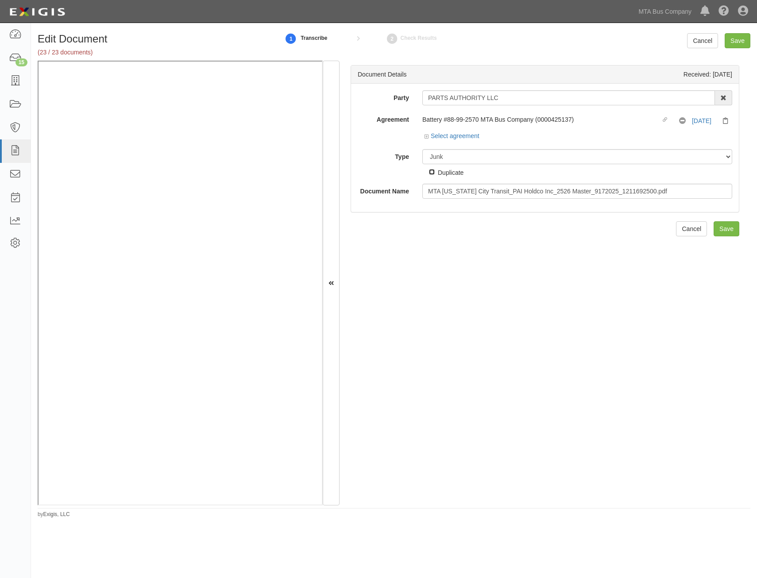
checkbox input "true"
click at [730, 233] on input "Save" at bounding box center [726, 228] width 26 height 15
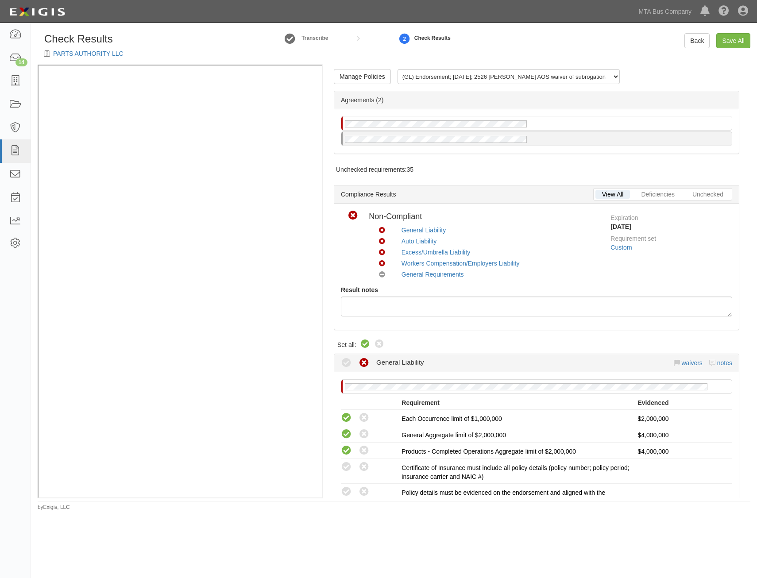
click at [361, 340] on icon at bounding box center [365, 344] width 11 height 11
radio input "true"
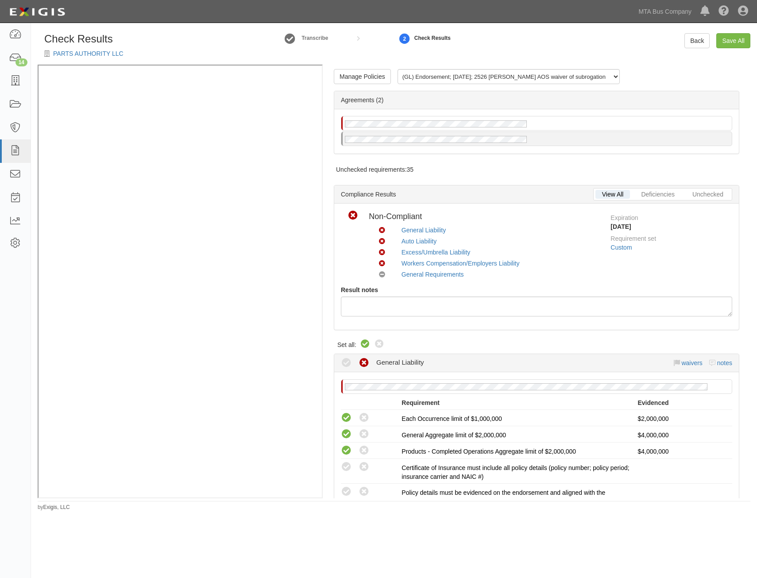
radio input "true"
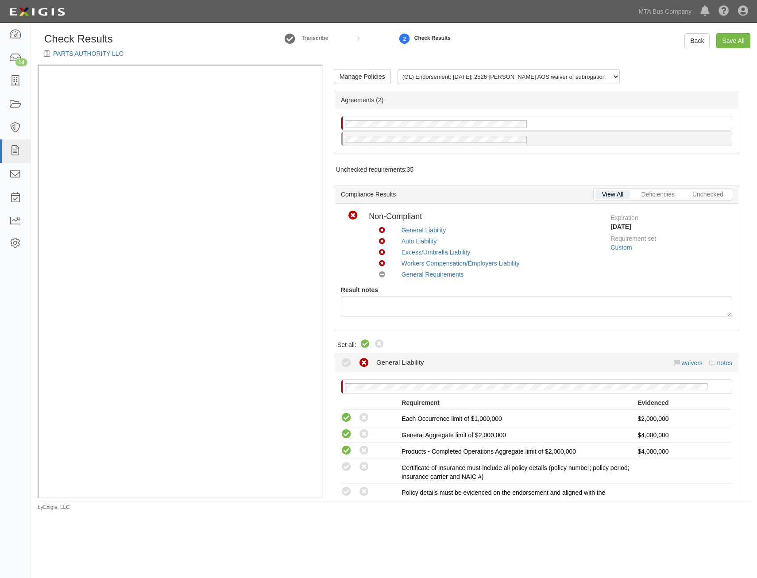
radio input "true"
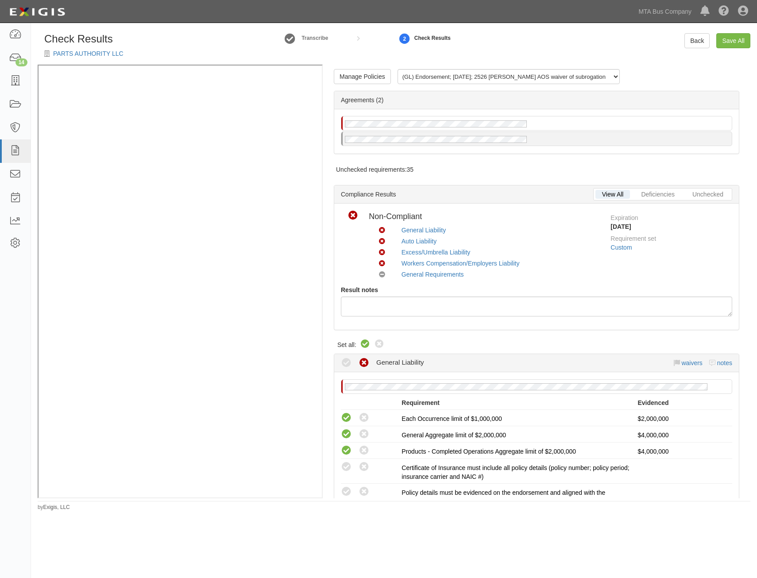
radio input "true"
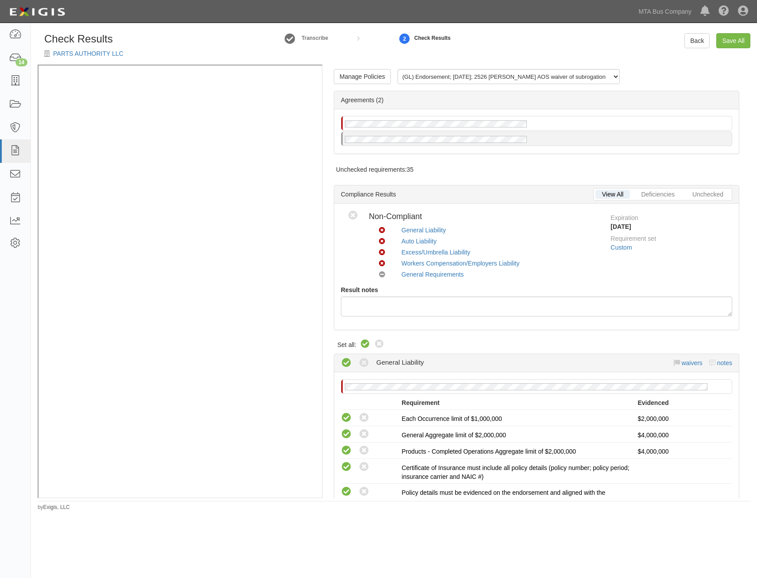
radio input "true"
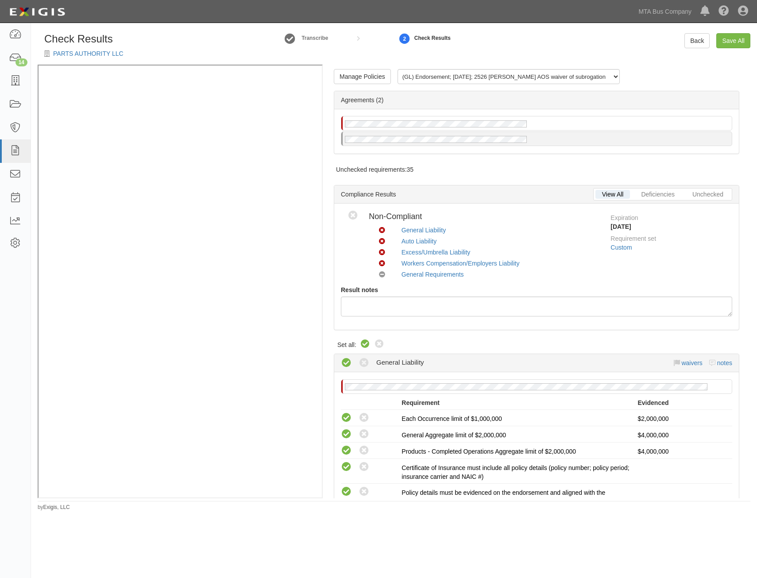
radio input "true"
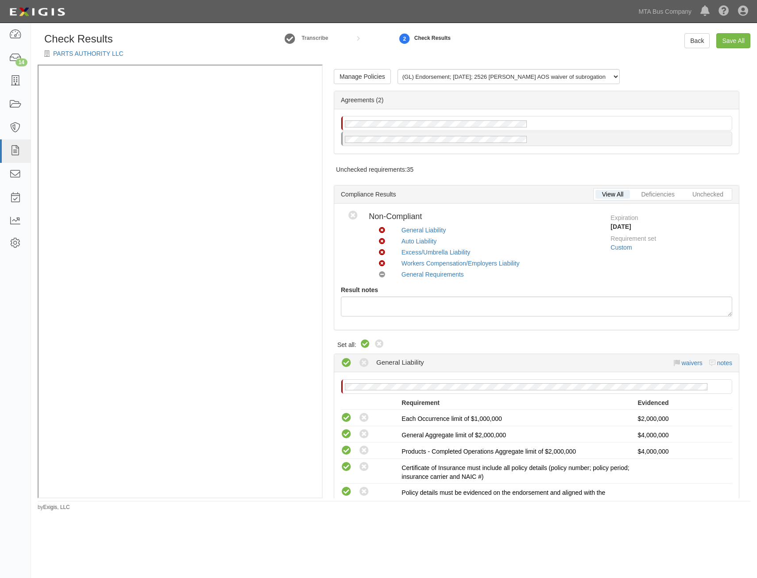
radio input "true"
radio input "false"
radio input "true"
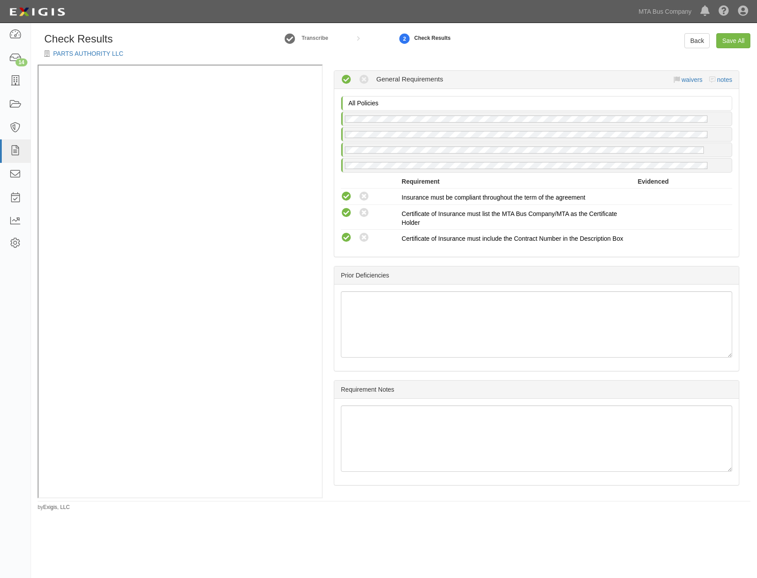
drag, startPoint x: 501, startPoint y: 247, endPoint x: 526, endPoint y: 395, distance: 149.8
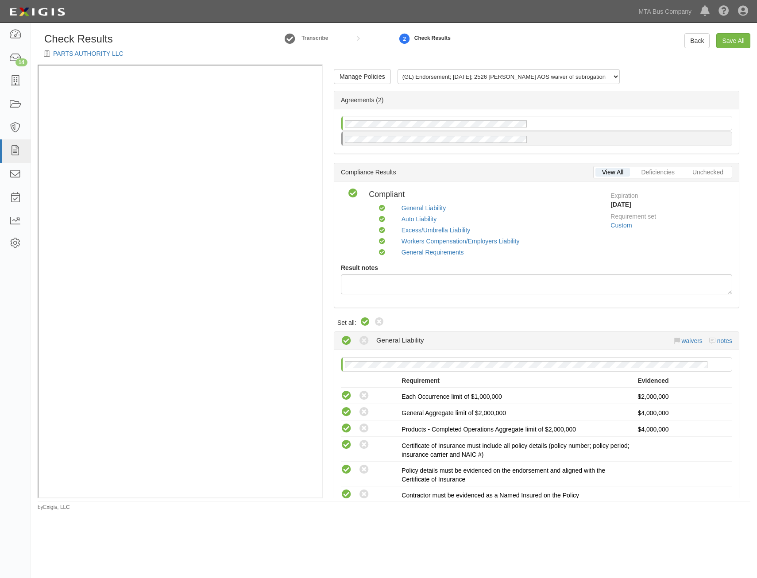
drag, startPoint x: 526, startPoint y: 390, endPoint x: 582, endPoint y: 238, distance: 161.8
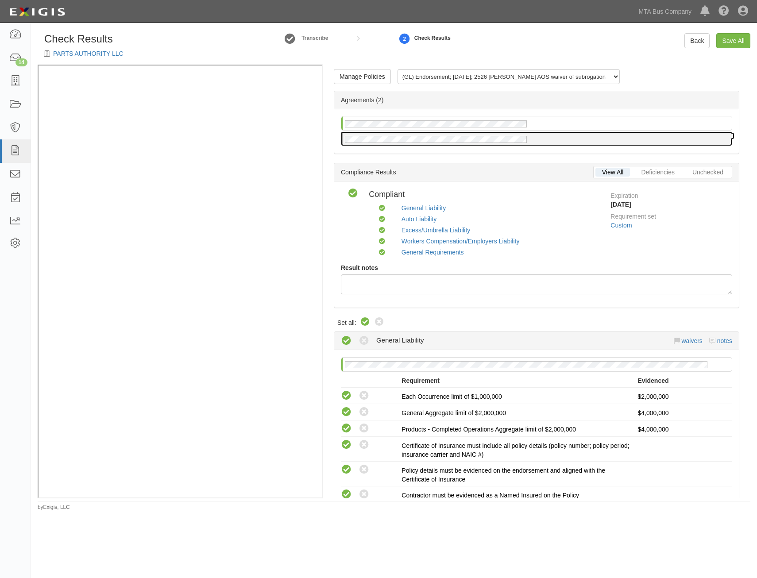
click at [533, 142] on div at bounding box center [536, 139] width 390 height 14
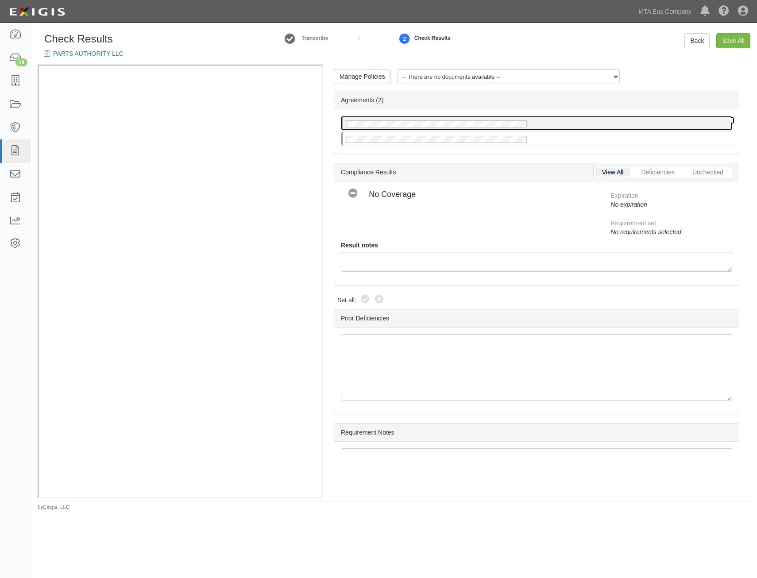
click at [533, 120] on div at bounding box center [536, 123] width 390 height 14
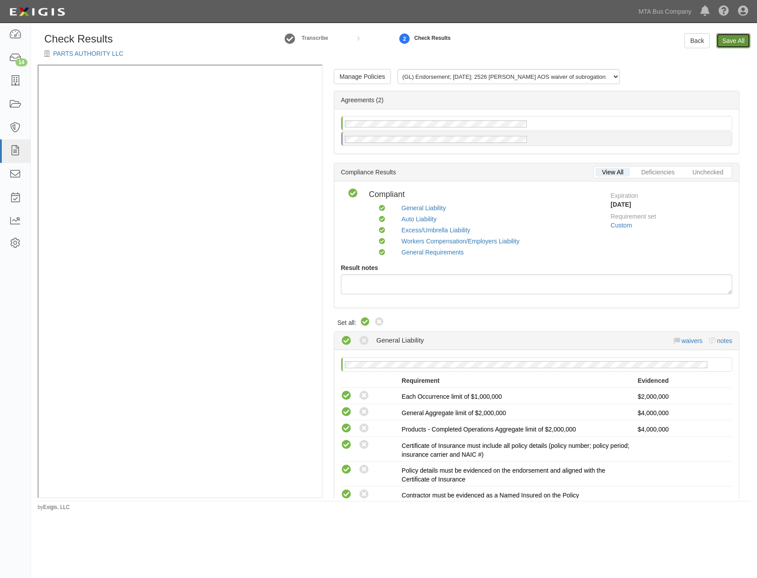
click at [730, 42] on link "Save All" at bounding box center [733, 40] width 34 height 15
radio input "false"
radio input "true"
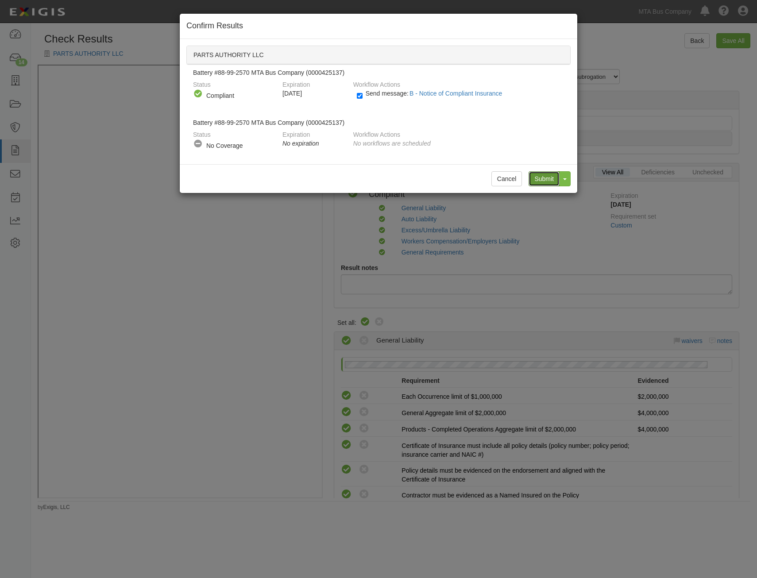
click at [544, 178] on input "Submit" at bounding box center [543, 178] width 31 height 15
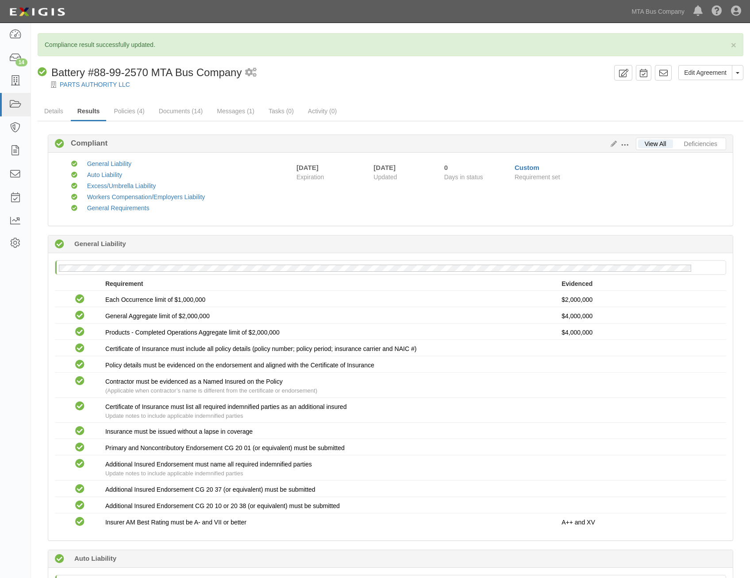
click at [119, 80] on div "Compliant Battery #88-99-2570 MTA Bus Company" at bounding box center [140, 72] width 204 height 15
click at [116, 84] on link "PARTS AUTHORITY LLC" at bounding box center [95, 84] width 70 height 7
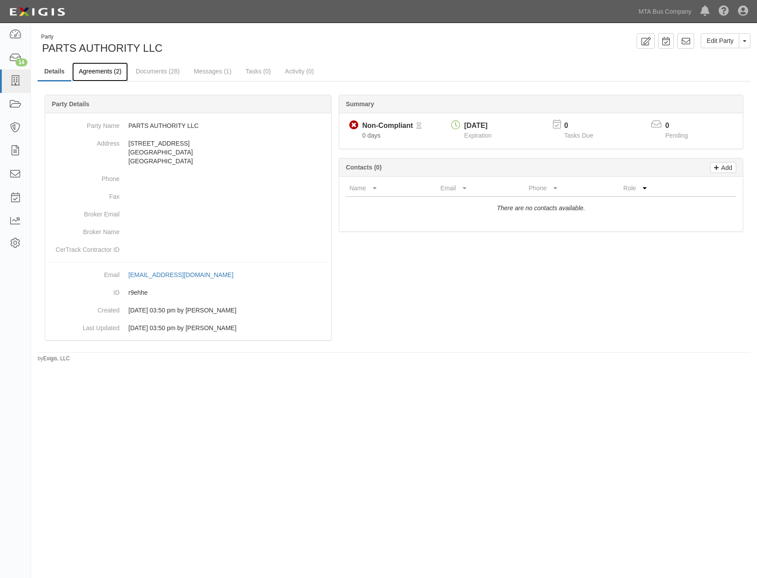
click at [98, 67] on link "Agreements (2)" at bounding box center [100, 71] width 56 height 19
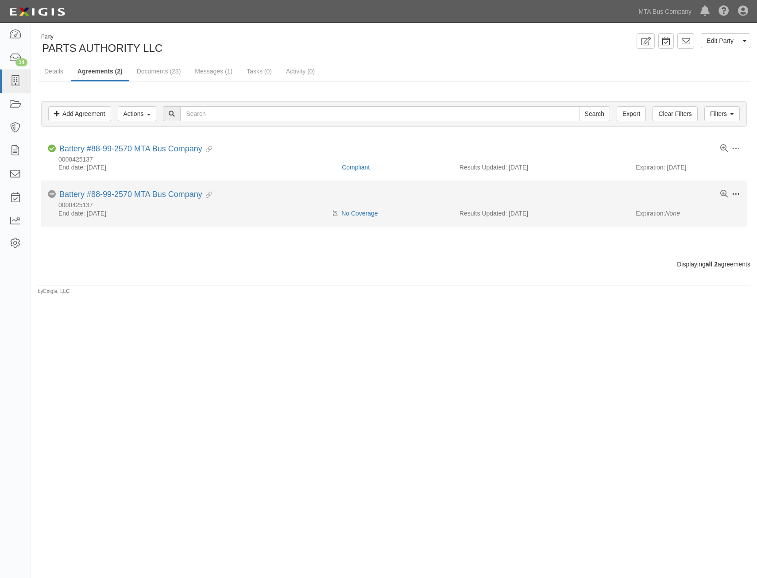
click at [736, 194] on span at bounding box center [735, 194] width 8 height 8
click at [698, 258] on link "Archive" at bounding box center [694, 259] width 70 height 16
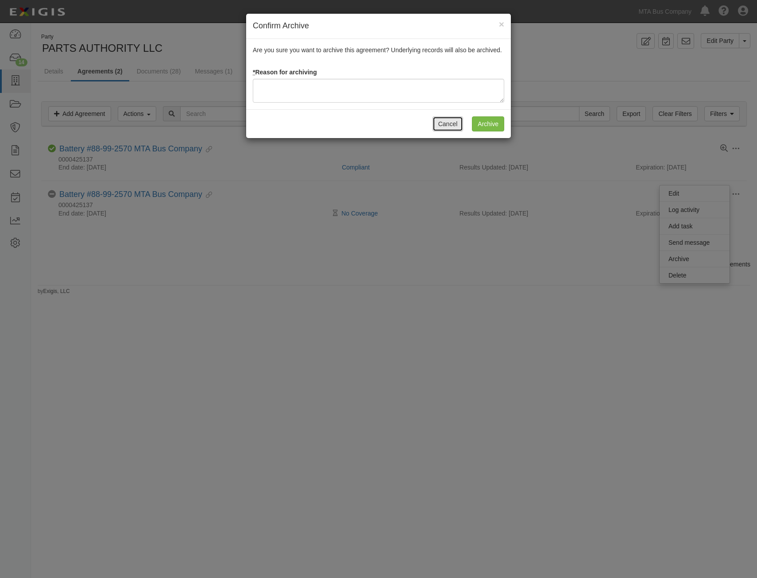
click at [449, 127] on button "Cancel" at bounding box center [447, 123] width 31 height 15
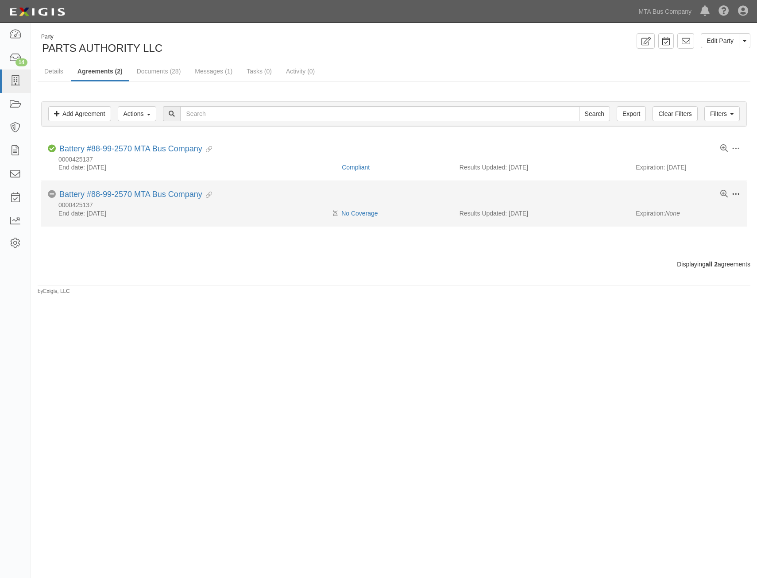
click at [735, 194] on span at bounding box center [735, 194] width 8 height 8
click at [698, 277] on link "Delete" at bounding box center [694, 275] width 70 height 16
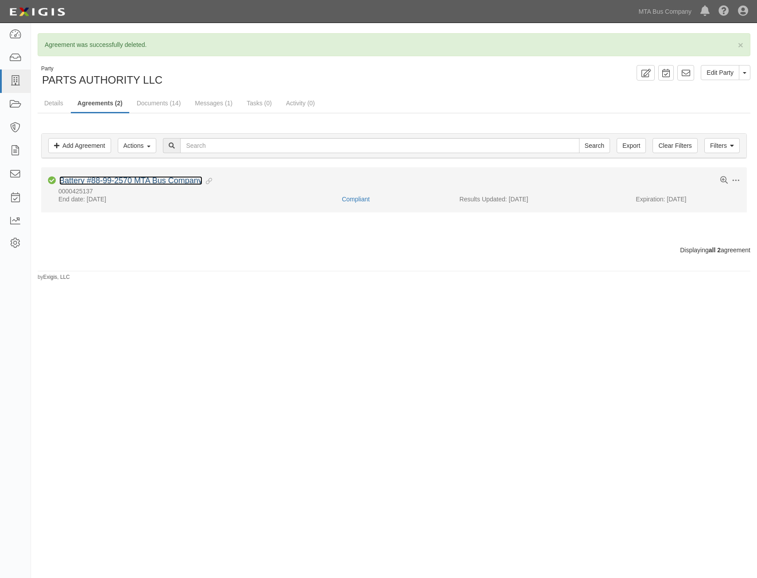
click at [146, 177] on link "Battery #88-99-2570 MTA Bus Company" at bounding box center [130, 180] width 143 height 9
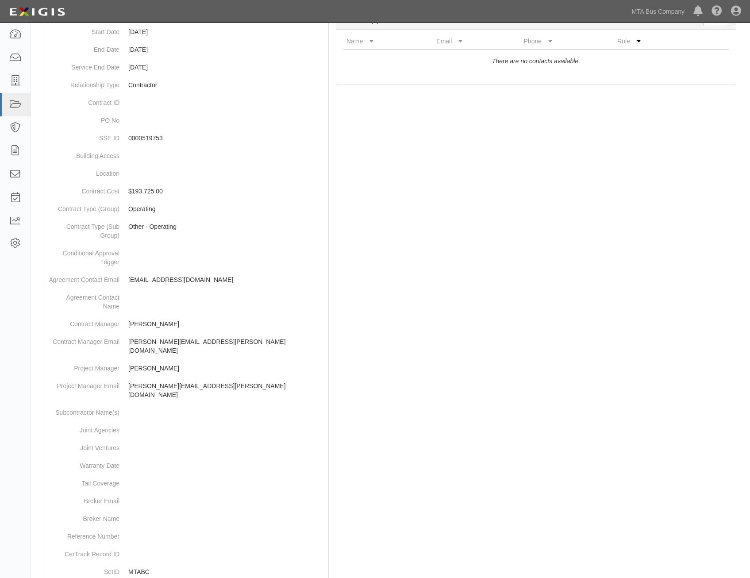
scroll to position [279, 0]
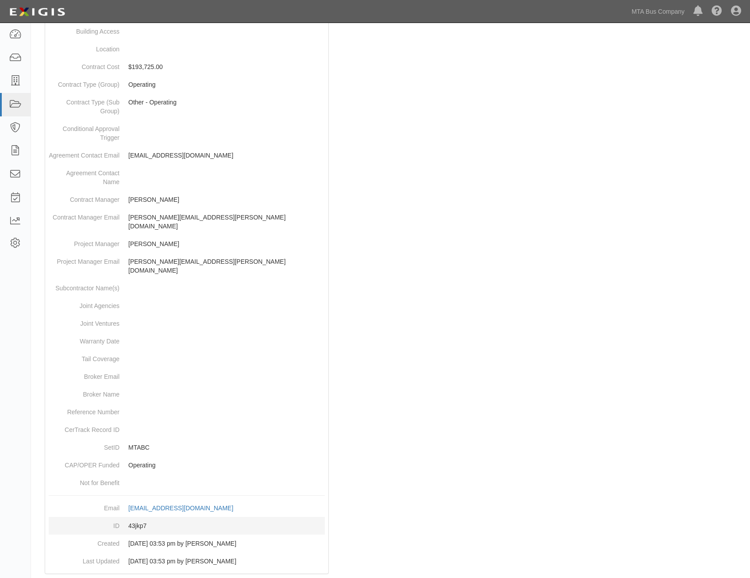
click at [142, 517] on dd "43jkp7" at bounding box center [187, 526] width 276 height 18
copy dd "43jkp7"
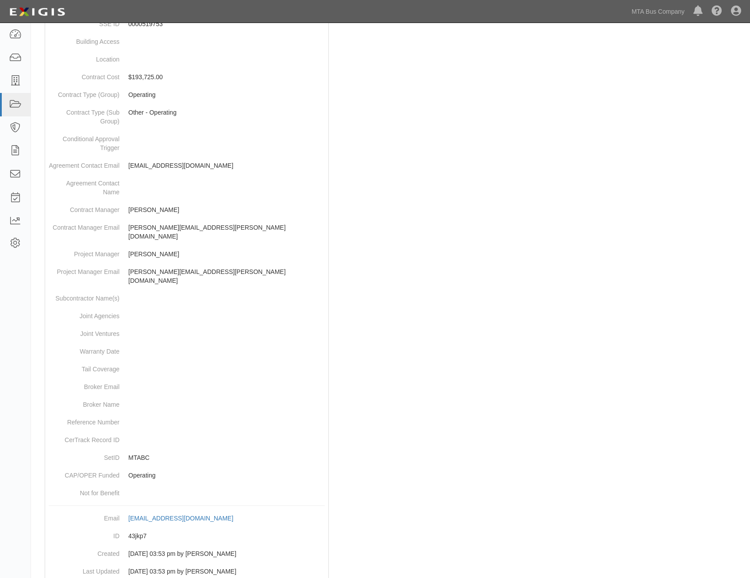
scroll to position [0, 0]
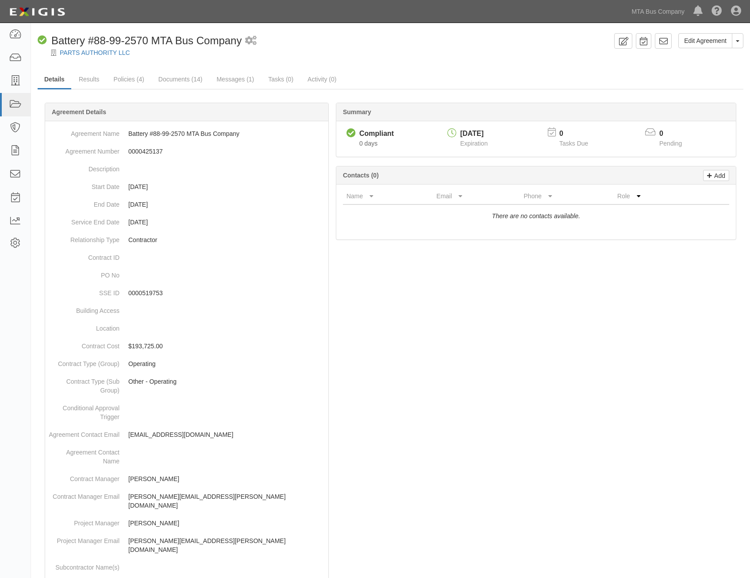
drag, startPoint x: 379, startPoint y: 458, endPoint x: 638, endPoint y: 96, distance: 444.7
click at [663, 39] on icon at bounding box center [663, 41] width 9 height 9
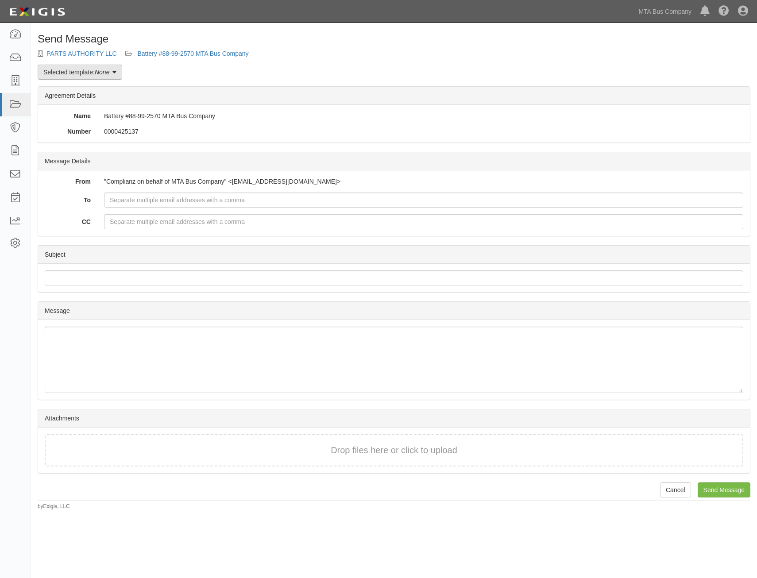
click at [104, 73] on em "None" at bounding box center [102, 72] width 15 height 7
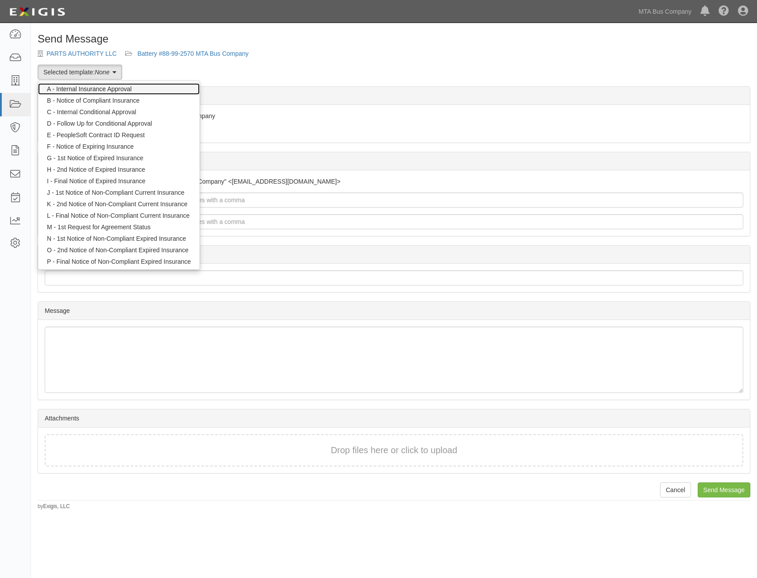
click at [115, 87] on link "A - Internal Insurance Approval" at bounding box center [118, 89] width 161 height 12
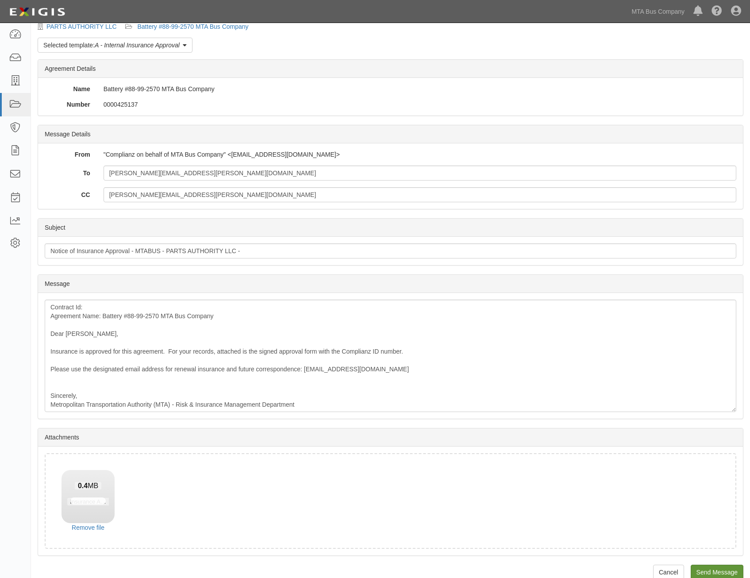
scroll to position [42, 0]
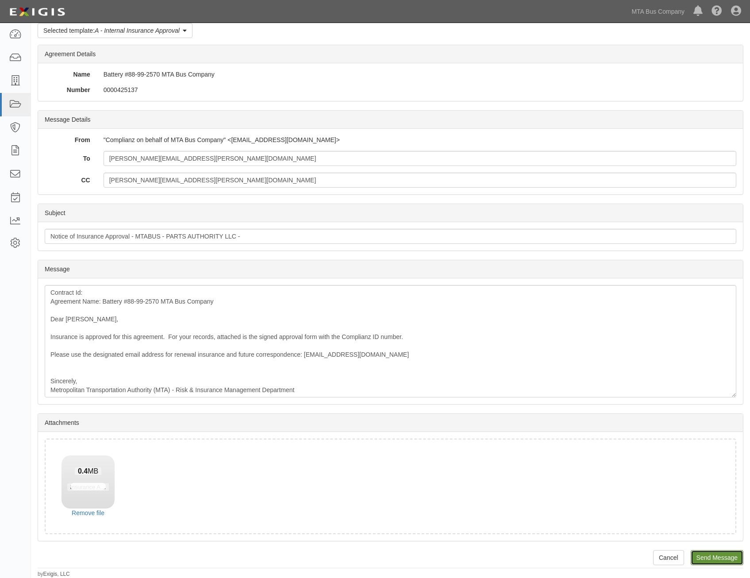
click at [729, 554] on input "Send Message" at bounding box center [717, 557] width 53 height 15
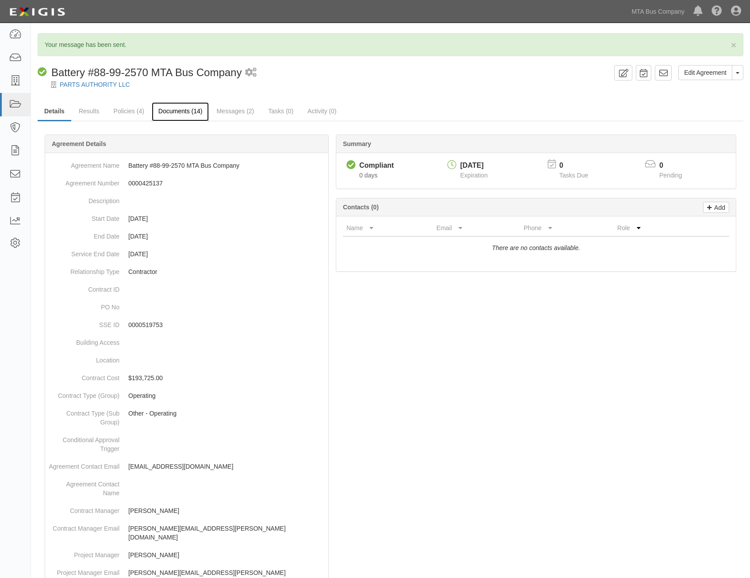
click at [184, 104] on link "Documents (14)" at bounding box center [181, 111] width 58 height 19
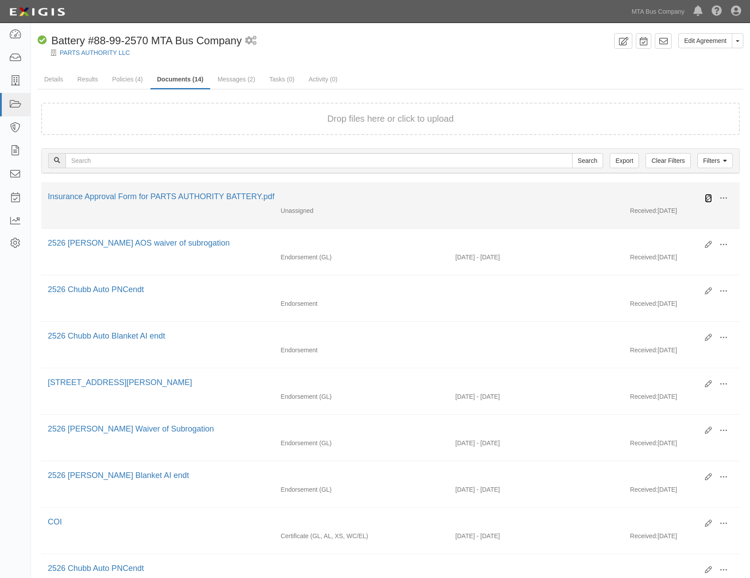
click at [707, 200] on icon at bounding box center [708, 198] width 7 height 7
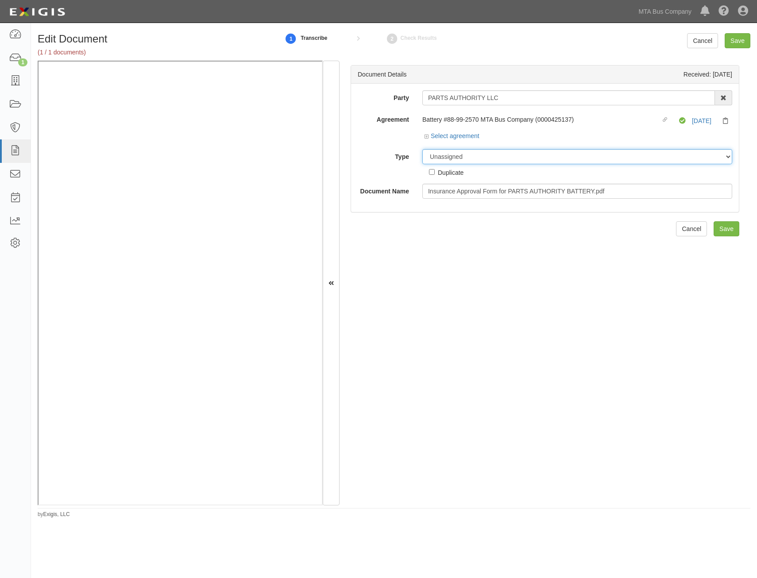
click at [508, 163] on select "Unassigned Binder Cancellation Notice Certificate Contract Endorsement Insuranc…" at bounding box center [577, 156] width 310 height 15
select select "OtherDetail"
click at [422, 149] on select "Unassigned Binder Cancellation Notice Certificate Contract Endorsement Insuranc…" at bounding box center [577, 156] width 310 height 15
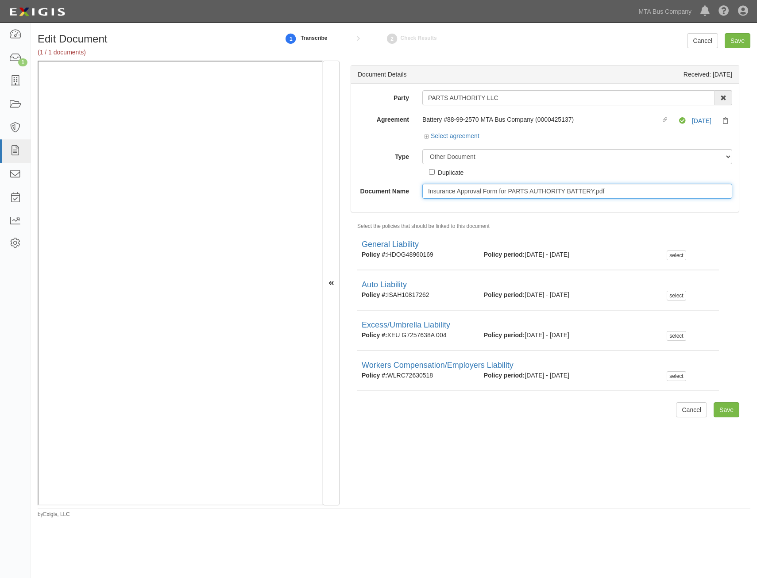
click at [581, 184] on input "Insurance Approval Form for PARTS AUTHORITY BATTERY.pdf" at bounding box center [577, 191] width 310 height 15
type input "Approval Form"
click at [567, 416] on div "Document Details Received: 10/02/2025 Party PARTS AUTHORITY LLC ABCO Lock & Ala…" at bounding box center [544, 283] width 411 height 445
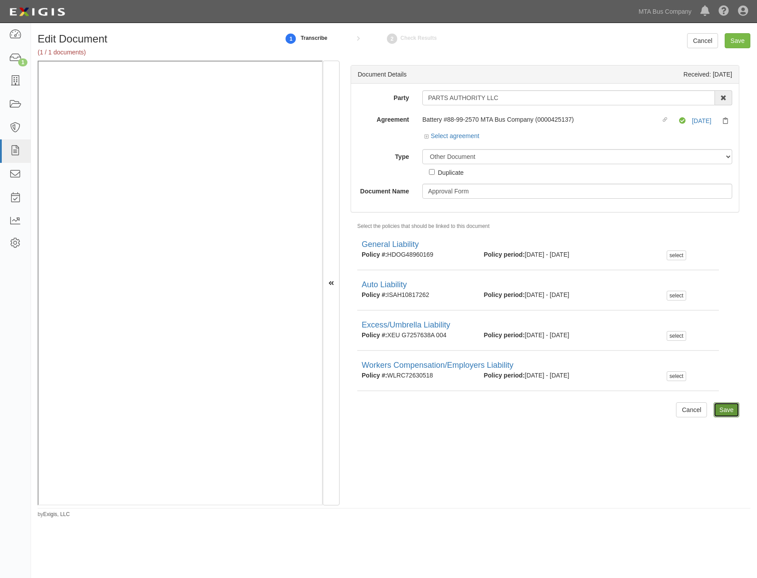
click at [726, 409] on input "Save" at bounding box center [726, 409] width 26 height 15
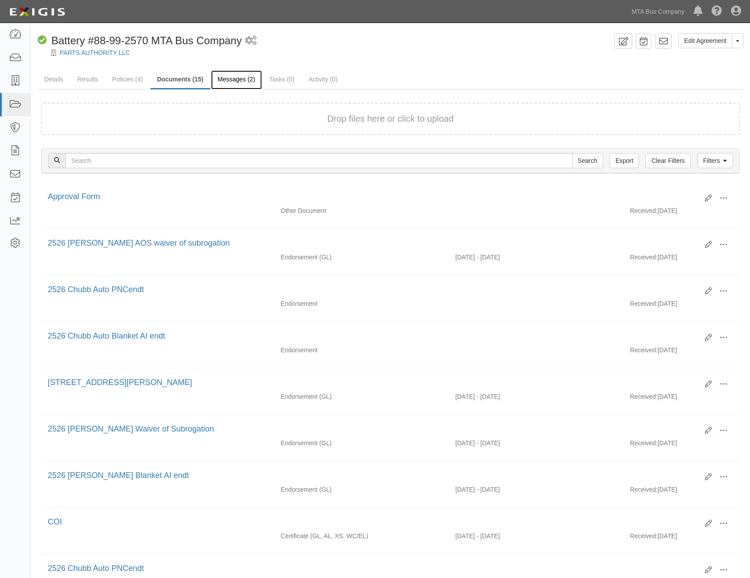
click at [247, 74] on link "Messages (2)" at bounding box center [236, 79] width 51 height 19
